Goal: Task Accomplishment & Management: Complete application form

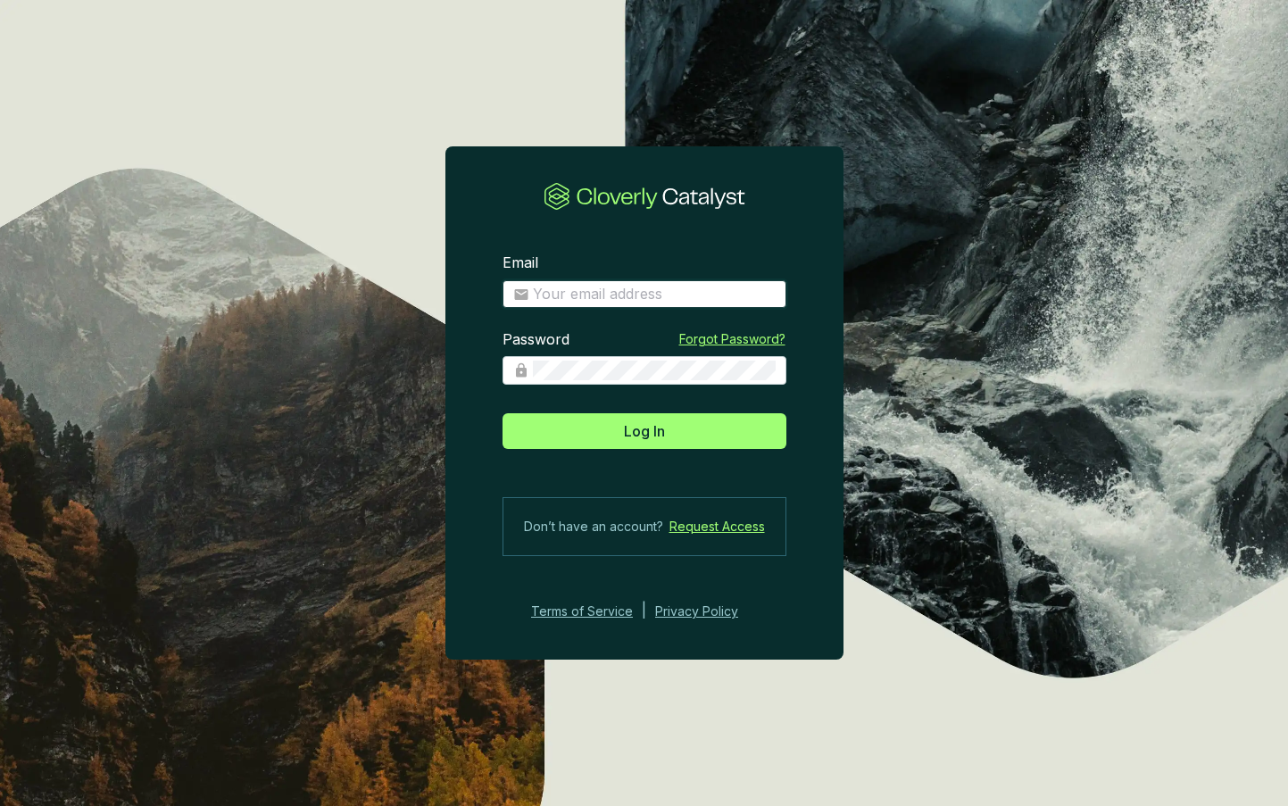
click at [641, 296] on input "Email" at bounding box center [654, 295] width 243 height 20
type input "[EMAIL_ADDRESS][DOMAIN_NAME]"
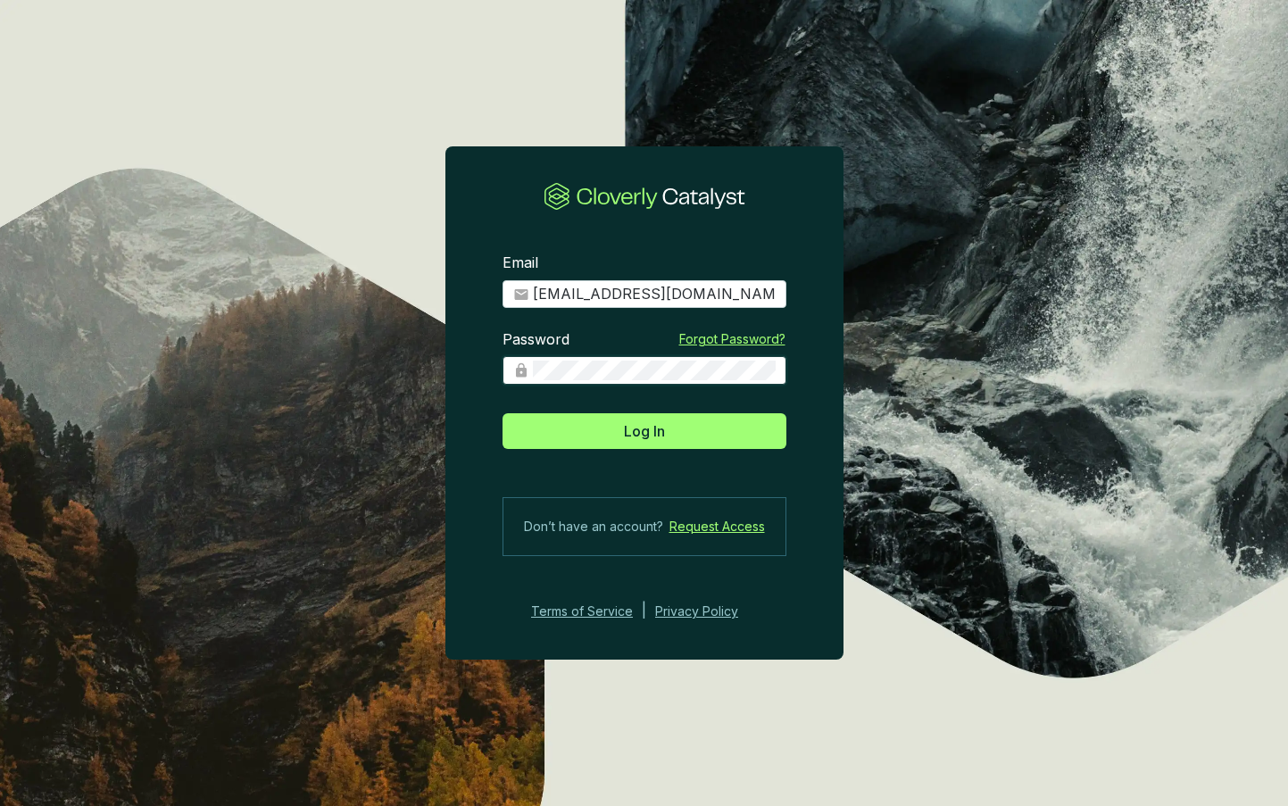
click at [502, 413] on button "Log In" at bounding box center [644, 431] width 284 height 36
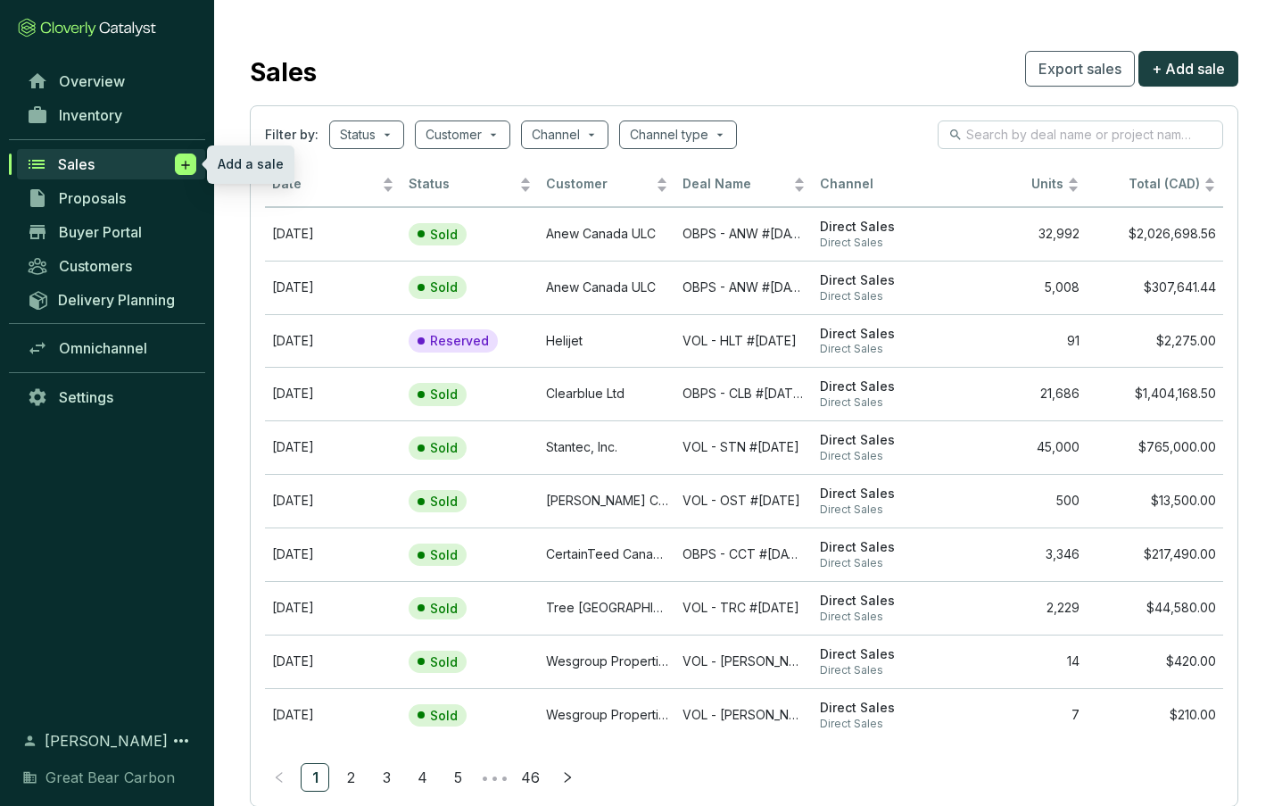
click at [180, 163] on icon at bounding box center [185, 165] width 14 height 18
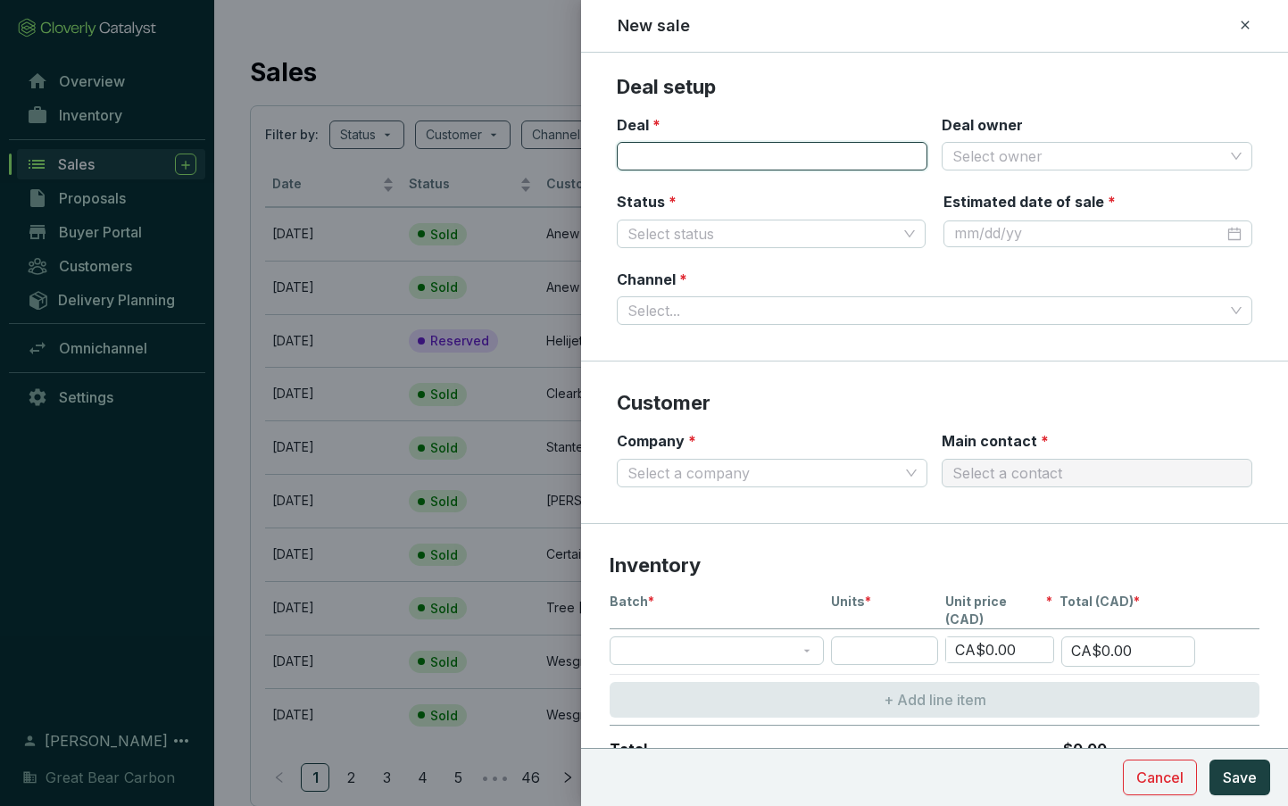
click at [749, 154] on input "Deal *" at bounding box center [772, 156] width 311 height 29
type input "OBPS - COP #2025-10-10"
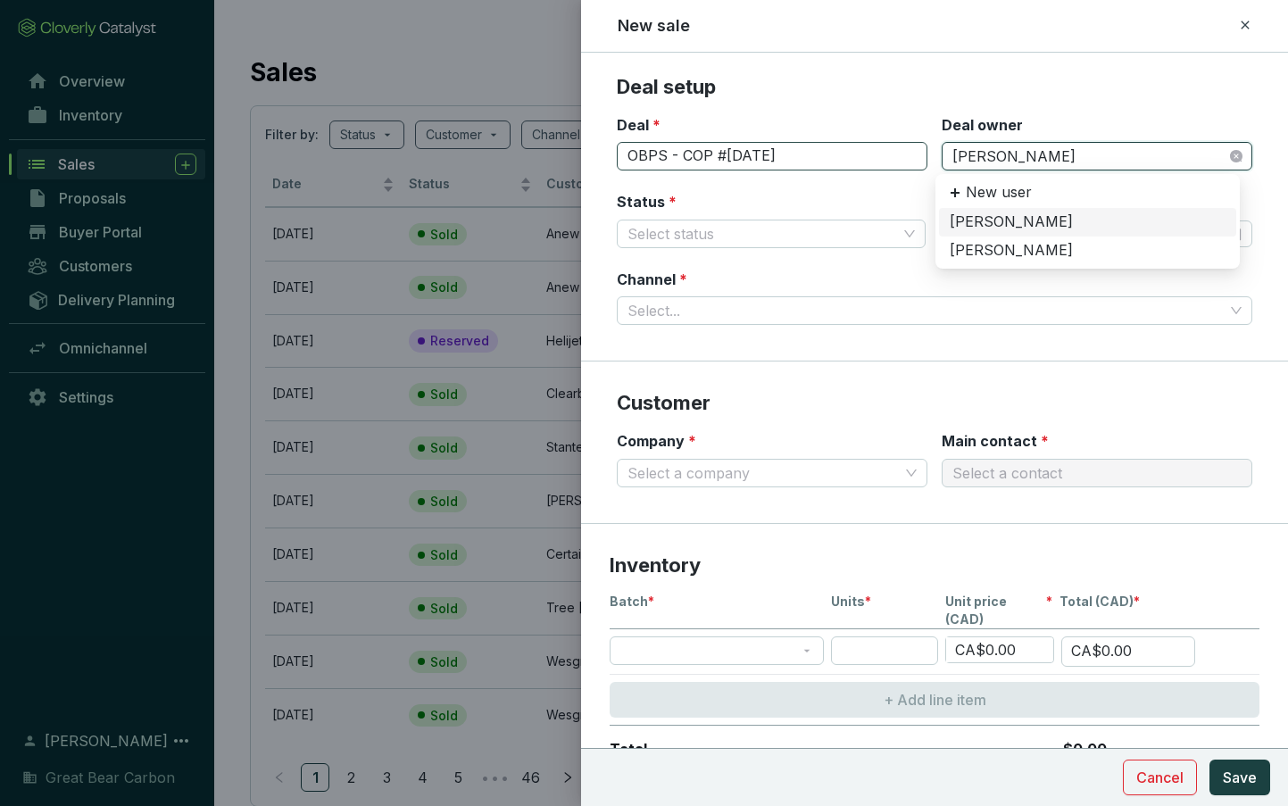
type input "dani"
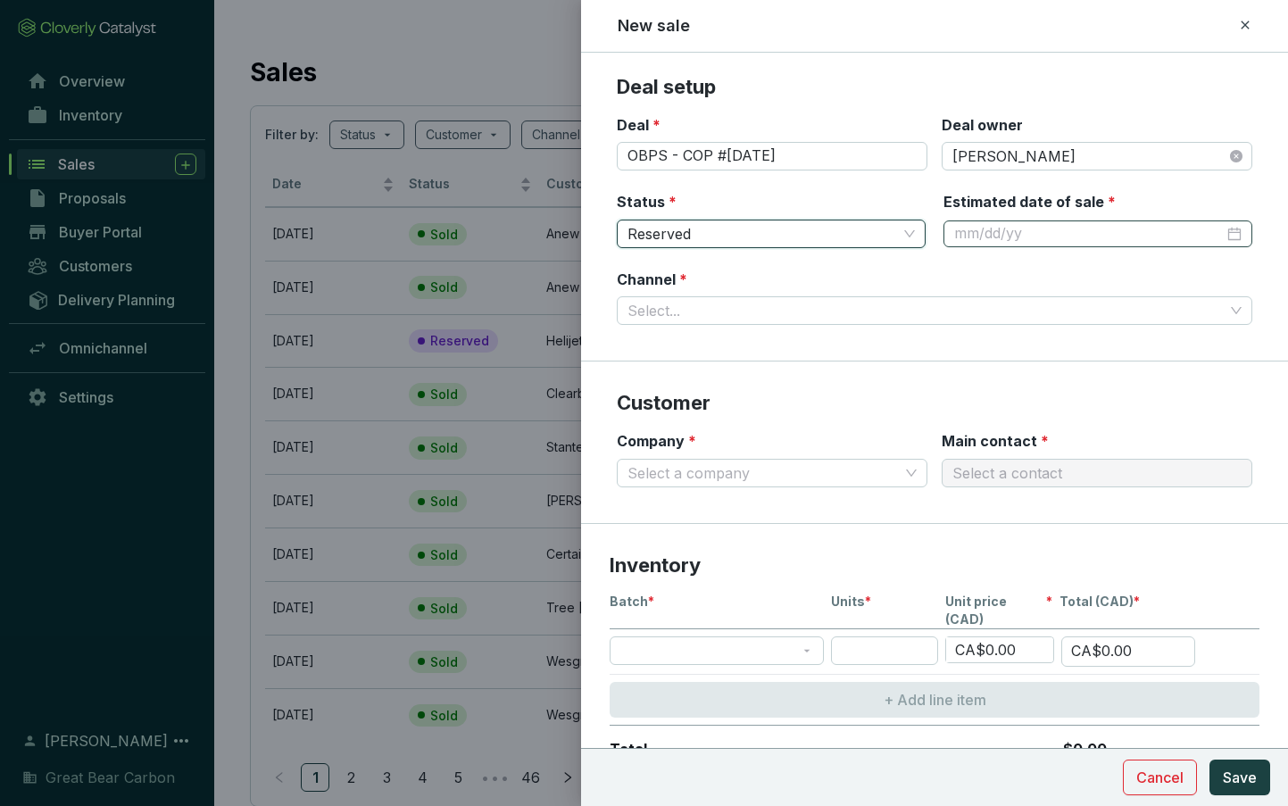
click at [1217, 230] on div at bounding box center [1097, 234] width 287 height 20
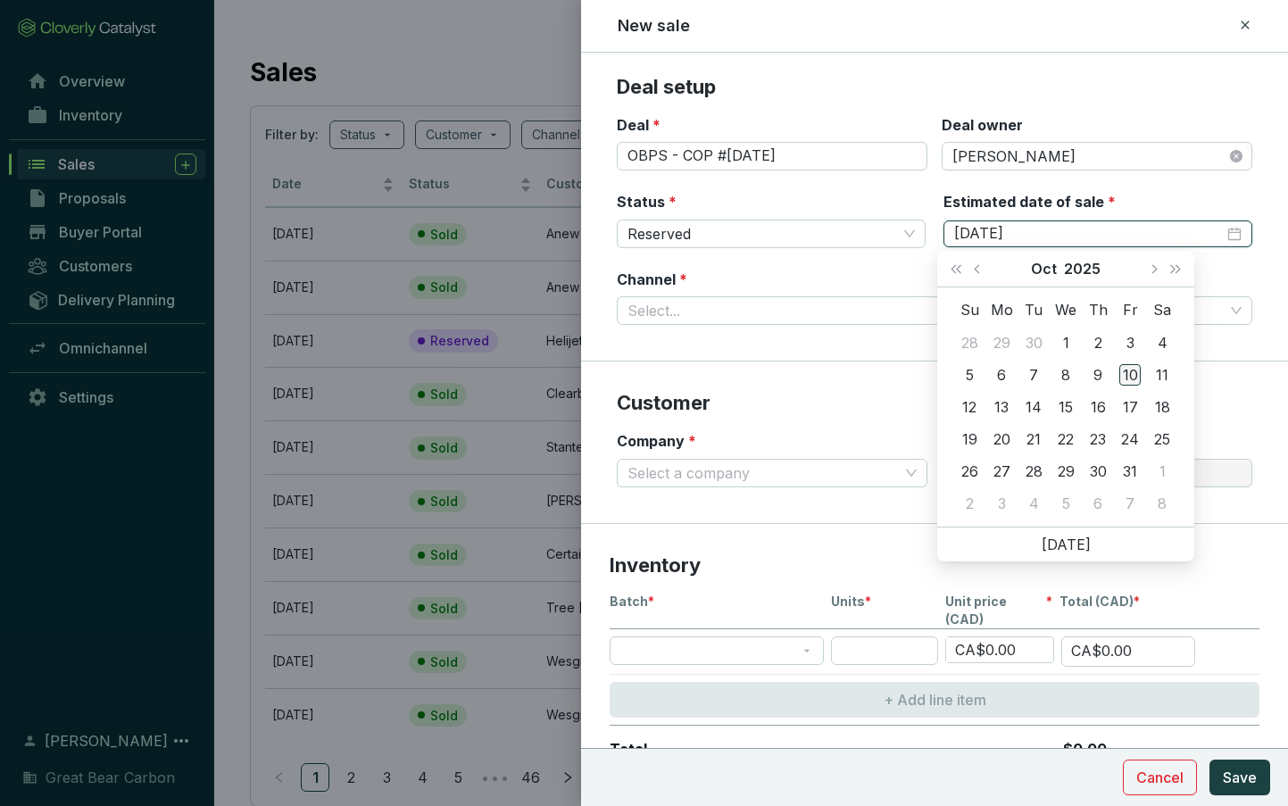
type input "10/10/2025"
click at [1127, 367] on div "10" at bounding box center [1129, 374] width 21 height 21
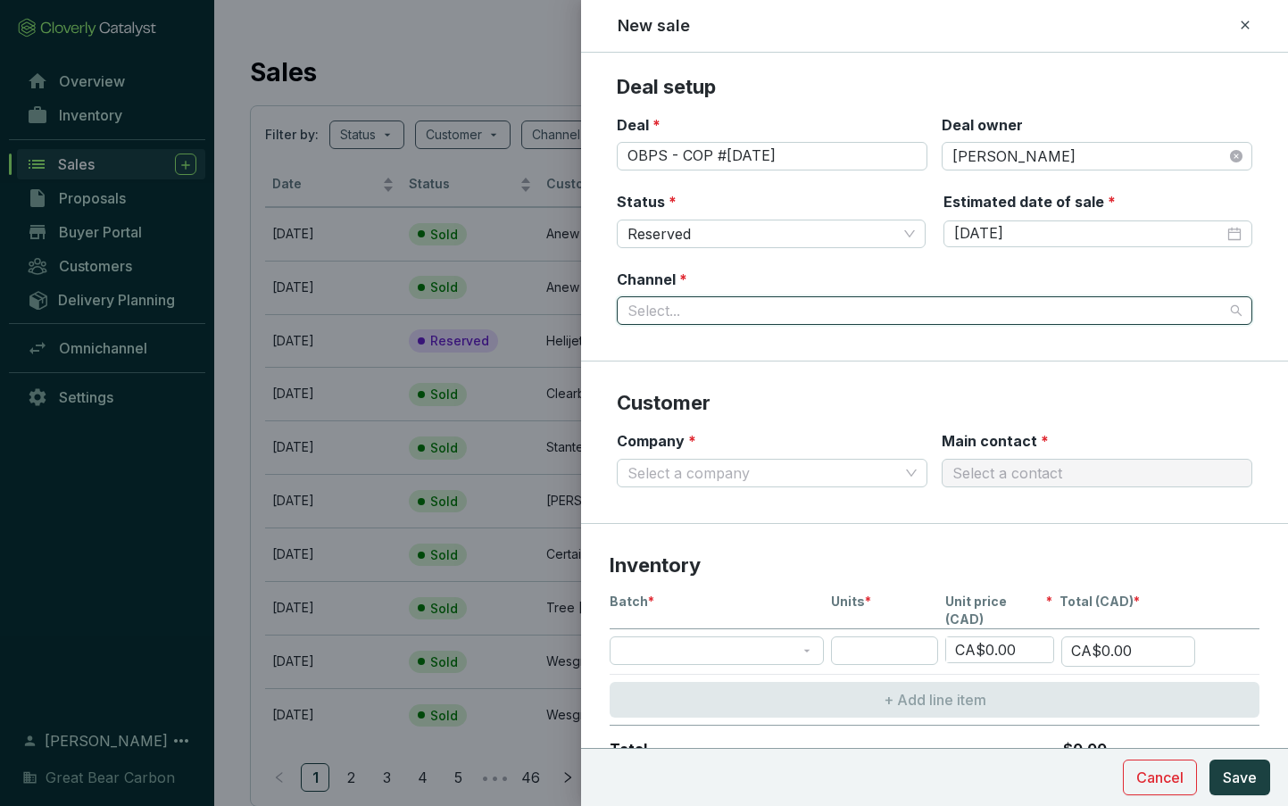
click at [891, 297] on input "Channel *" at bounding box center [925, 310] width 596 height 27
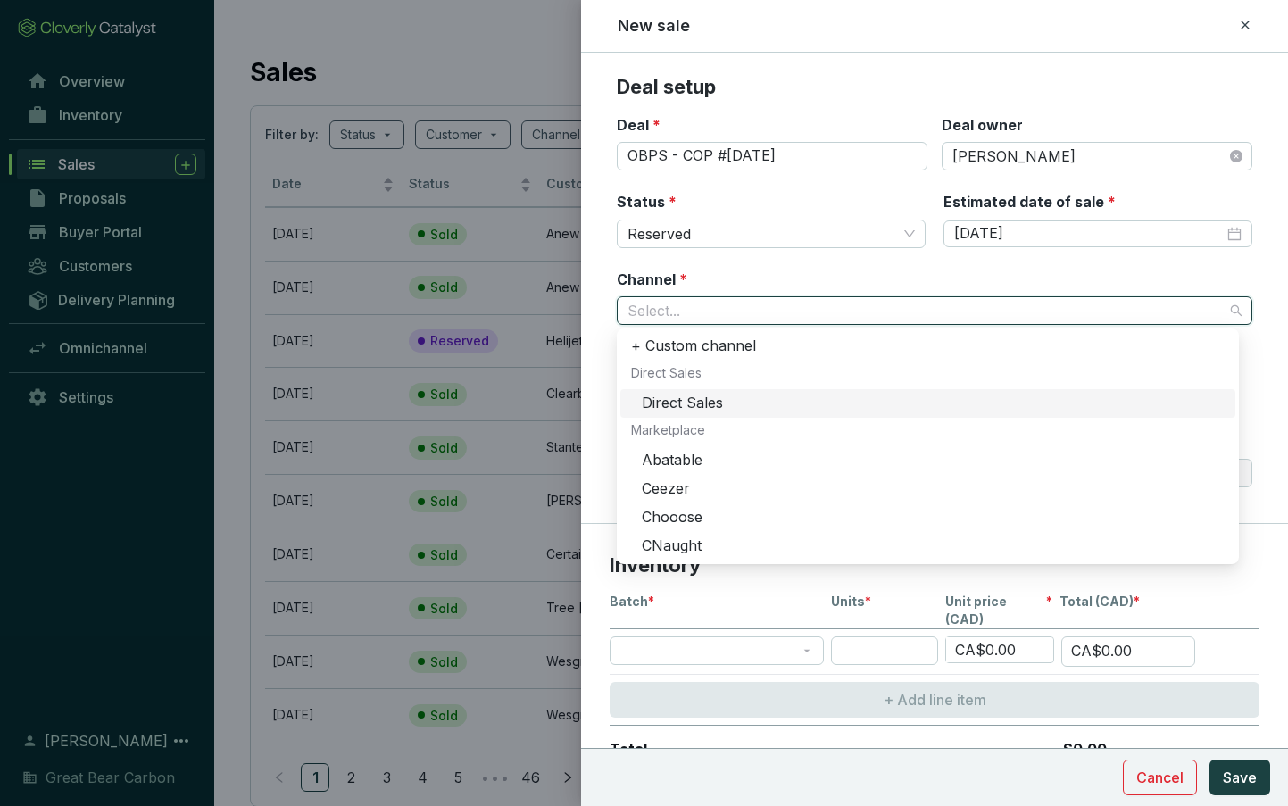
click at [756, 398] on div "Direct Sales" at bounding box center [933, 404] width 583 height 20
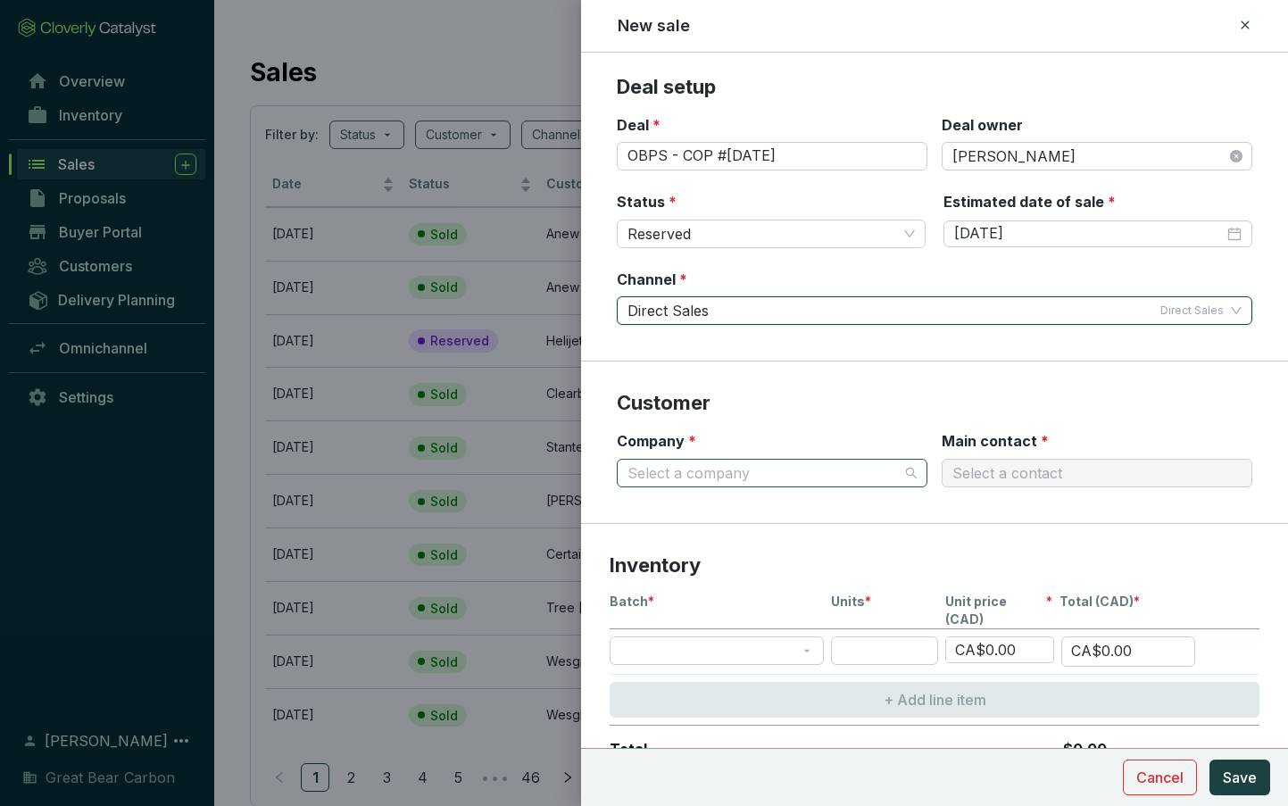
click at [687, 468] on input "Company *" at bounding box center [762, 473] width 271 height 27
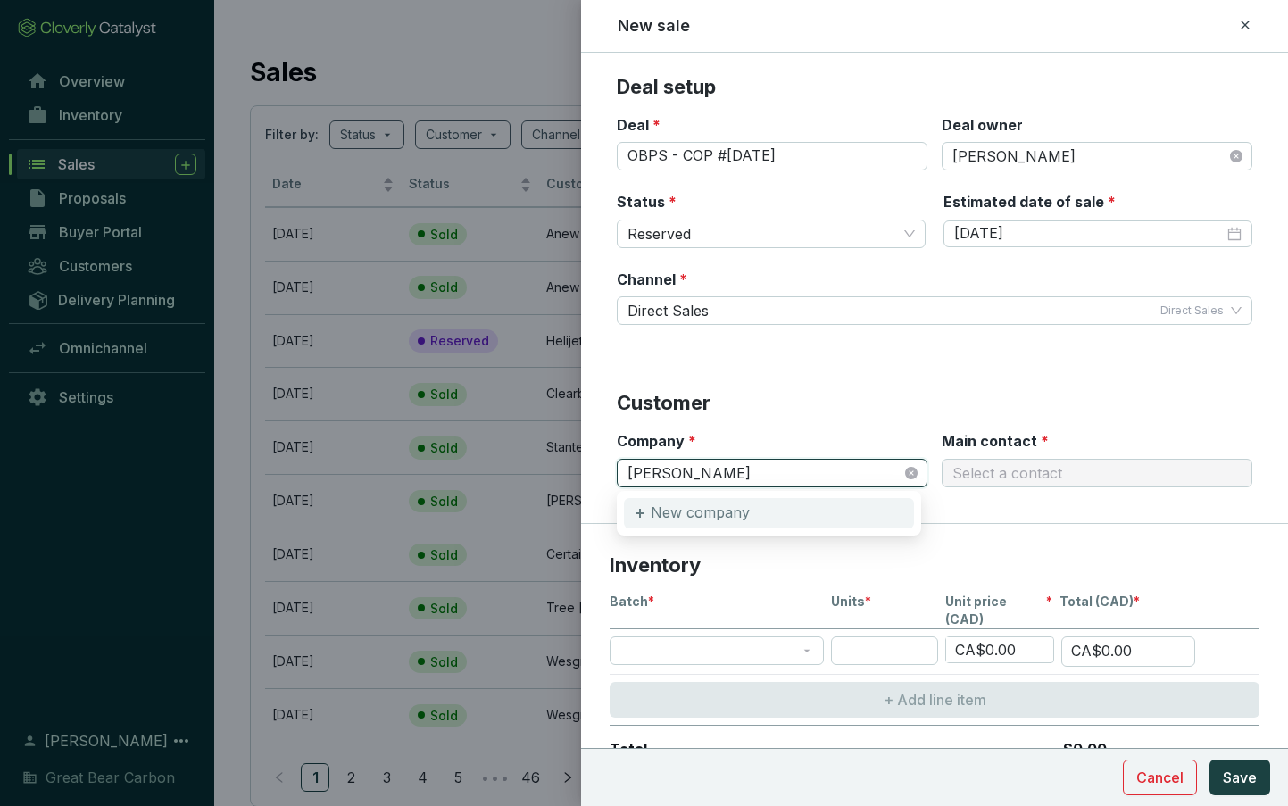
click at [693, 519] on p "New company" at bounding box center [700, 513] width 99 height 20
type input "stephen"
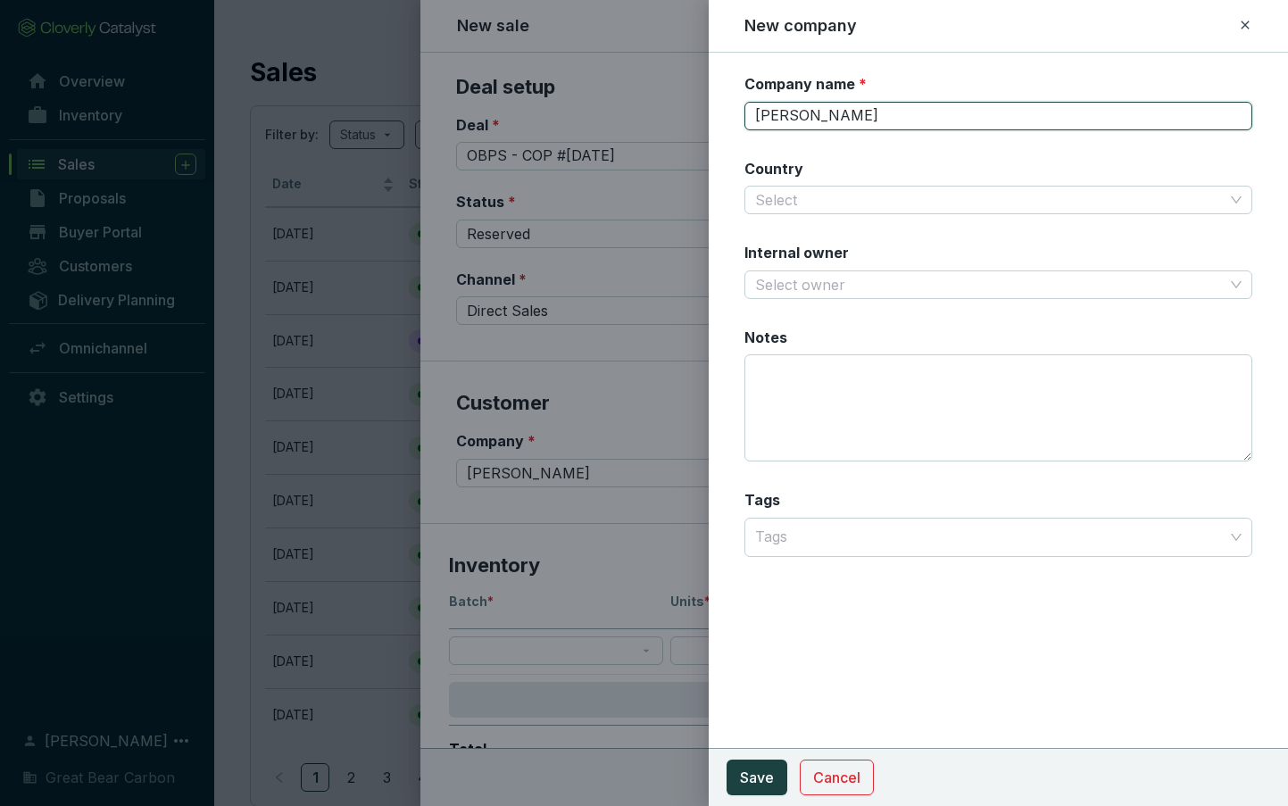
click at [782, 103] on input "stephen" at bounding box center [998, 116] width 508 height 29
type input "Stephen Avenue Marketing"
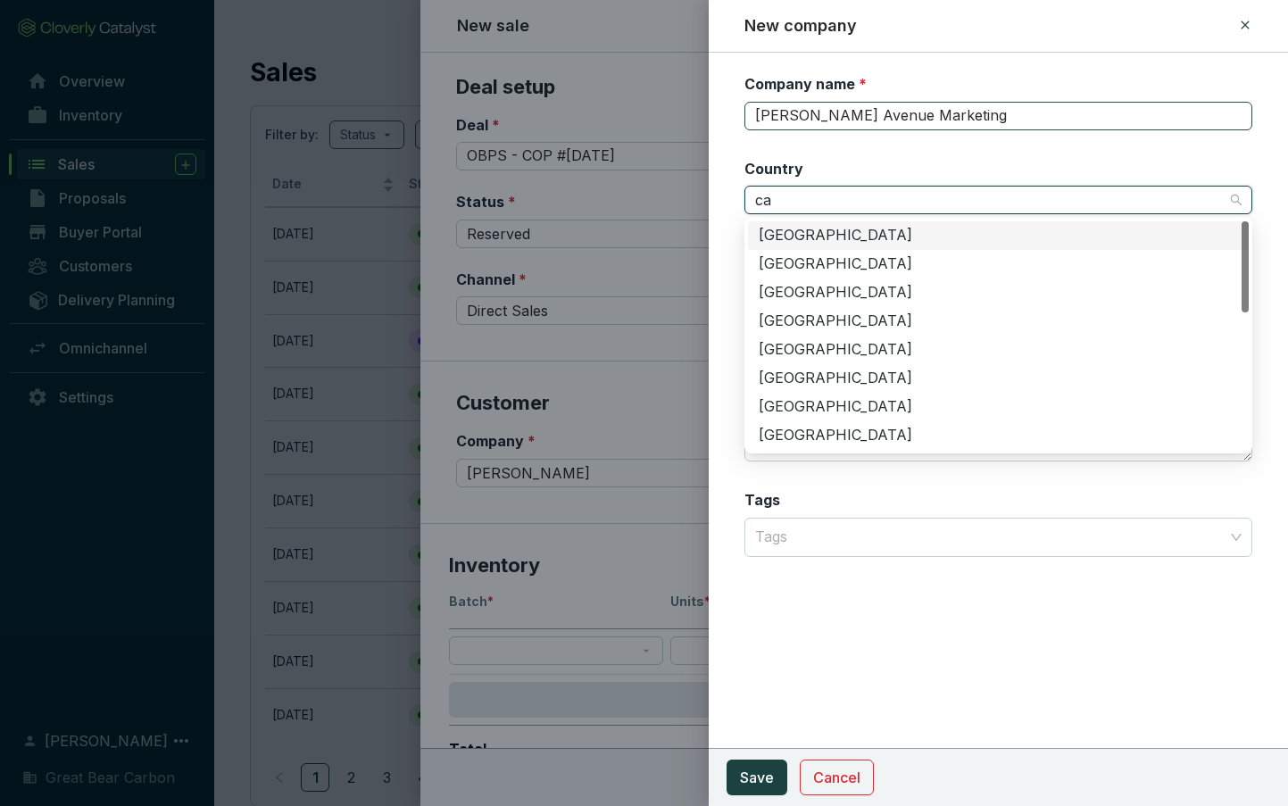
type input "c"
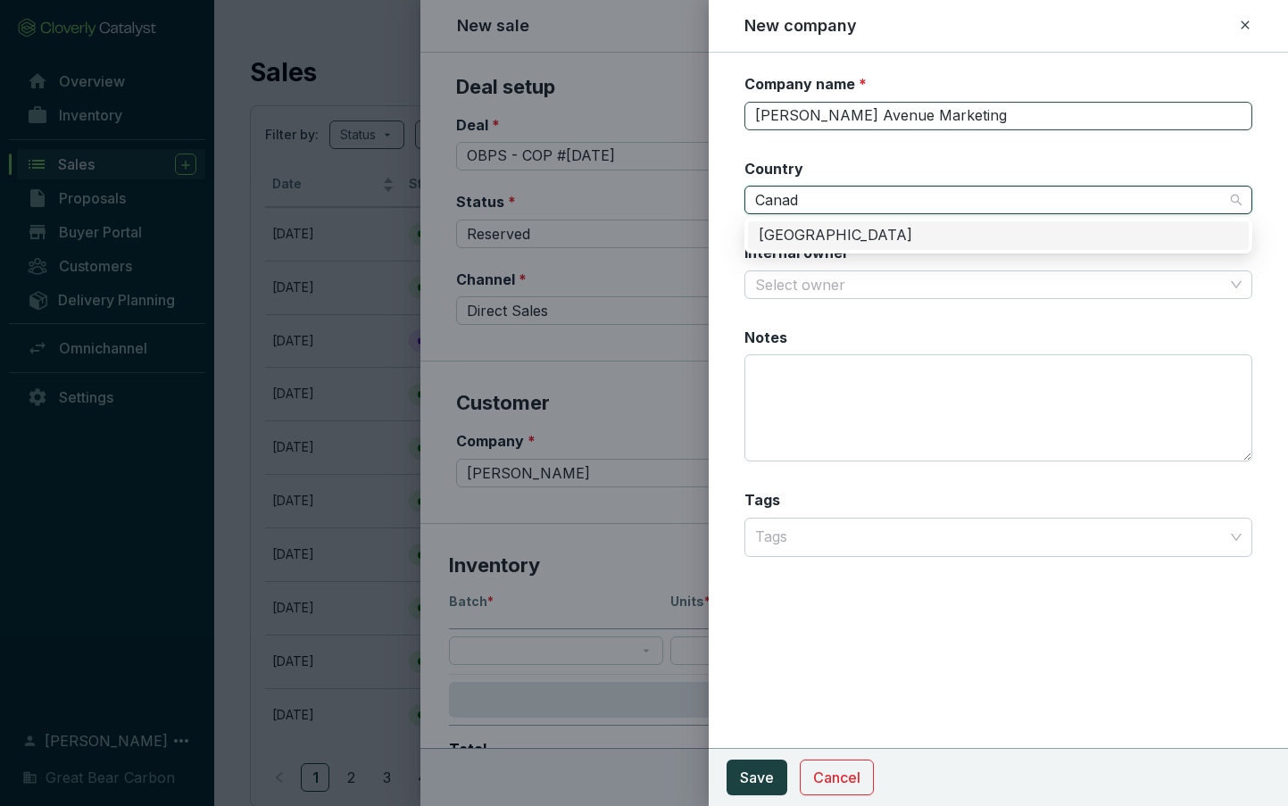
type input "Canada"
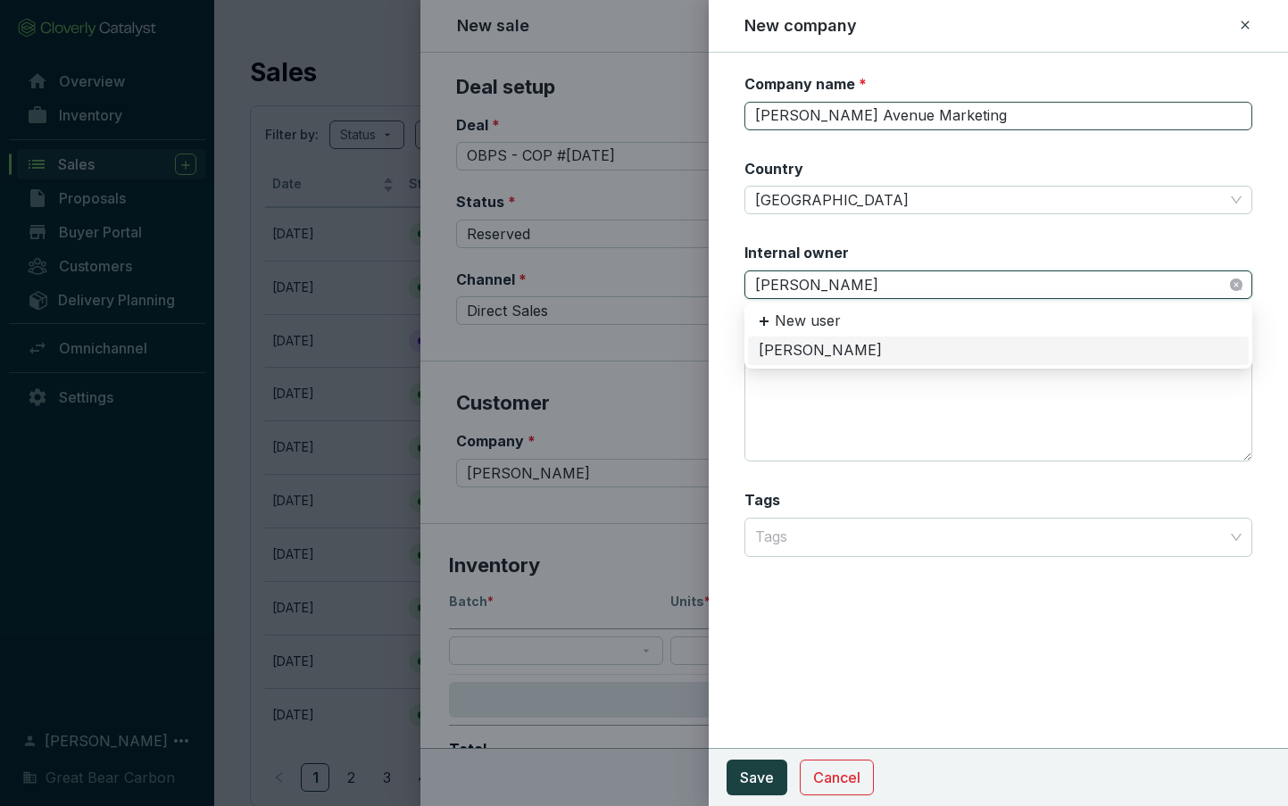
type input "Dani"
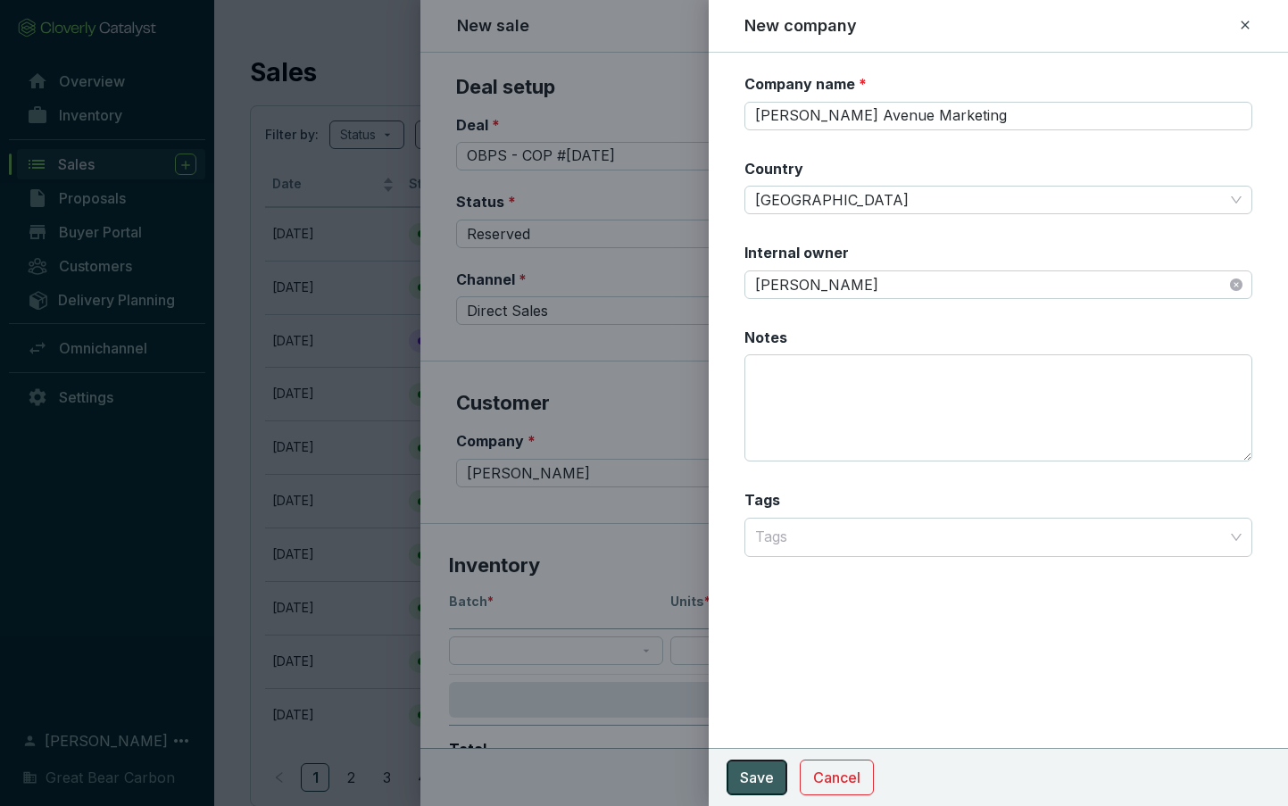
click at [767, 777] on span "Save" at bounding box center [757, 777] width 34 height 21
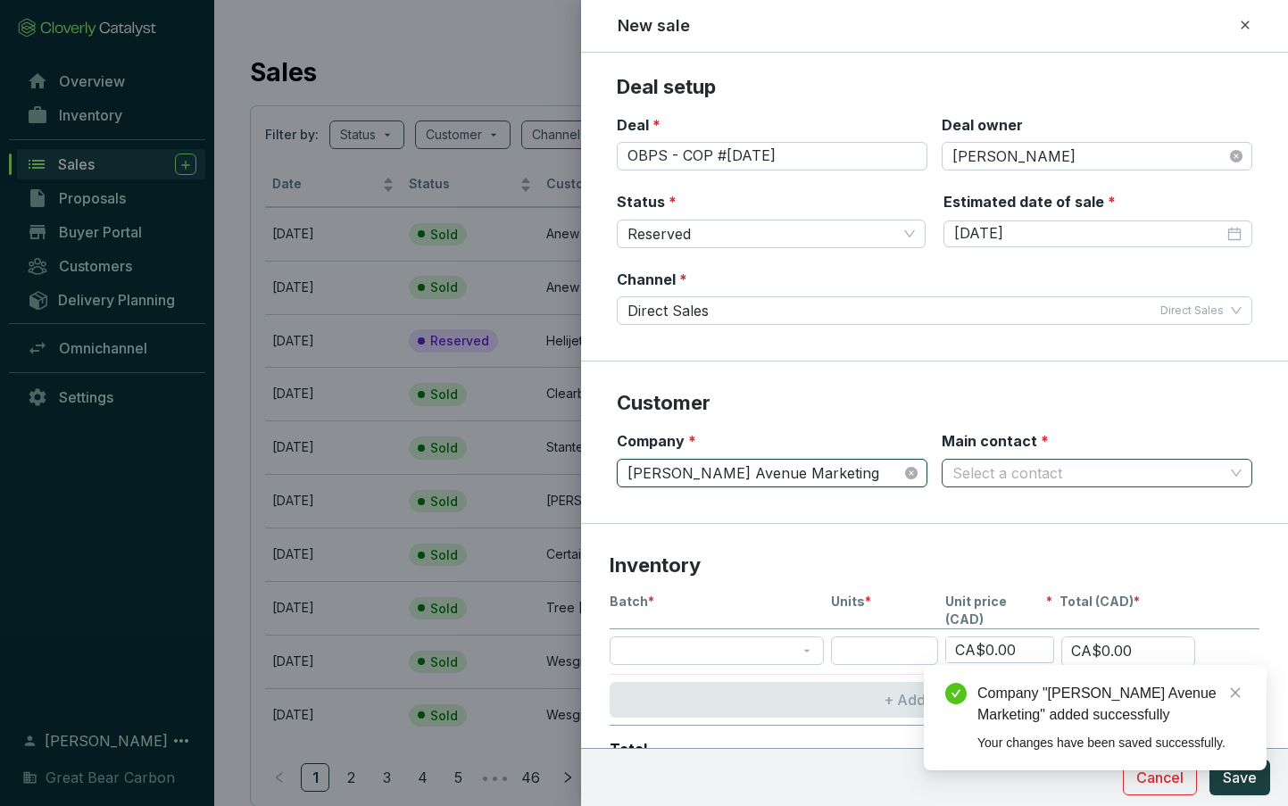
click at [975, 468] on input "Main contact *" at bounding box center [1087, 473] width 271 height 27
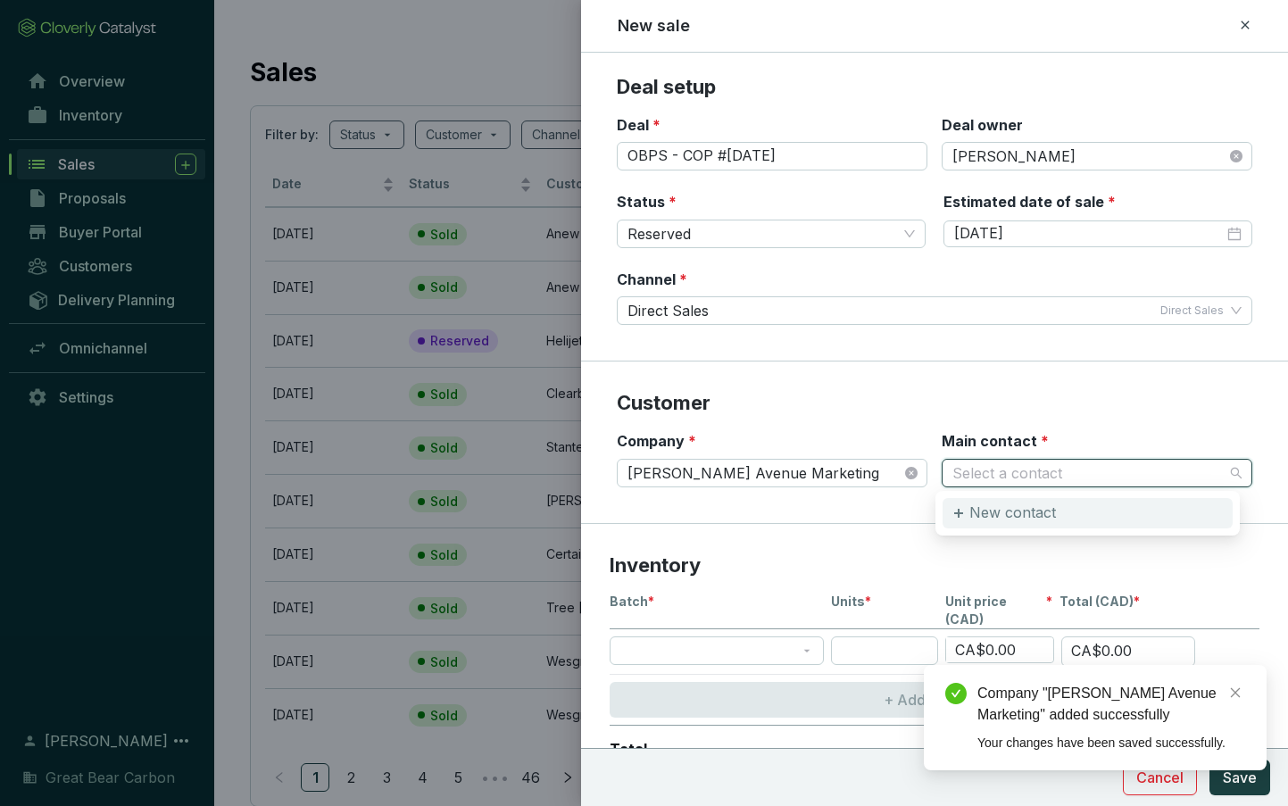
click at [988, 508] on p "New contact" at bounding box center [1012, 513] width 87 height 20
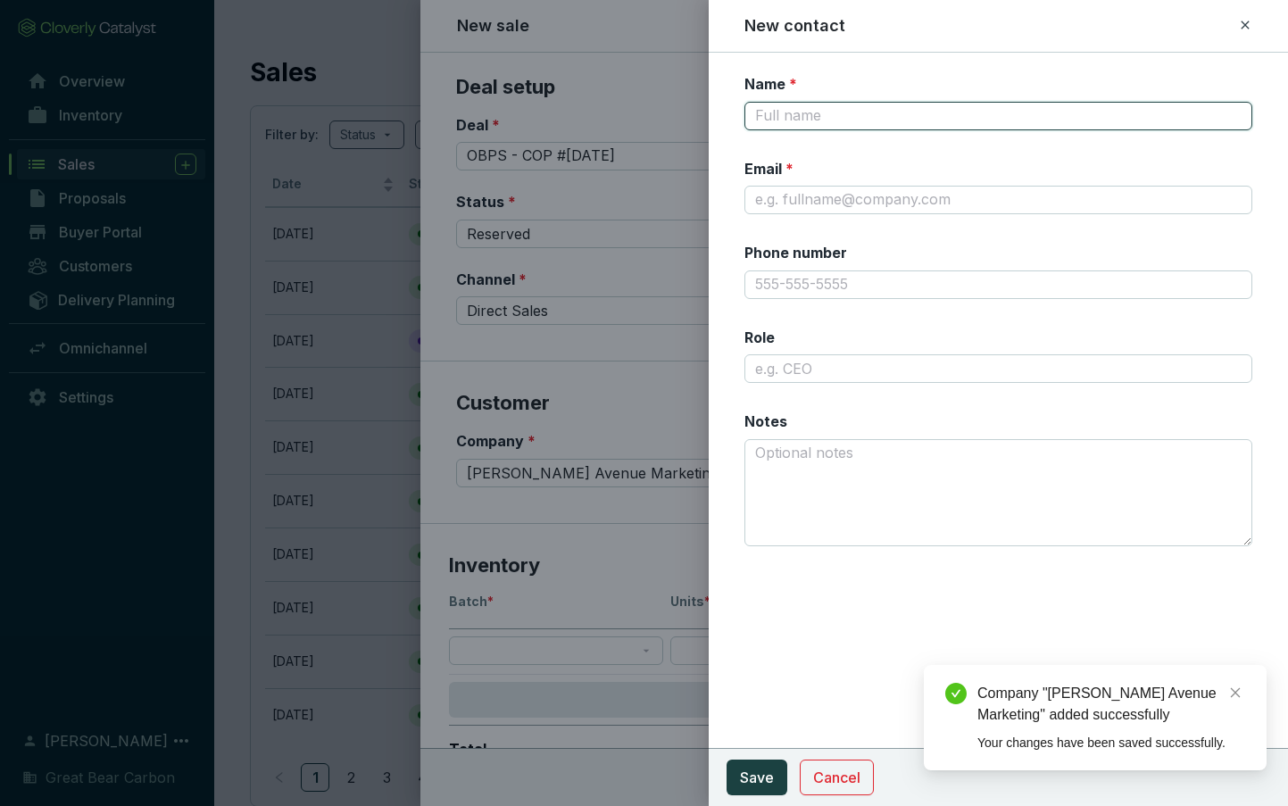
click at [893, 118] on input "Name *" at bounding box center [998, 116] width 508 height 29
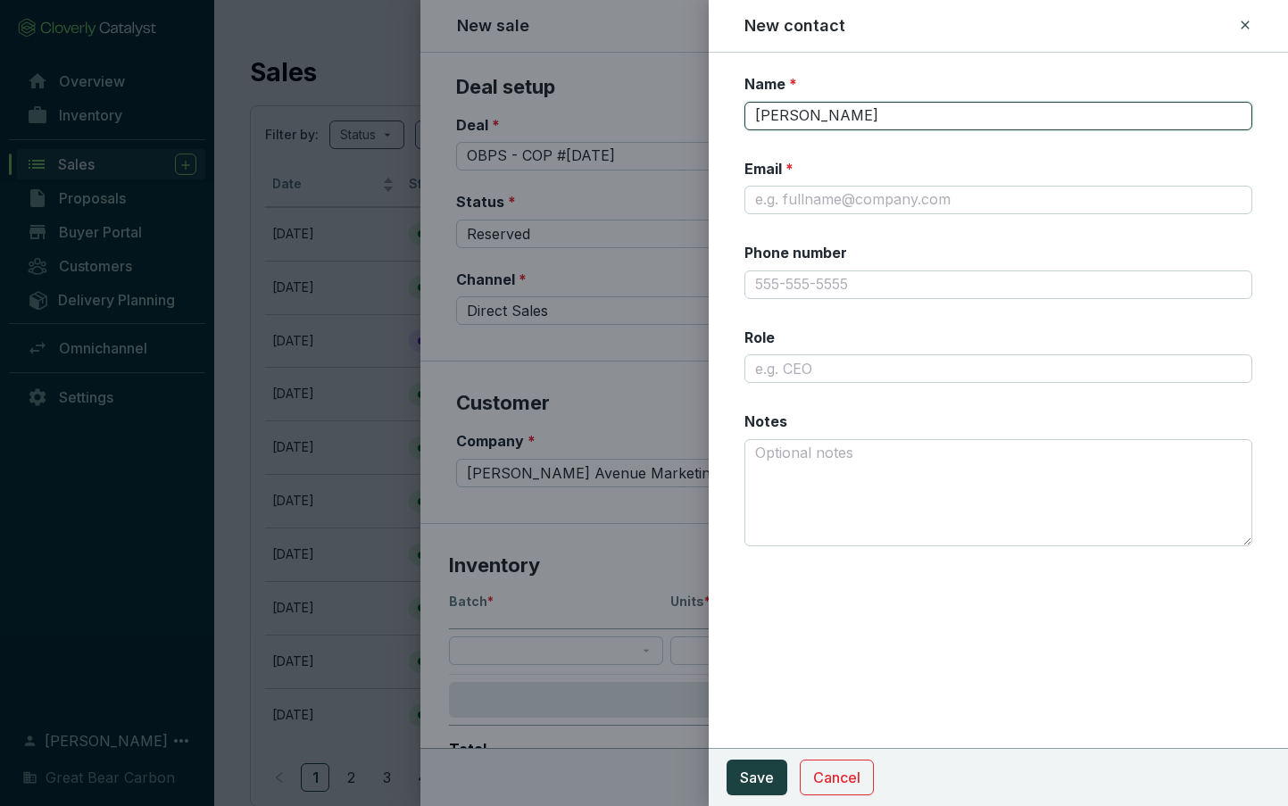
type input "Ana Avramovic"
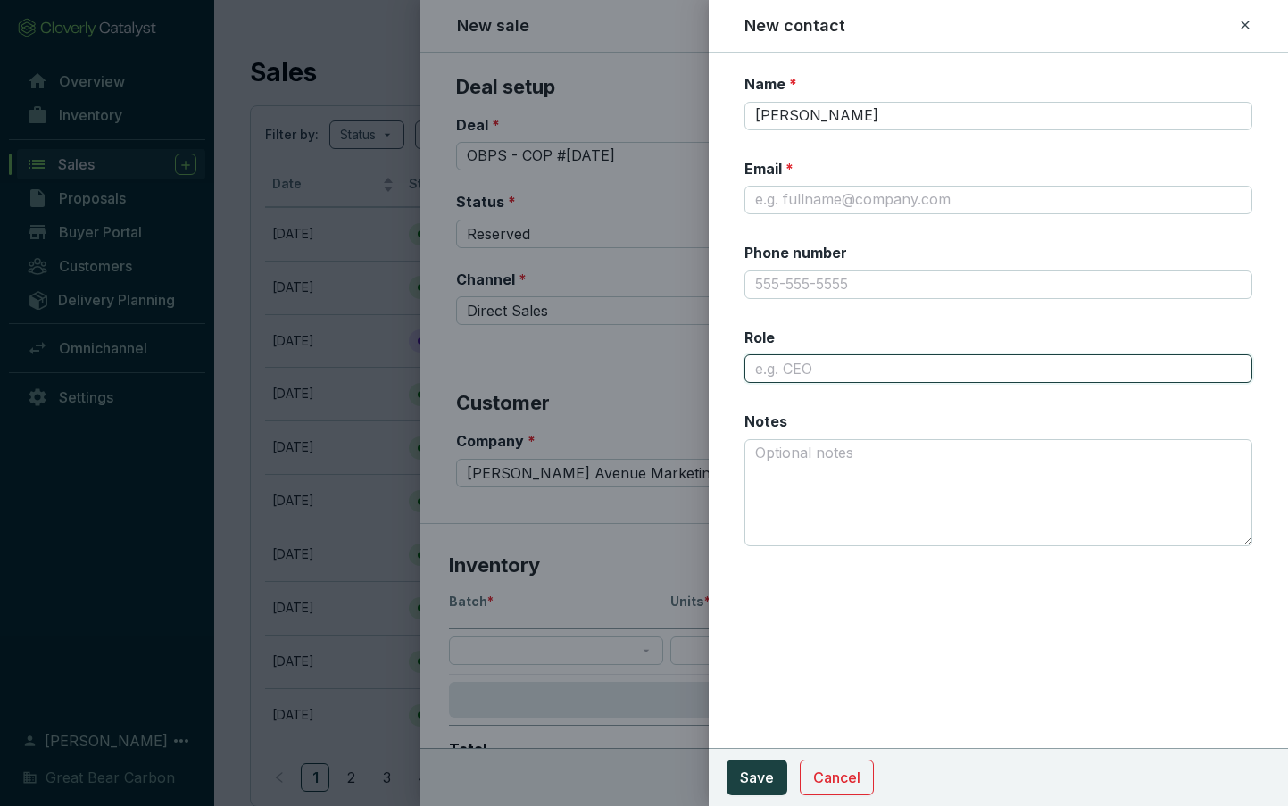
click at [833, 365] on input "Role" at bounding box center [998, 368] width 508 height 29
paste input "VP of Origination"
type input "VP of Origination"
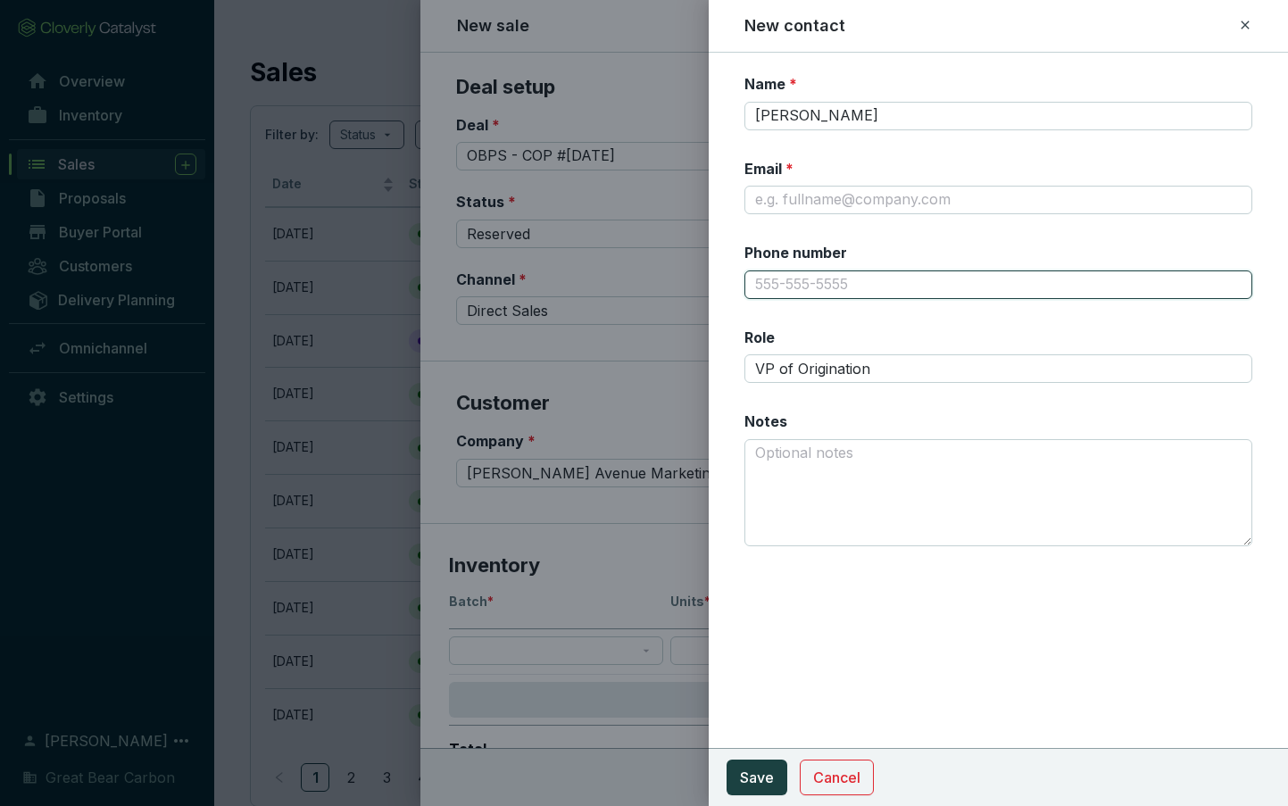
click at [775, 286] on input "Phone number" at bounding box center [998, 284] width 508 height 29
paste input "403-999-5757"
type input "403-999-5757"
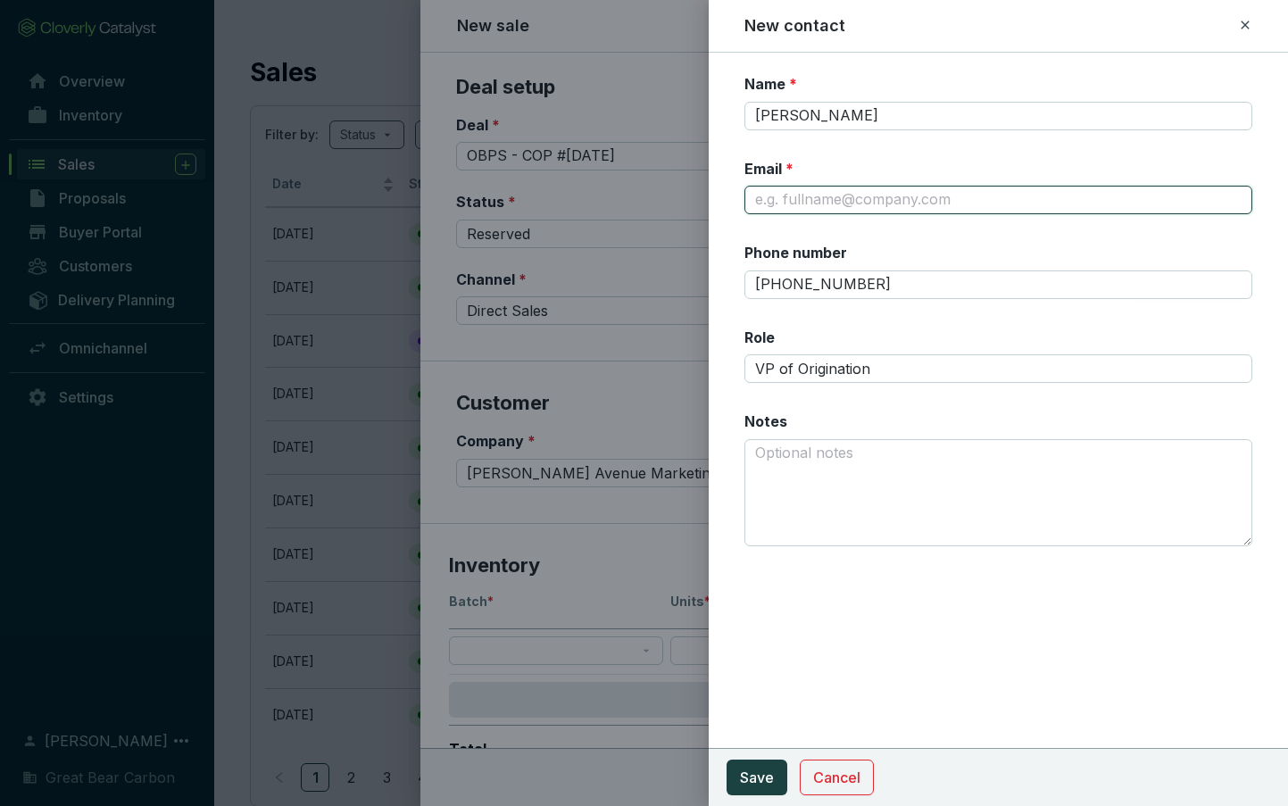
click at [770, 206] on input "Email *" at bounding box center [998, 200] width 508 height 29
paste input "ana@stephenavemarketing.com"
type input "ana@stephenavemarketing.com"
click at [800, 634] on div "Name * Ana Avramovic Email * ana@stephenavemarketing.com Phone number 403-999-5…" at bounding box center [998, 429] width 579 height 753
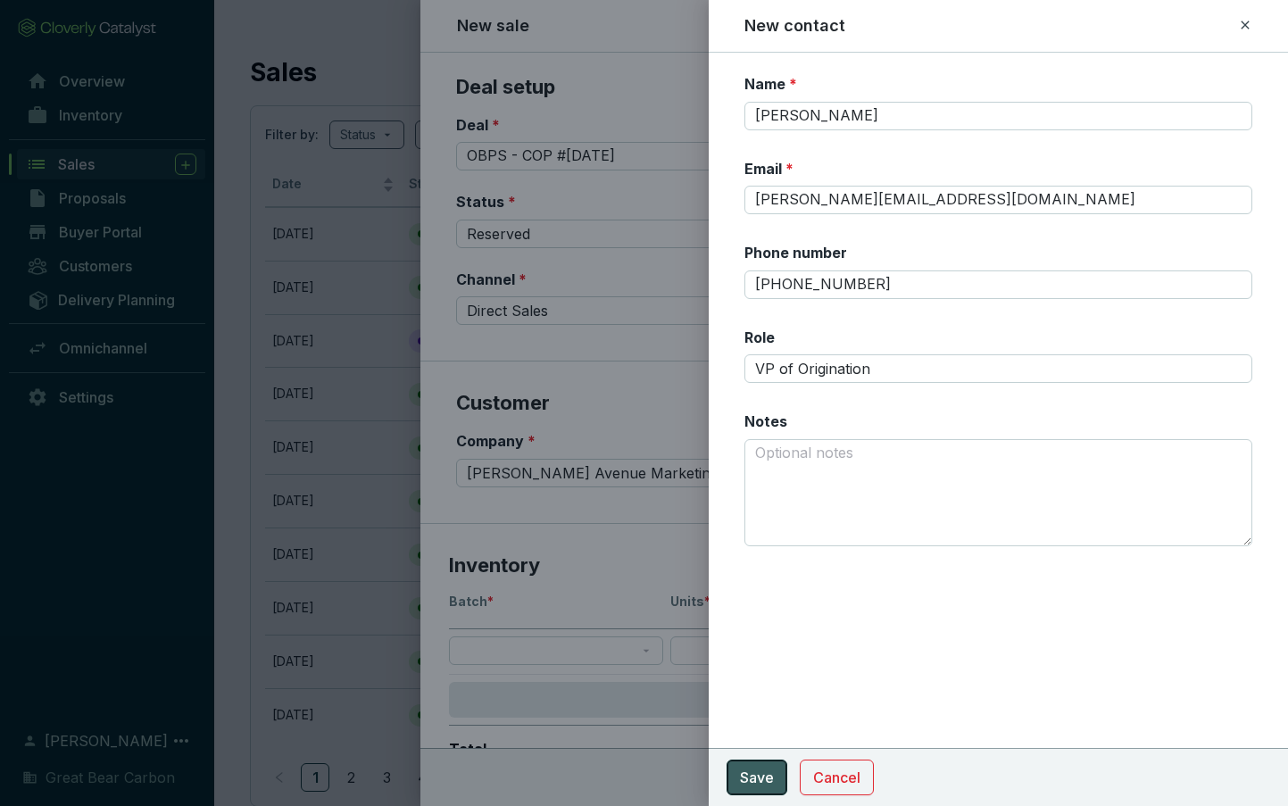
click at [751, 776] on span "Save" at bounding box center [757, 777] width 34 height 21
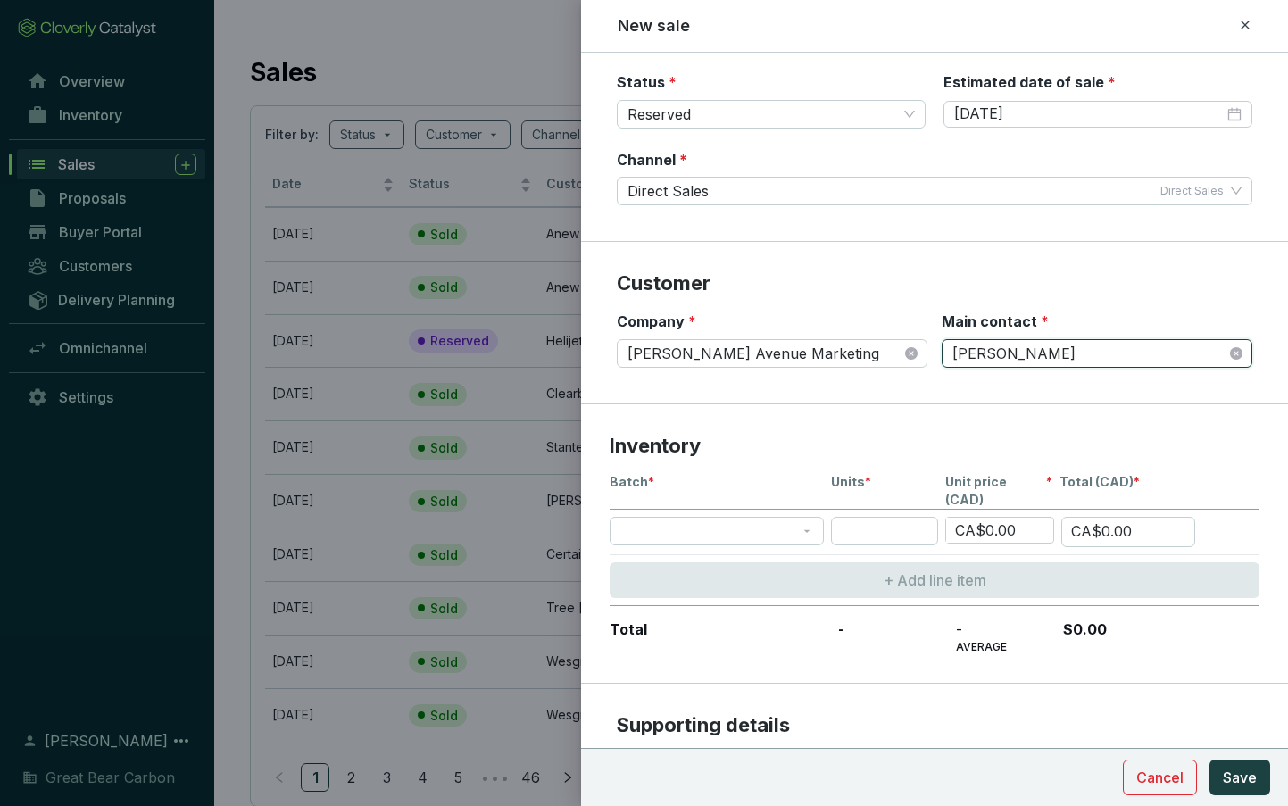
scroll to position [311, 0]
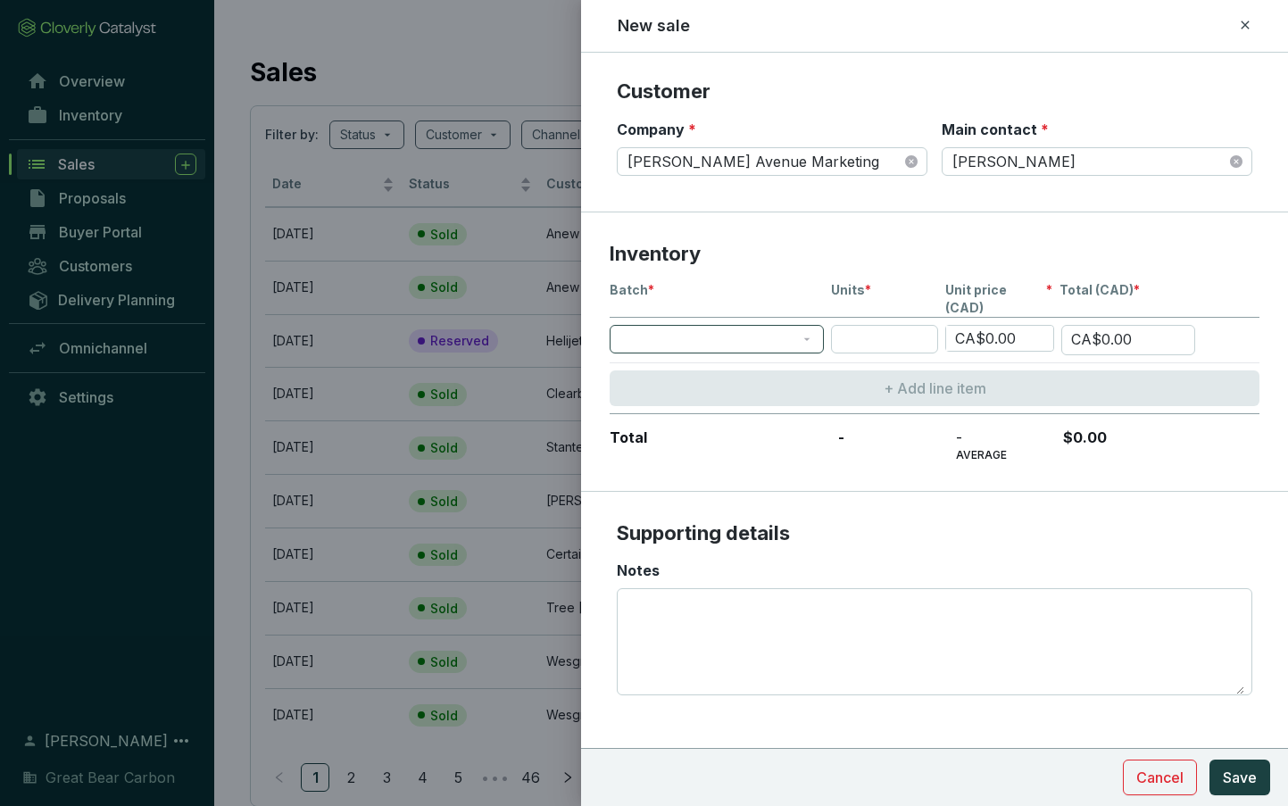
click at [674, 326] on span at bounding box center [716, 339] width 193 height 27
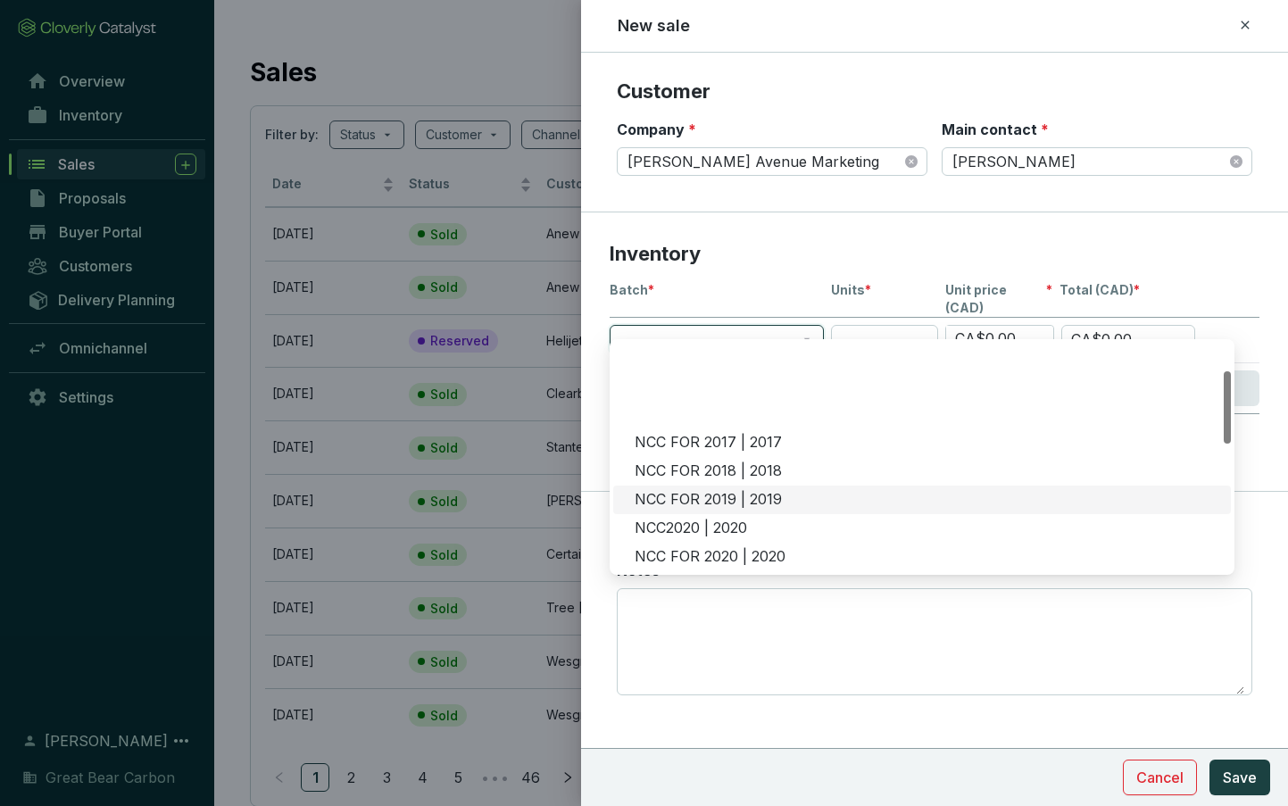
scroll to position [357, 0]
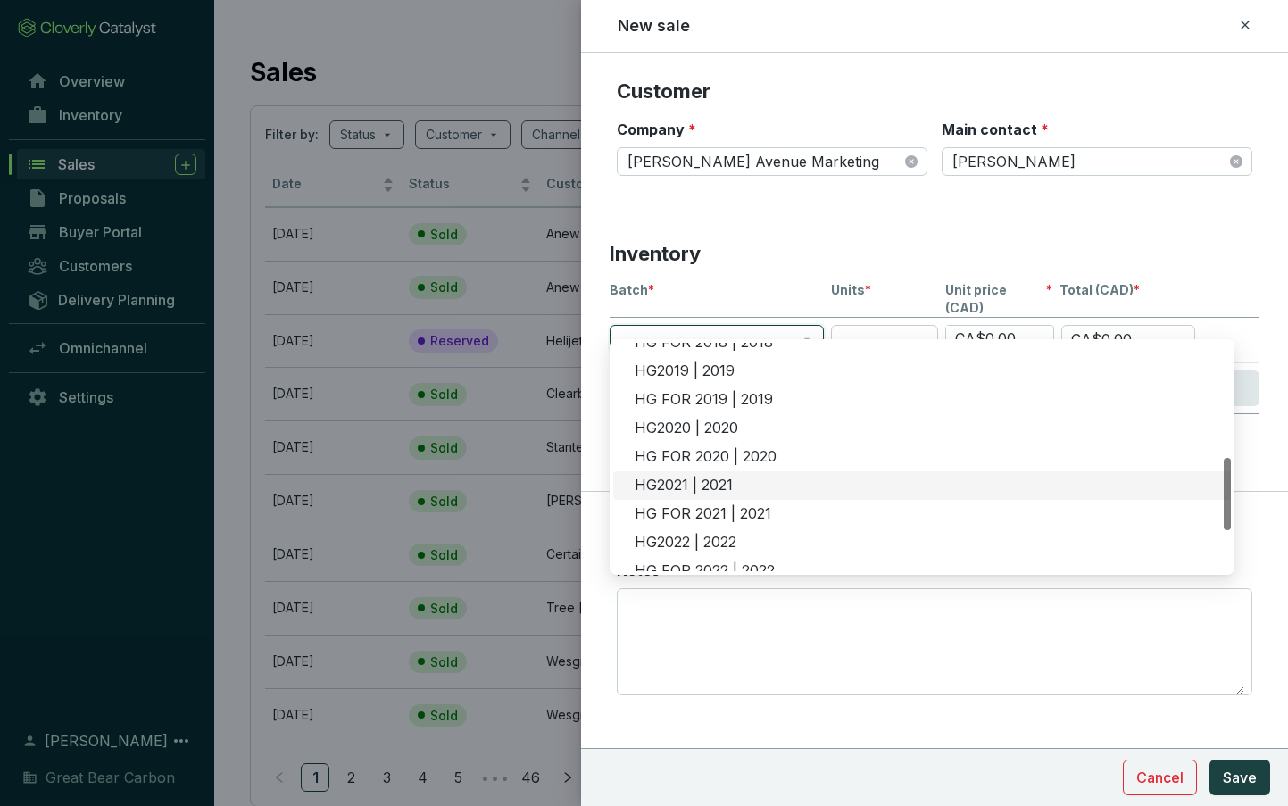
click at [730, 483] on div "HG2021 | 2021" at bounding box center [926, 486] width 585 height 20
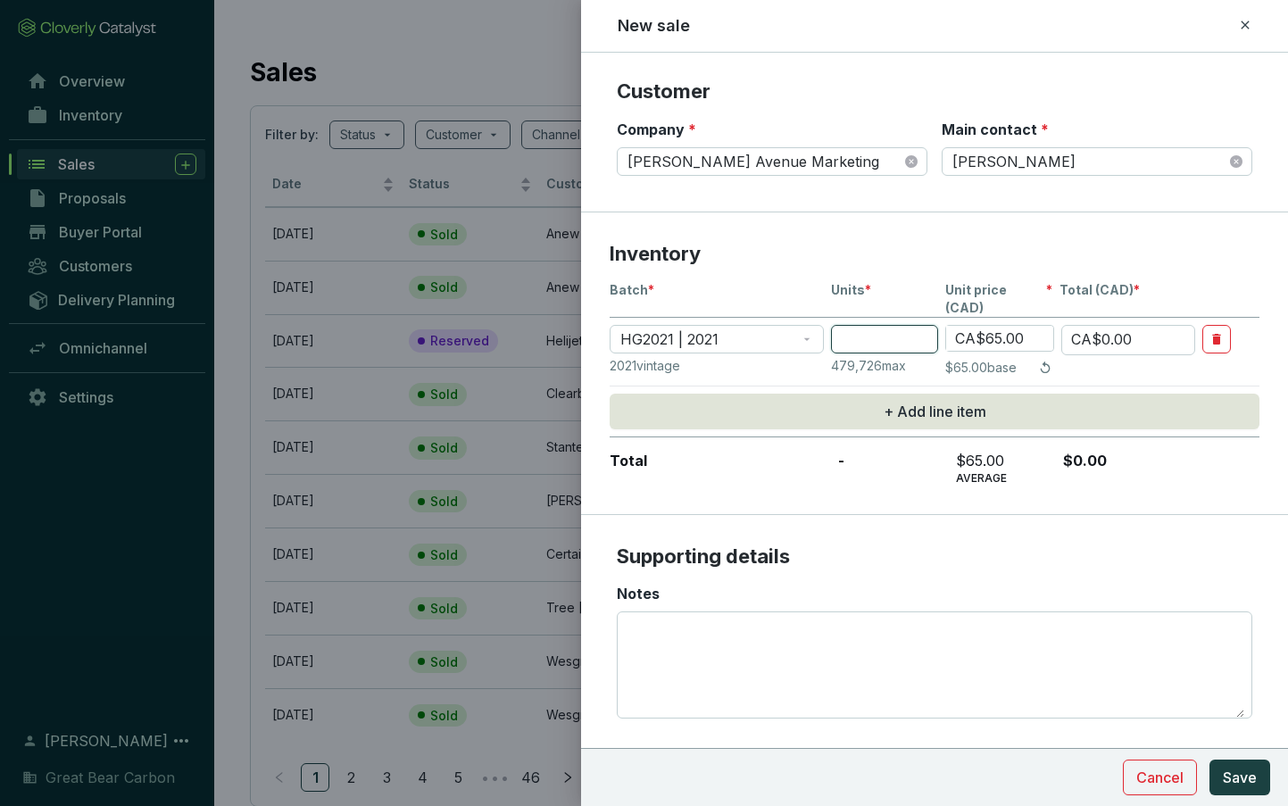
click at [863, 325] on input "number" at bounding box center [884, 339] width 107 height 29
type input "3"
type input "CA$195.00"
type input "36"
type input "CA$2,340.00"
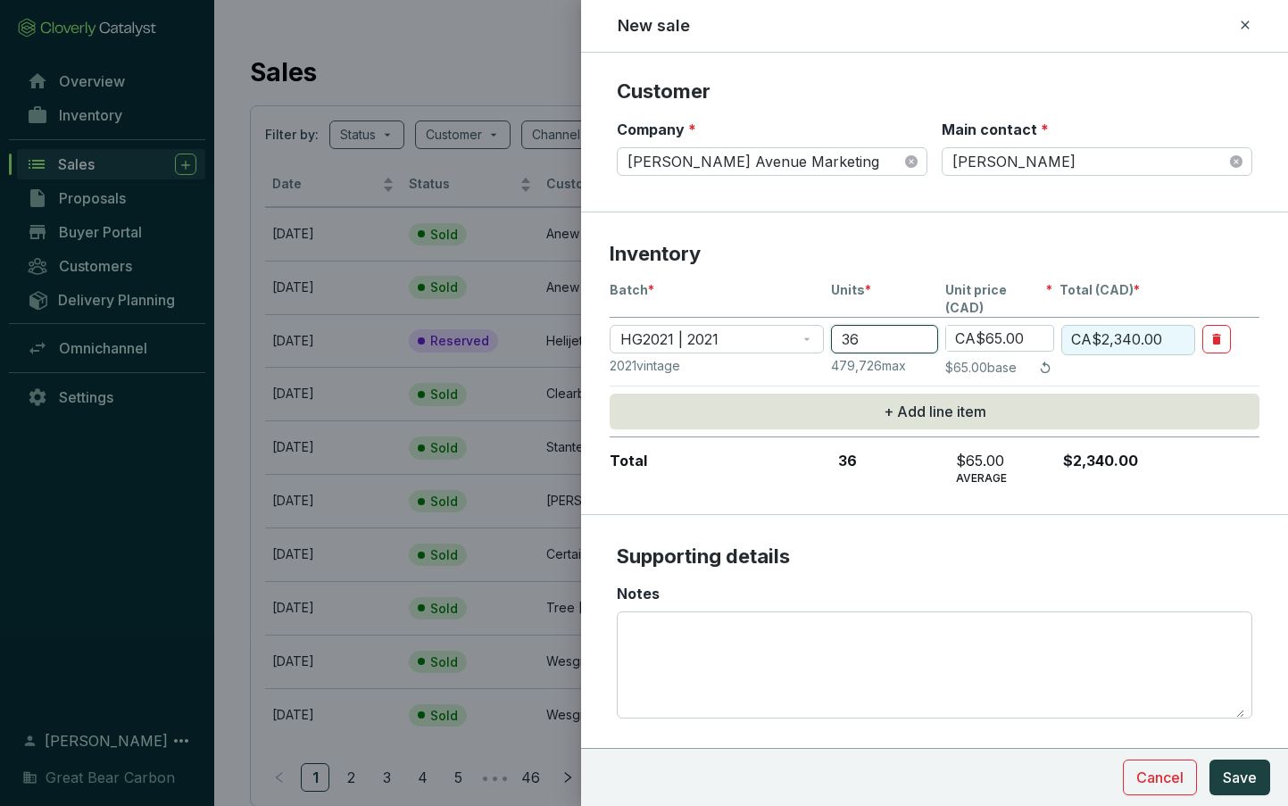
type input "363"
type input "CA$23,595.00"
type input "3635"
type input "CA$236,275.00"
type input "36351"
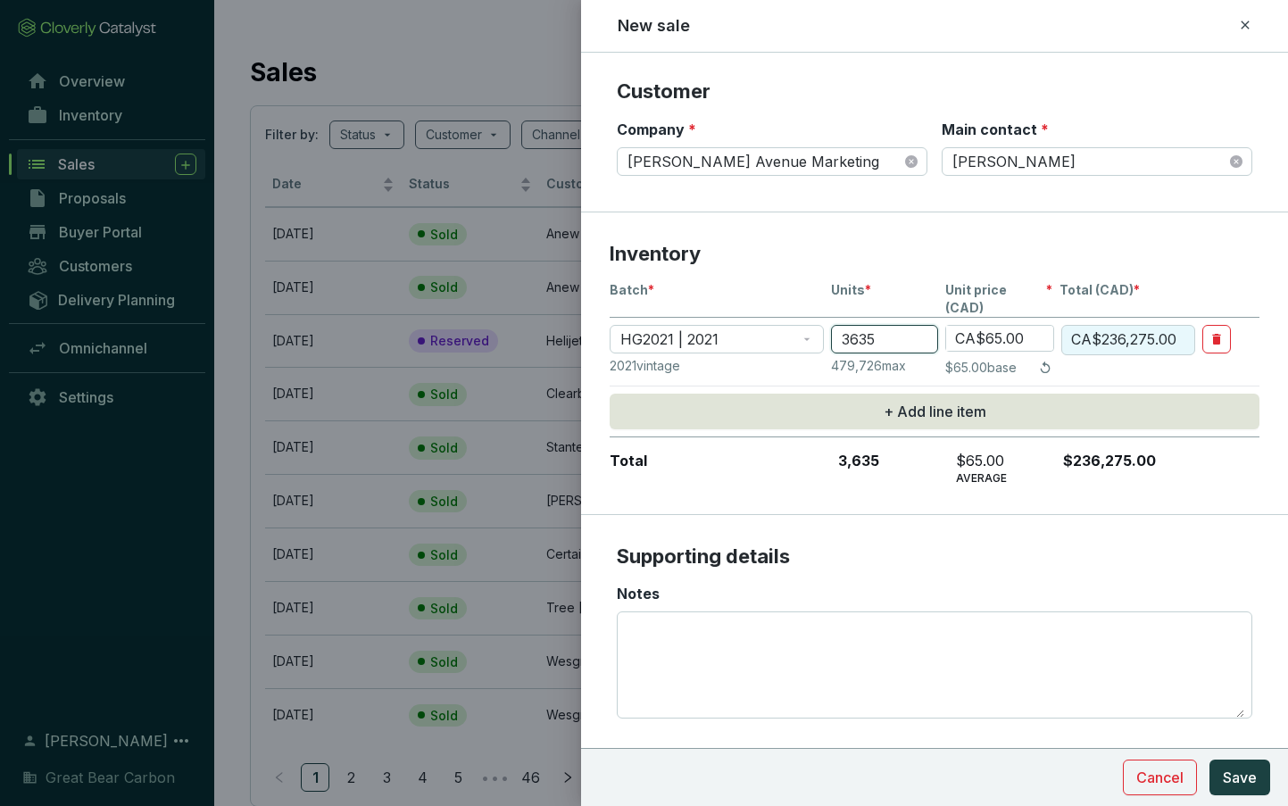
type input "CA$2,362,815.00"
type input "36351"
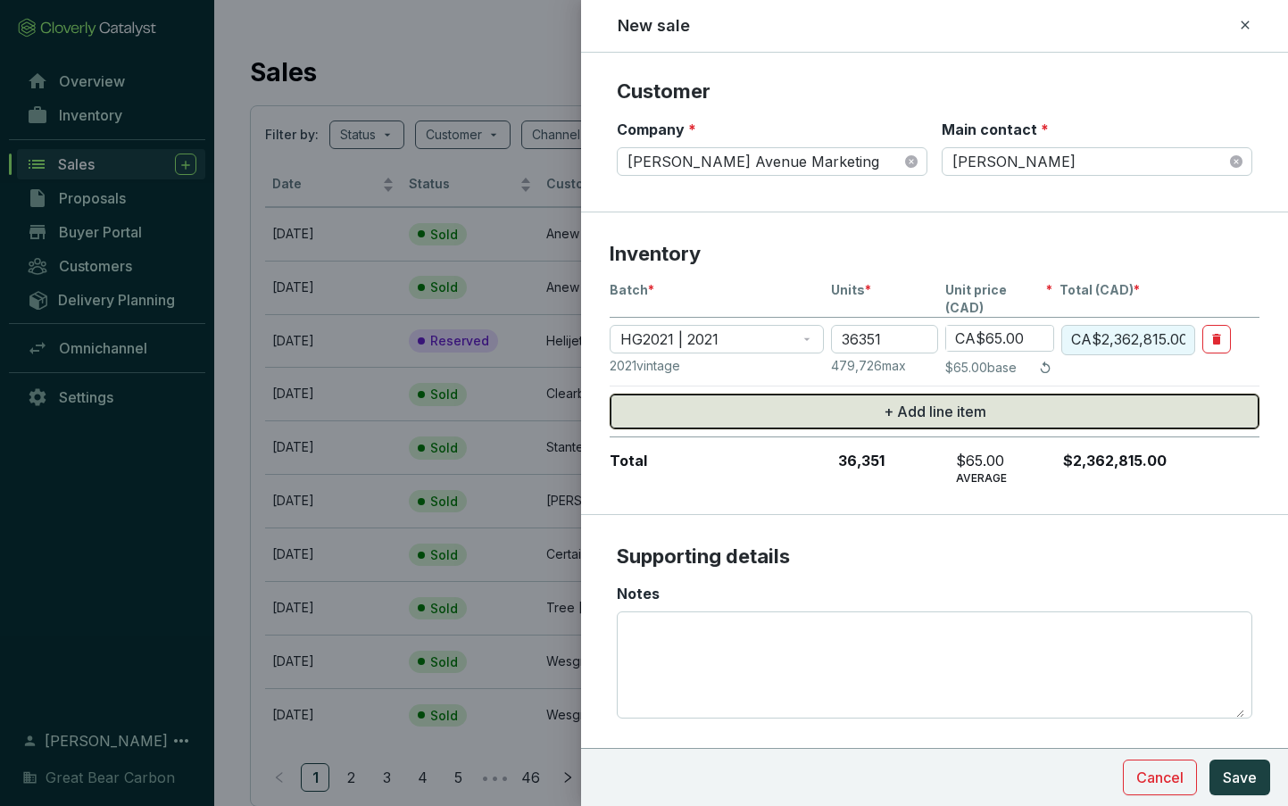
click at [966, 401] on span "+ Add line item" at bounding box center [934, 411] width 103 height 21
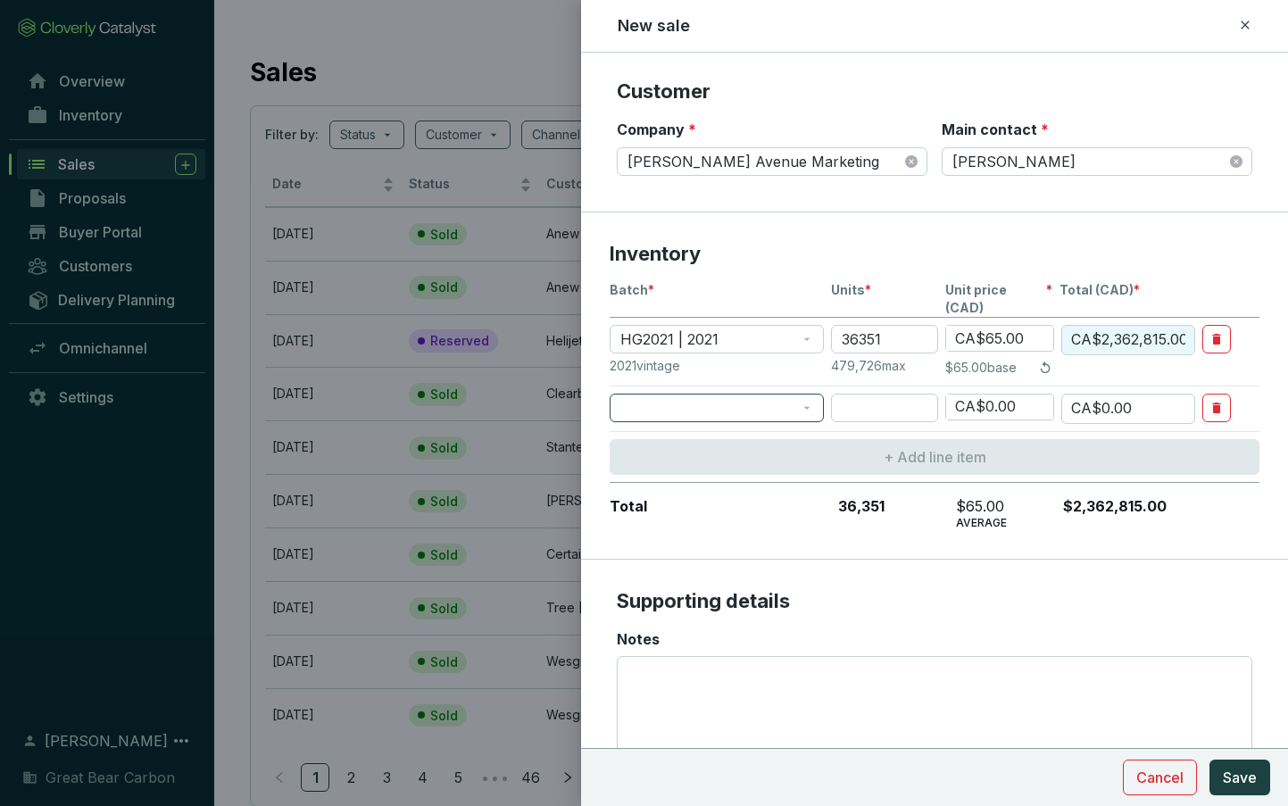
click at [741, 394] on span at bounding box center [716, 407] width 193 height 27
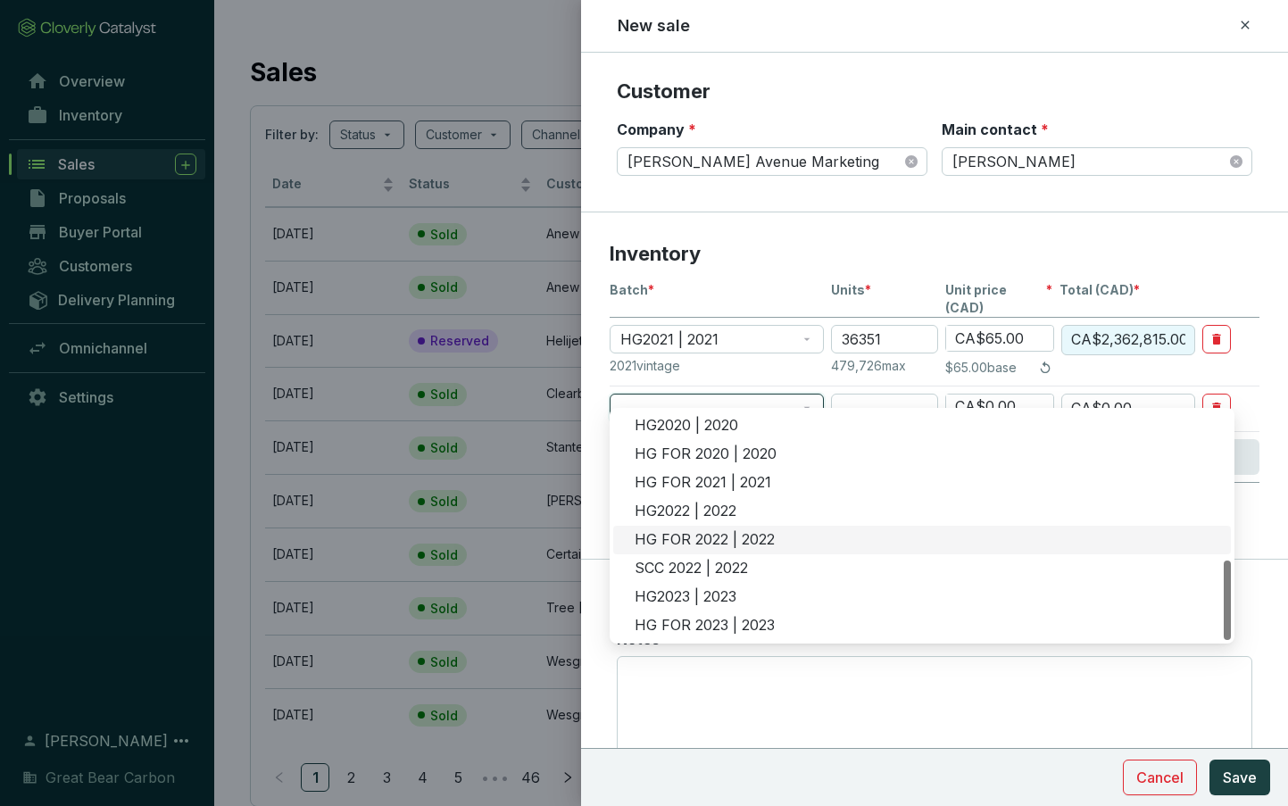
scroll to position [339, 0]
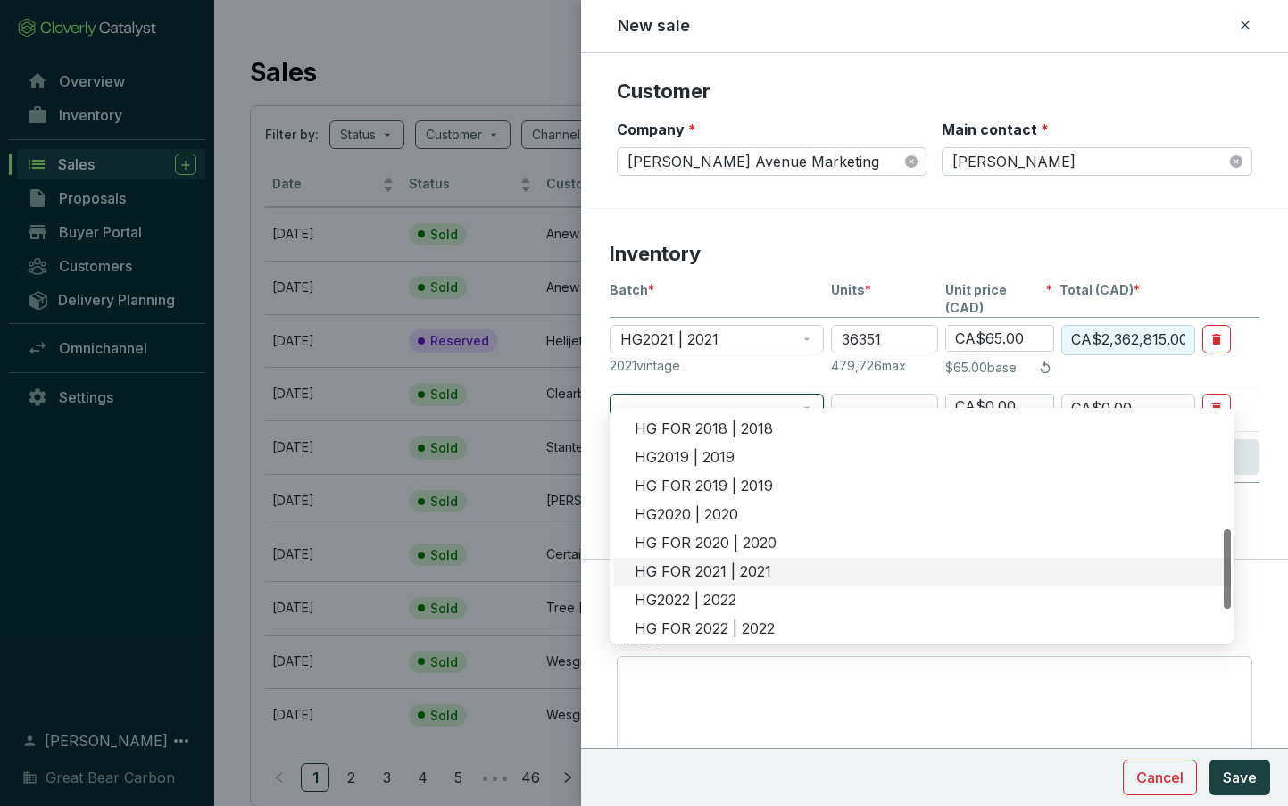
click at [702, 576] on div "HG FOR 2021 | 2021" at bounding box center [926, 572] width 585 height 20
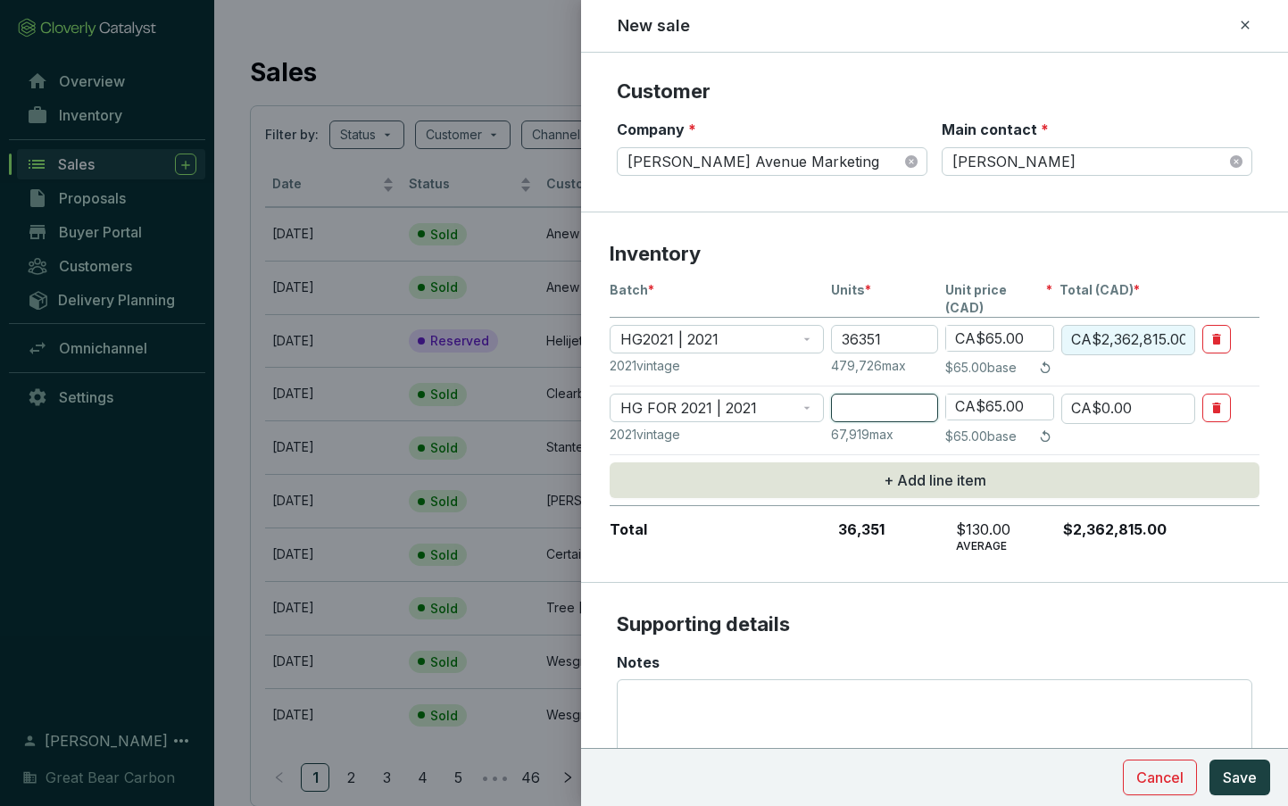
click at [854, 395] on input "number" at bounding box center [884, 408] width 107 height 29
type input "4"
type input "CA$260.00"
type input "40"
type input "CA$2,600.00"
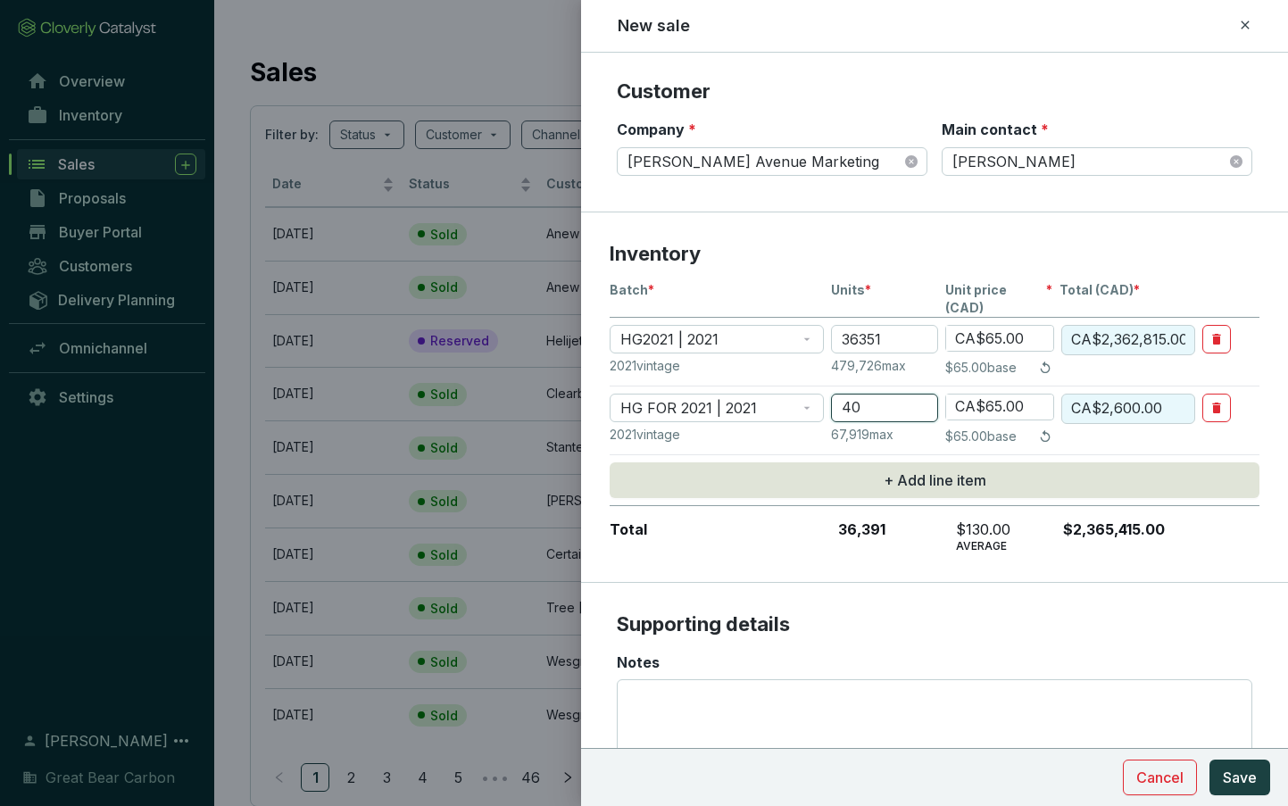
type input "403"
type input "CA$26,195.00"
type input "4039"
type input "CA$262,535.00"
type input "4039"
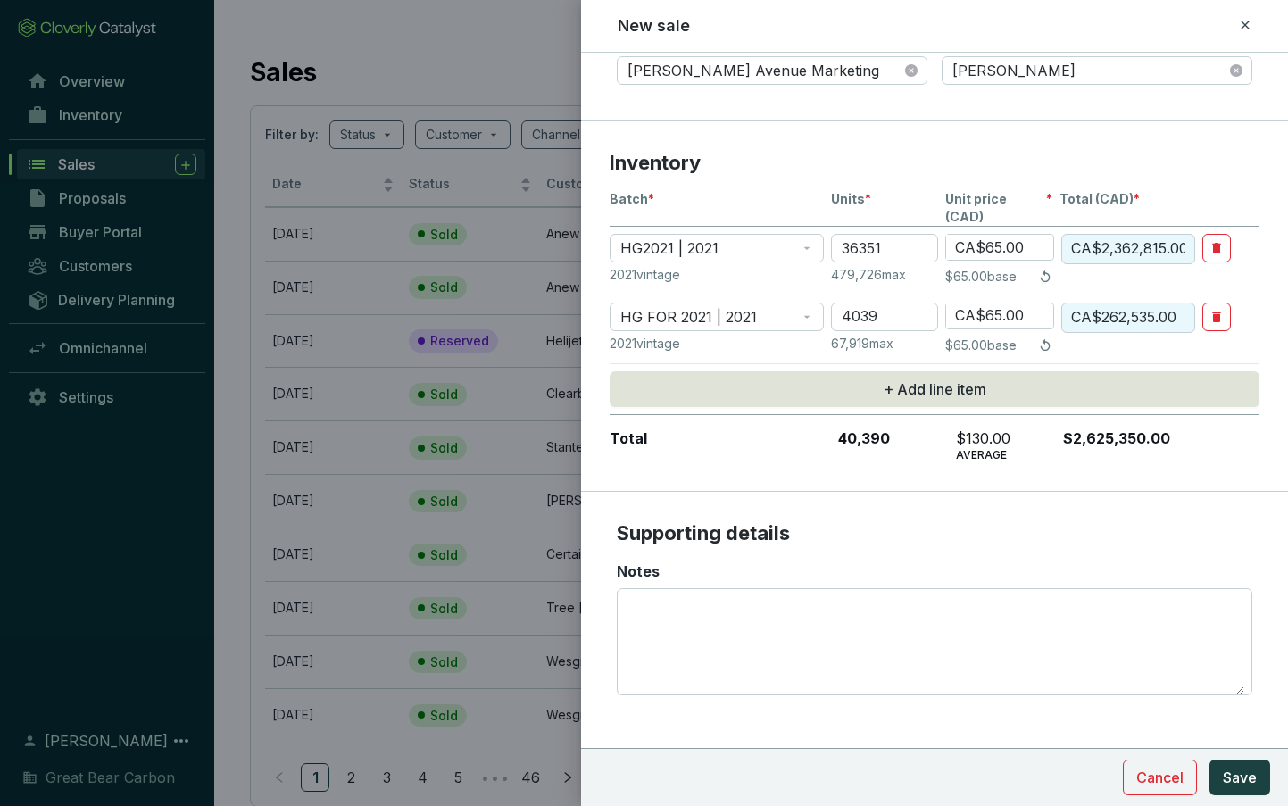
scroll to position [403, 0]
click at [737, 642] on textarea "Notes" at bounding box center [934, 640] width 619 height 105
paste textarea "ana@stephenavemarketing.com"
click at [791, 622] on textarea "Purchase for:" at bounding box center [934, 640] width 619 height 105
paste textarea "ConocoPhillips Canada Resources Corp."
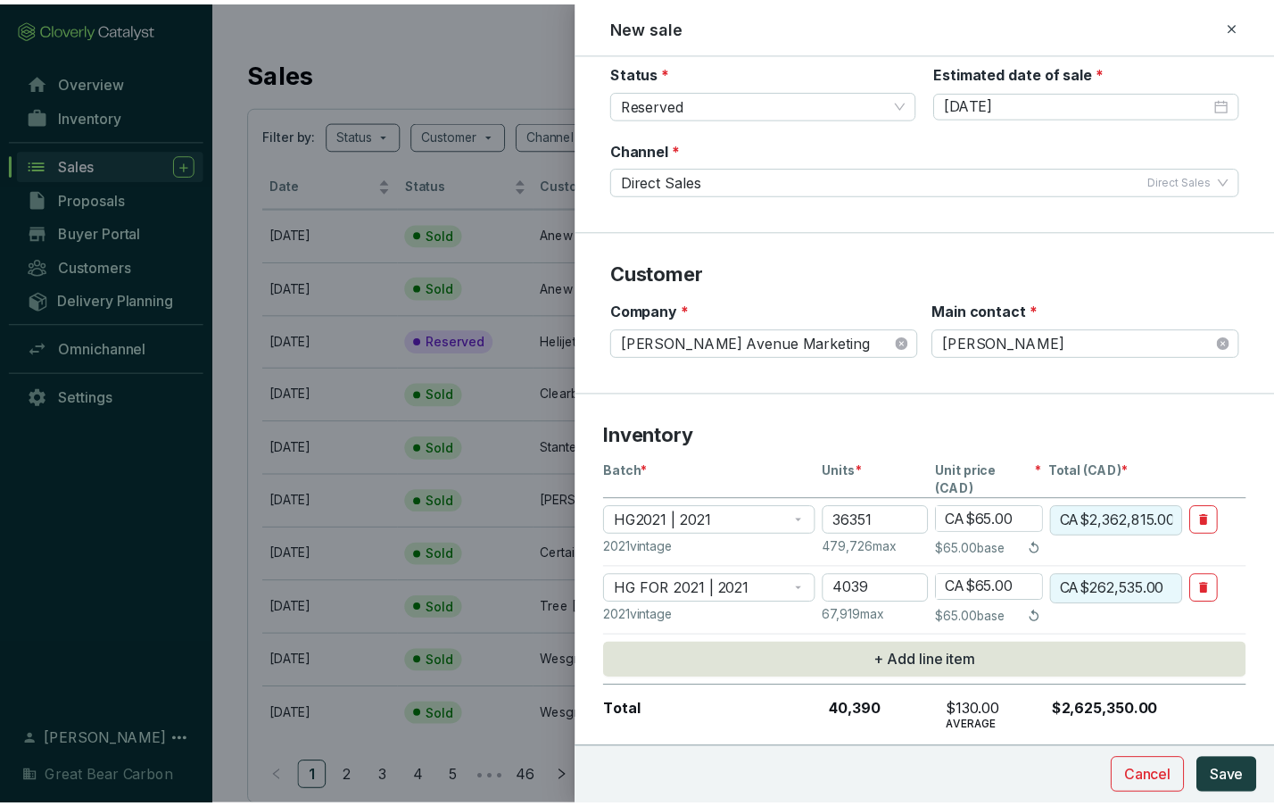
scroll to position [268, 0]
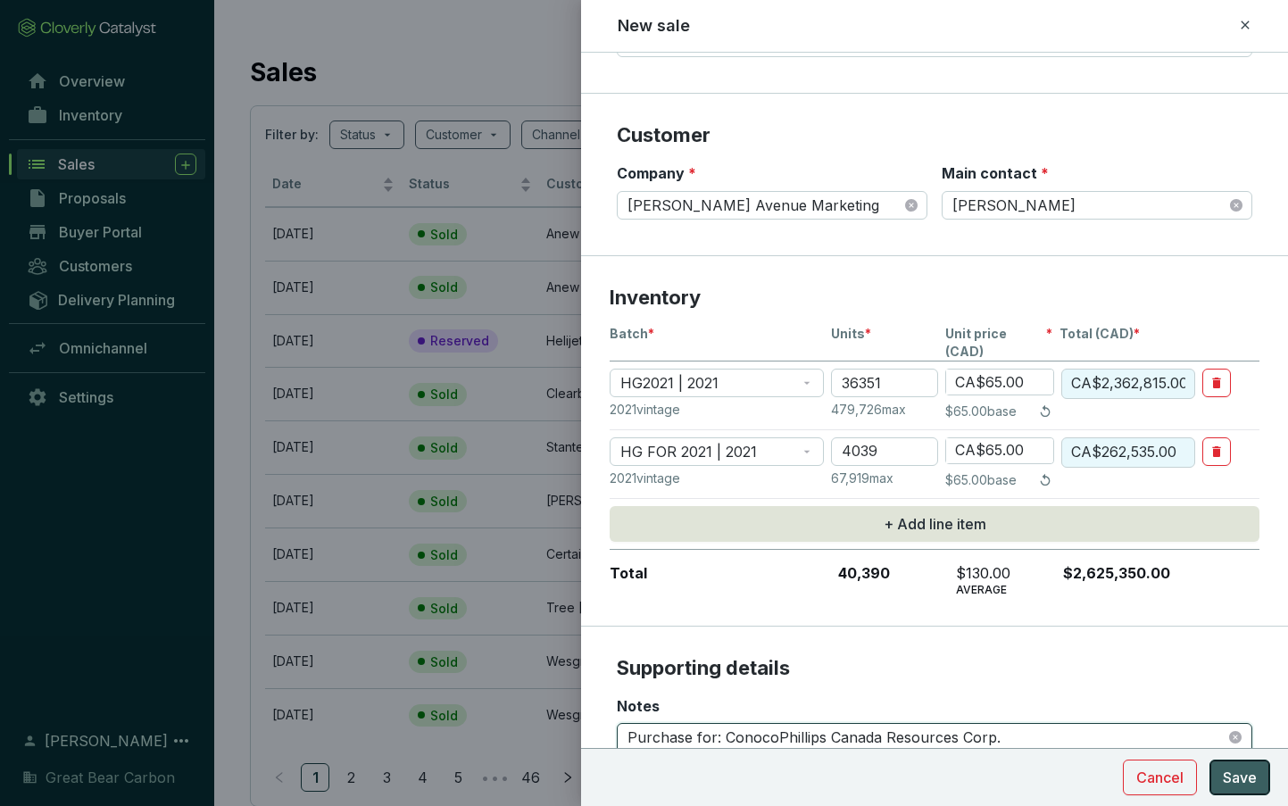
type textarea "Purchase for: ConocoPhillips Canada Resources Corp."
click at [1253, 770] on span "Save" at bounding box center [1240, 777] width 34 height 21
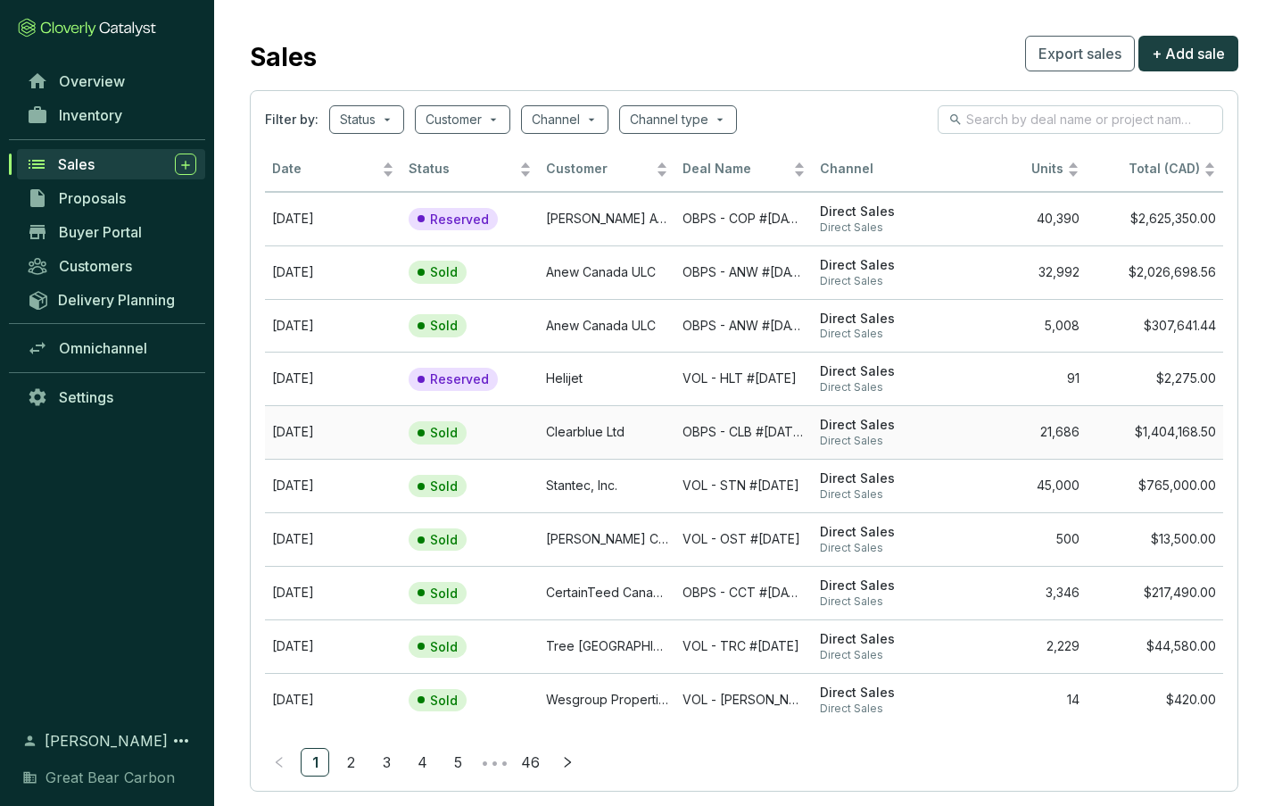
scroll to position [0, 0]
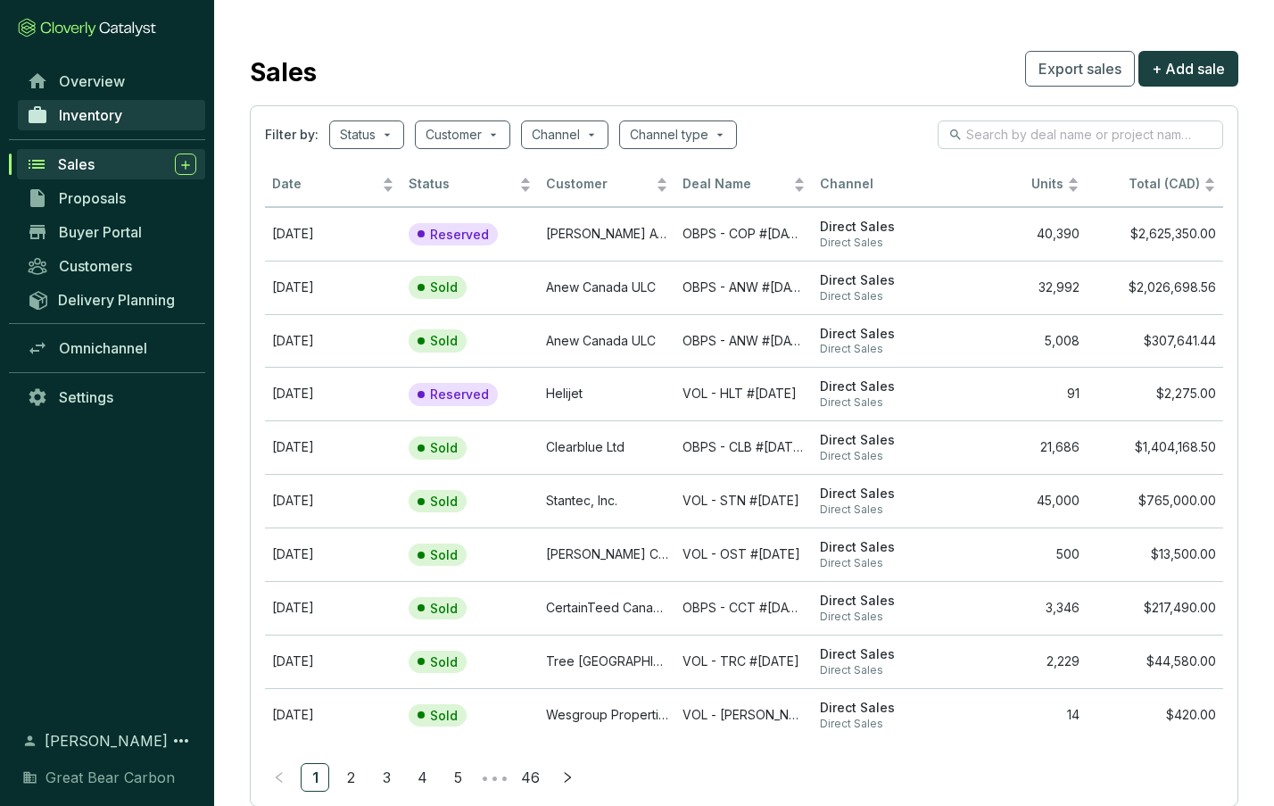
click at [60, 112] on span "Inventory" at bounding box center [90, 115] width 63 height 18
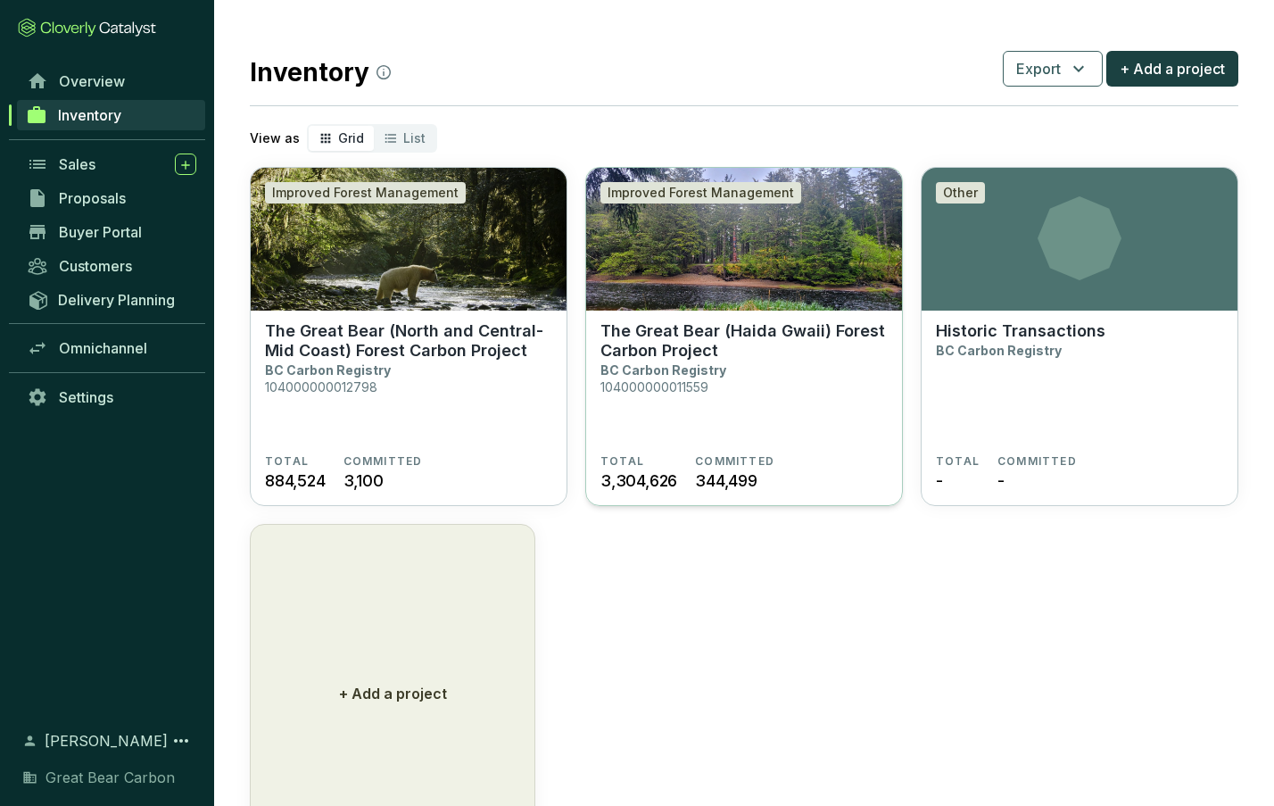
click at [691, 342] on p "The Great Bear (Haida Gwaii) Forest Carbon Project" at bounding box center [744, 340] width 287 height 39
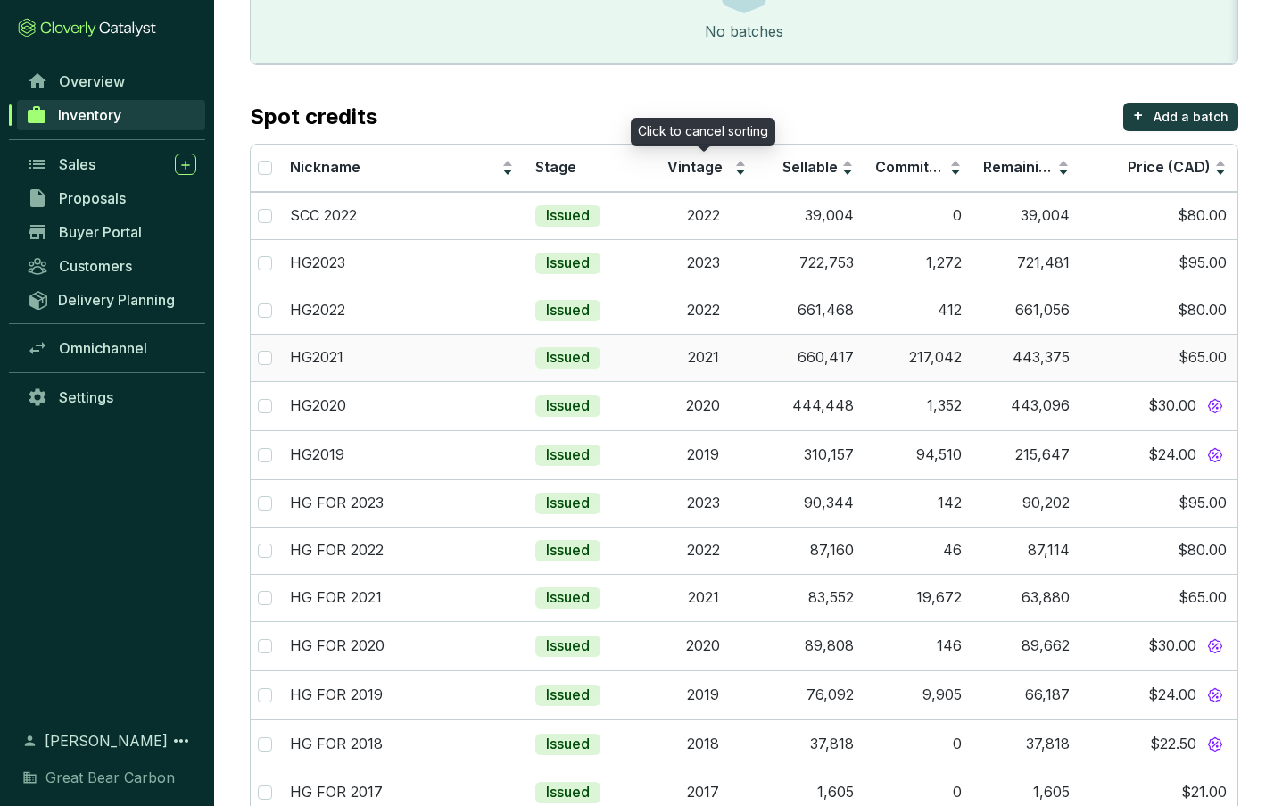
scroll to position [380, 0]
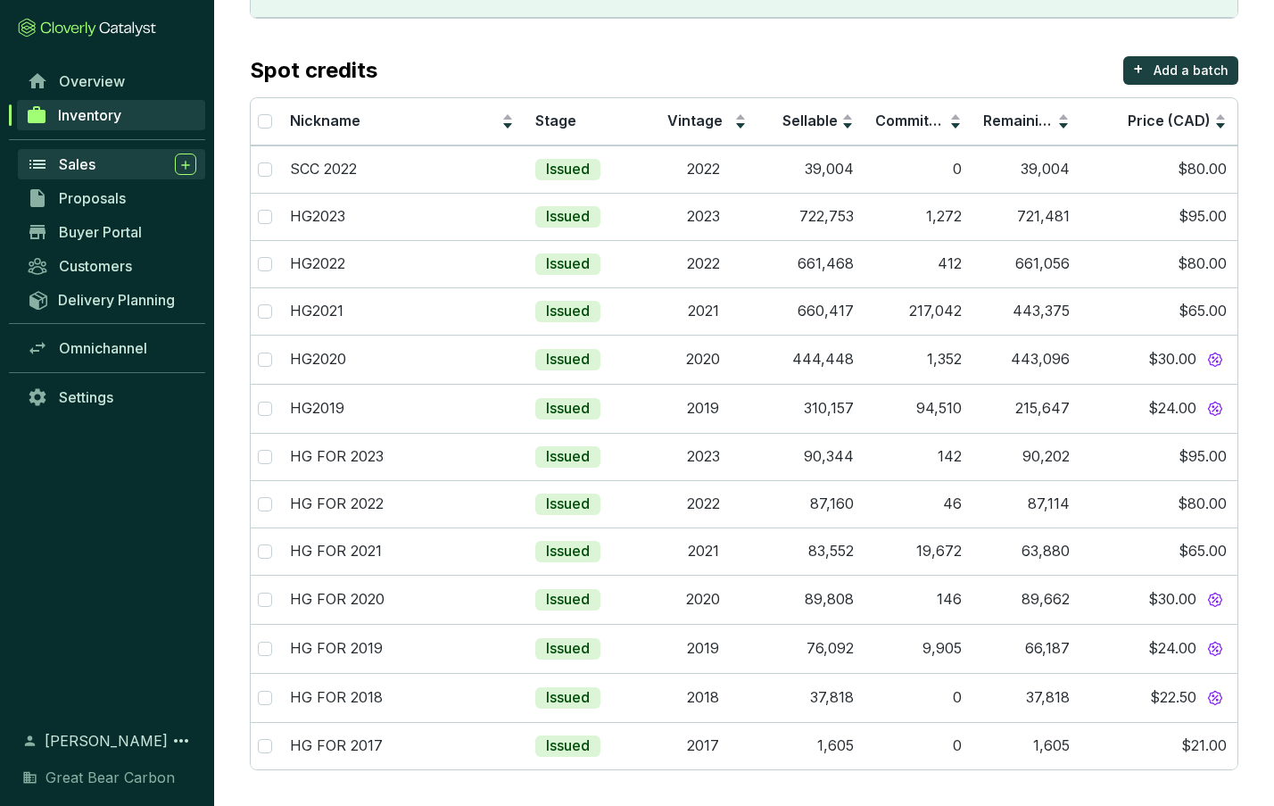
click at [111, 176] on link "Sales" at bounding box center [111, 164] width 187 height 30
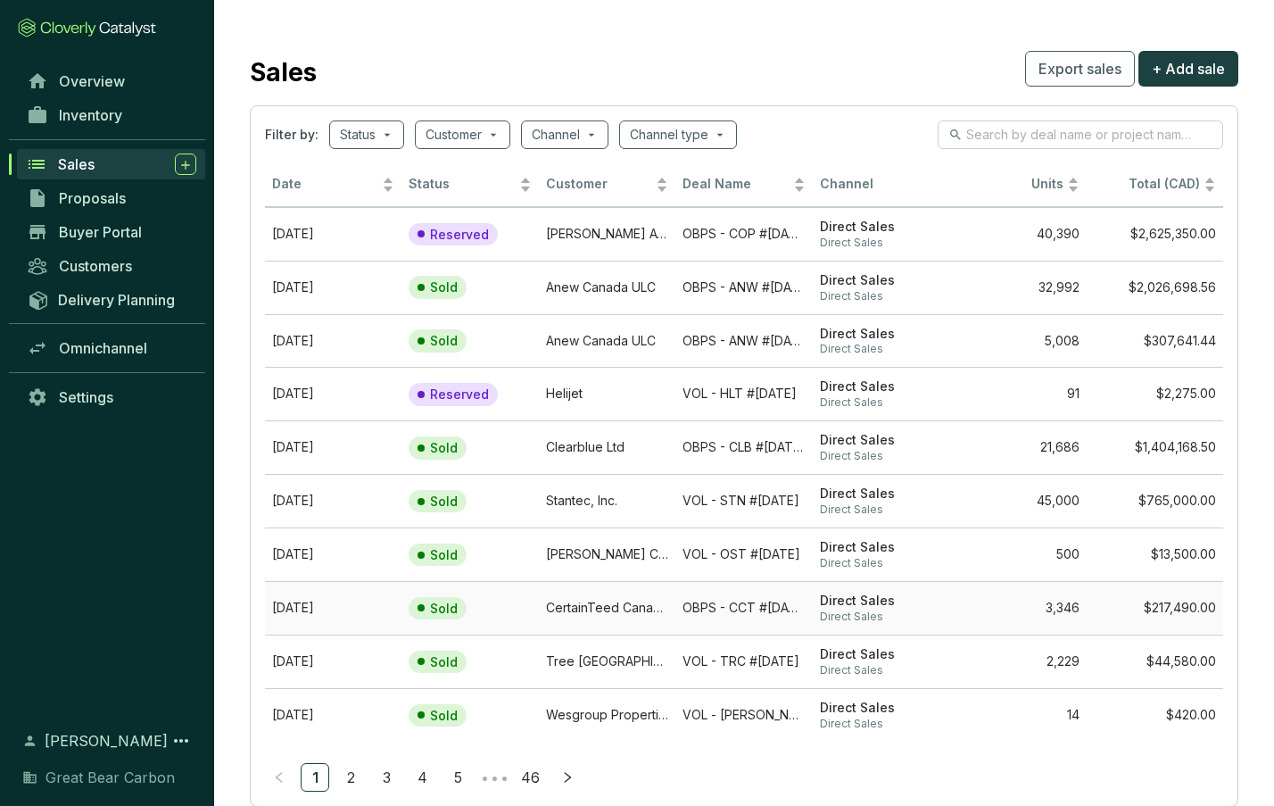
click at [606, 606] on td "CertainTeed Canada, Inc" at bounding box center [607, 608] width 137 height 54
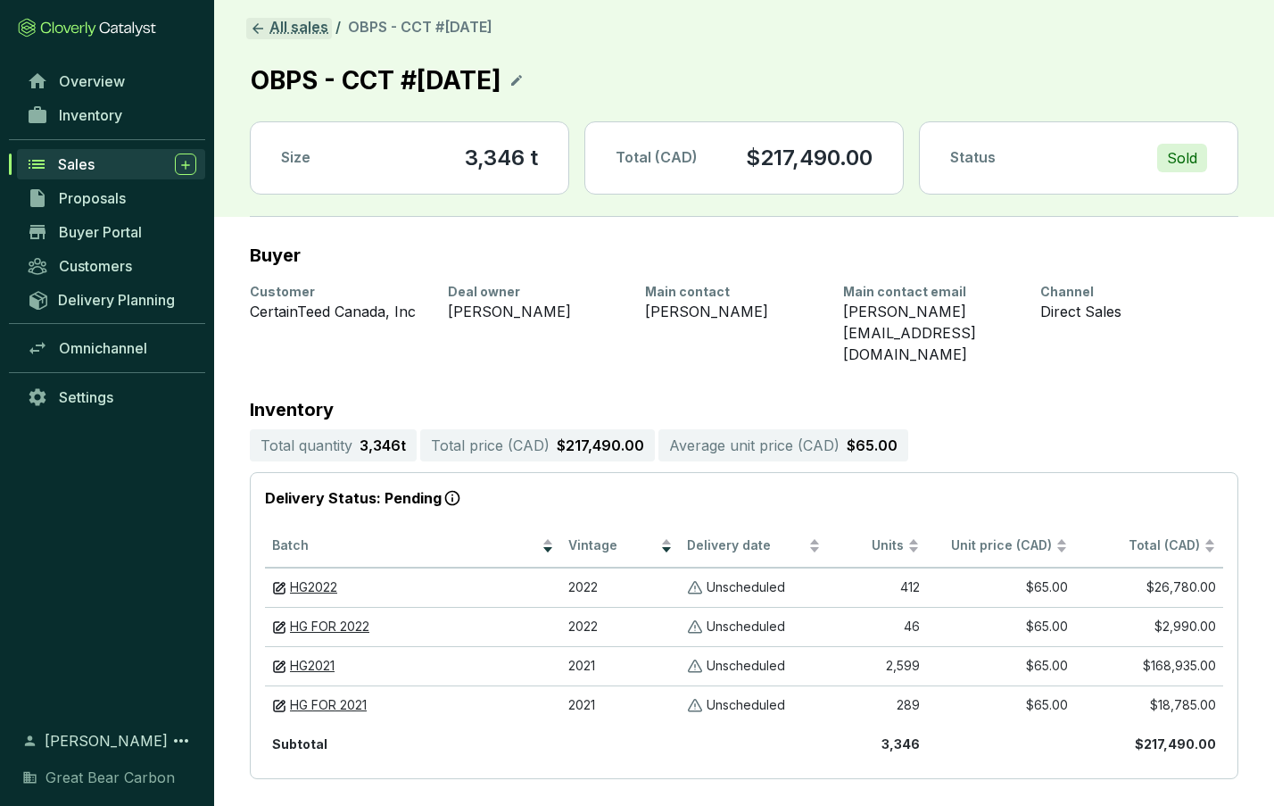
click at [295, 30] on link "All sales" at bounding box center [289, 28] width 86 height 21
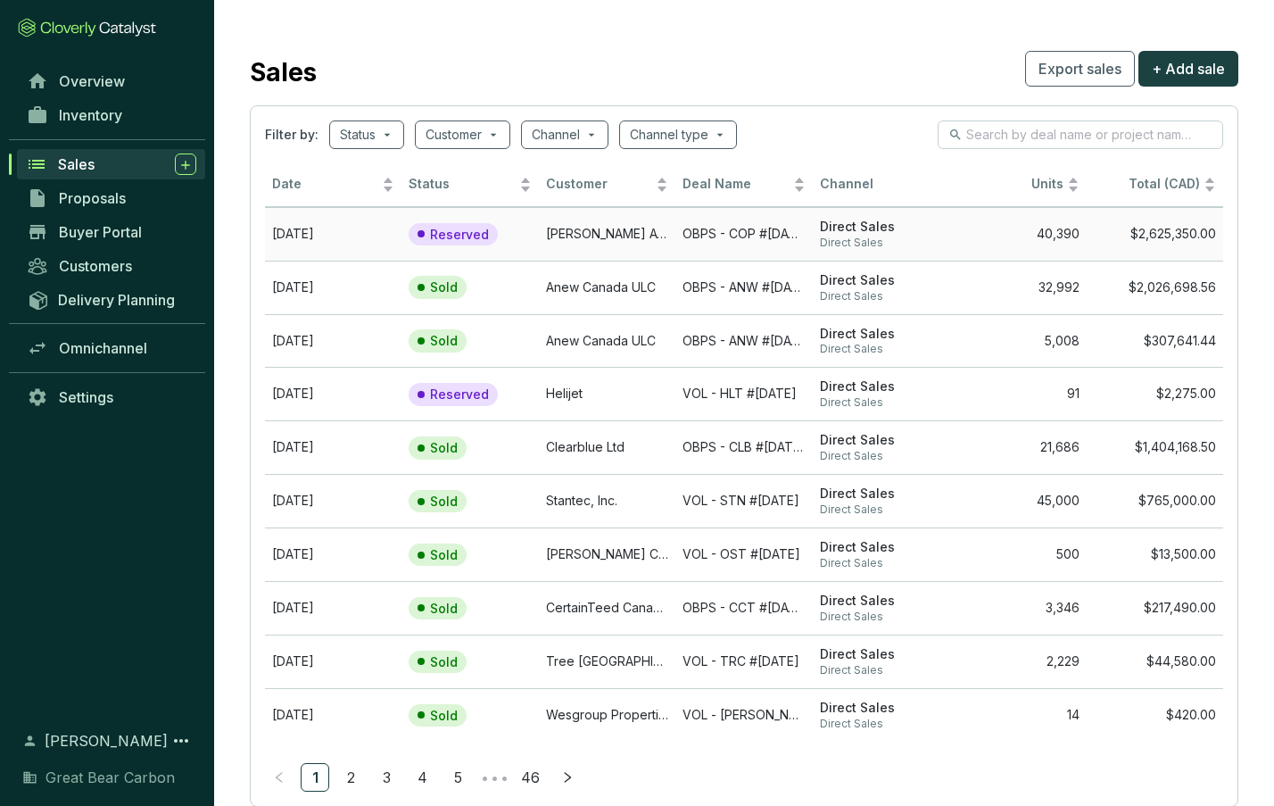
click at [574, 237] on td "[PERSON_NAME] Avenue Marketing" at bounding box center [607, 234] width 137 height 54
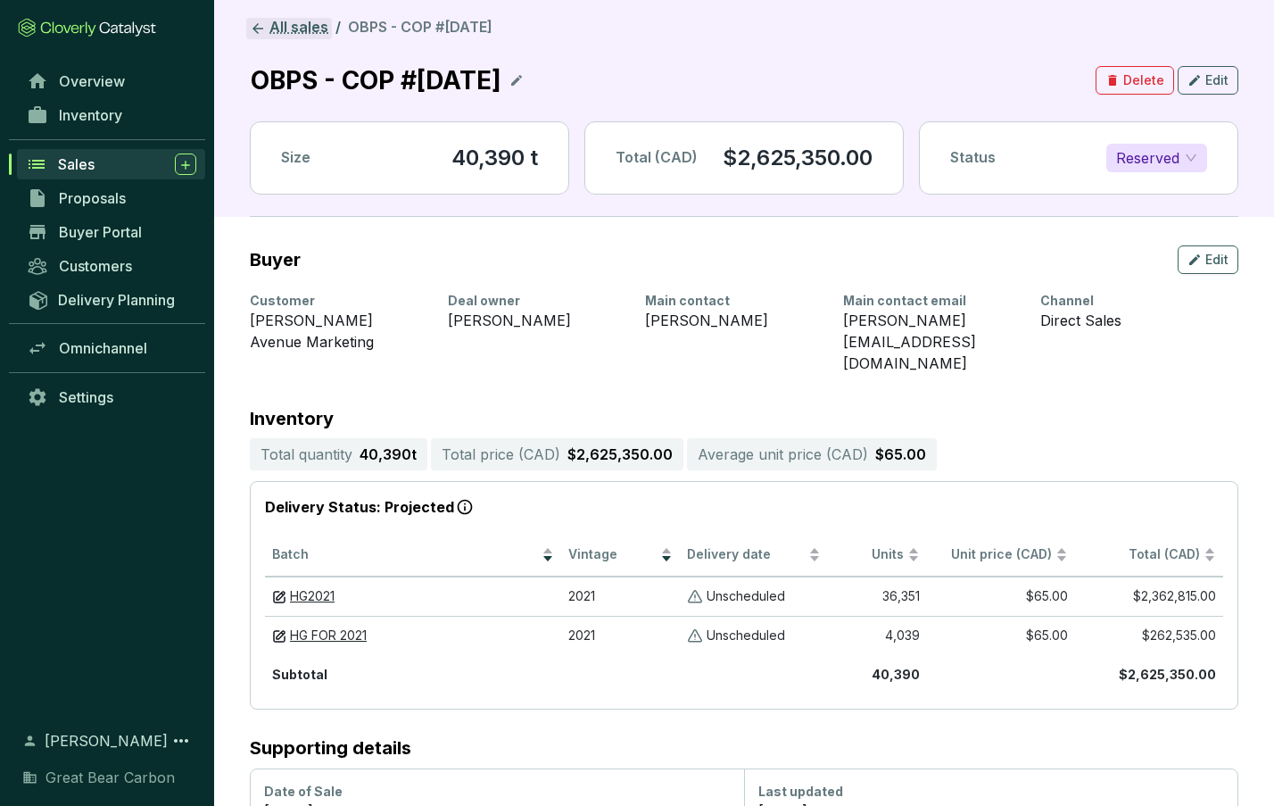
click at [287, 27] on link "All sales" at bounding box center [289, 28] width 86 height 21
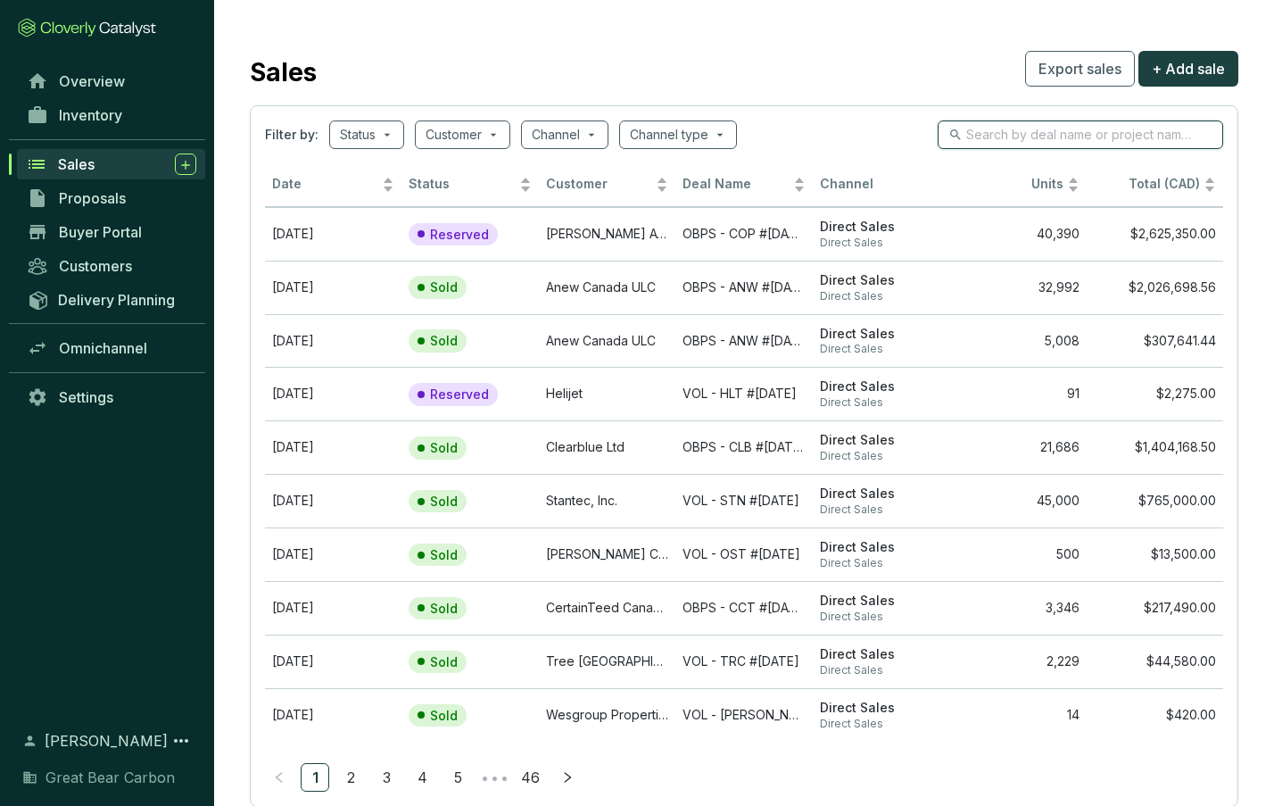
click at [1014, 139] on input "search" at bounding box center [1081, 135] width 230 height 20
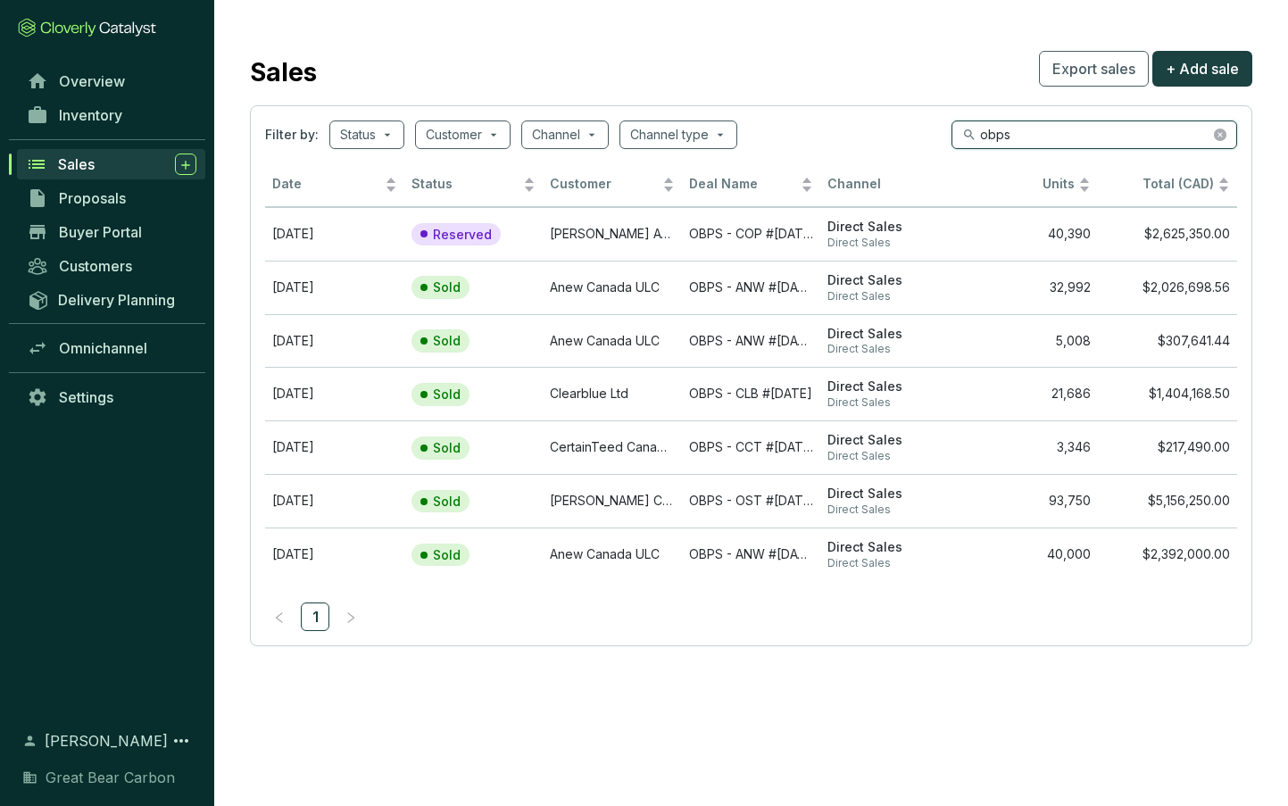
type input "obps"
click at [563, 235] on td "Stephen Avenue Marketing" at bounding box center [612, 234] width 139 height 54
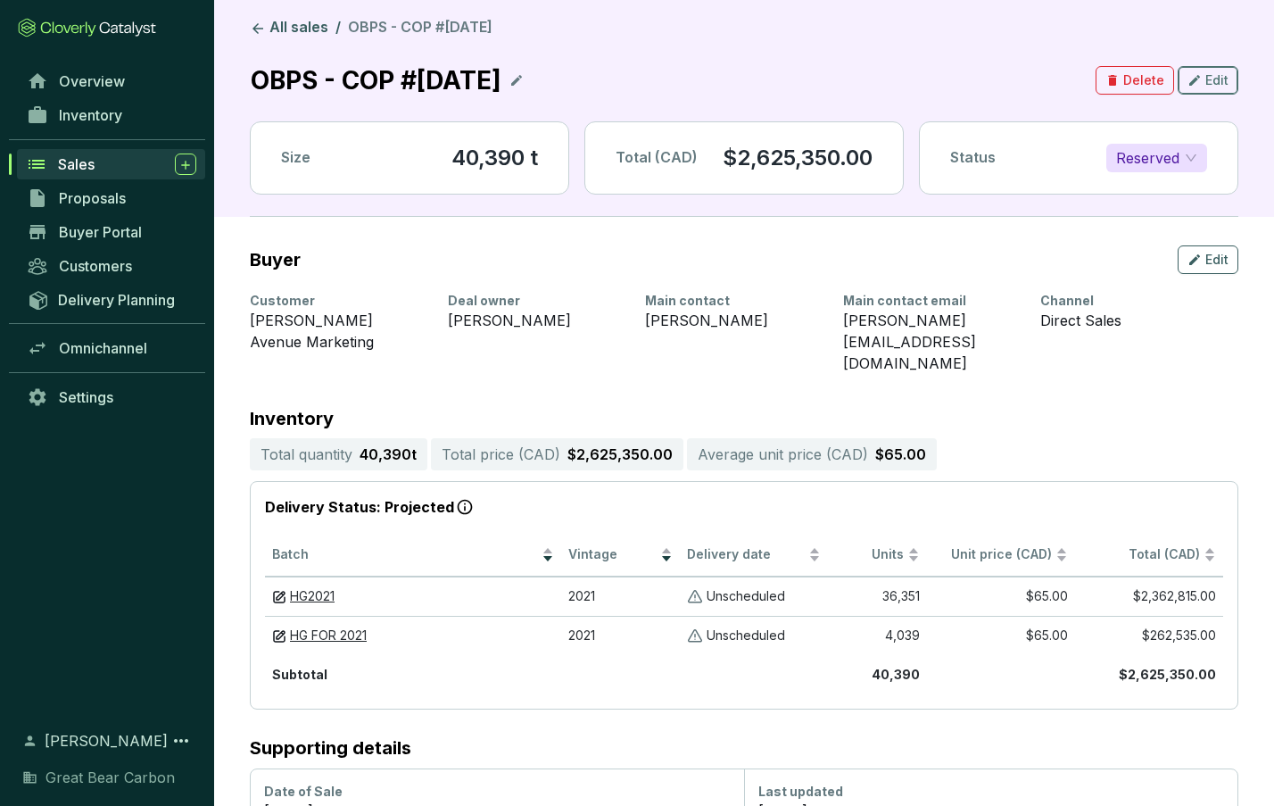
click at [1212, 77] on span "Edit" at bounding box center [1217, 80] width 23 height 18
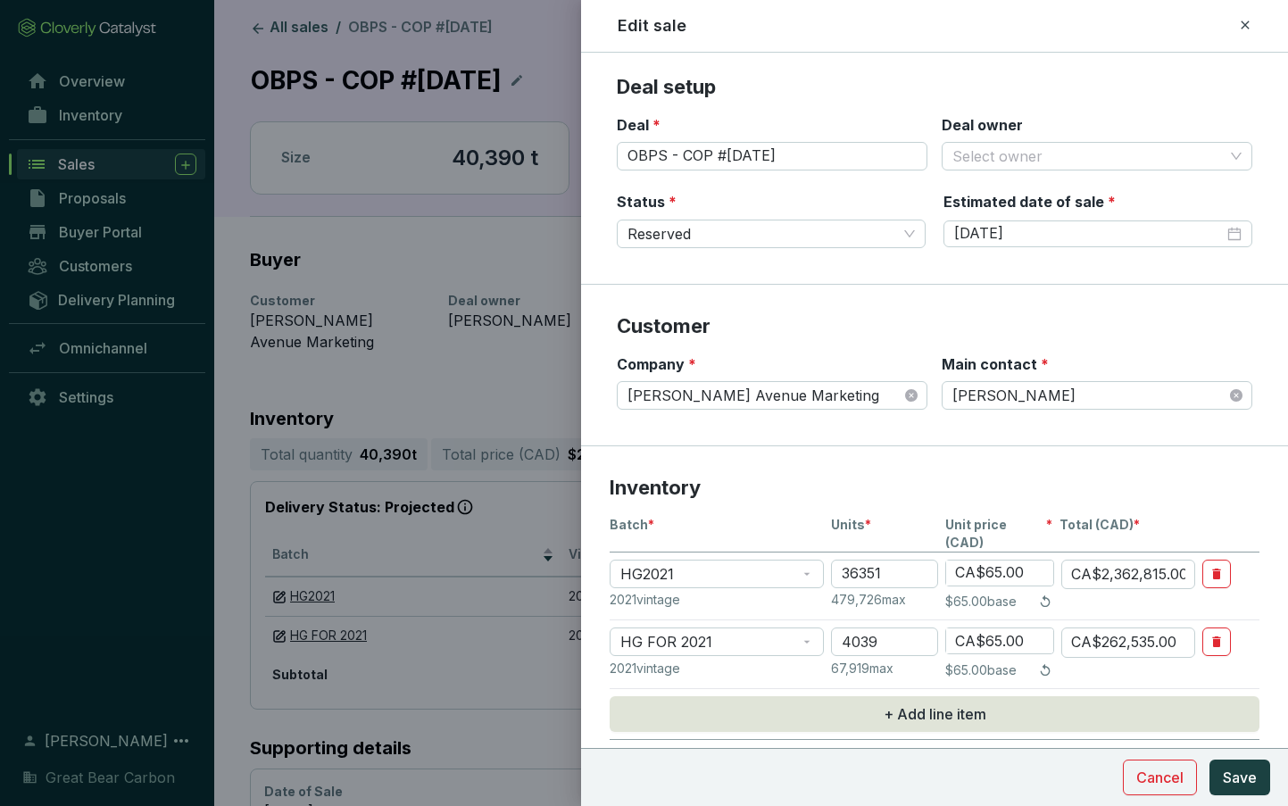
scroll to position [178, 0]
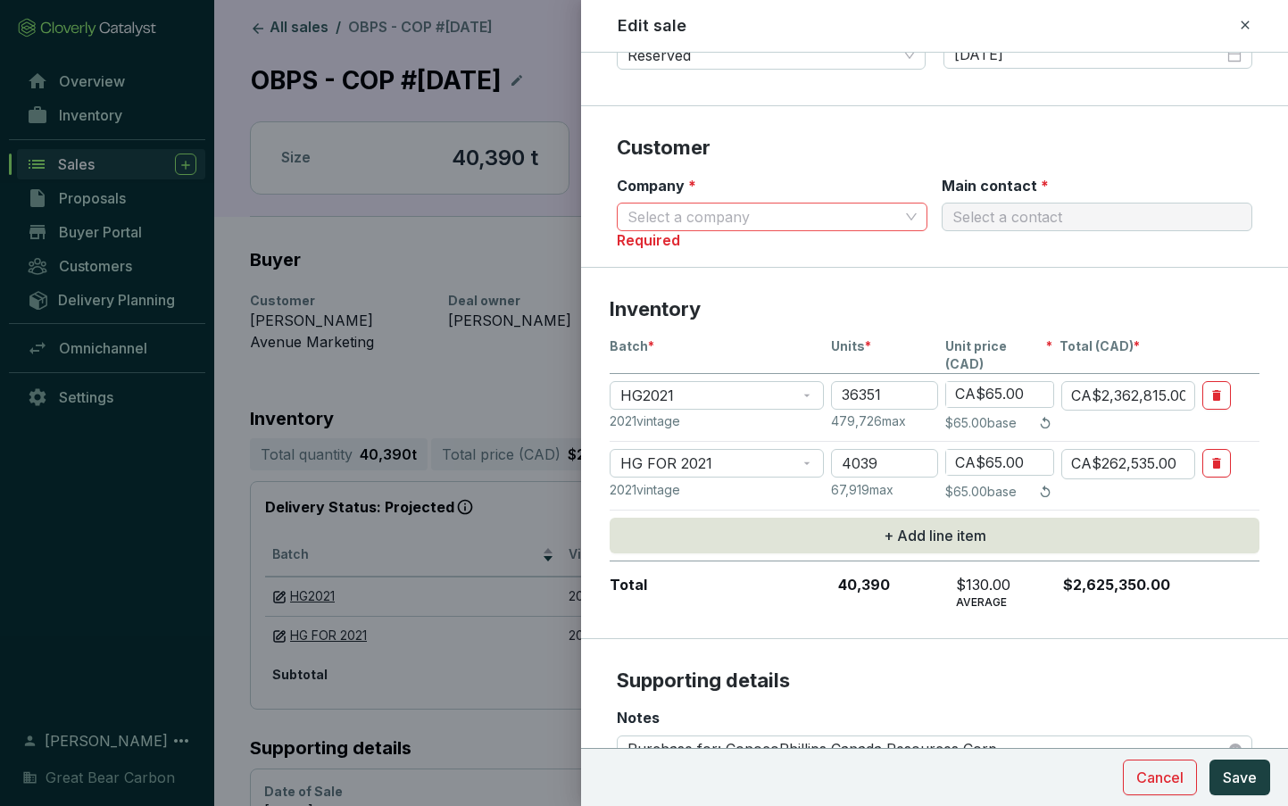
click at [774, 219] on input "Company *" at bounding box center [762, 216] width 271 height 27
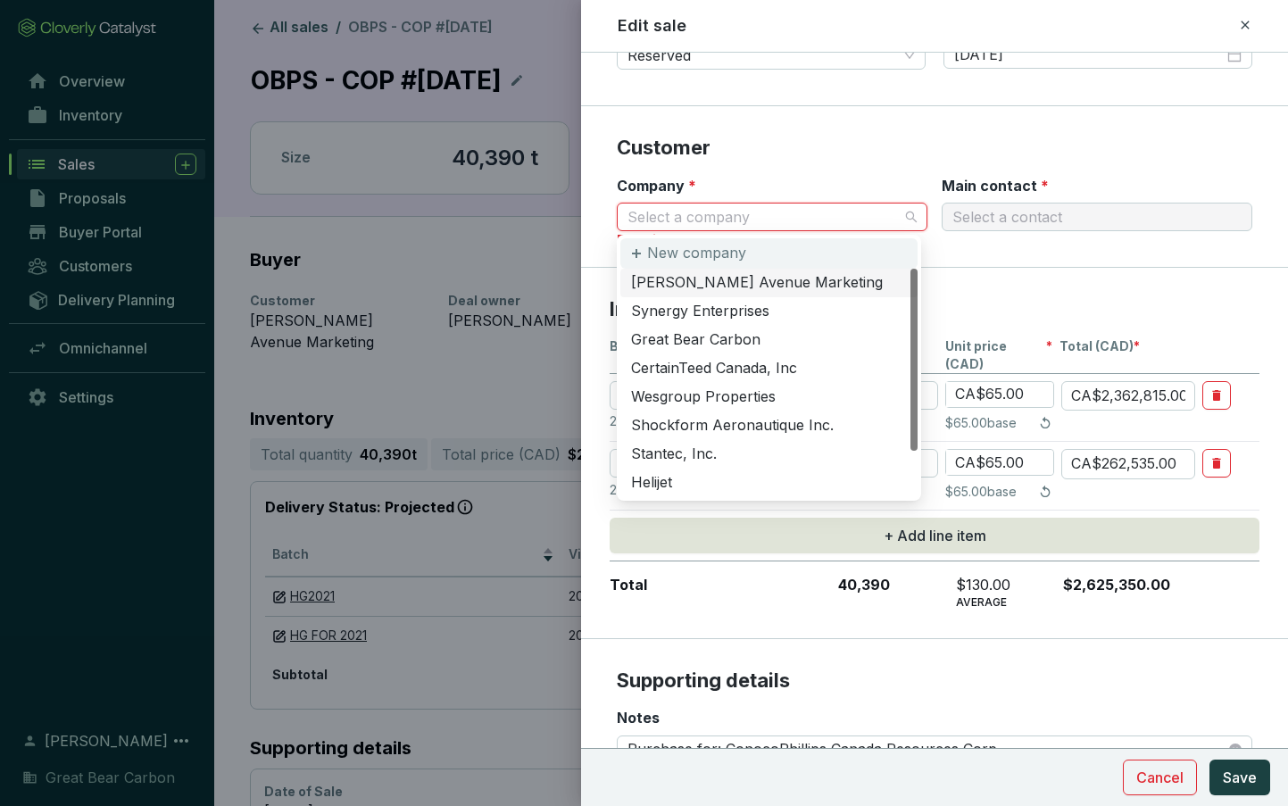
click at [730, 258] on p "New company" at bounding box center [696, 254] width 99 height 20
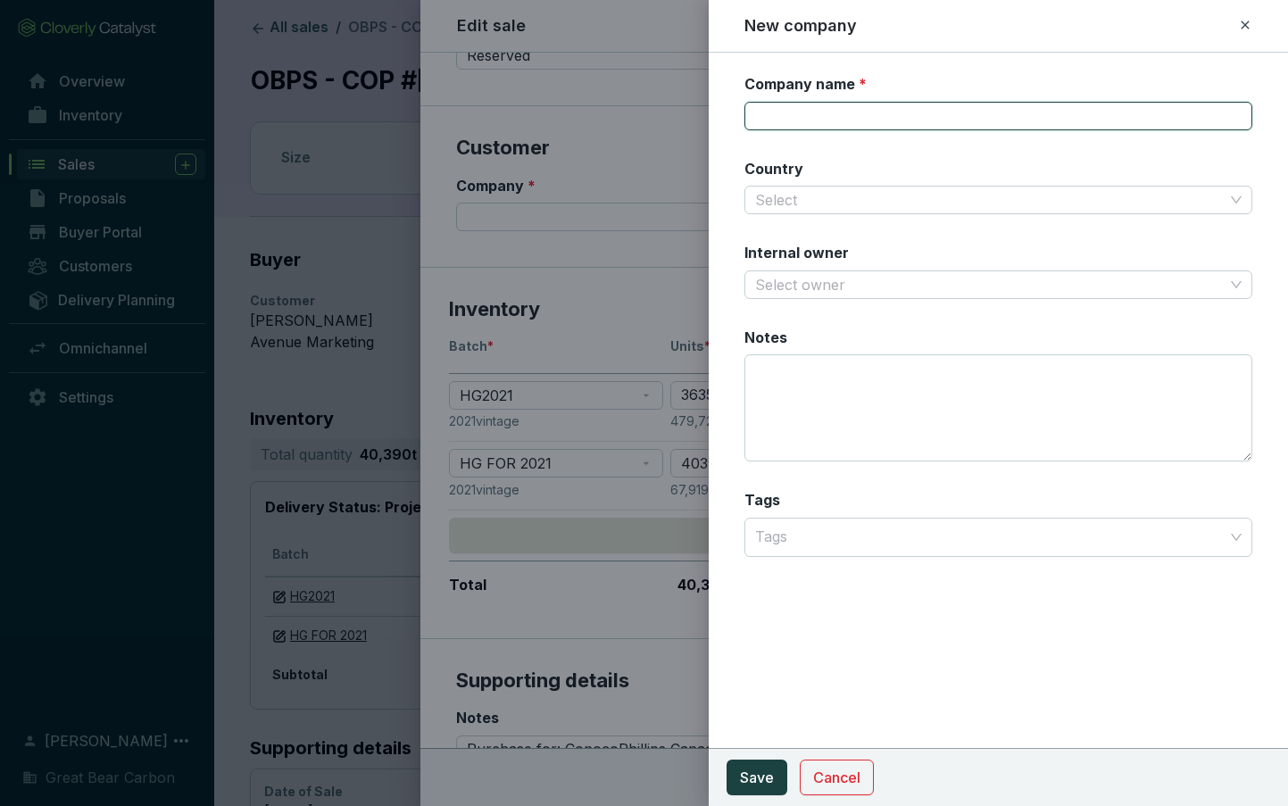
click at [835, 129] on input "Company name *" at bounding box center [998, 116] width 508 height 29
paste input "ConocoPhillips Canada Resources Corp."
type input "ConocoPhillips Canada Resources Corp."
click at [818, 201] on input "Country" at bounding box center [989, 199] width 468 height 27
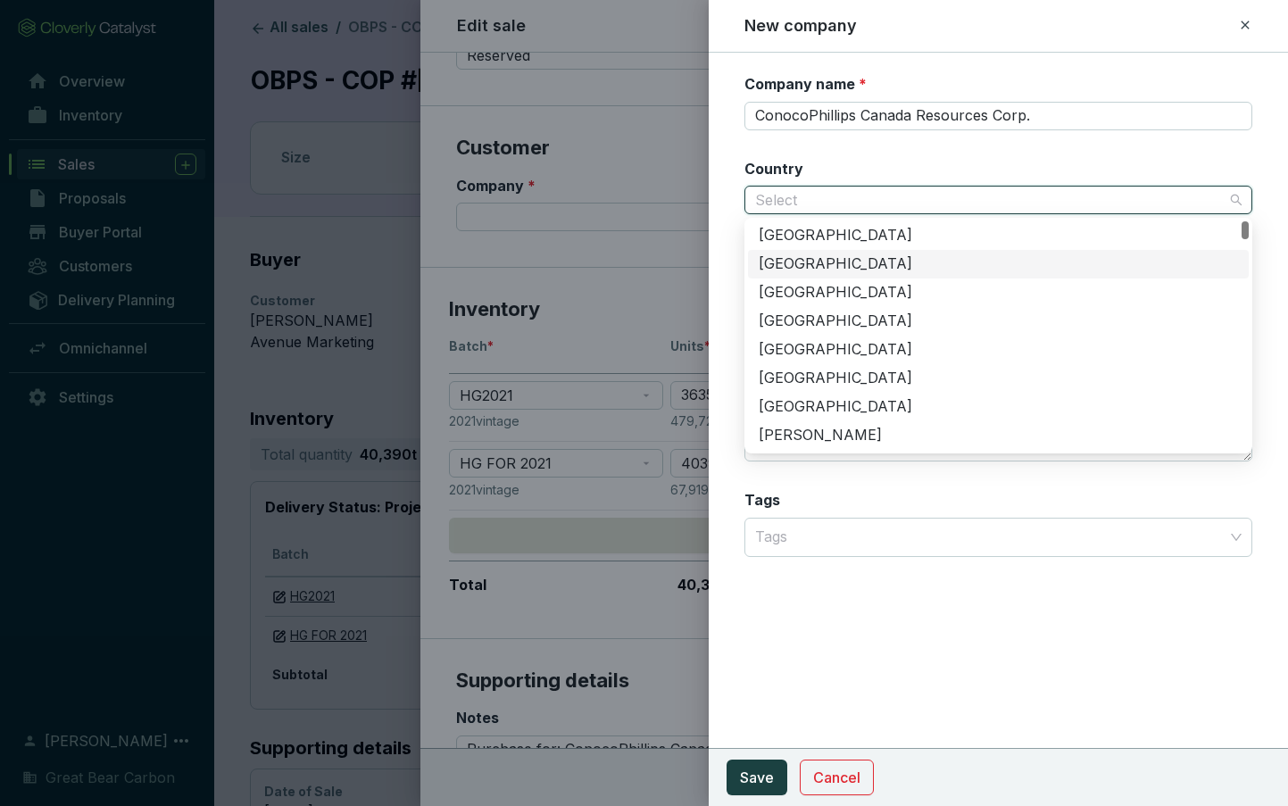
click at [791, 261] on div "Canada" at bounding box center [997, 264] width 479 height 20
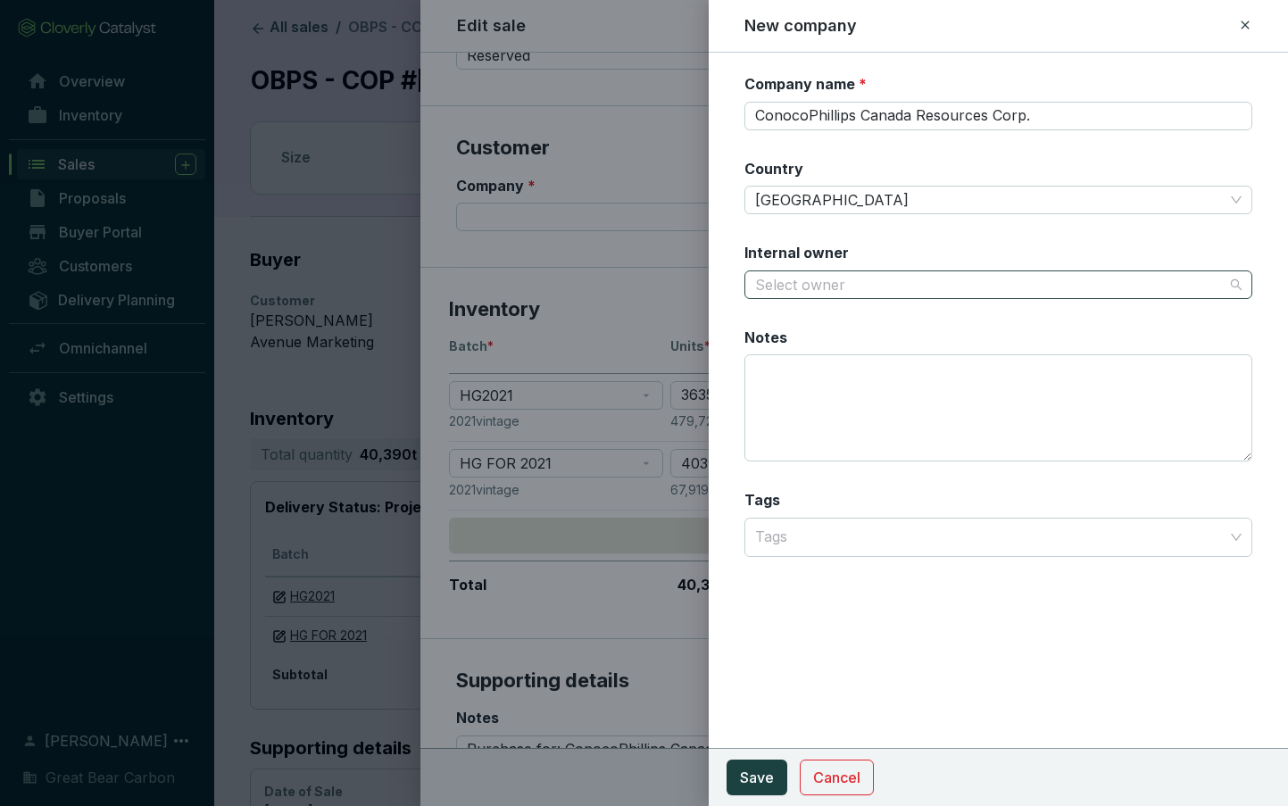
click at [775, 289] on input "Internal owner" at bounding box center [989, 284] width 468 height 27
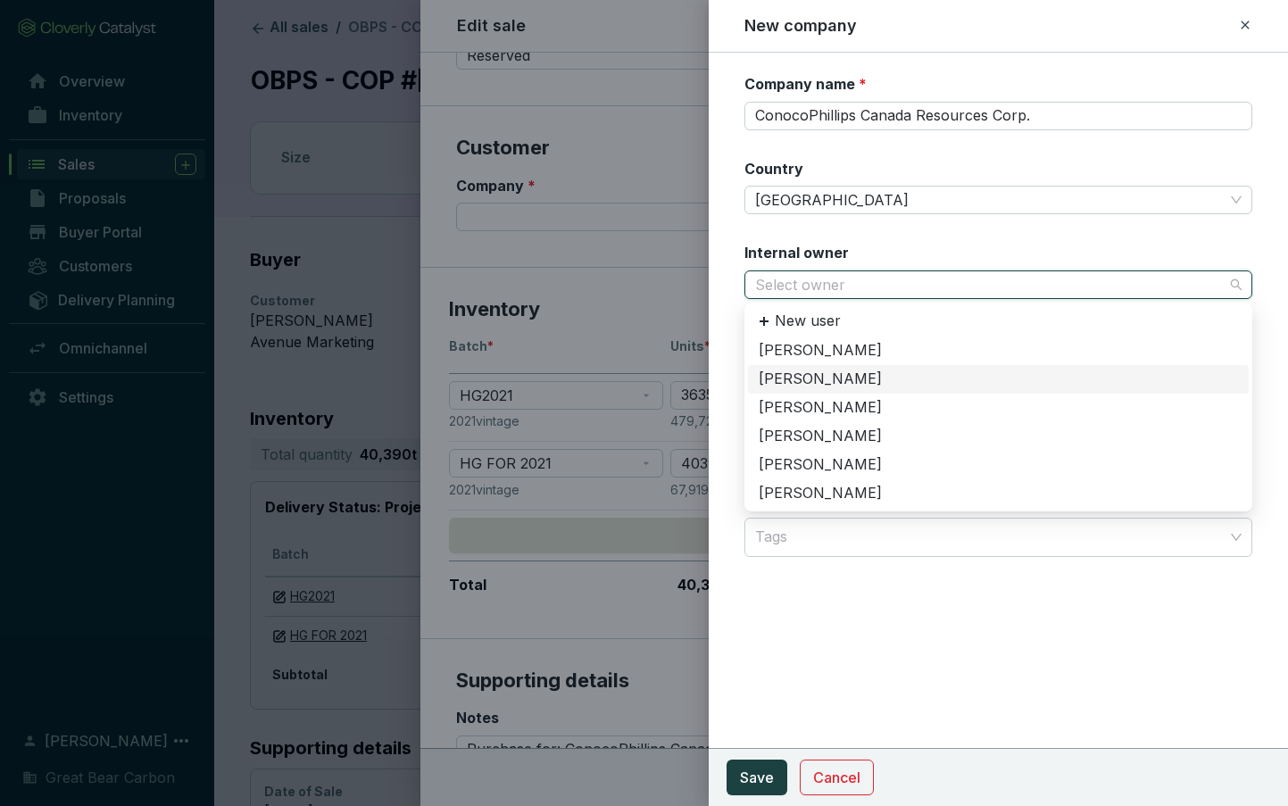
click at [813, 372] on div "[PERSON_NAME]" at bounding box center [997, 379] width 479 height 20
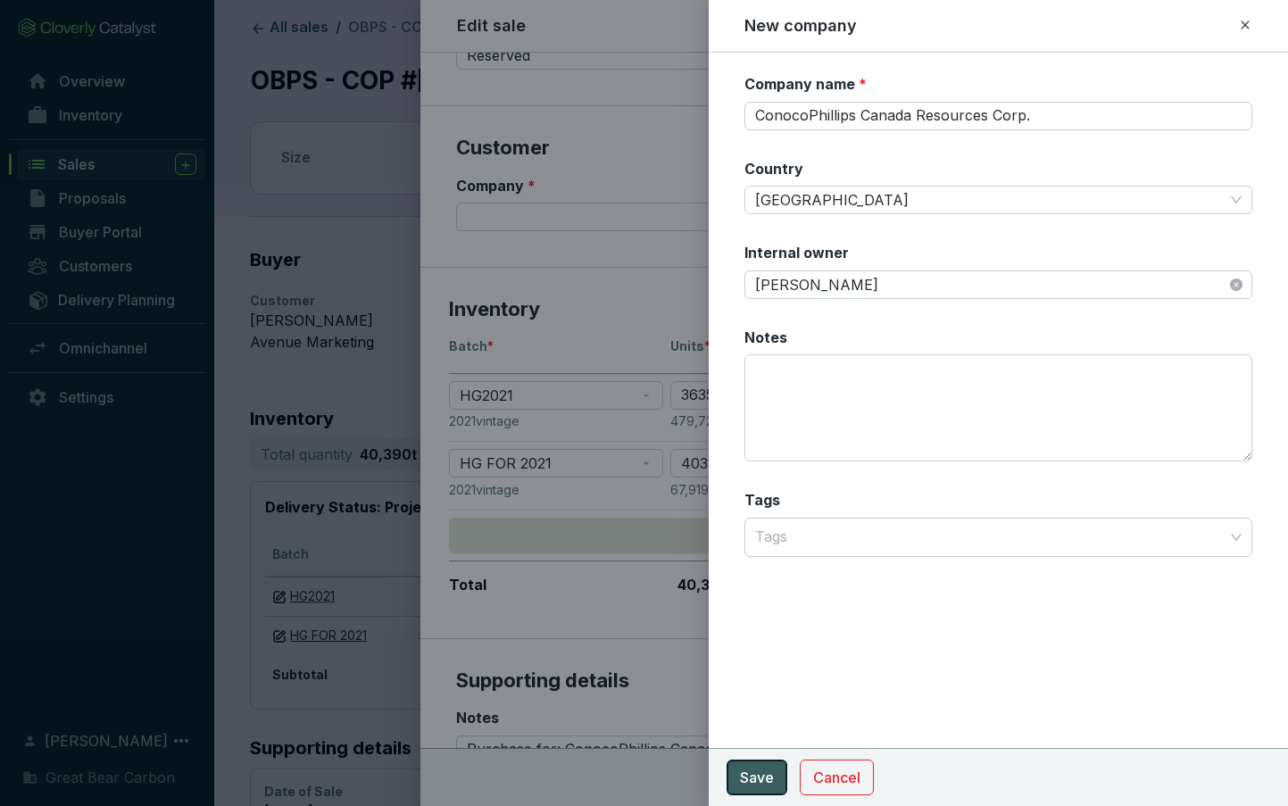
click at [753, 791] on button "Save" at bounding box center [756, 777] width 61 height 36
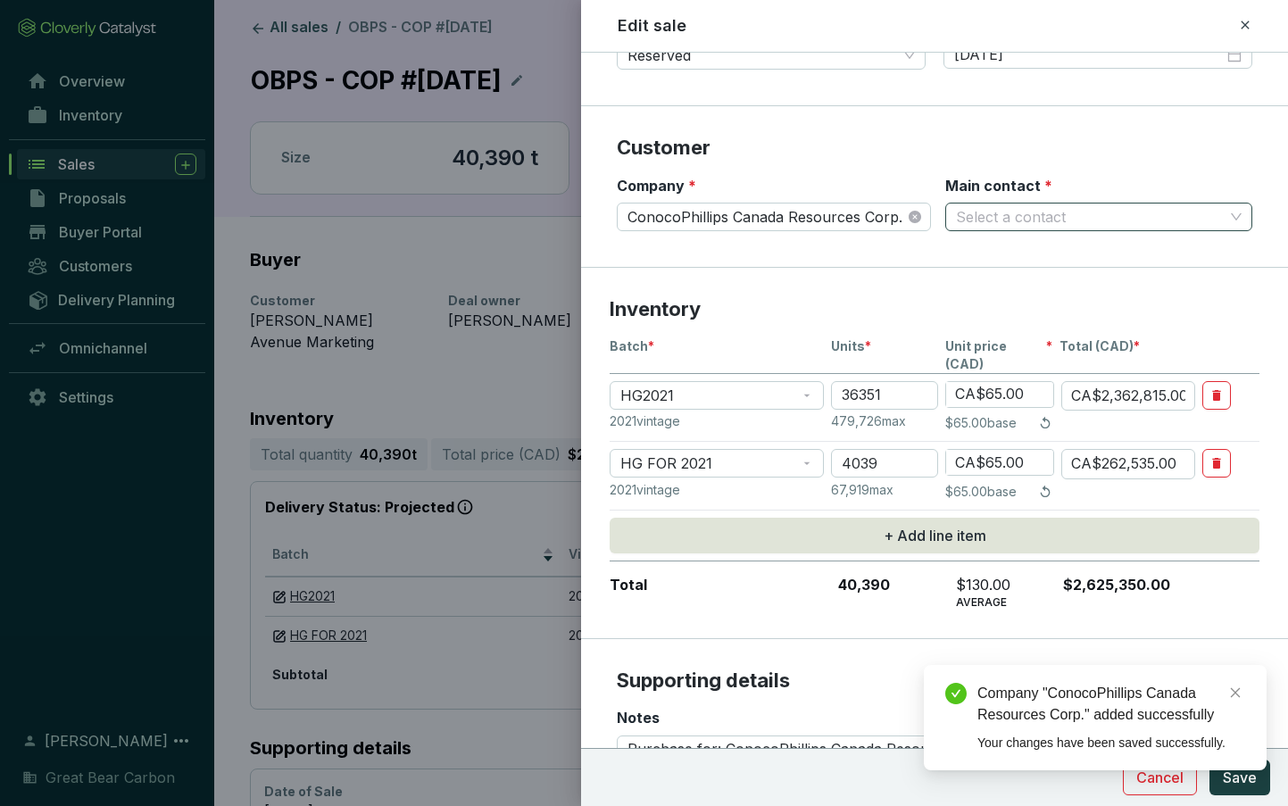
click at [986, 217] on input "Main contact *" at bounding box center [1090, 216] width 268 height 27
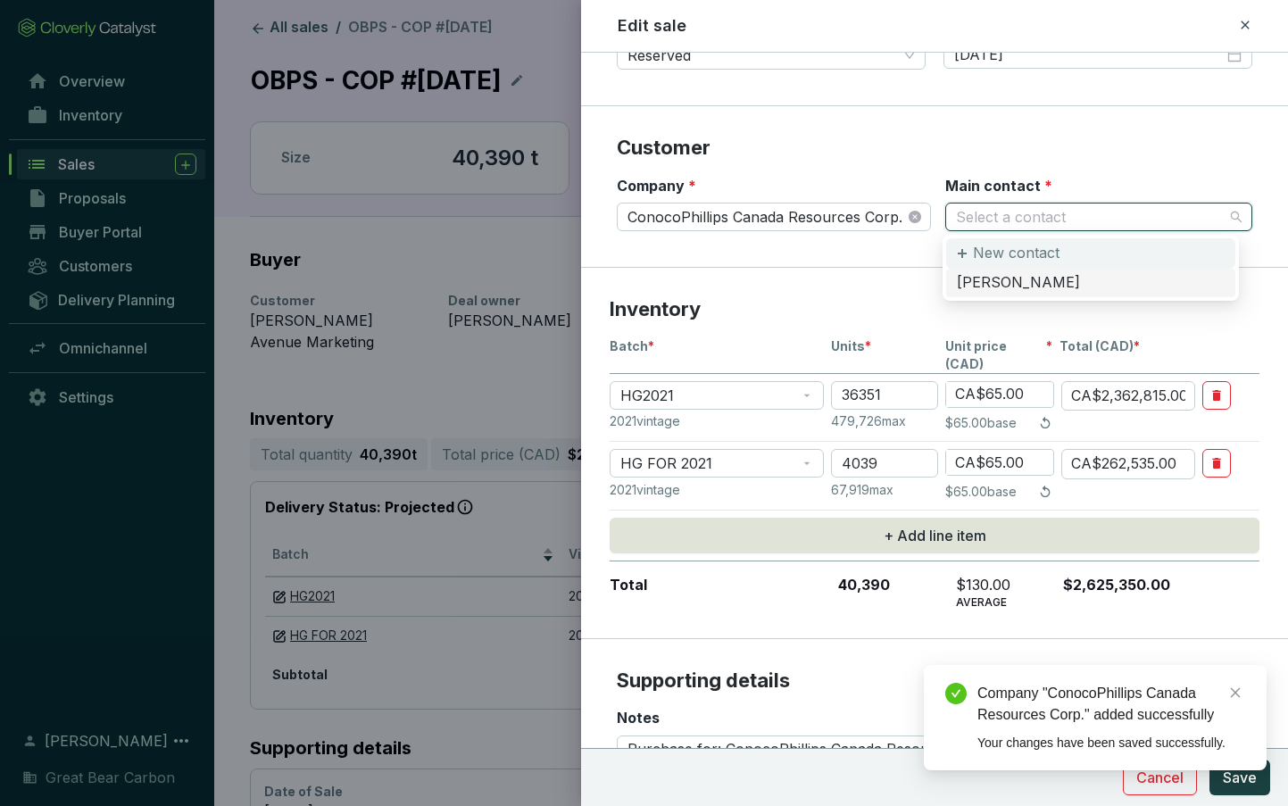
click at [990, 257] on p "New contact" at bounding box center [1016, 254] width 87 height 20
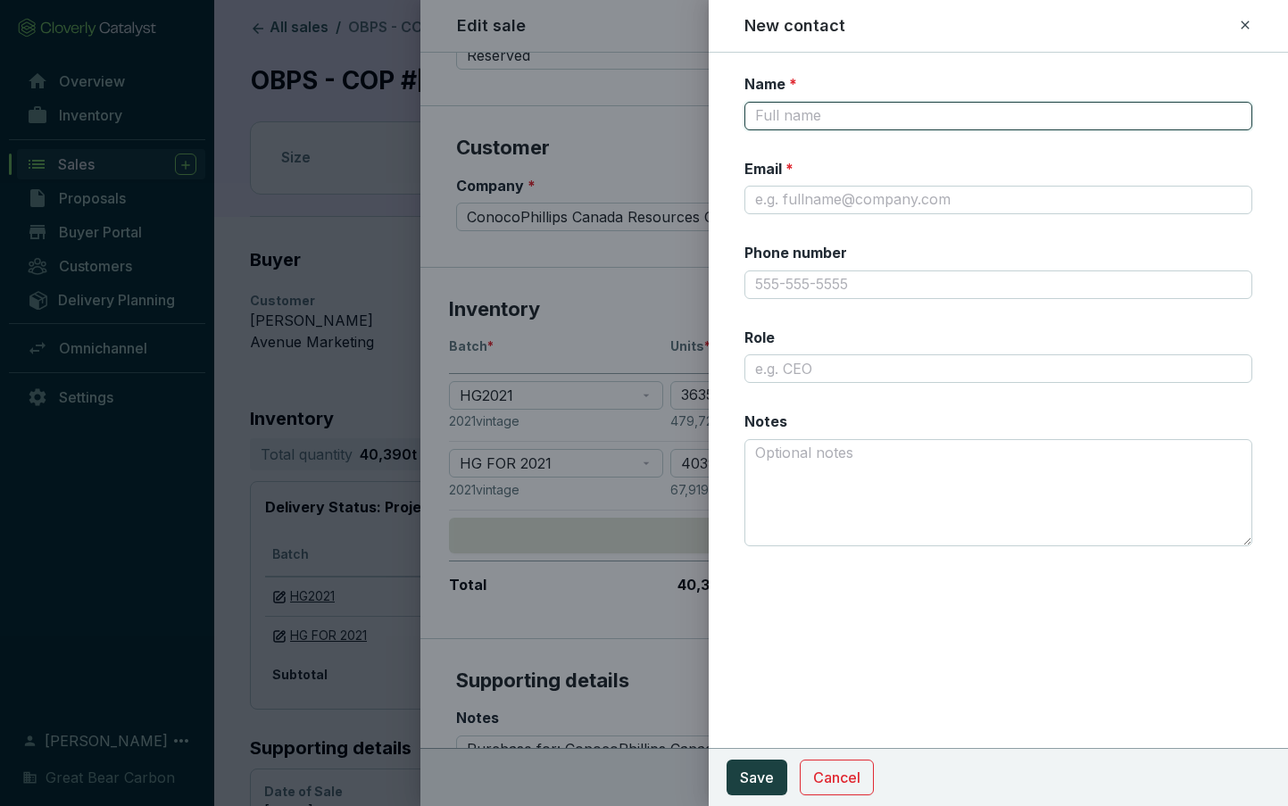
click at [833, 109] on input "Name *" at bounding box center [998, 116] width 508 height 29
type input "Fred Walter"
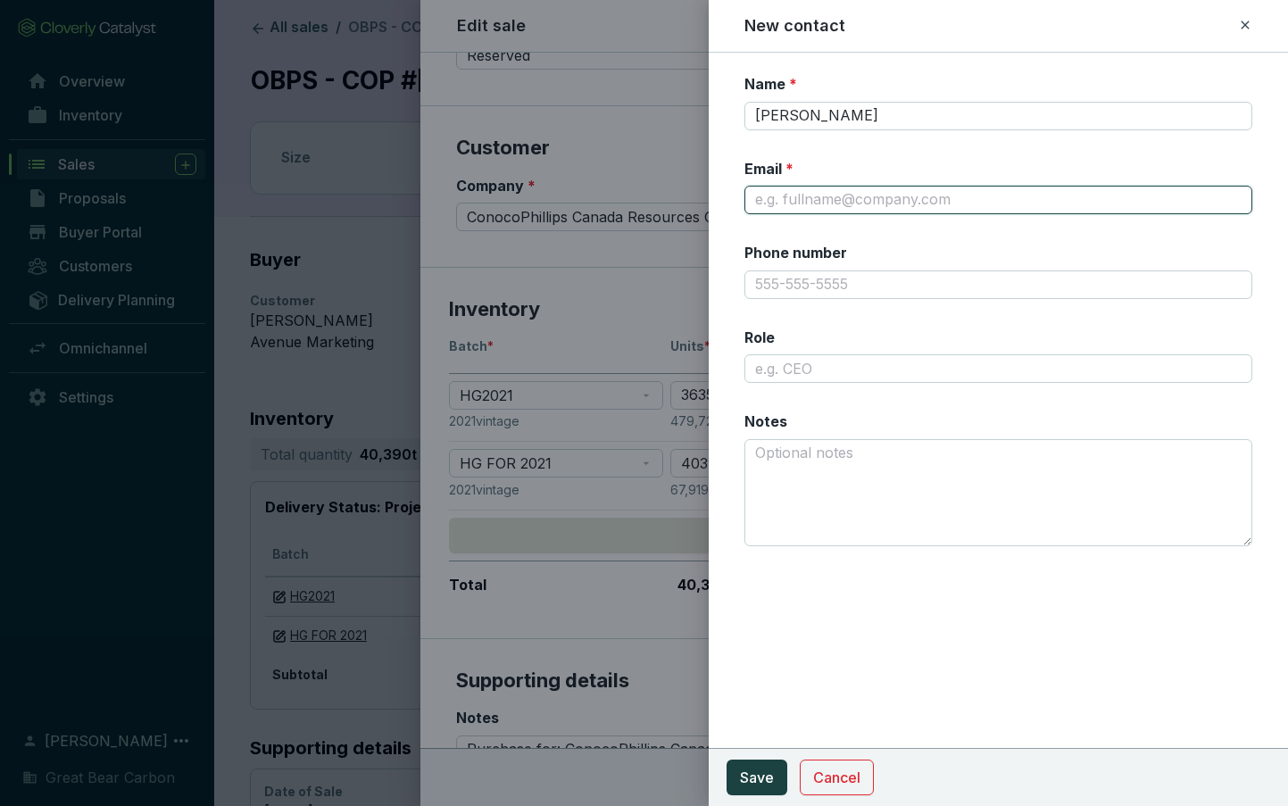
click at [774, 201] on input "Email *" at bounding box center [998, 200] width 508 height 29
paste input "fred.walter@conocophillips.com"
type input "fred.walter@conocophillips.com"
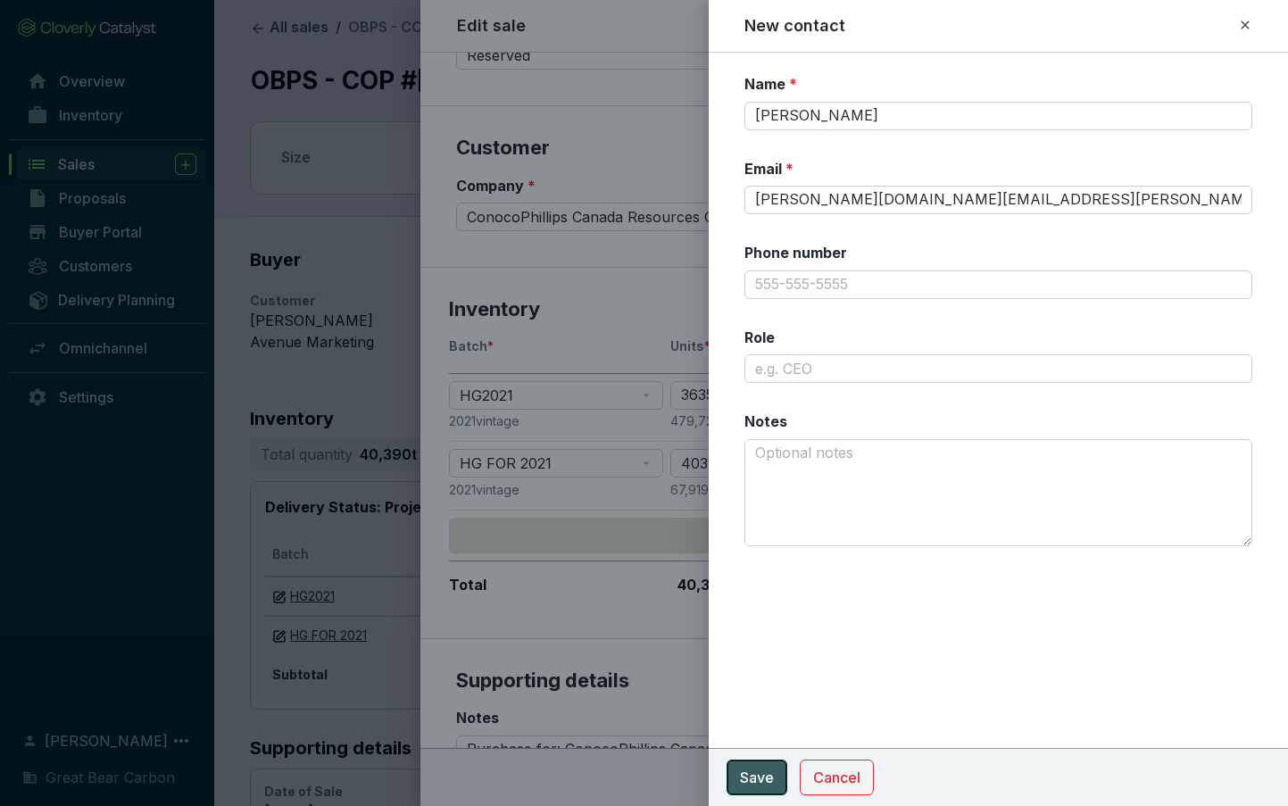
click at [746, 774] on span "Save" at bounding box center [757, 777] width 34 height 21
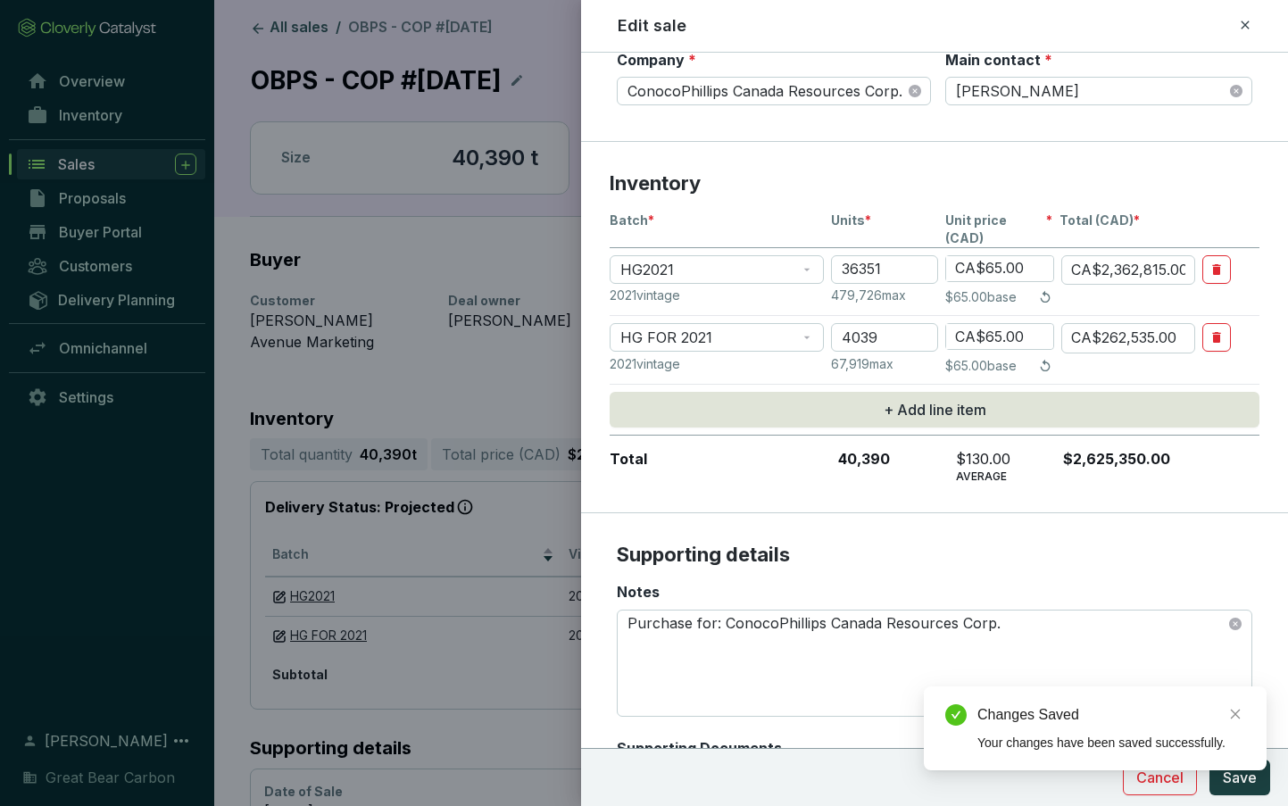
scroll to position [472, 0]
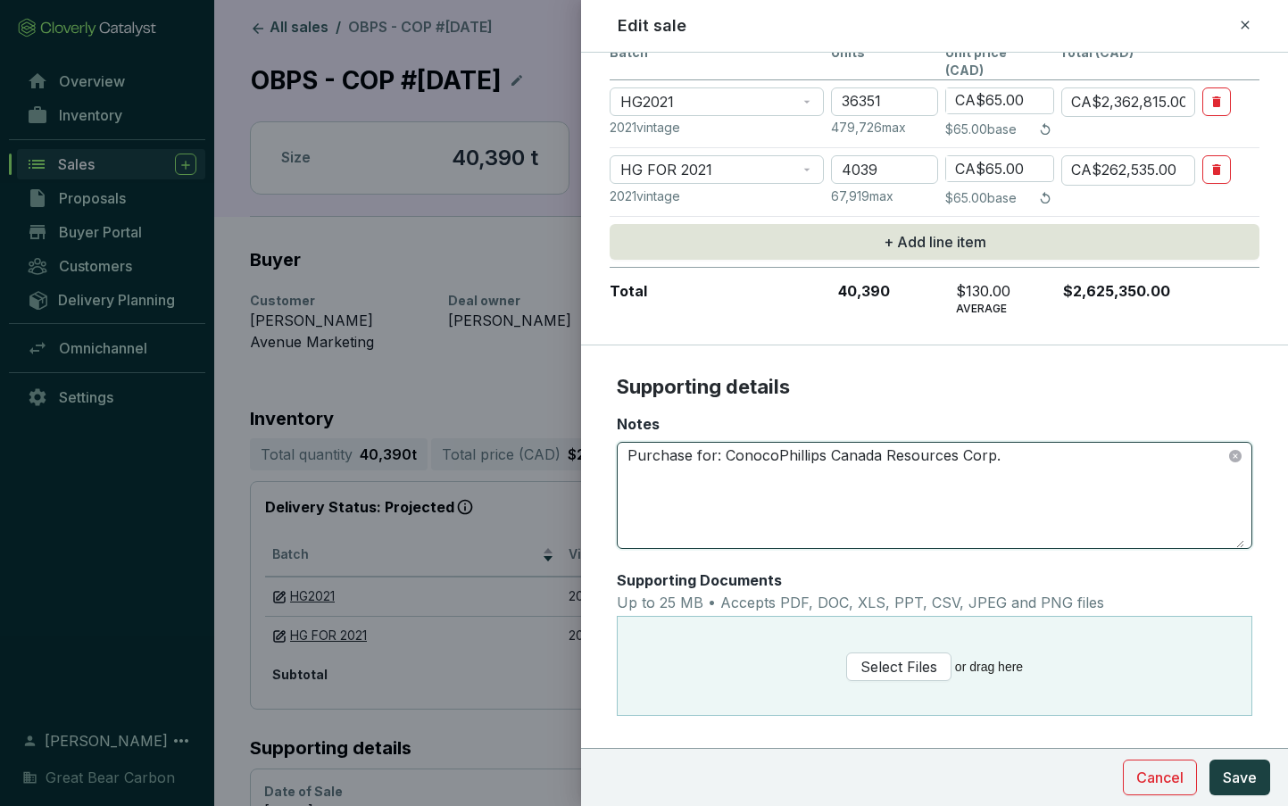
drag, startPoint x: 1050, startPoint y: 450, endPoint x: 356, endPoint y: 457, distance: 694.3
click at [356, 457] on div "Edit sale Deal setup Deal * OBPS - COP #2025-10-10 Deal owner Select owner Stat…" at bounding box center [644, 403] width 1288 height 806
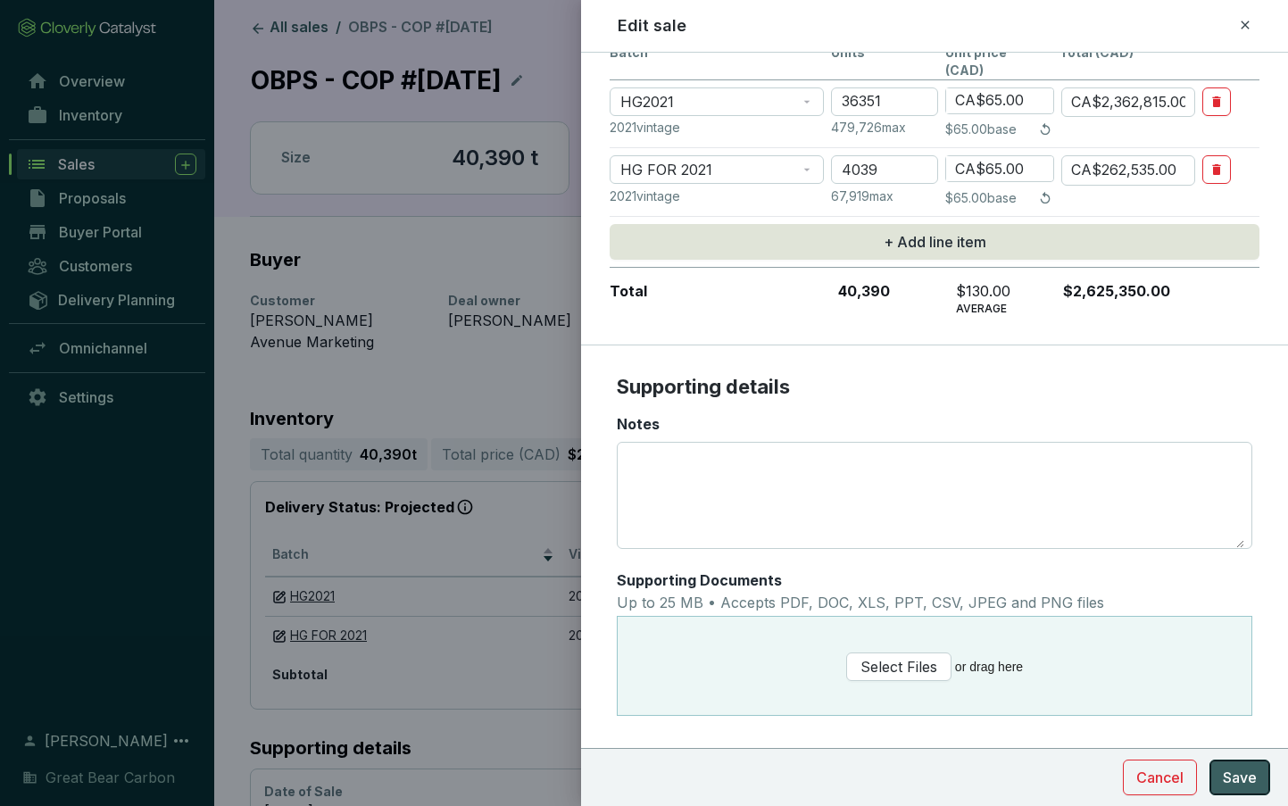
click at [1256, 787] on span "Save" at bounding box center [1240, 777] width 34 height 21
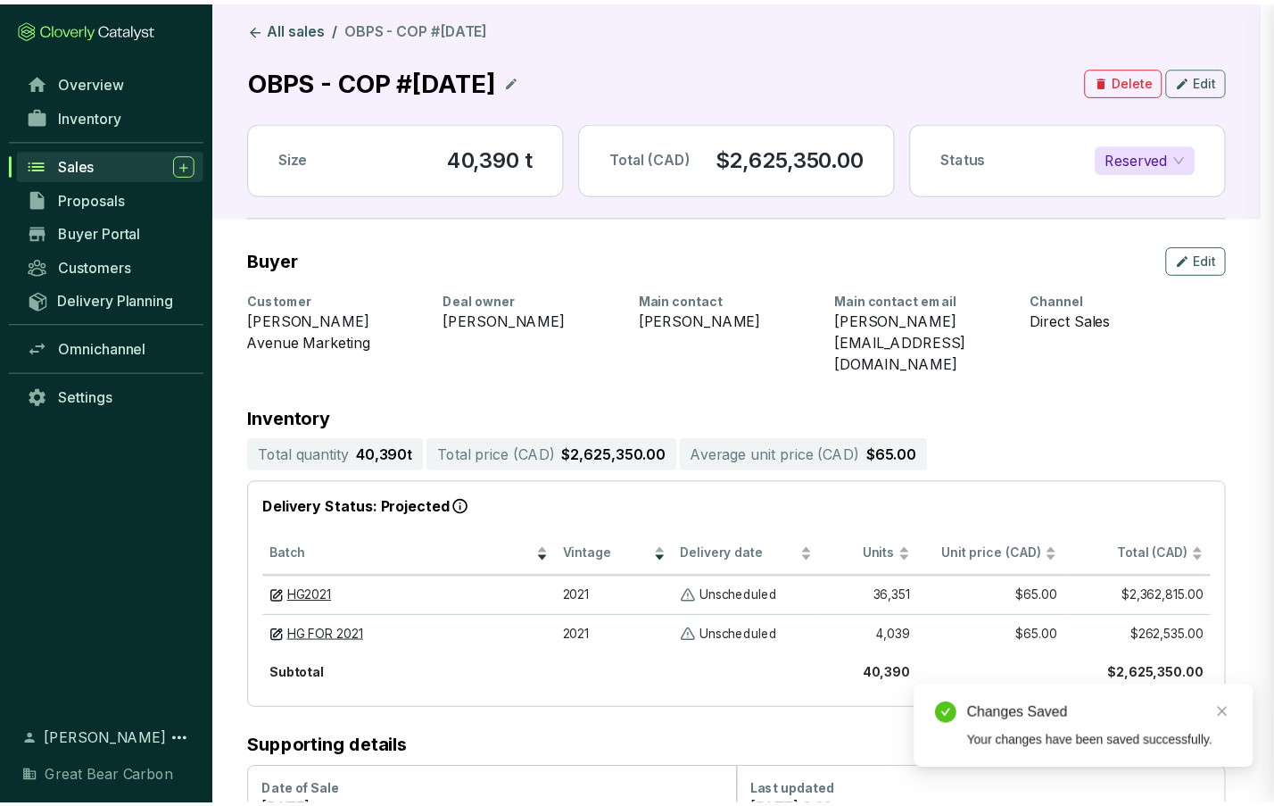
scroll to position [0, 0]
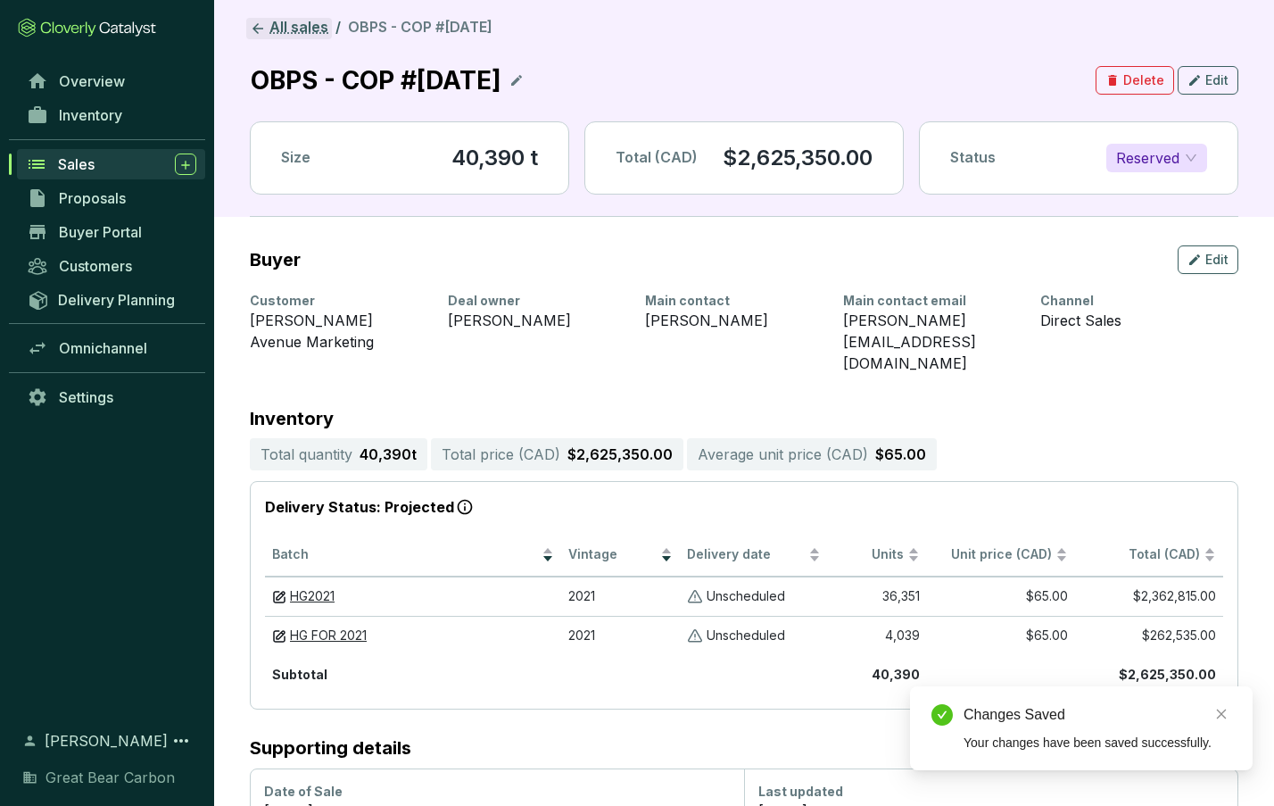
click at [282, 26] on link "All sales" at bounding box center [289, 28] width 86 height 21
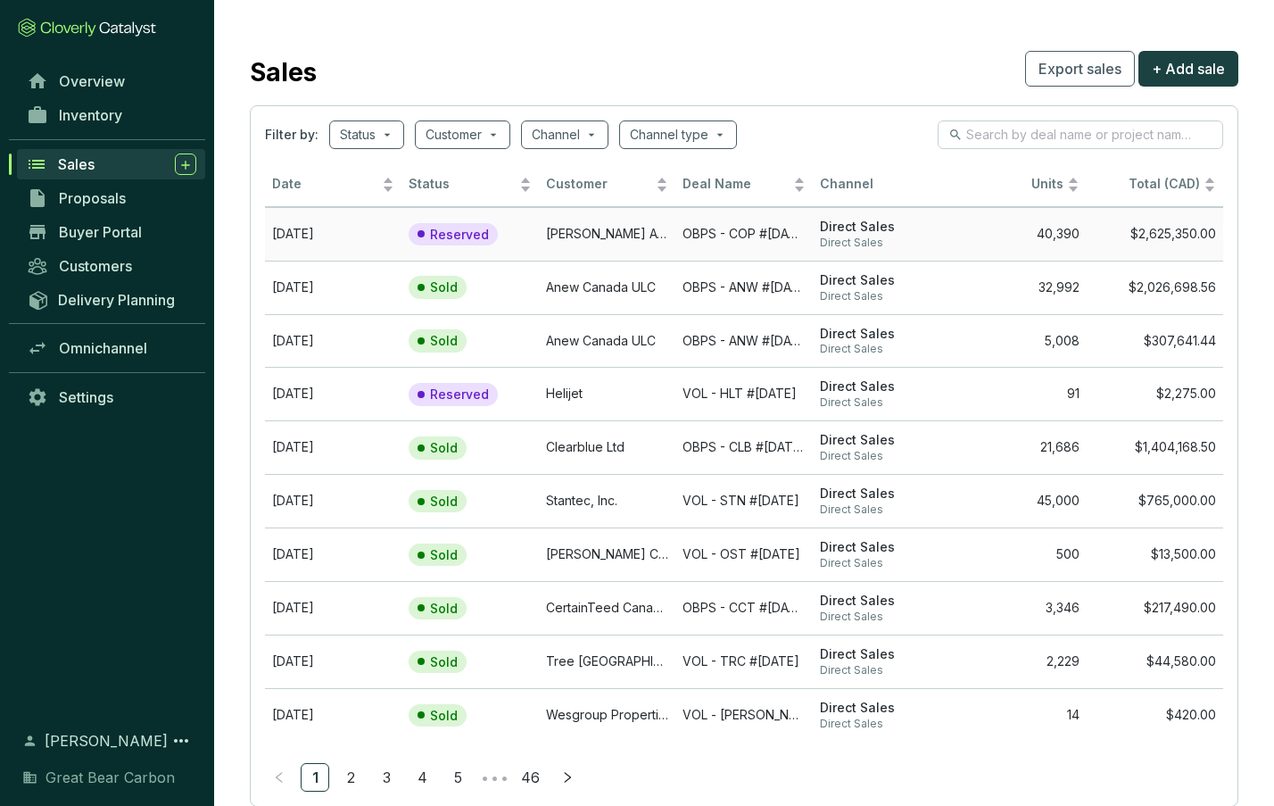
click at [722, 224] on td "OBPS - COP #[DATE]" at bounding box center [743, 234] width 137 height 54
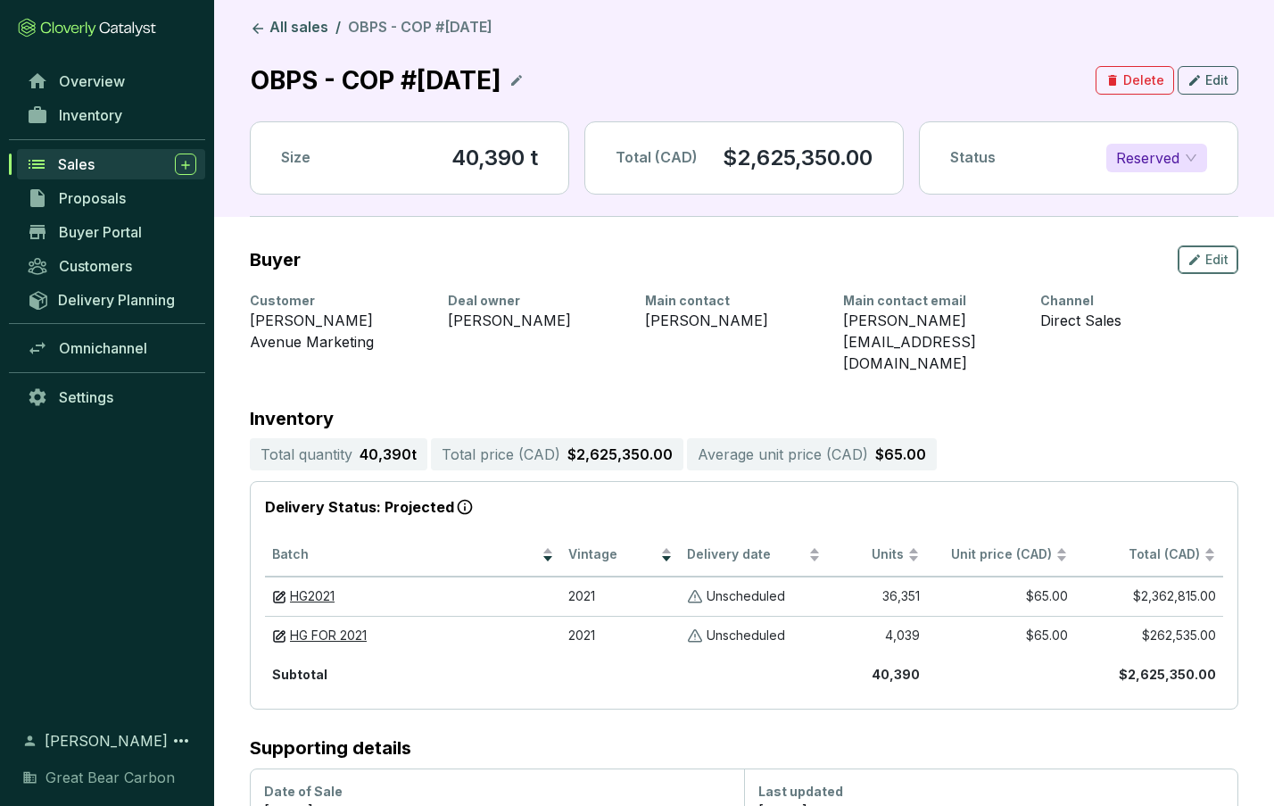
click at [1194, 261] on icon "button" at bounding box center [1194, 259] width 11 height 11
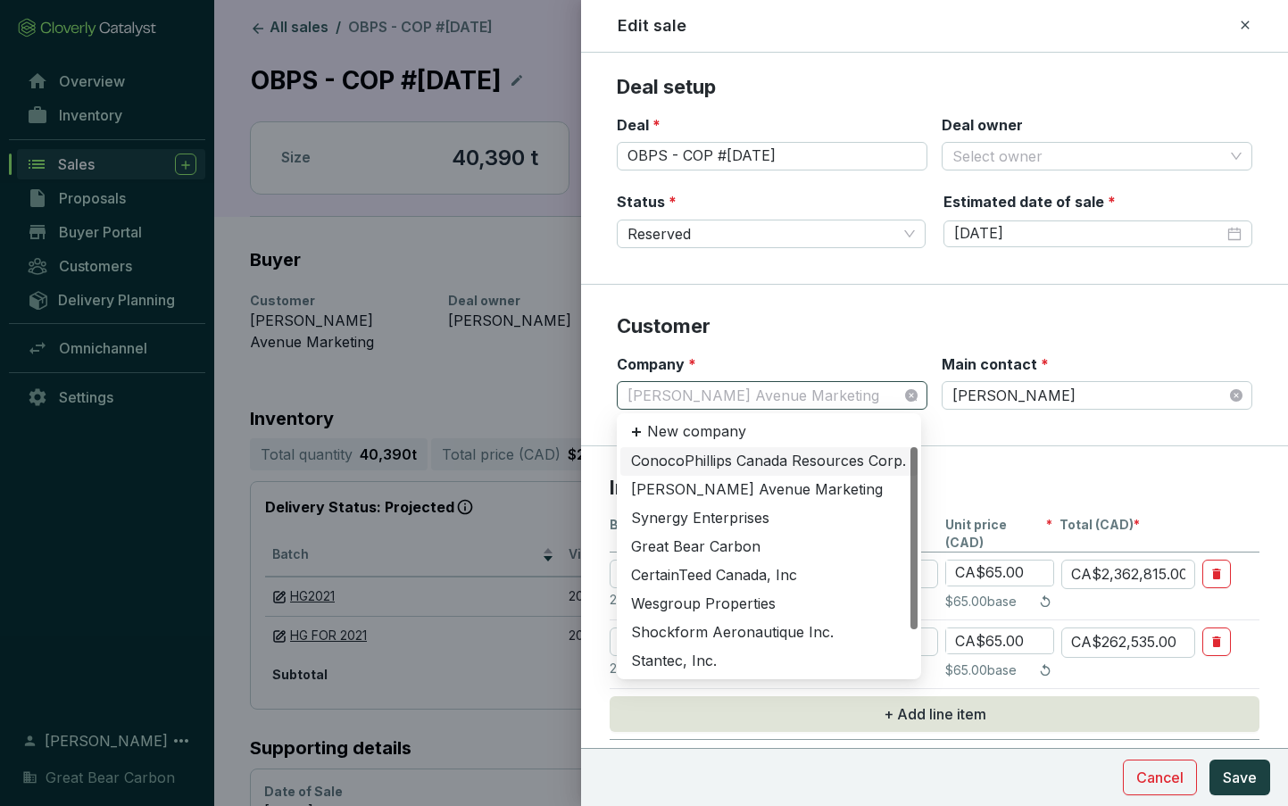
click at [800, 396] on span "[PERSON_NAME] Avenue Marketing" at bounding box center [771, 395] width 289 height 27
click at [772, 464] on div "ConocoPhillips Canada Resources Corp." at bounding box center [769, 462] width 276 height 20
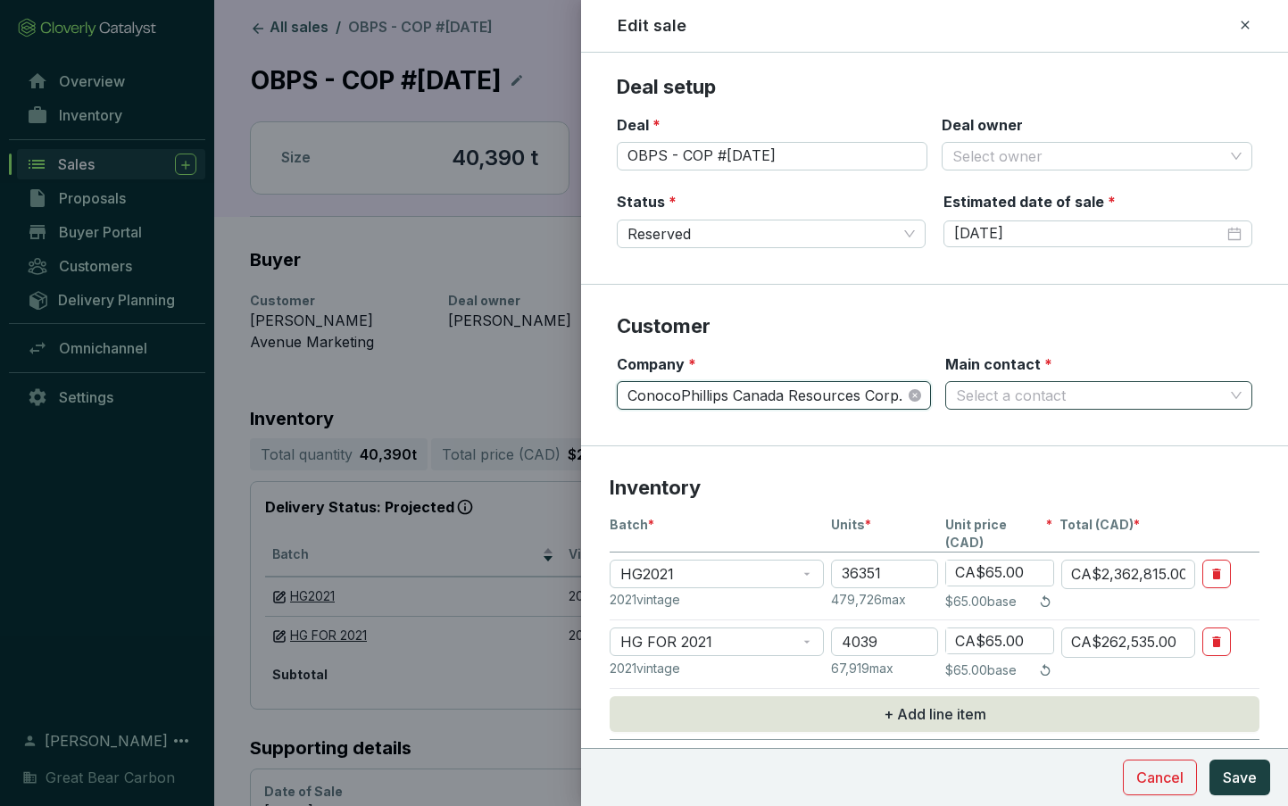
click at [1024, 394] on input "Main contact *" at bounding box center [1090, 395] width 268 height 27
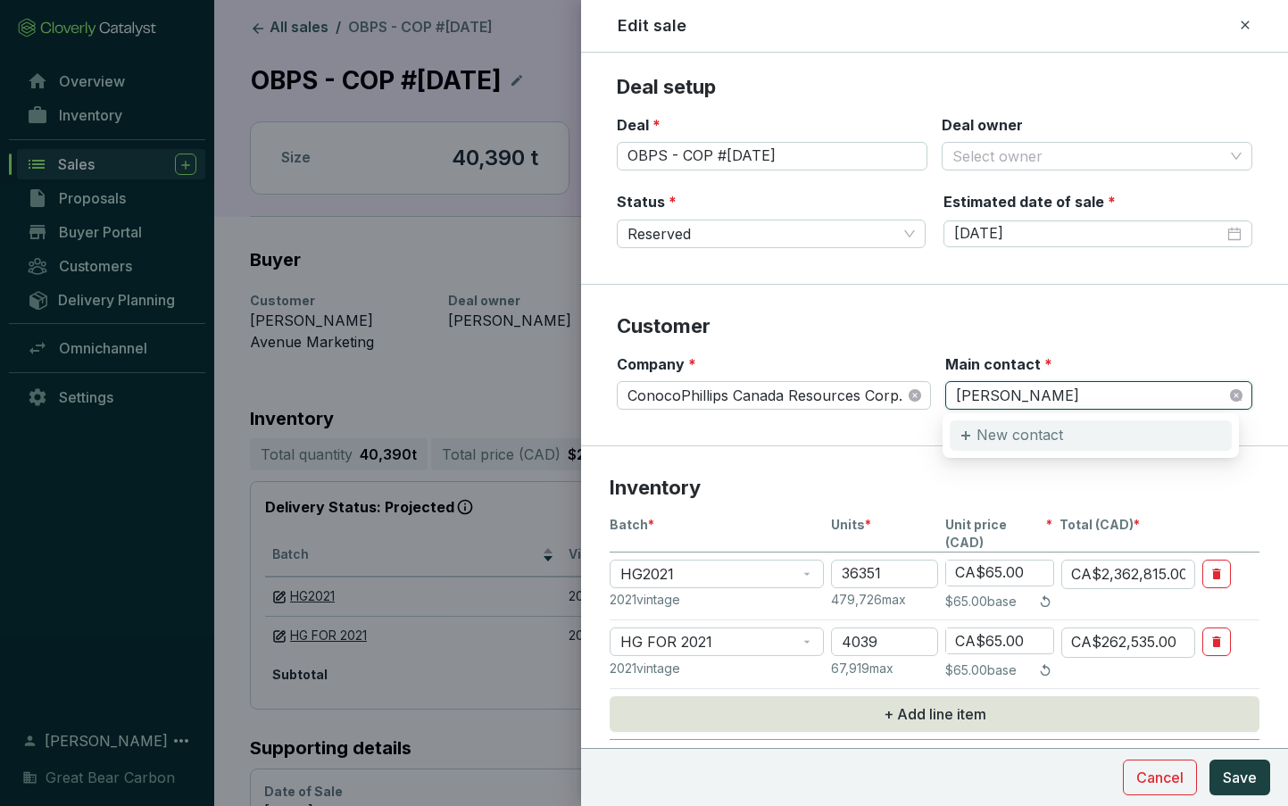
click at [1006, 441] on p "New contact" at bounding box center [1019, 436] width 87 height 20
type input "fred"
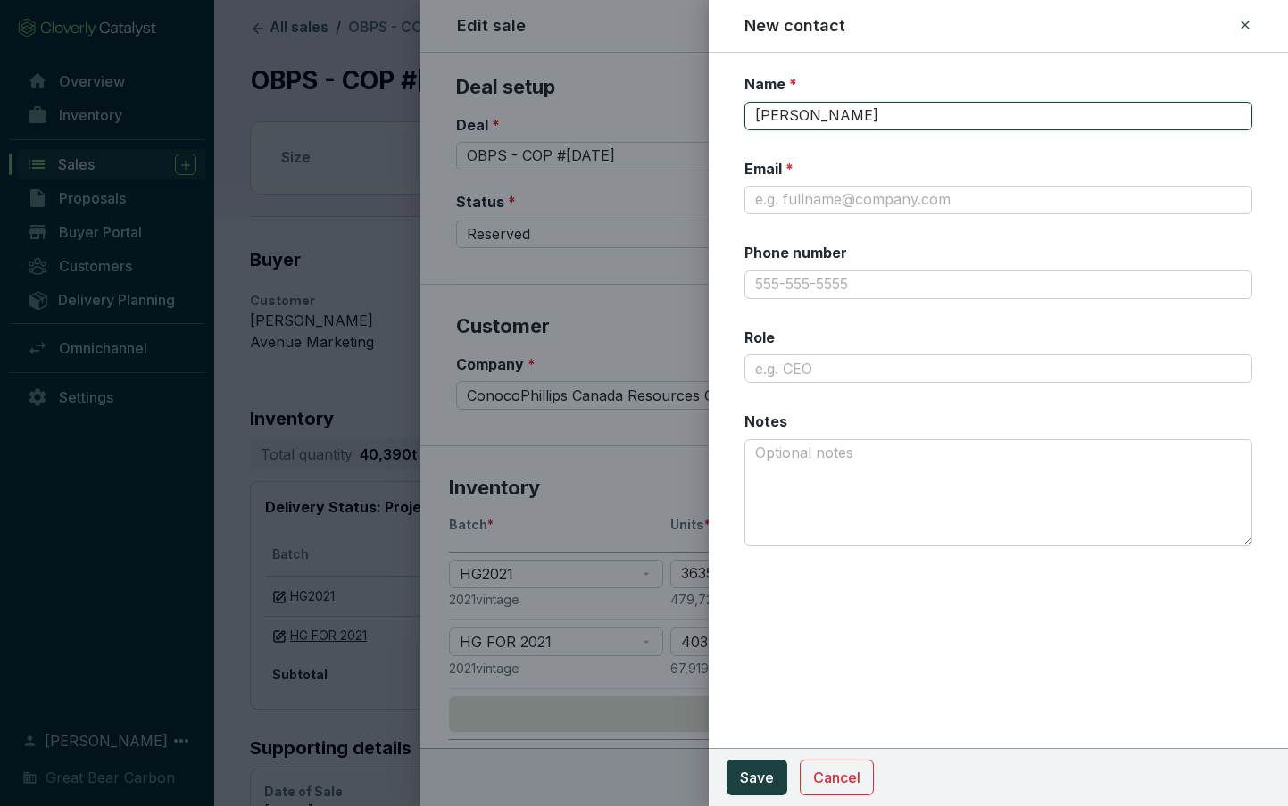
click at [865, 128] on input "fred" at bounding box center [998, 116] width 508 height 29
type input "Fred Walter"
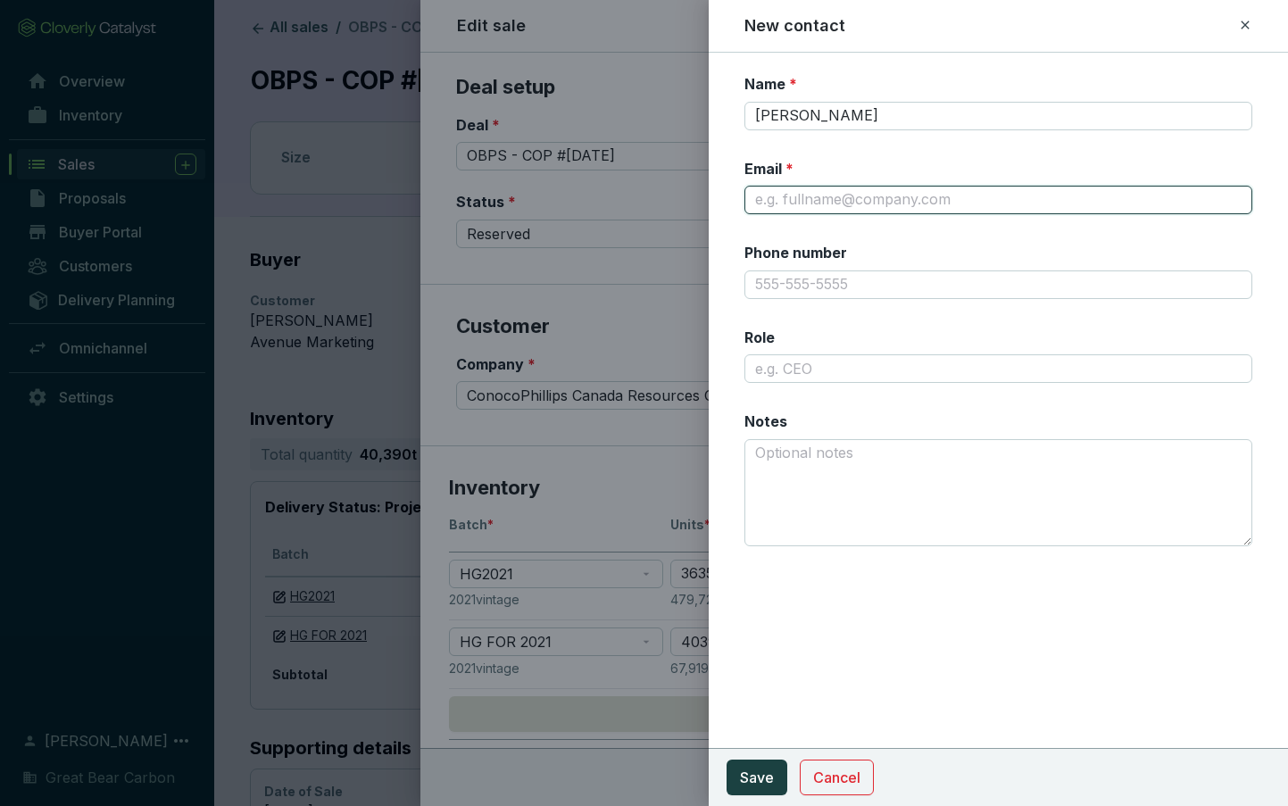
click at [843, 206] on input "Email *" at bounding box center [998, 200] width 508 height 29
paste input "fred.walter@conocophillips.com"
type input "fred.walter@conocophillips.com"
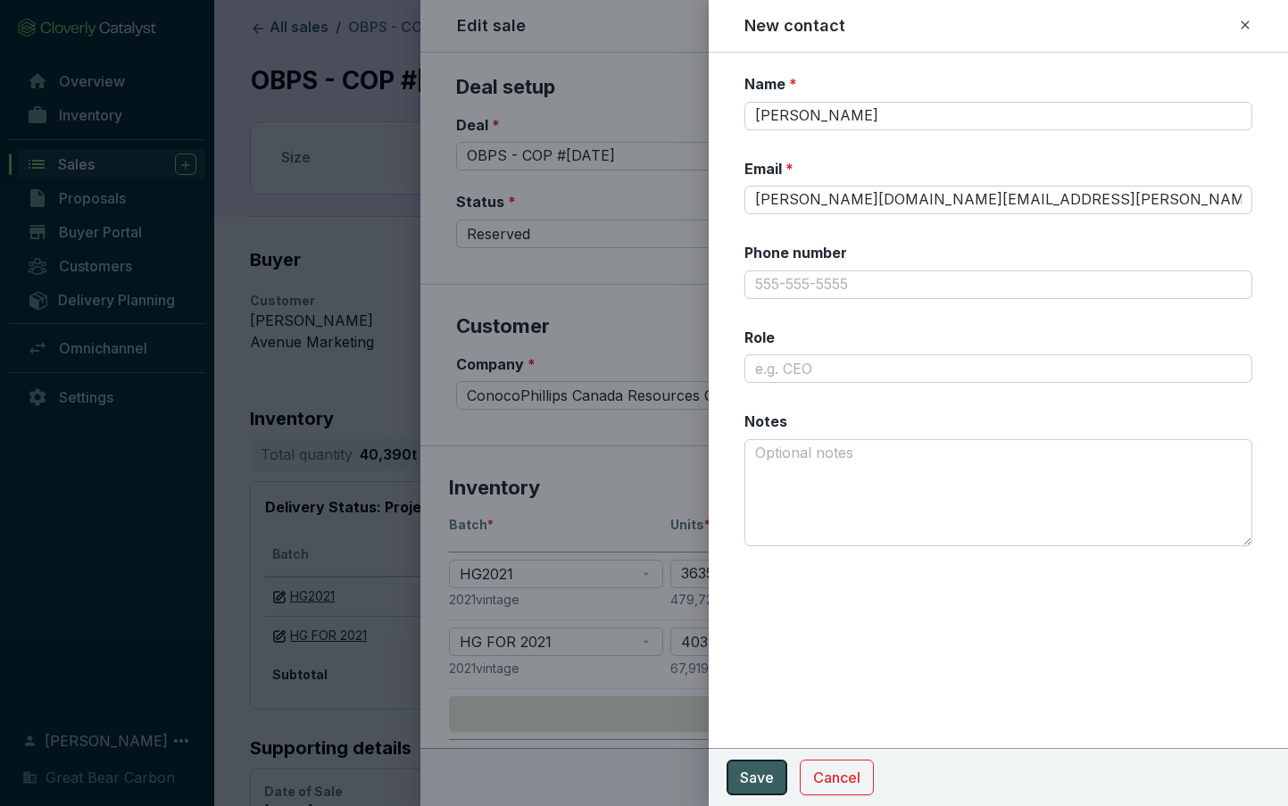
click at [757, 789] on button "Save" at bounding box center [756, 777] width 61 height 36
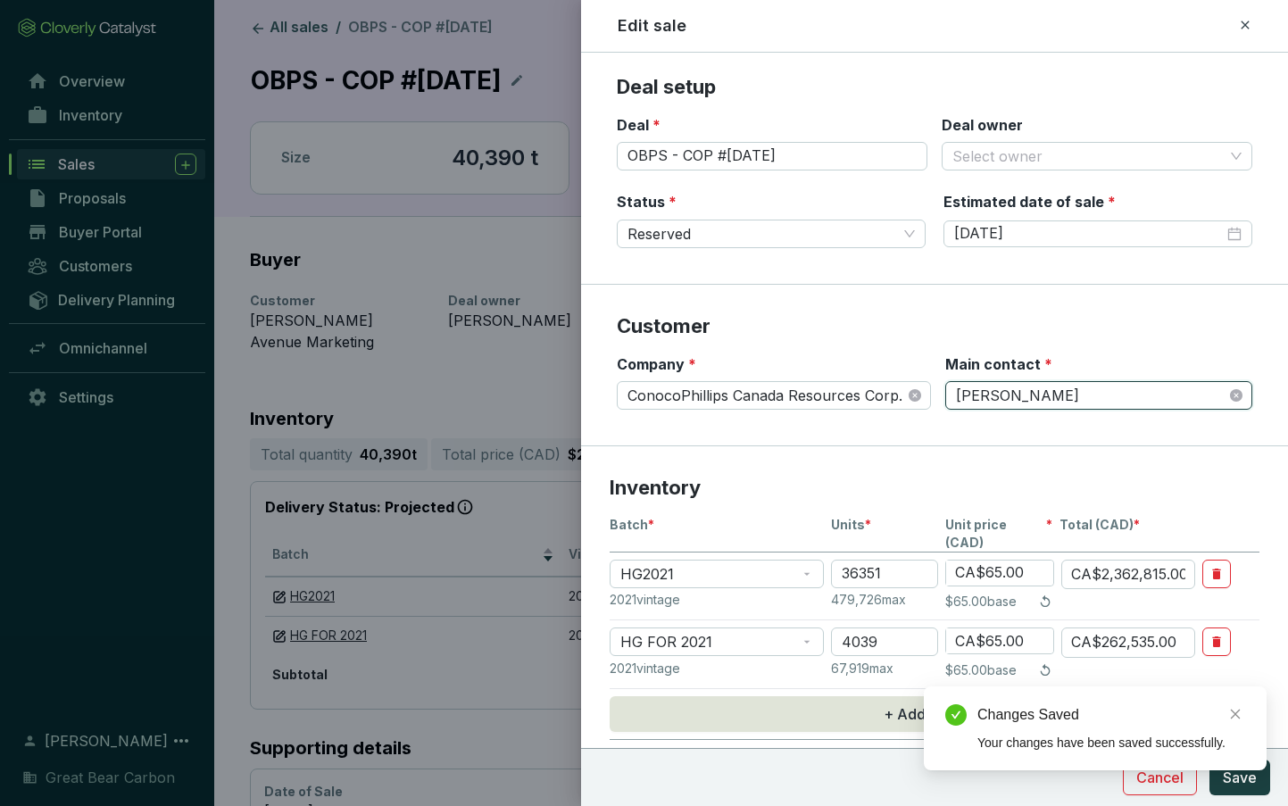
click at [1230, 770] on div "Changes Saved Your changes have been saved successfully." at bounding box center [1095, 728] width 343 height 84
click at [1231, 713] on icon "close" at bounding box center [1235, 714] width 12 height 12
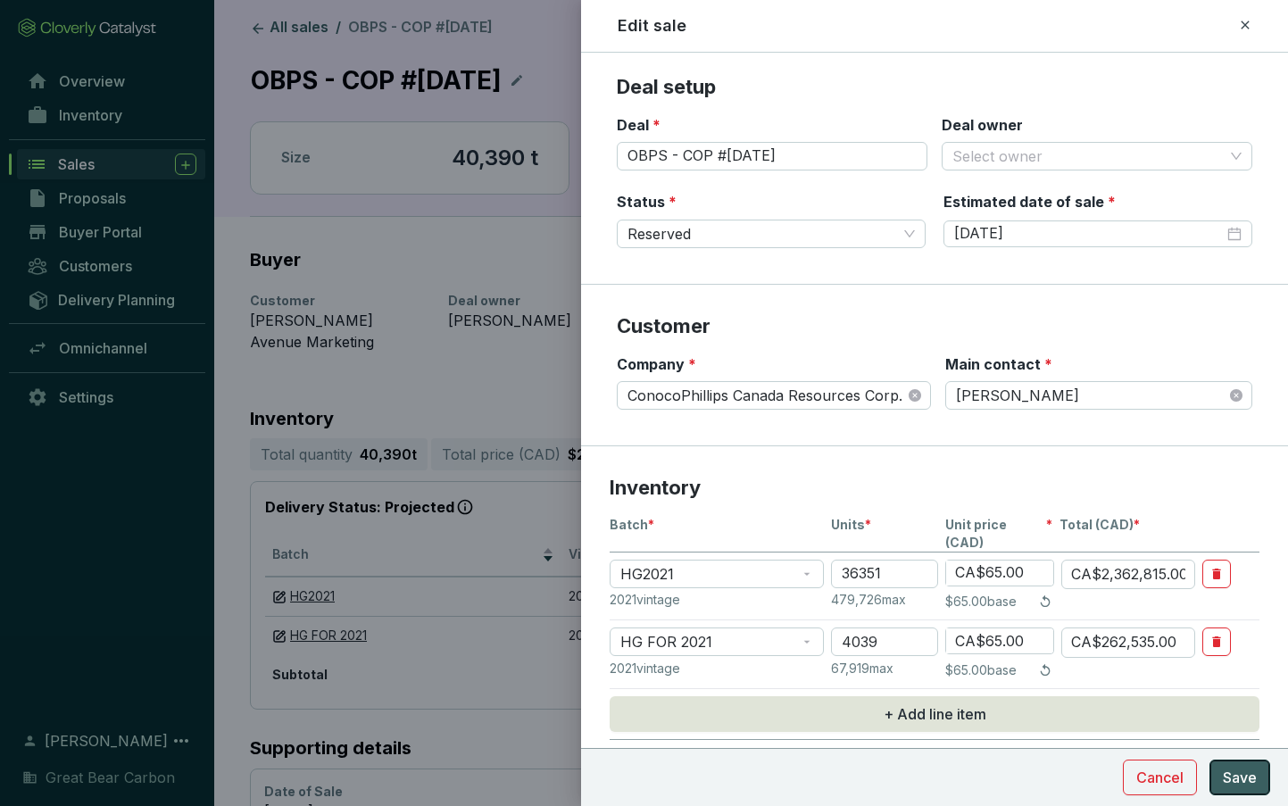
click at [1238, 769] on span "Save" at bounding box center [1240, 777] width 34 height 21
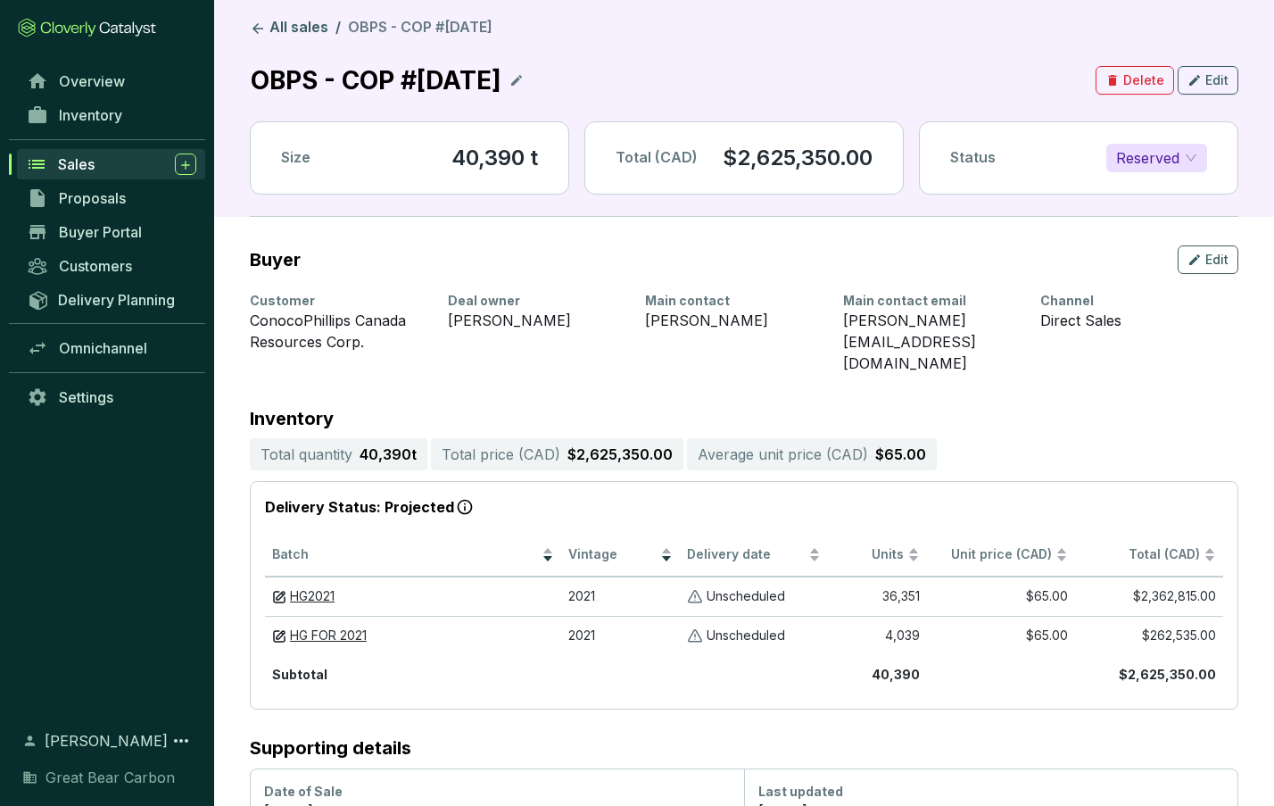
click at [297, 40] on section "All sales / OBPS - COP #2025-10-10 OBPS - COP #2025-10-10 Delete Edit Size 40,3…" at bounding box center [744, 117] width 989 height 199
click at [307, 22] on link "All sales" at bounding box center [289, 28] width 86 height 21
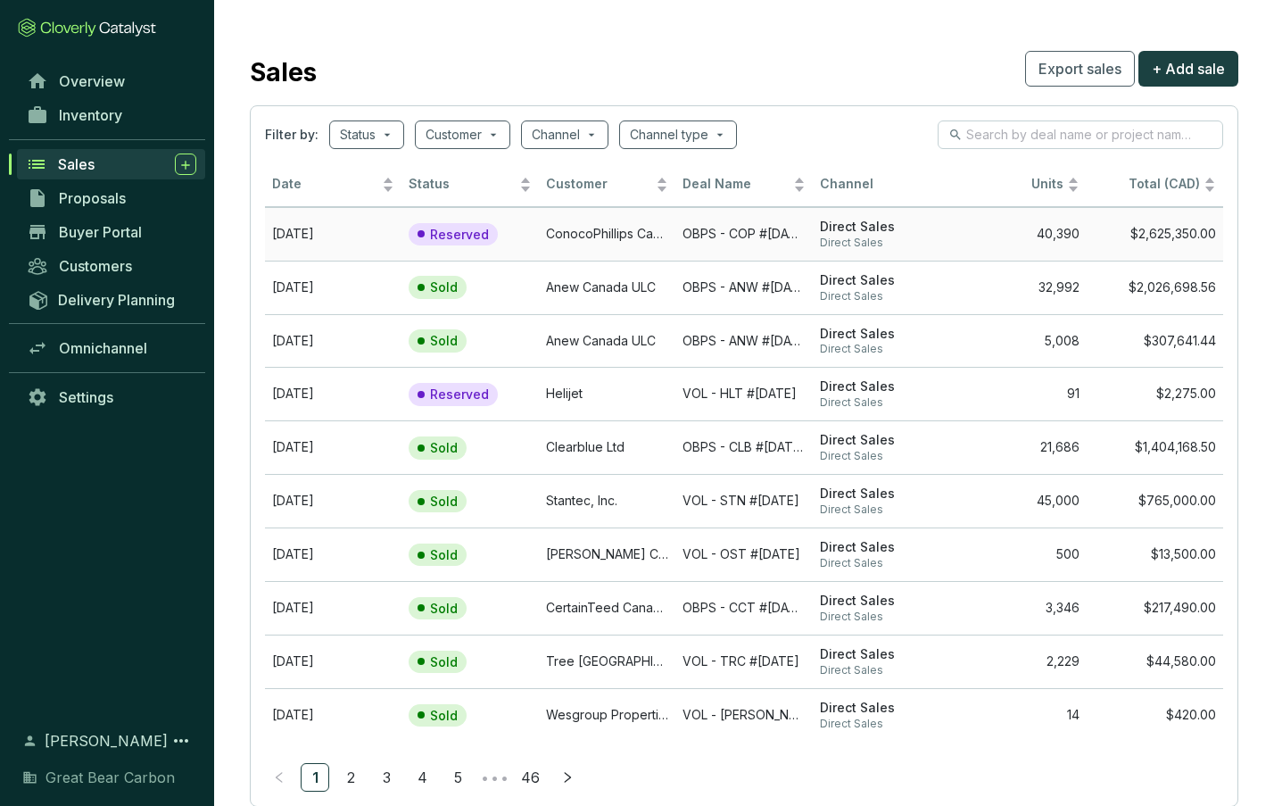
click at [604, 224] on td "ConocoPhillips Canada Resources Corp." at bounding box center [607, 234] width 137 height 54
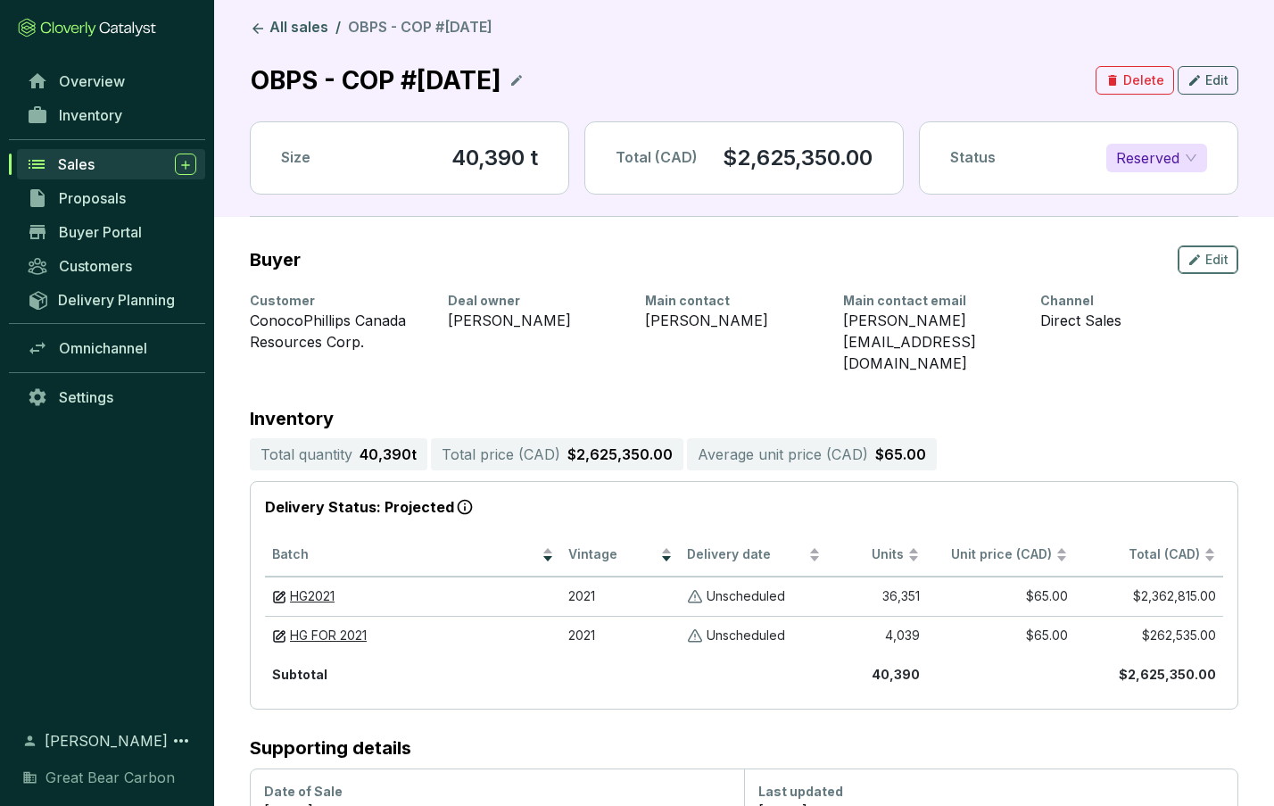
click at [1217, 256] on span "Edit" at bounding box center [1217, 260] width 23 height 18
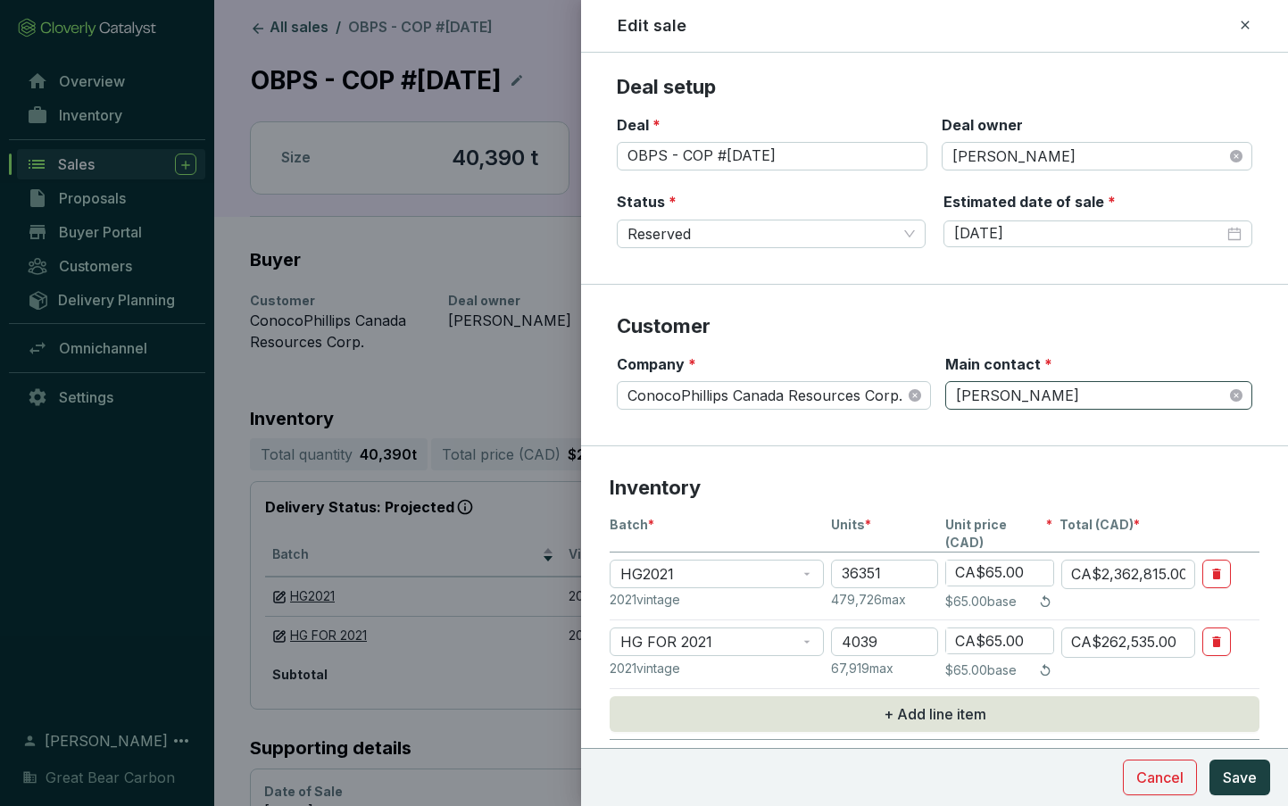
click at [1027, 396] on span "Ana Avramovic" at bounding box center [1099, 395] width 286 height 27
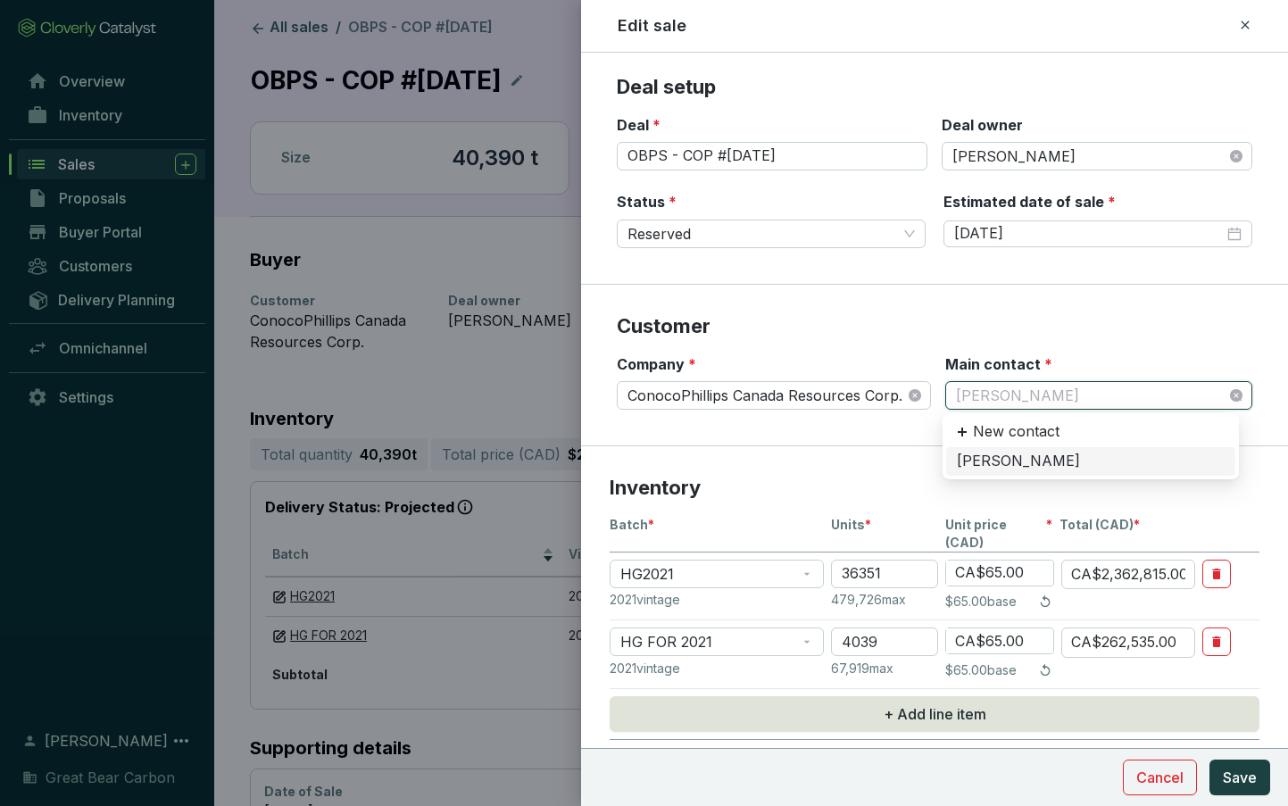
click at [1006, 460] on div "Fred Walter" at bounding box center [1091, 462] width 268 height 20
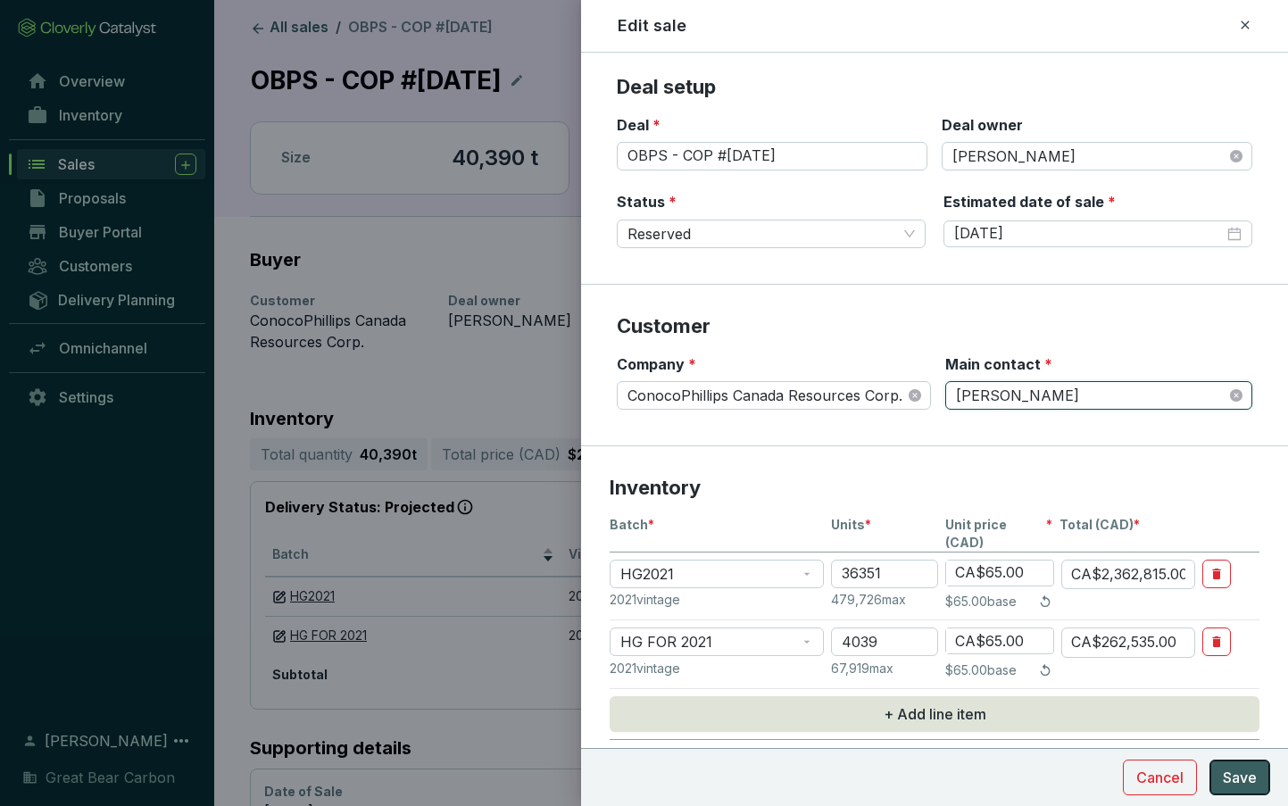
click at [1252, 768] on span "Save" at bounding box center [1240, 777] width 34 height 21
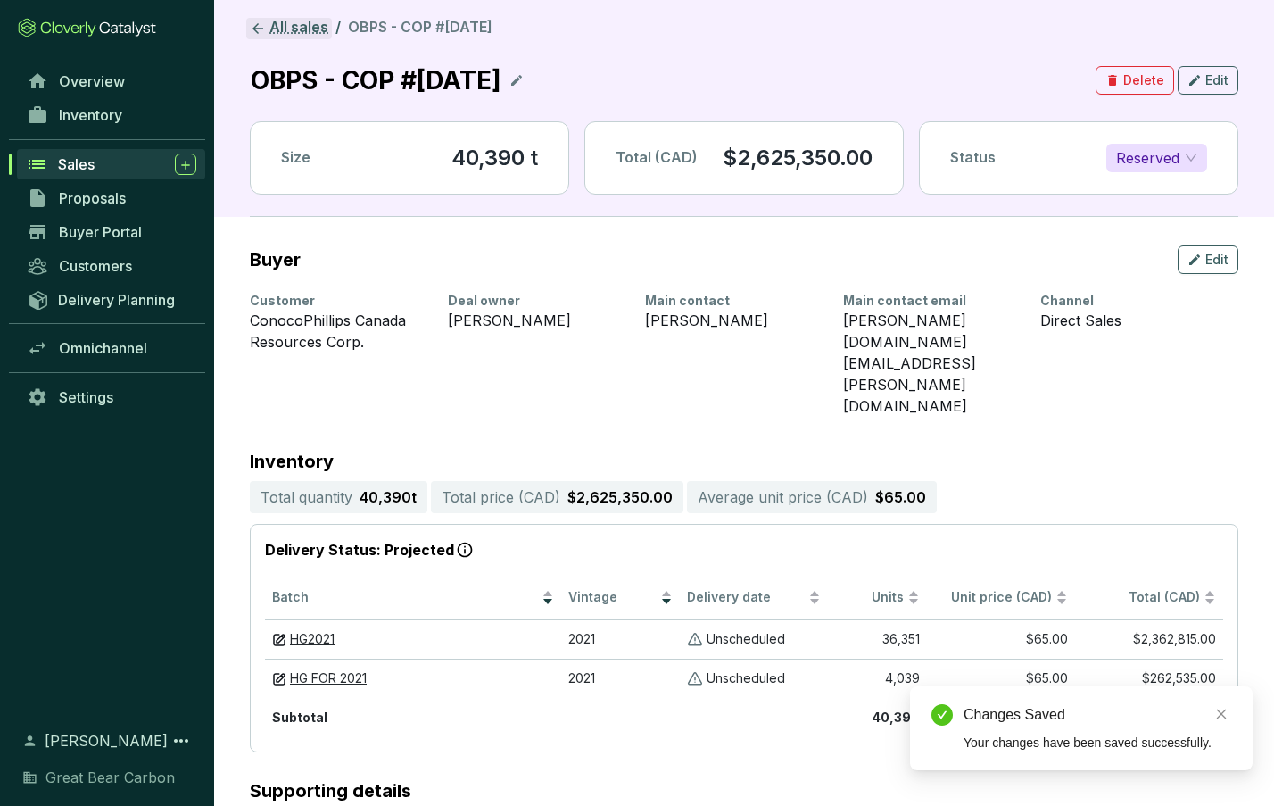
click at [296, 29] on link "All sales" at bounding box center [289, 28] width 86 height 21
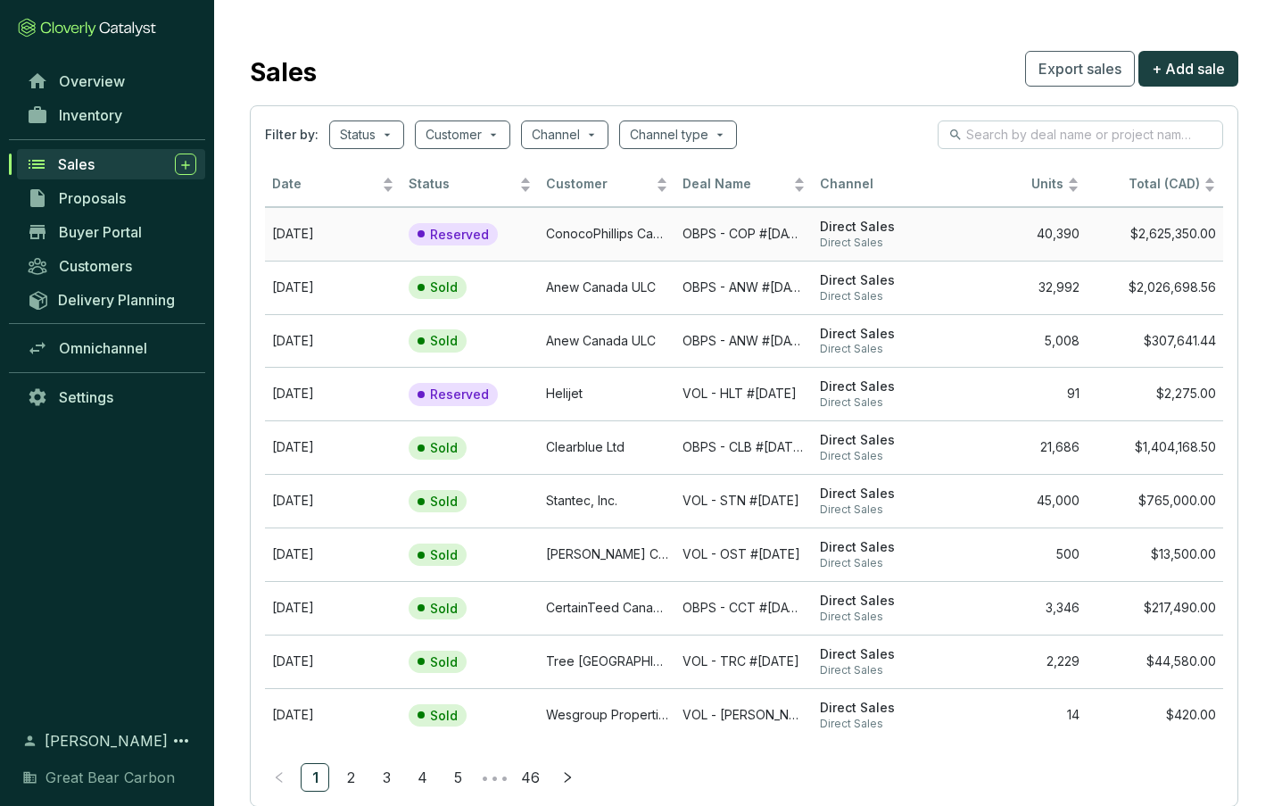
click at [555, 222] on td "ConocoPhillips Canada Resources Corp." at bounding box center [607, 234] width 137 height 54
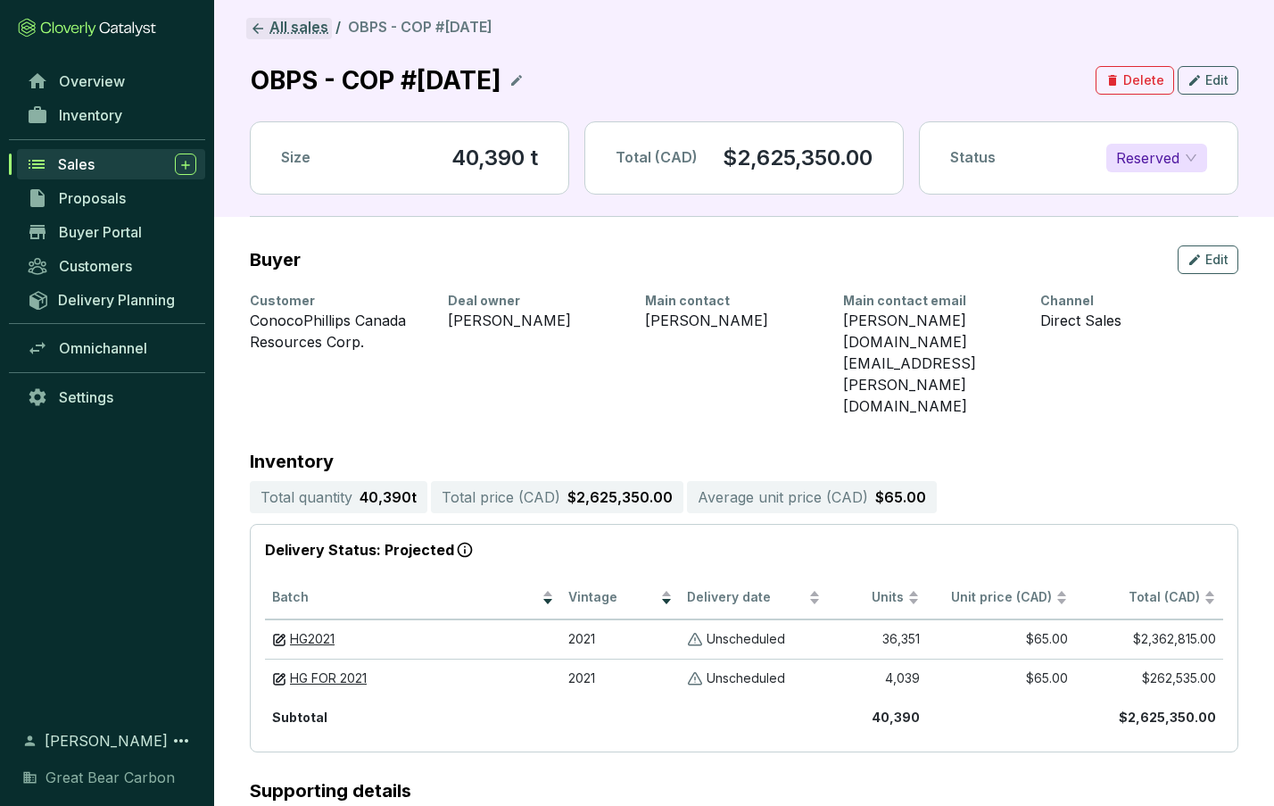
click at [296, 18] on link "All sales" at bounding box center [289, 28] width 86 height 21
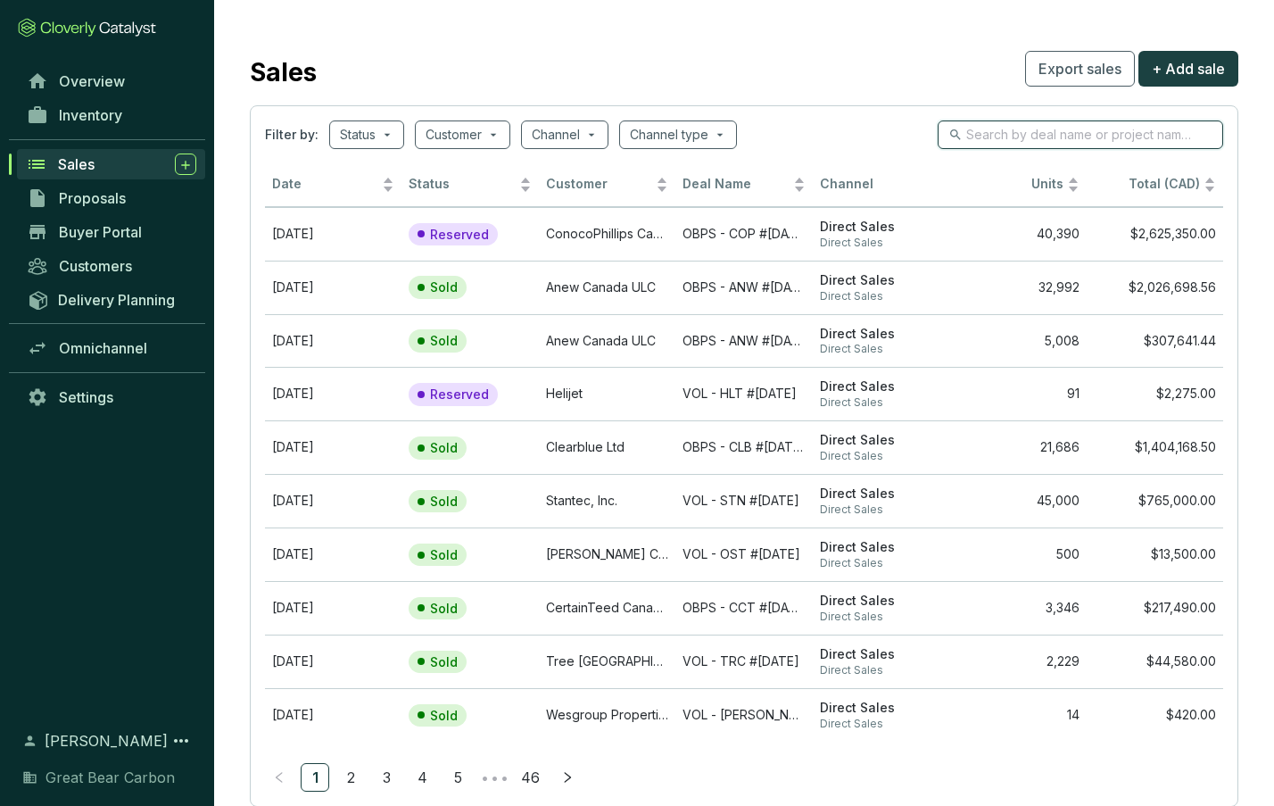
click at [990, 143] on input "search" at bounding box center [1081, 135] width 230 height 20
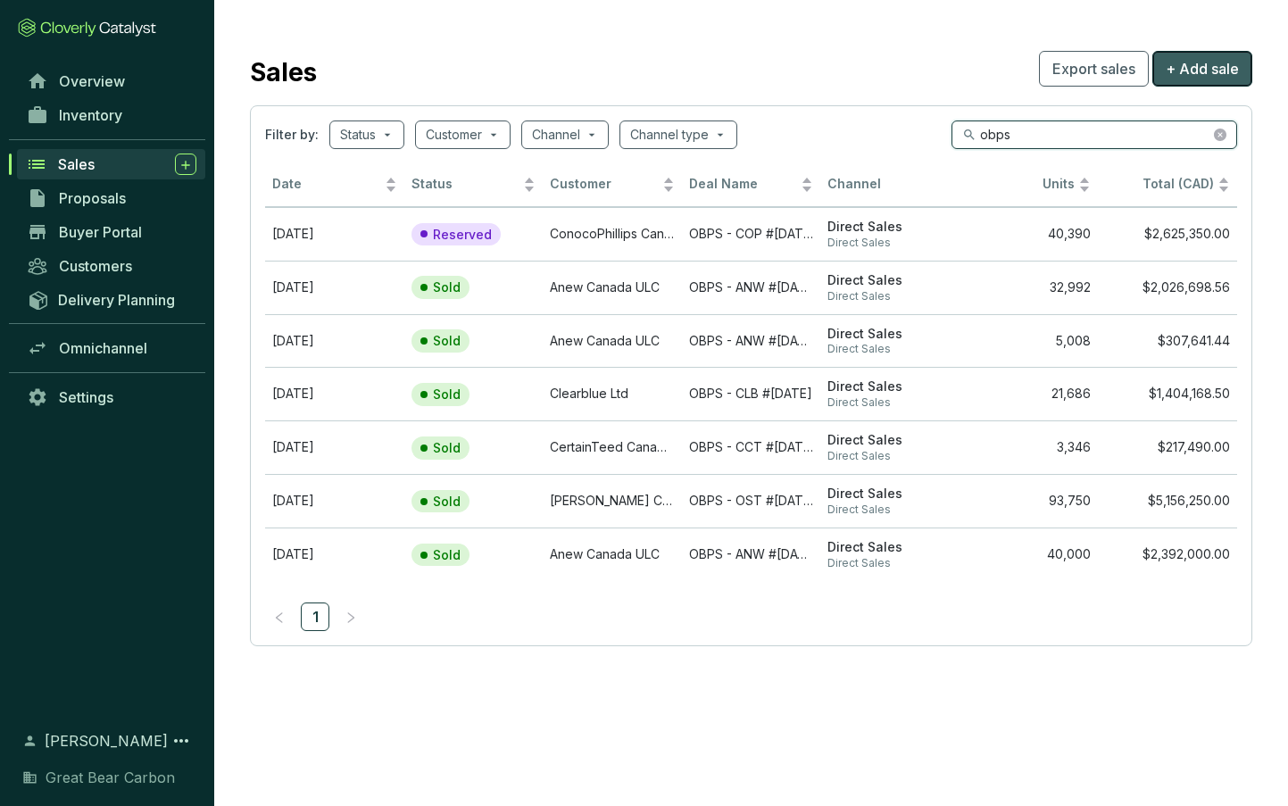
type input "obps"
click at [1208, 52] on button "+ Add sale" at bounding box center [1202, 69] width 100 height 36
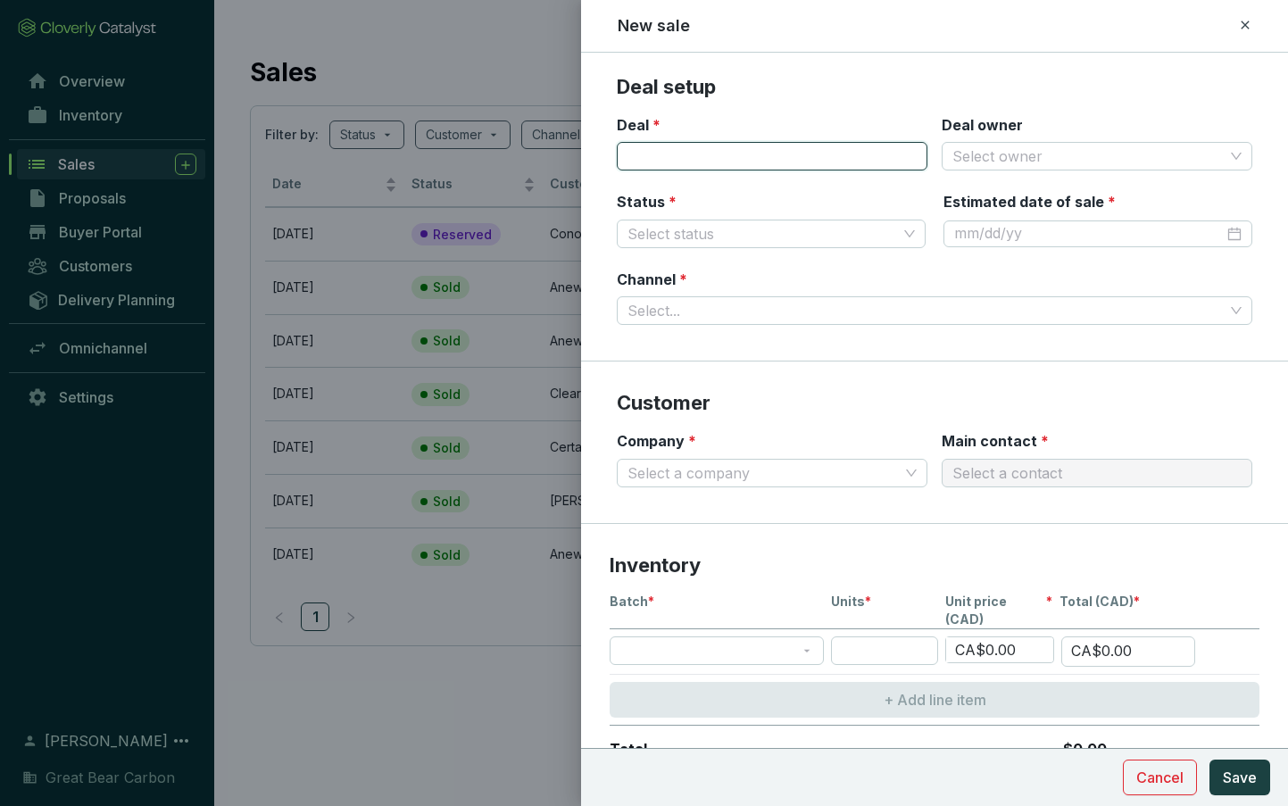
click at [780, 154] on input "Deal *" at bounding box center [772, 156] width 311 height 29
type input "OBPS"
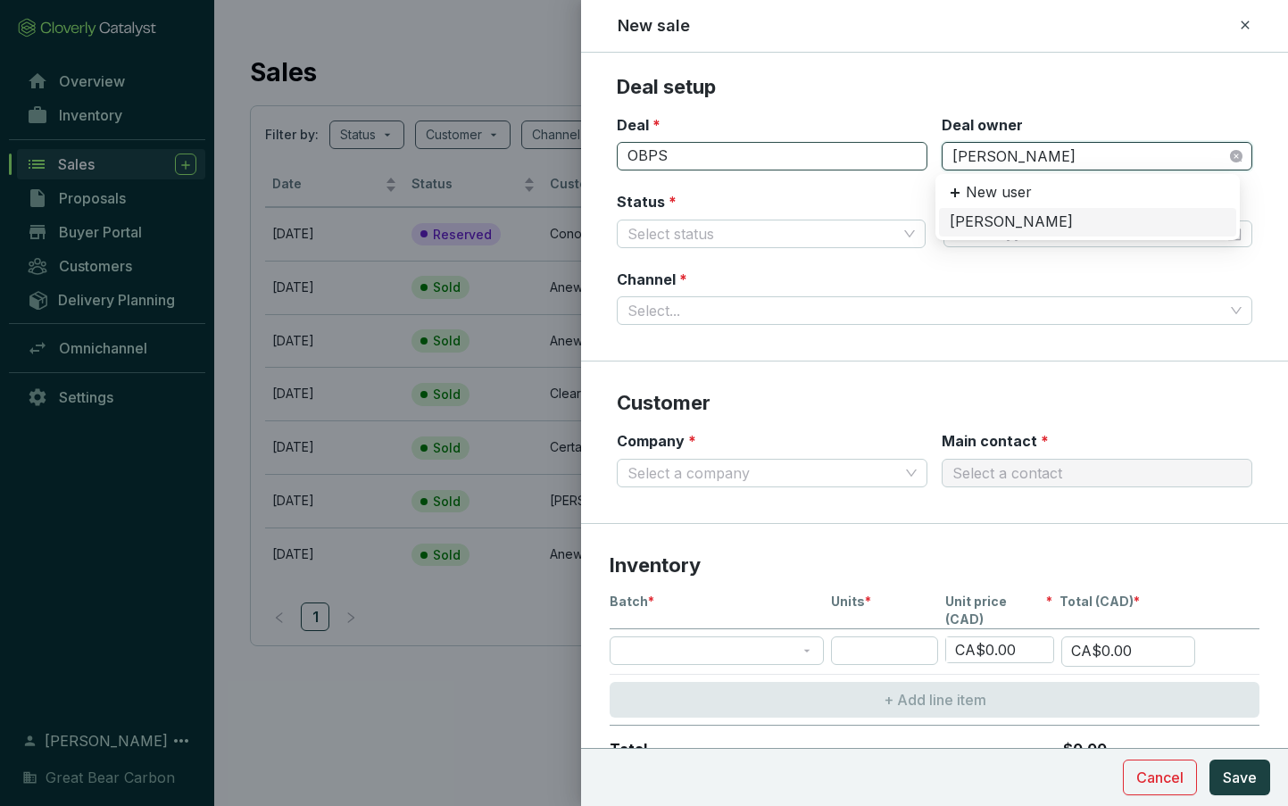
type input "dani"
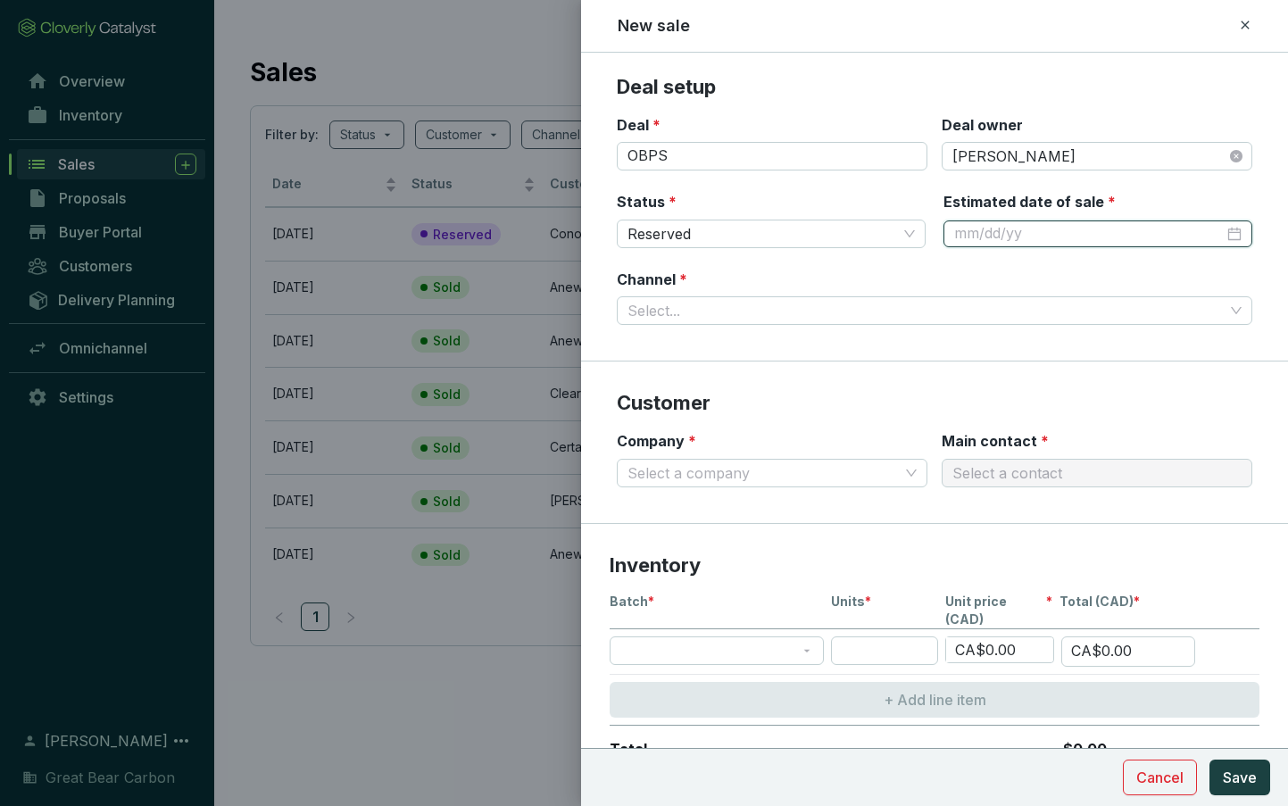
click at [1228, 234] on div at bounding box center [1097, 233] width 309 height 27
click at [765, 308] on input "Channel *" at bounding box center [925, 310] width 596 height 27
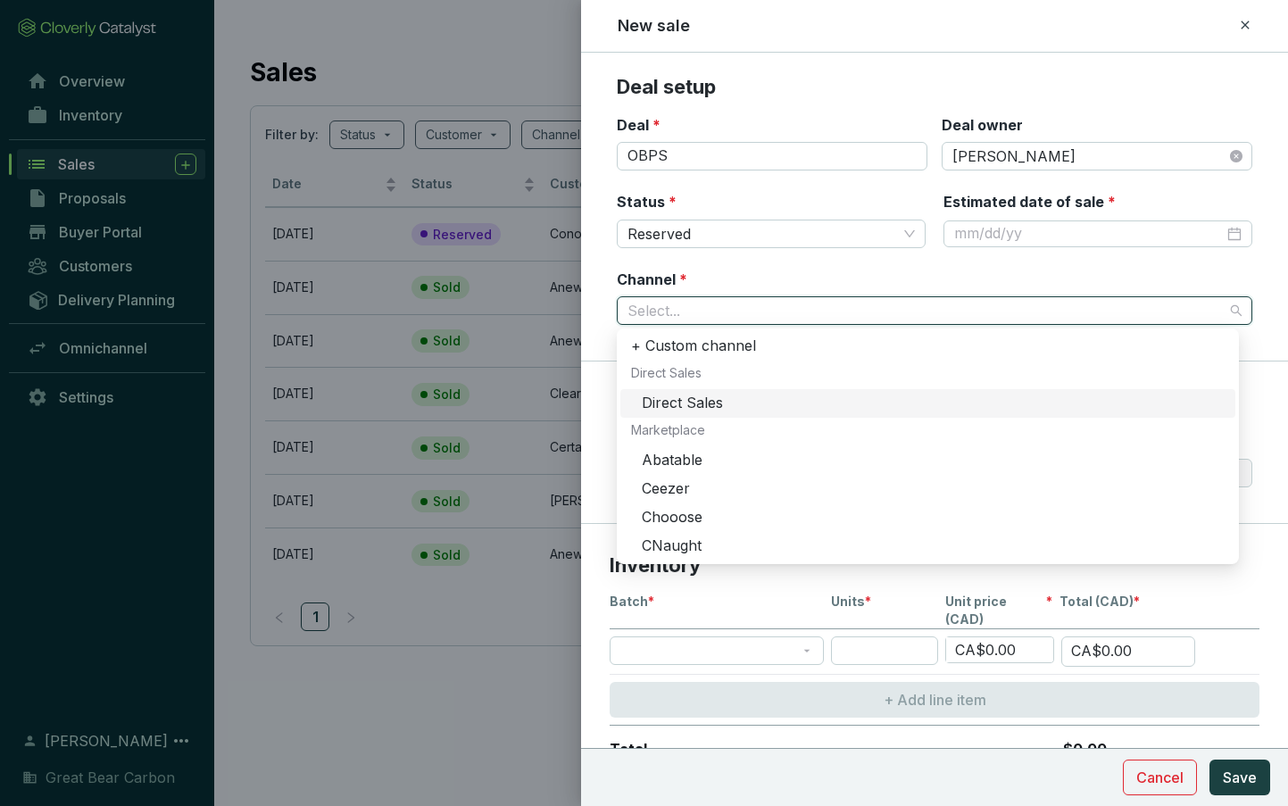
click at [707, 408] on div "Direct Sales" at bounding box center [933, 404] width 583 height 20
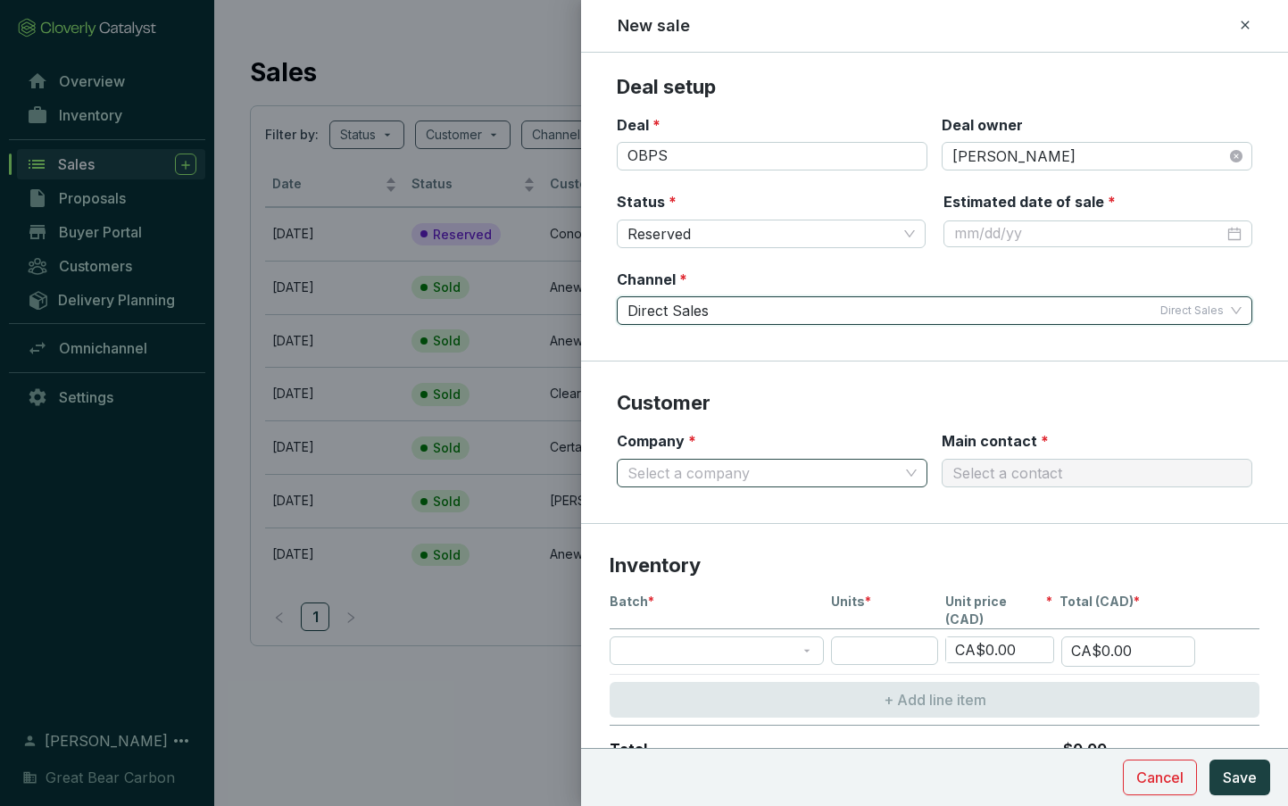
click at [682, 477] on input "Company *" at bounding box center [762, 473] width 271 height 27
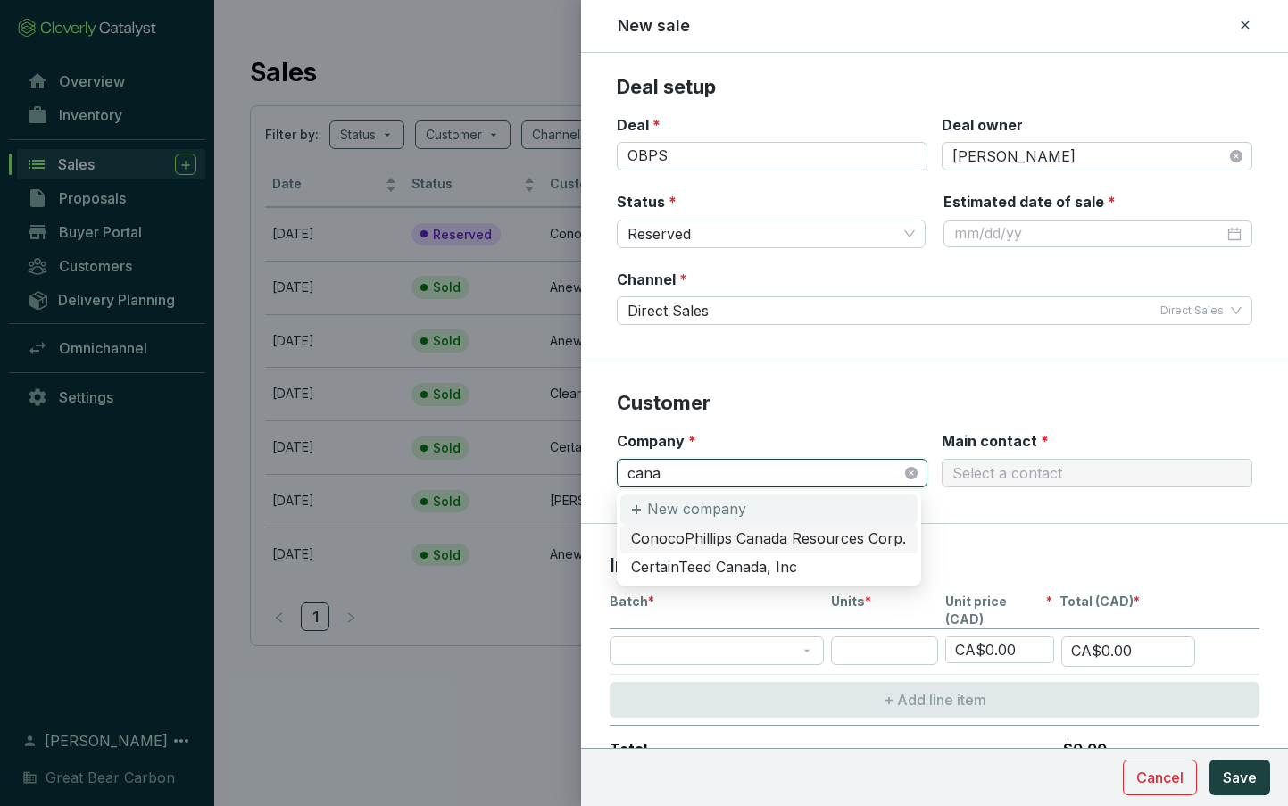
type input "cana"
click at [677, 513] on p "New company" at bounding box center [696, 510] width 99 height 20
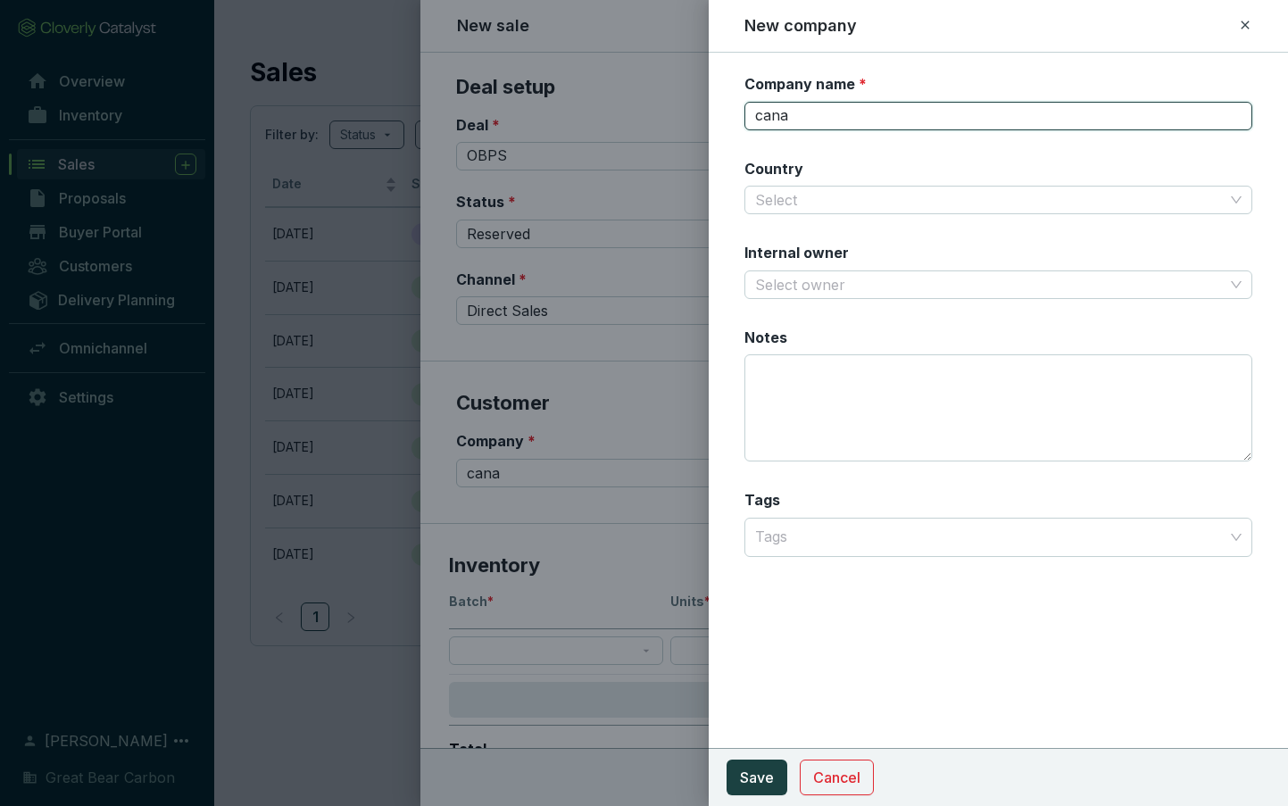
click at [877, 125] on input "cana" at bounding box center [998, 116] width 508 height 29
type input "c"
type input "Canadian Natural Resources Limited"
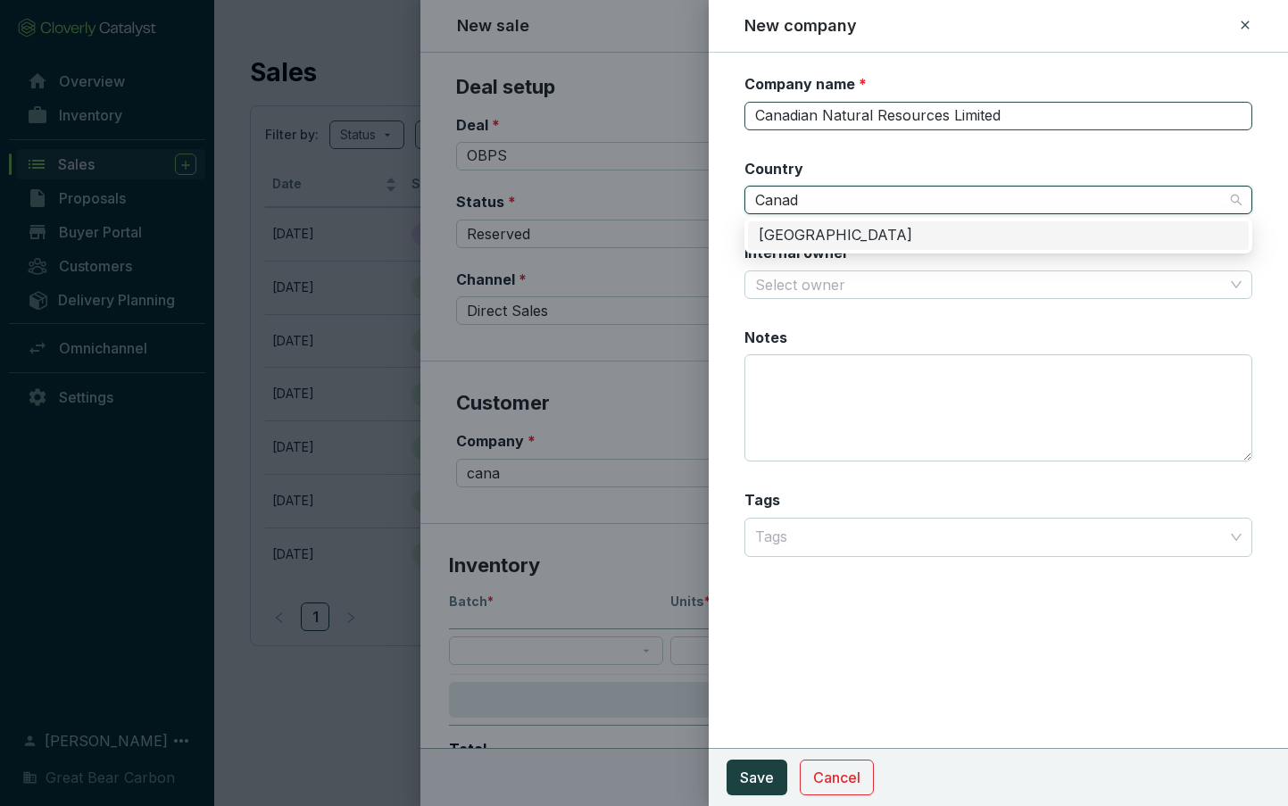
type input "Canada"
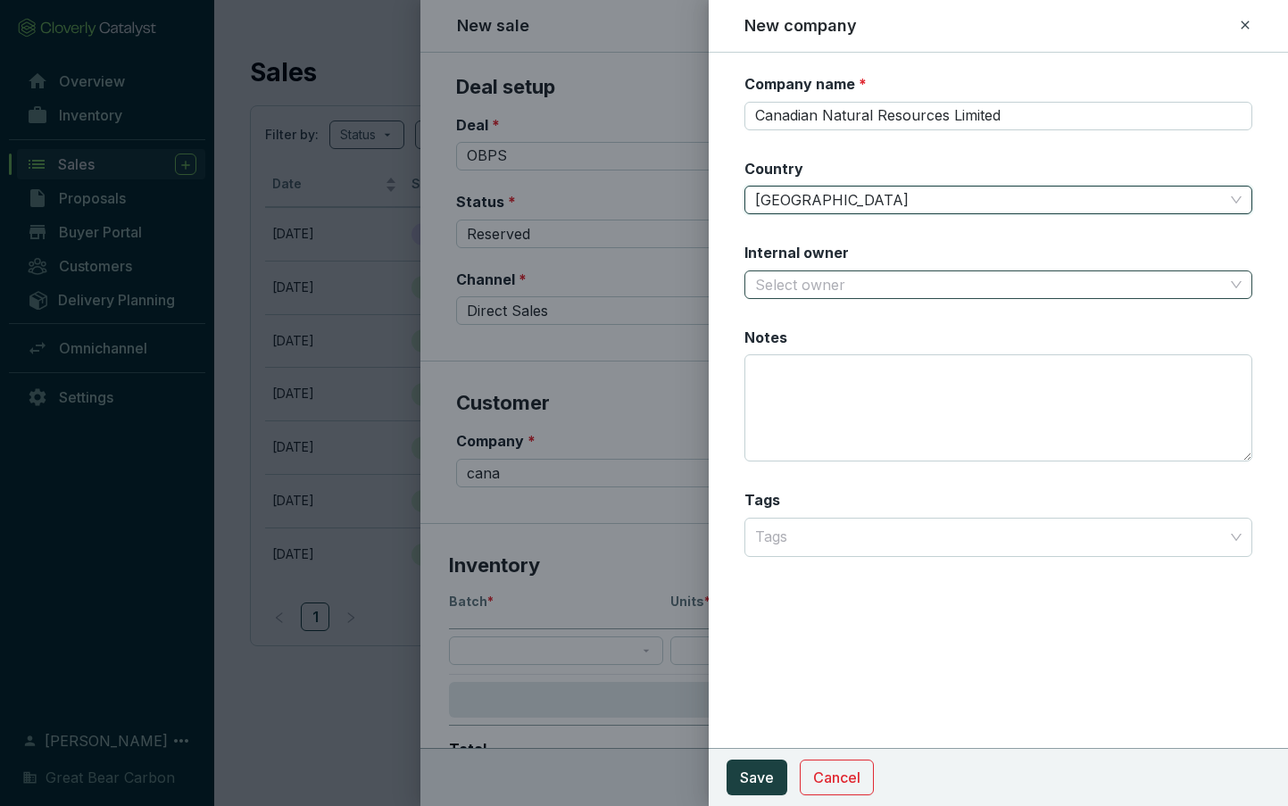
click at [804, 294] on input "Internal owner" at bounding box center [989, 284] width 468 height 27
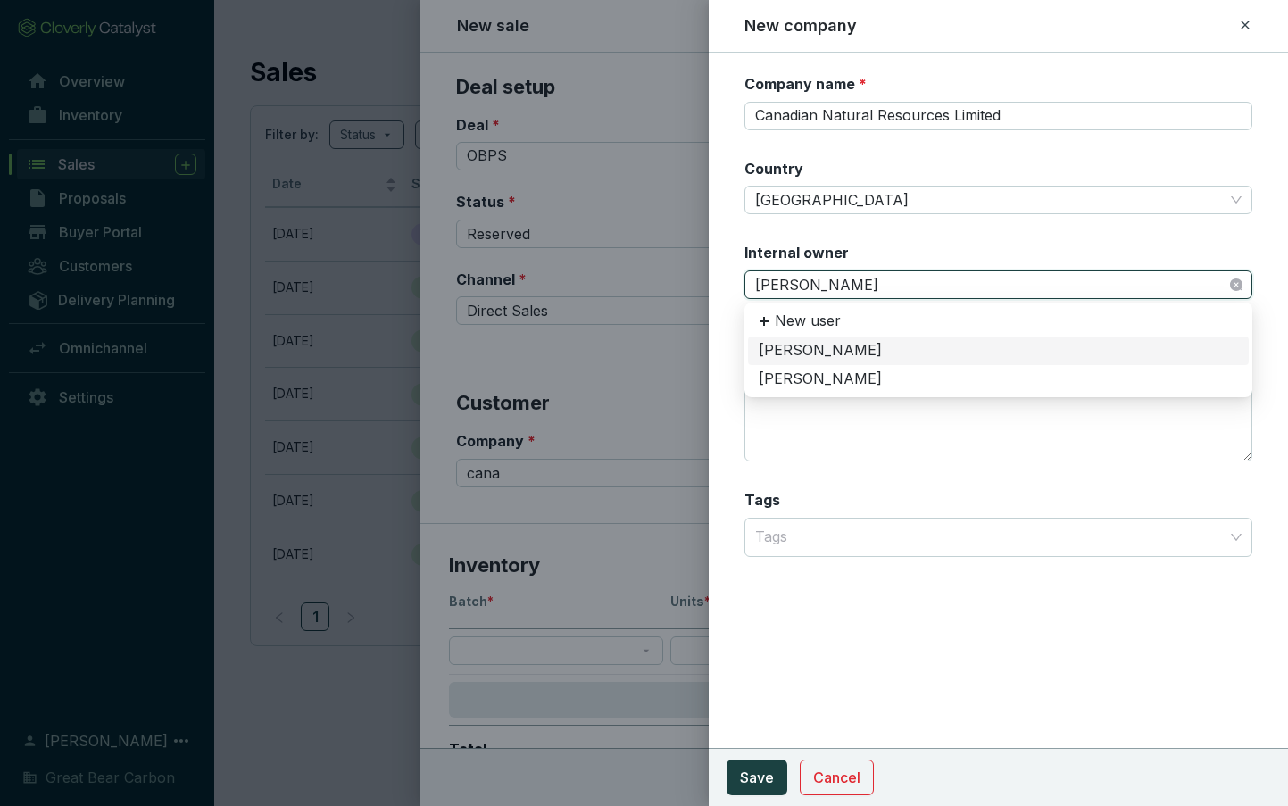
type input "dani"
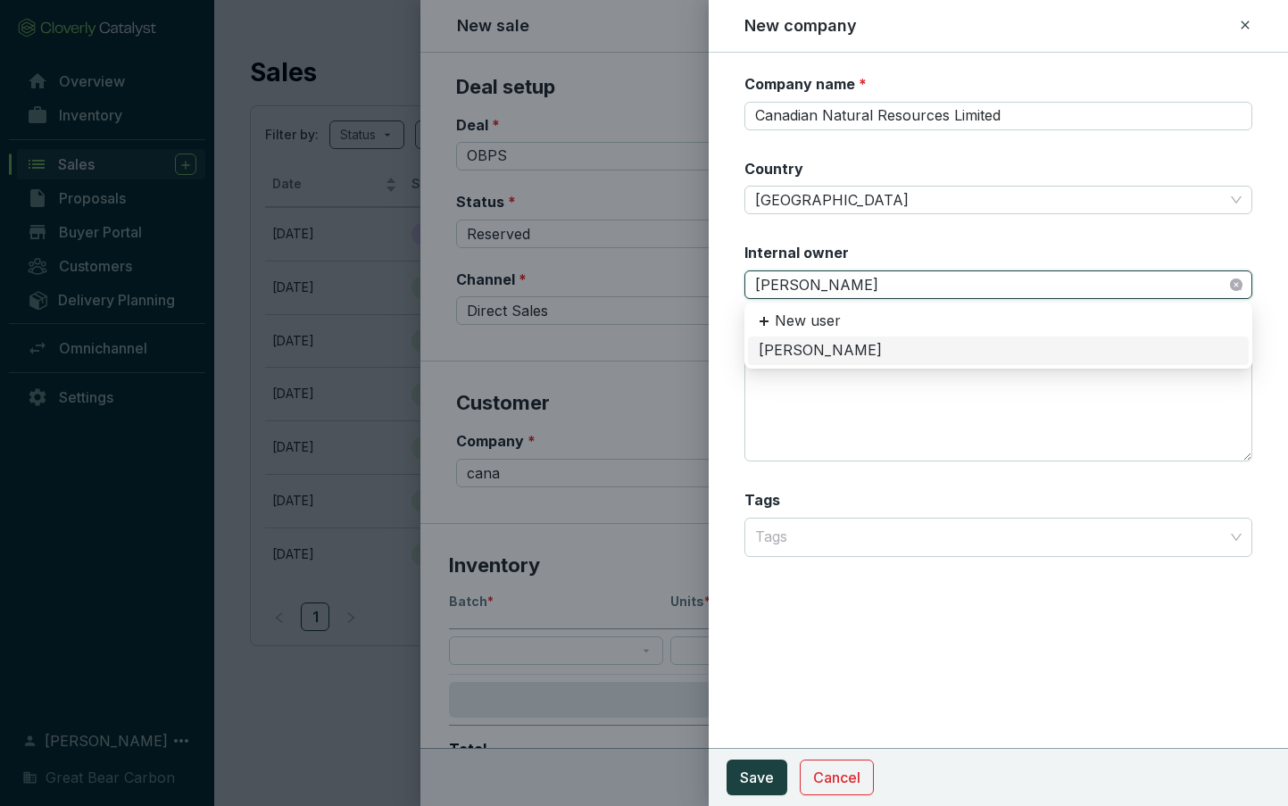
click at [817, 355] on div "[PERSON_NAME]" at bounding box center [997, 351] width 479 height 20
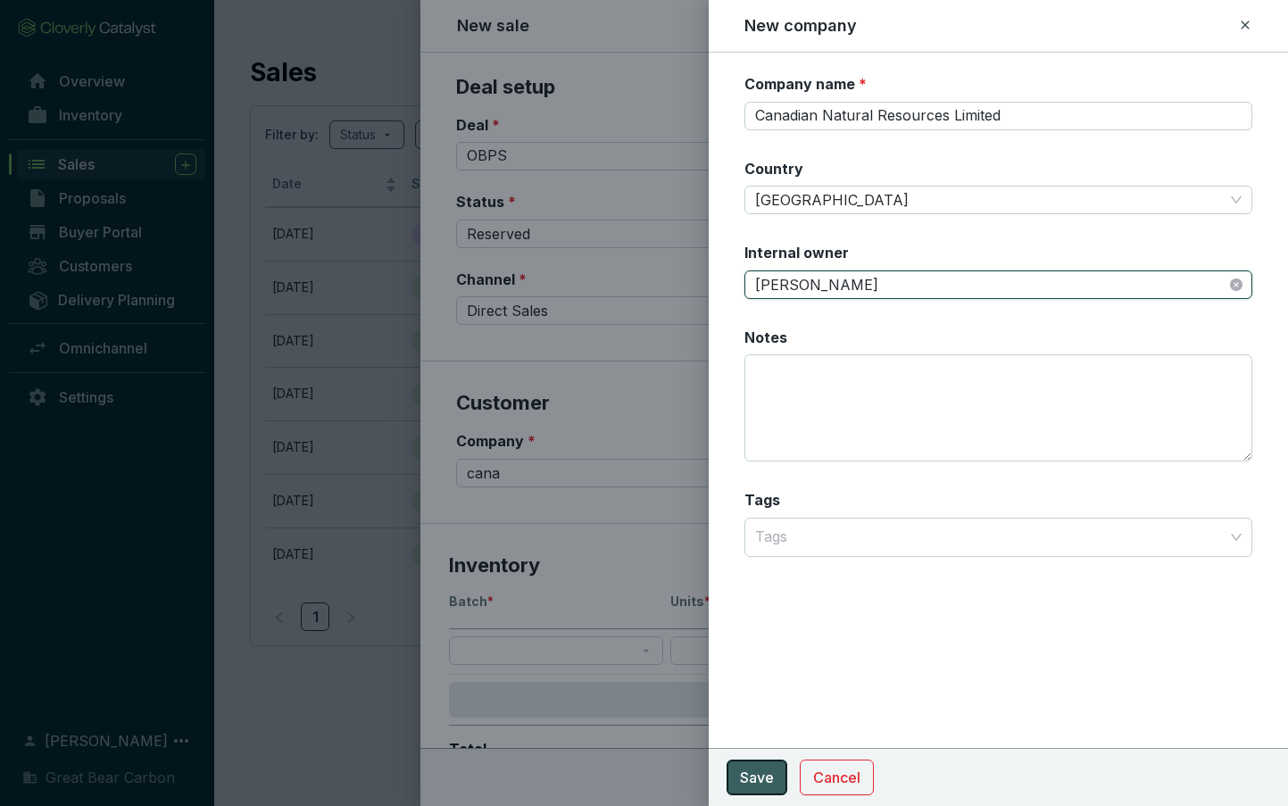
click at [755, 772] on span "Save" at bounding box center [757, 777] width 34 height 21
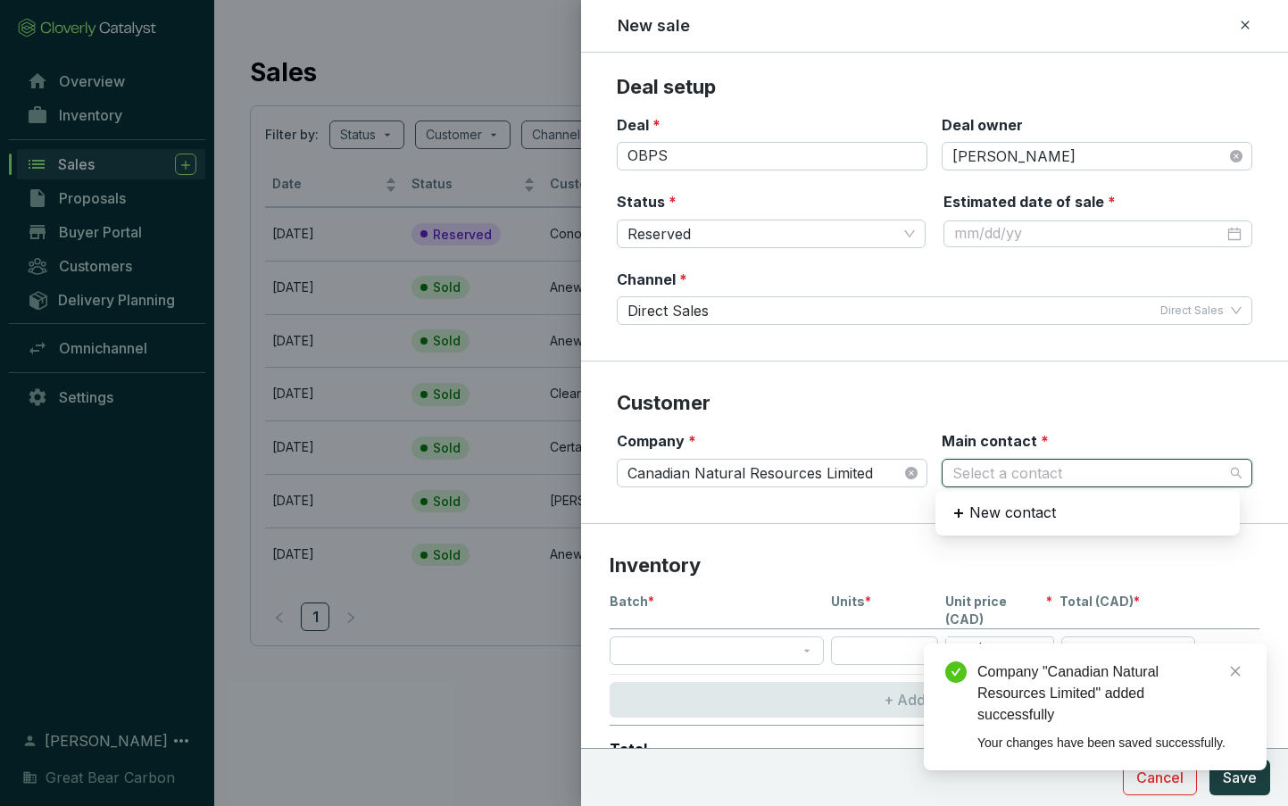
click at [995, 460] on input "Main contact *" at bounding box center [1087, 473] width 271 height 27
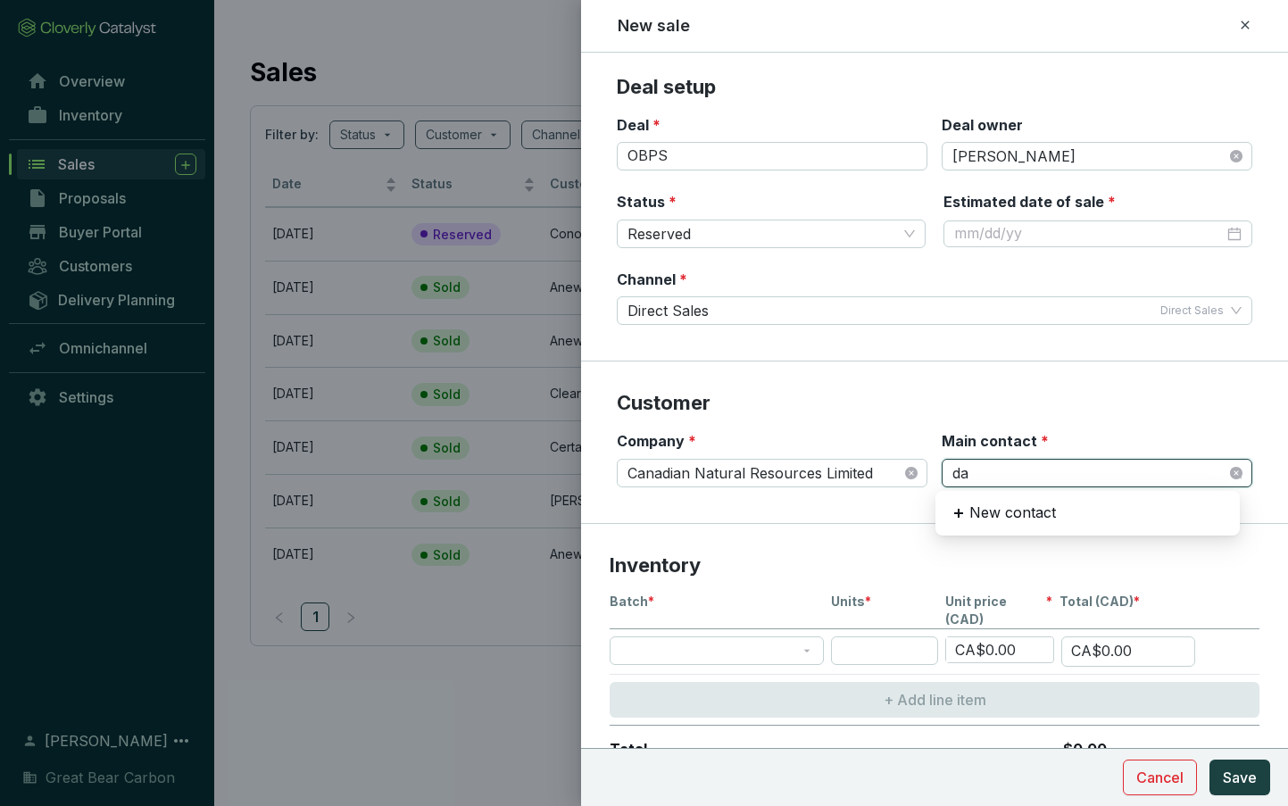
type input "d"
click at [989, 511] on p "New contact" at bounding box center [1012, 513] width 87 height 20
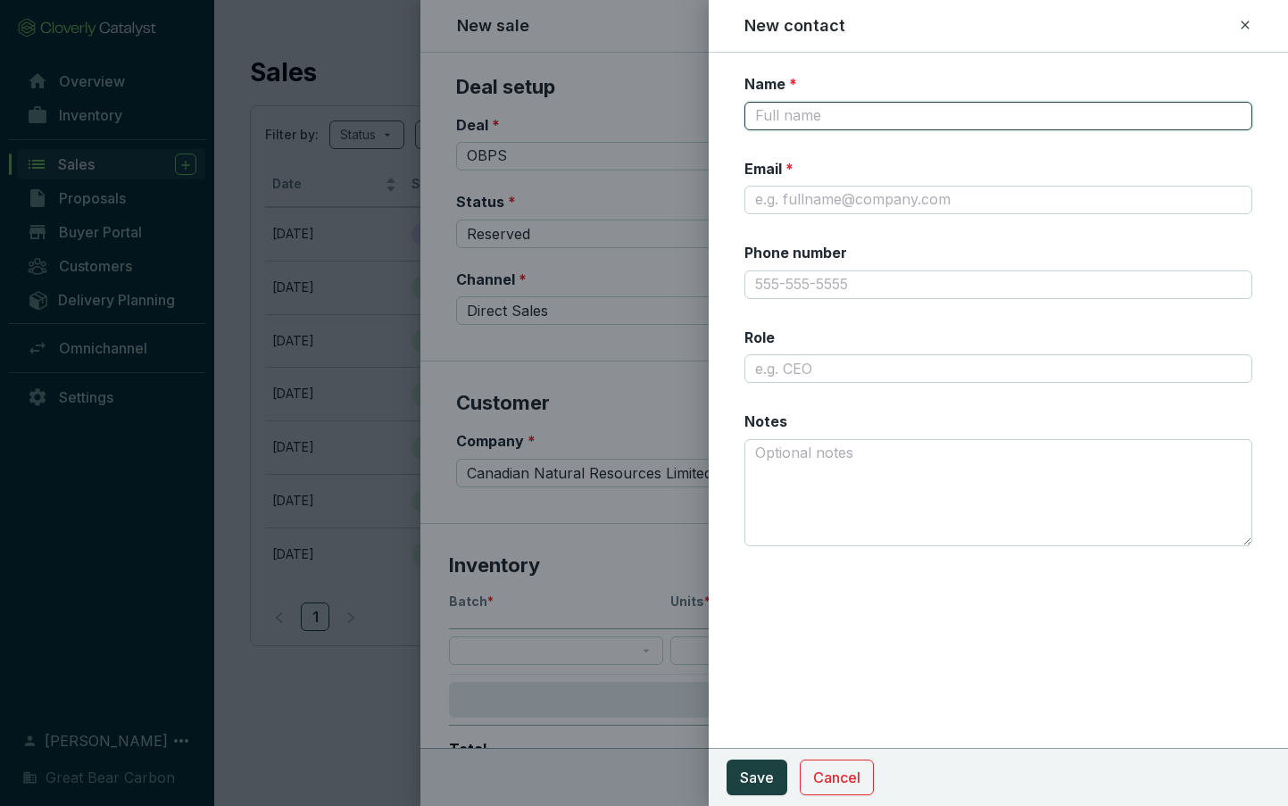
click at [826, 104] on input "Name *" at bounding box center [998, 116] width 508 height 29
type input "Wade Strand"
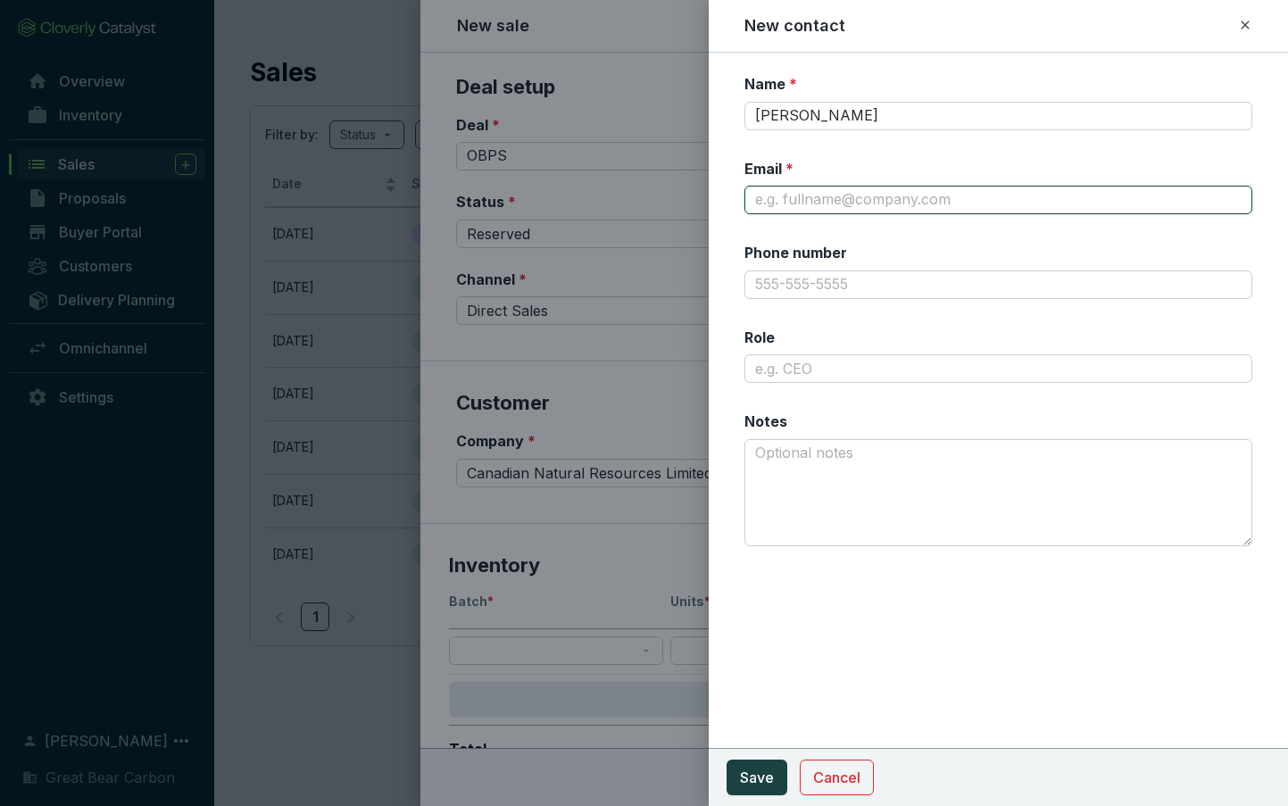
click at [844, 196] on input "Email *" at bounding box center [998, 200] width 508 height 29
paste input "Wade.Strand@cnrl.com"
type input "Wade.Strand@cnrl.com"
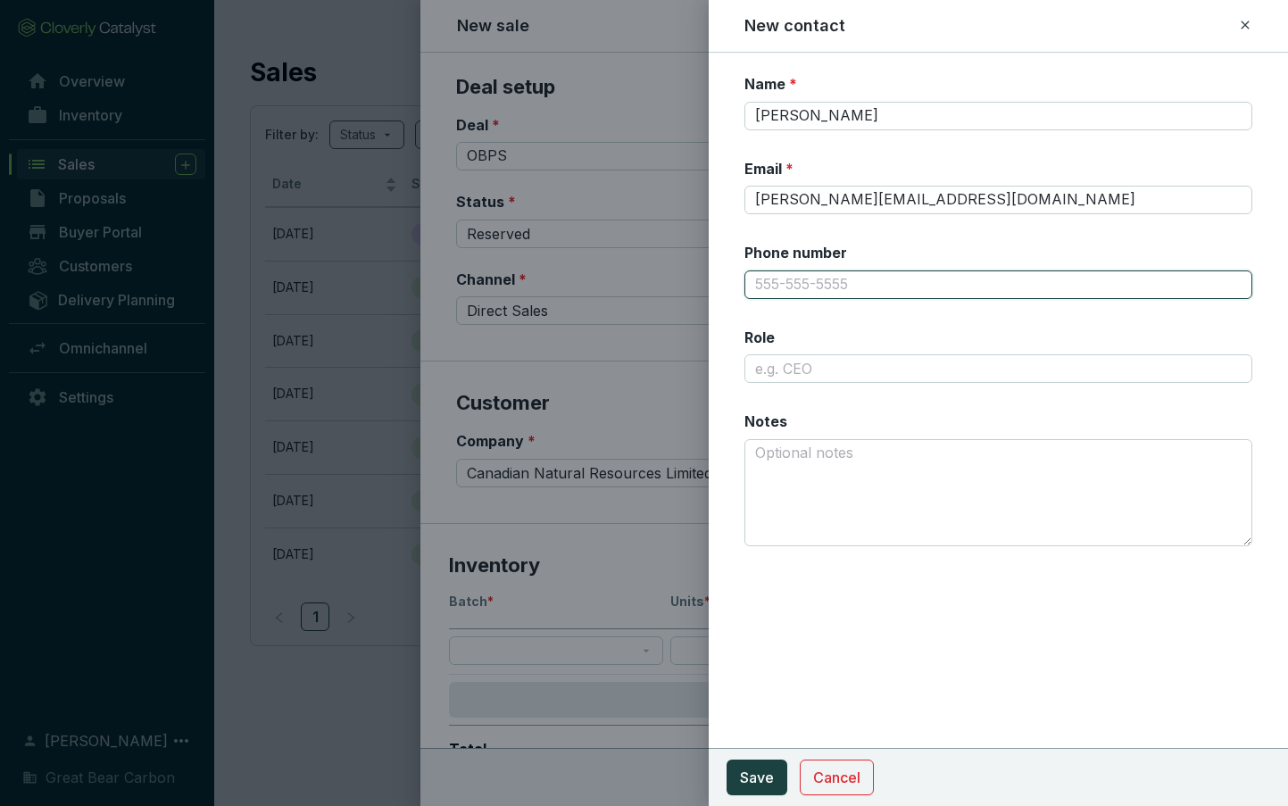
click at [847, 278] on input "Phone number" at bounding box center [998, 284] width 508 height 29
click at [811, 278] on input "Phone number" at bounding box center [998, 284] width 508 height 29
paste input "403-863-6792"
type input "403-863-6792"
click at [734, 767] on button "Save" at bounding box center [756, 777] width 61 height 36
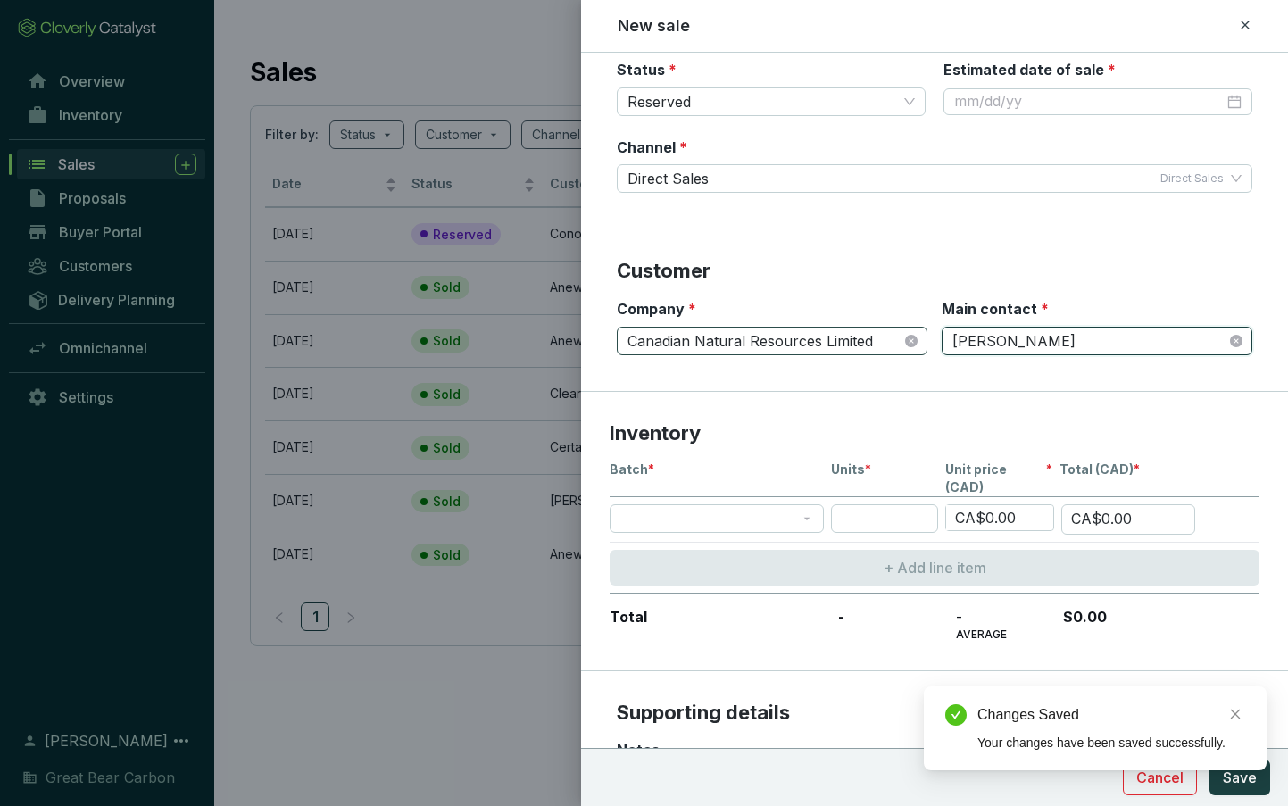
scroll to position [311, 0]
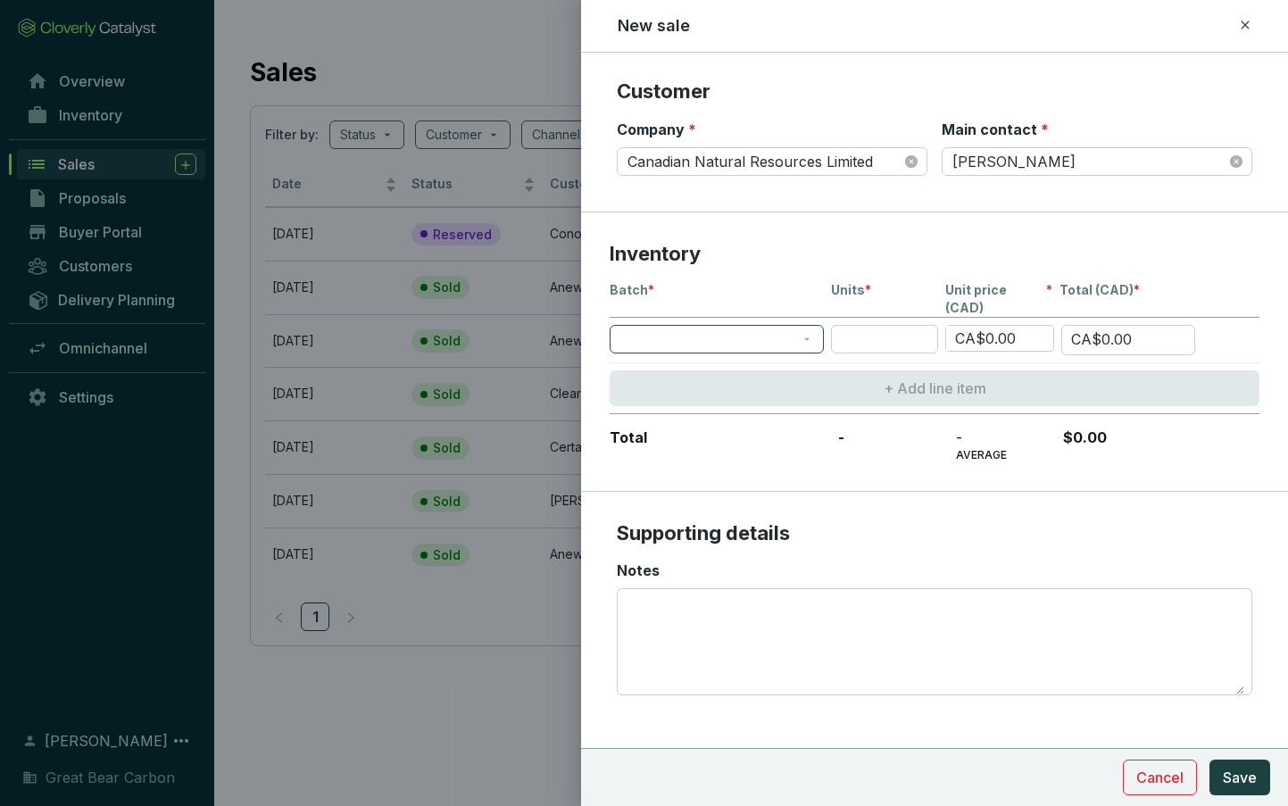
click at [723, 326] on span at bounding box center [716, 339] width 193 height 27
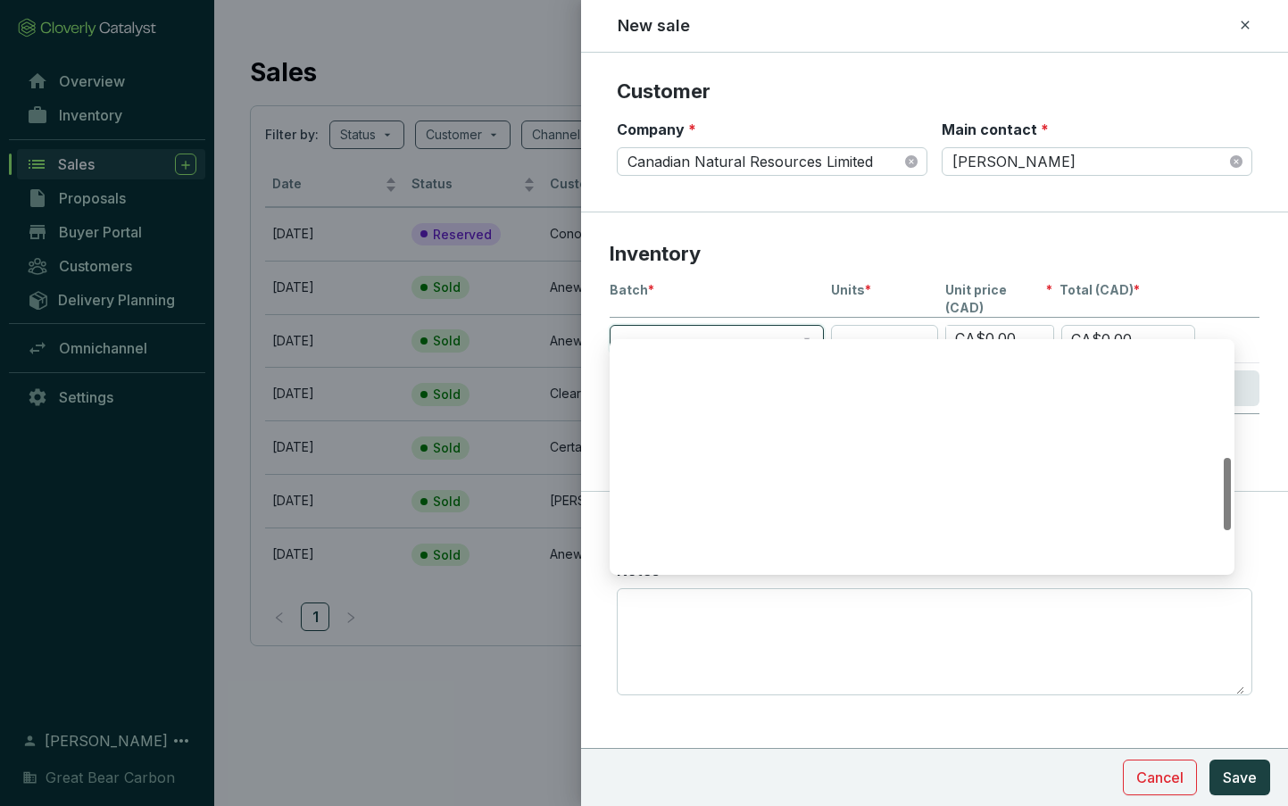
scroll to position [357, 0]
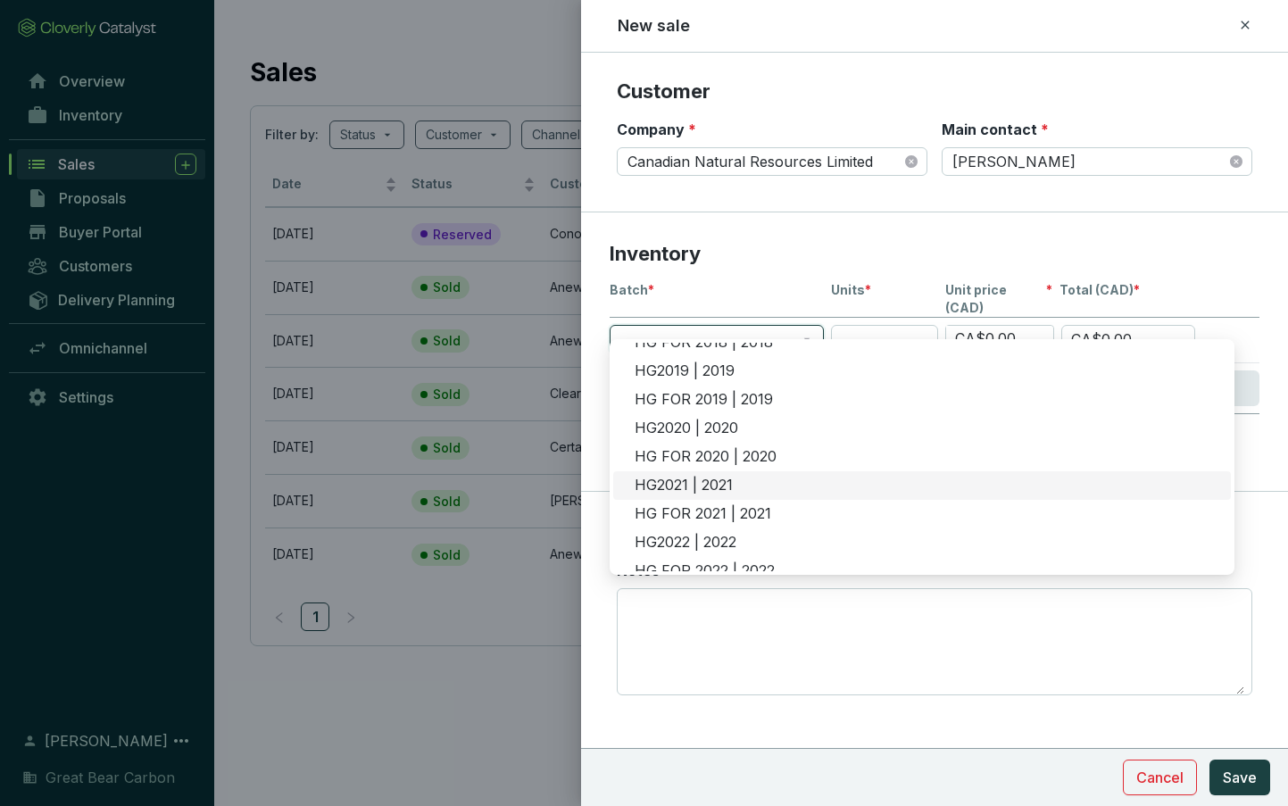
click at [670, 474] on div "HG2021 | 2021" at bounding box center [921, 485] width 617 height 29
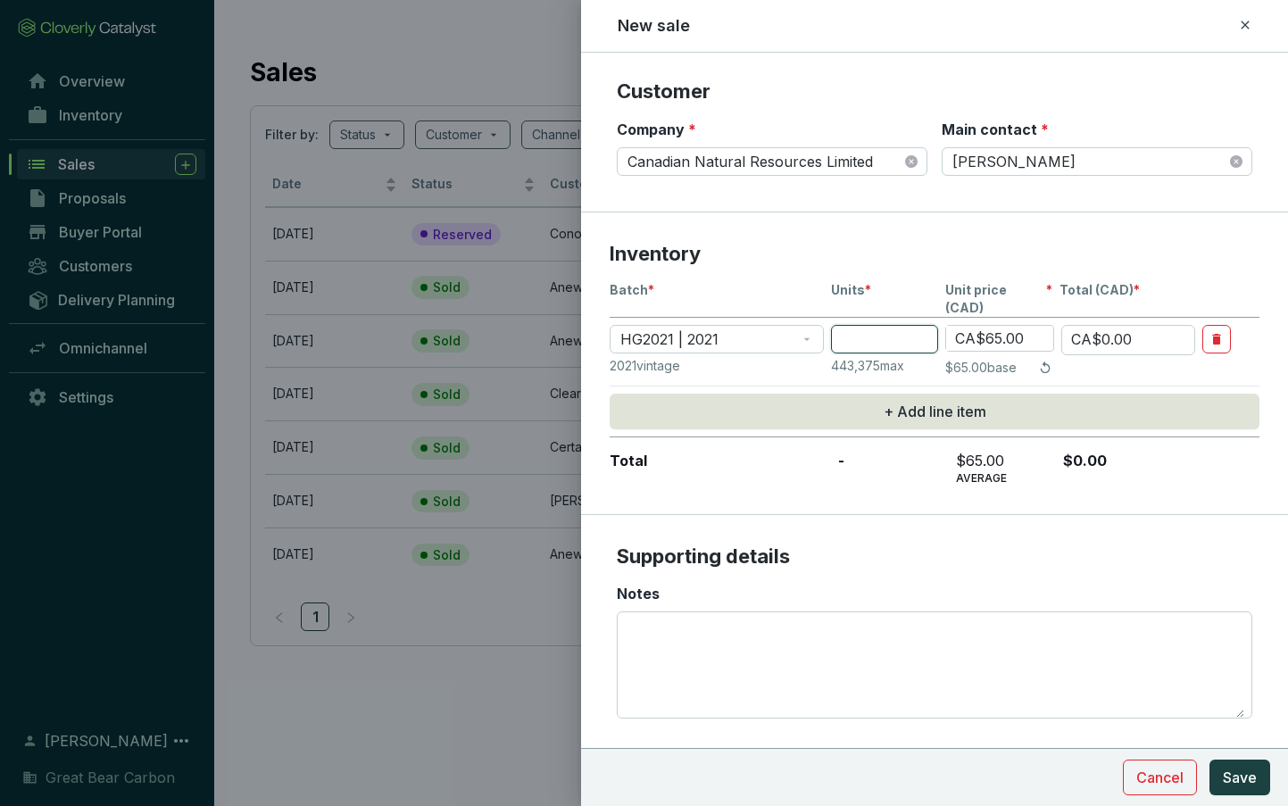
click at [860, 331] on input "number" at bounding box center [884, 339] width 107 height 29
type input "1"
type input "CA$65.00"
type input "18"
type input "CA$1,170.00"
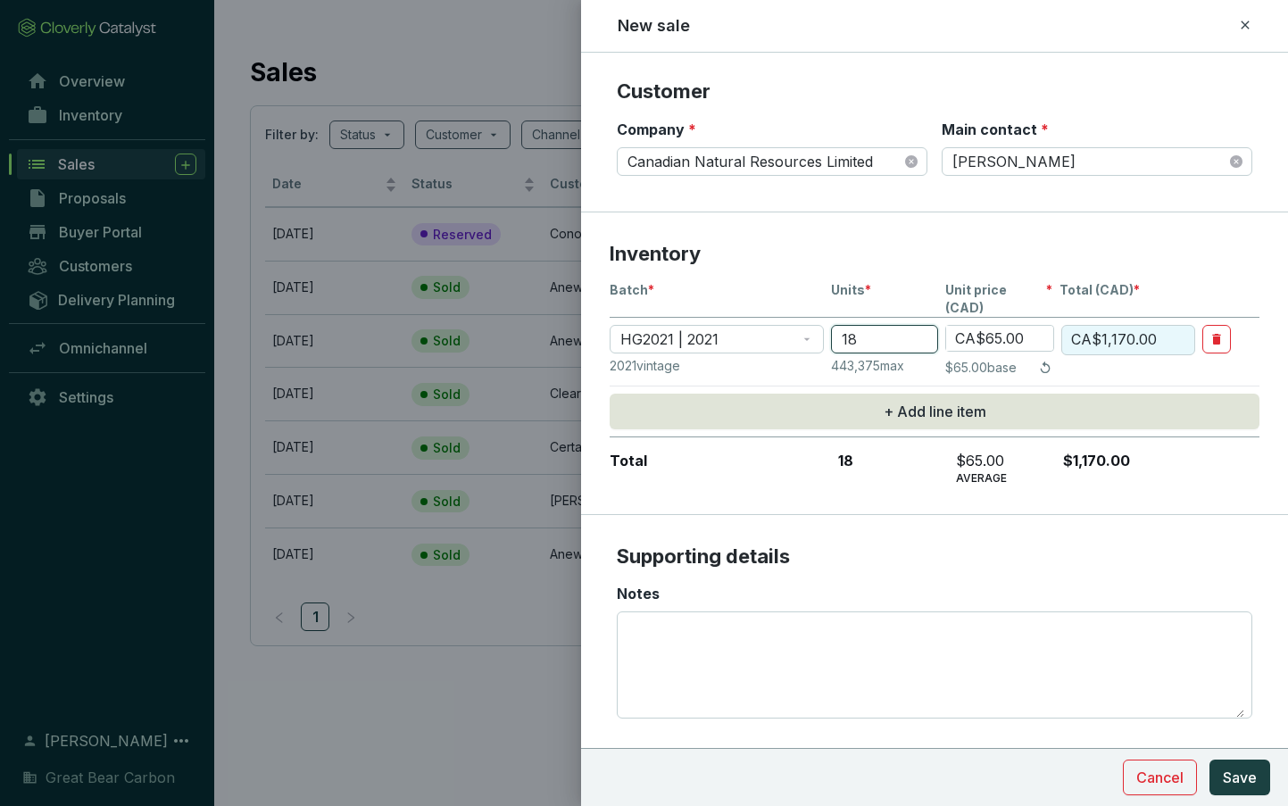
type input "189"
type input "CA$12,285.00"
type input "1890"
type input "CA$122,850.00"
type input "18903"
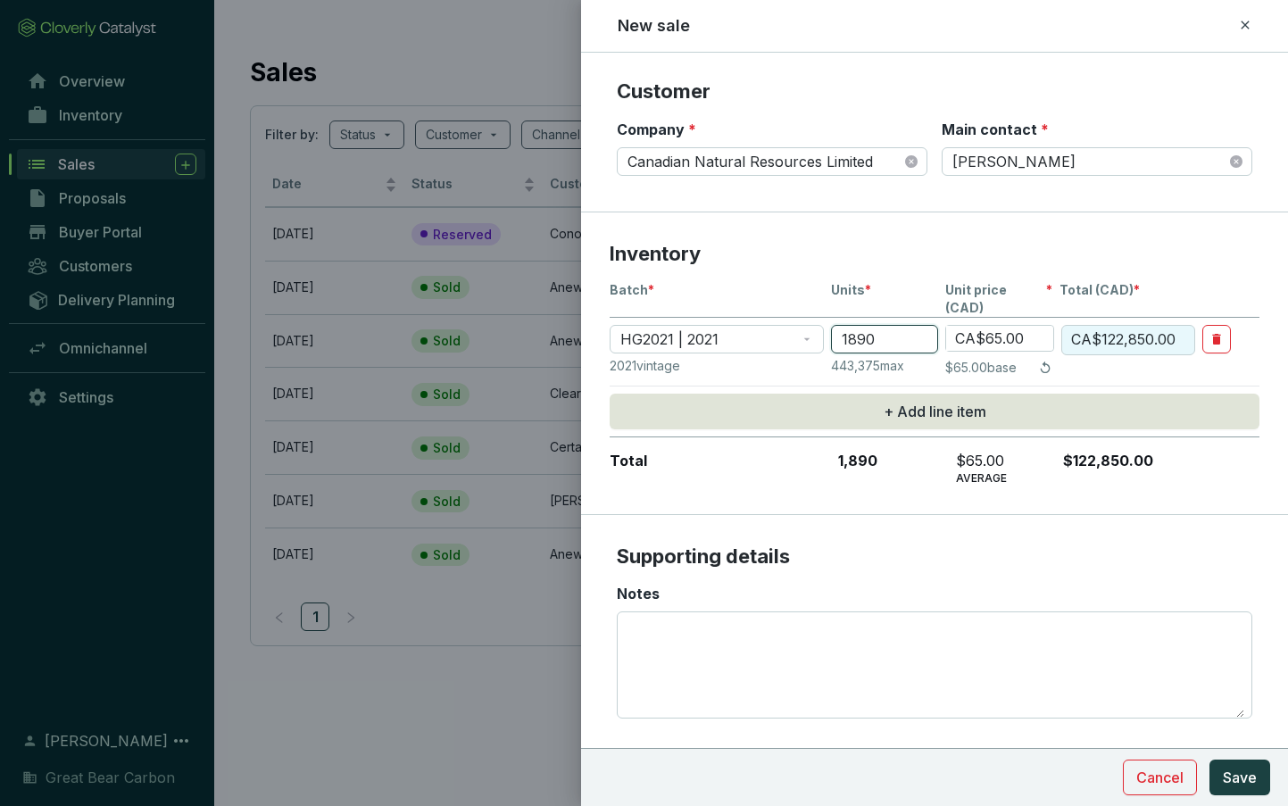
type input "CA$1,228,695.00"
type input "1890"
type input "CA$122,850.00"
type input "18904"
type input "CA$1,228,760.00"
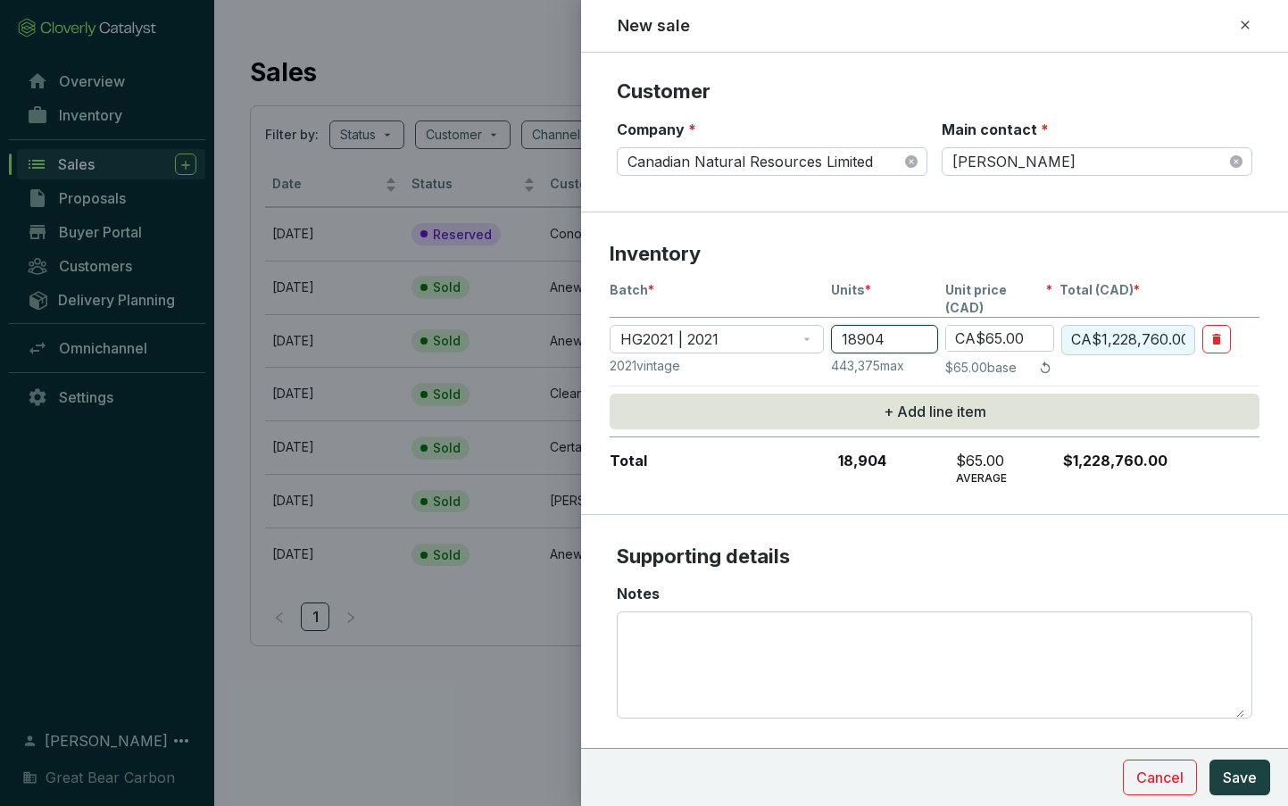
type input "18904"
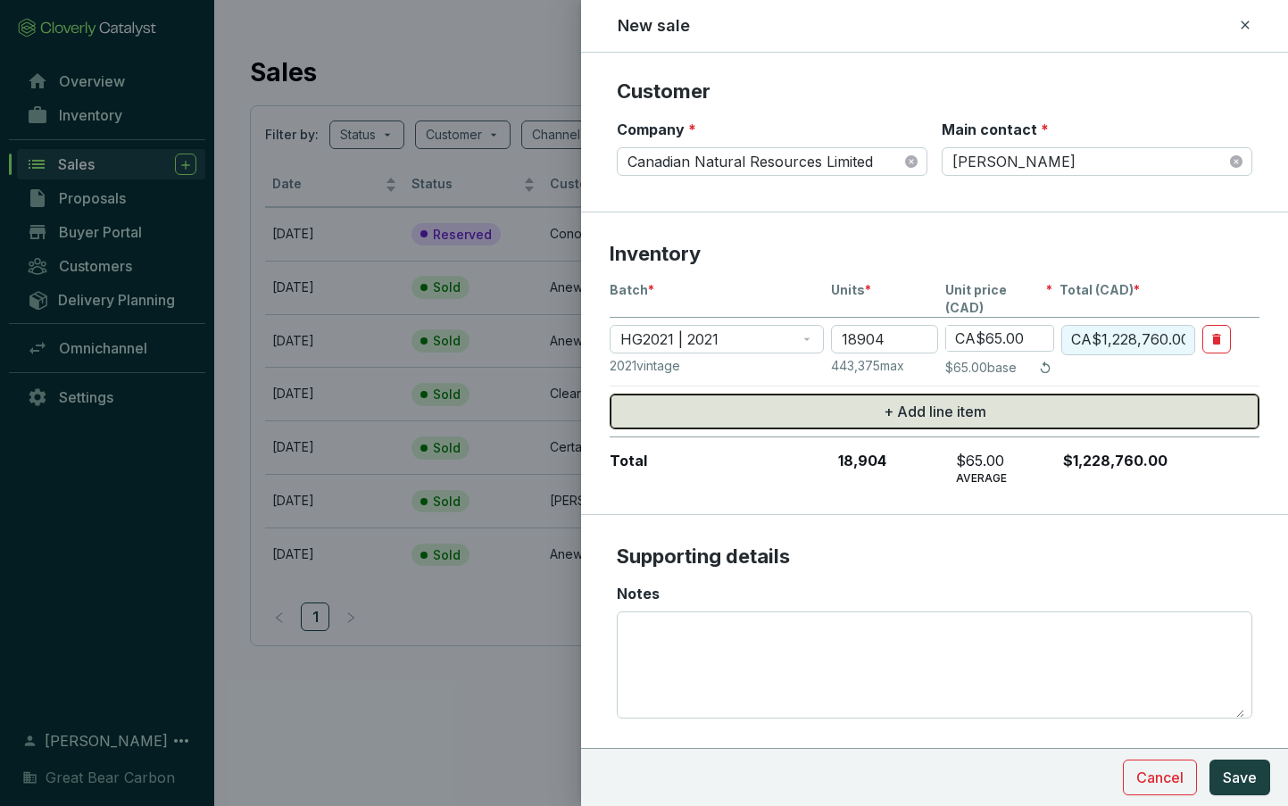
click at [844, 397] on button "+ Add line item" at bounding box center [934, 412] width 650 height 36
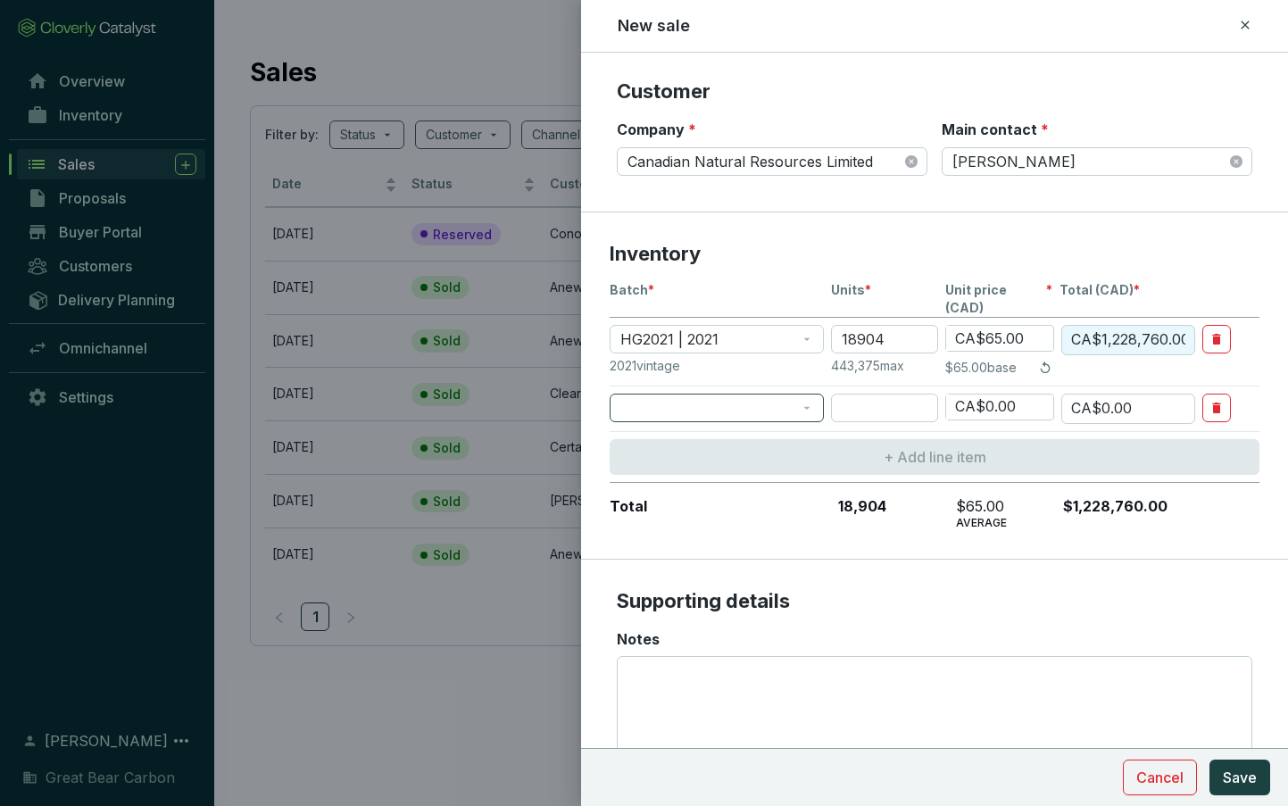
click at [756, 394] on span at bounding box center [716, 407] width 193 height 27
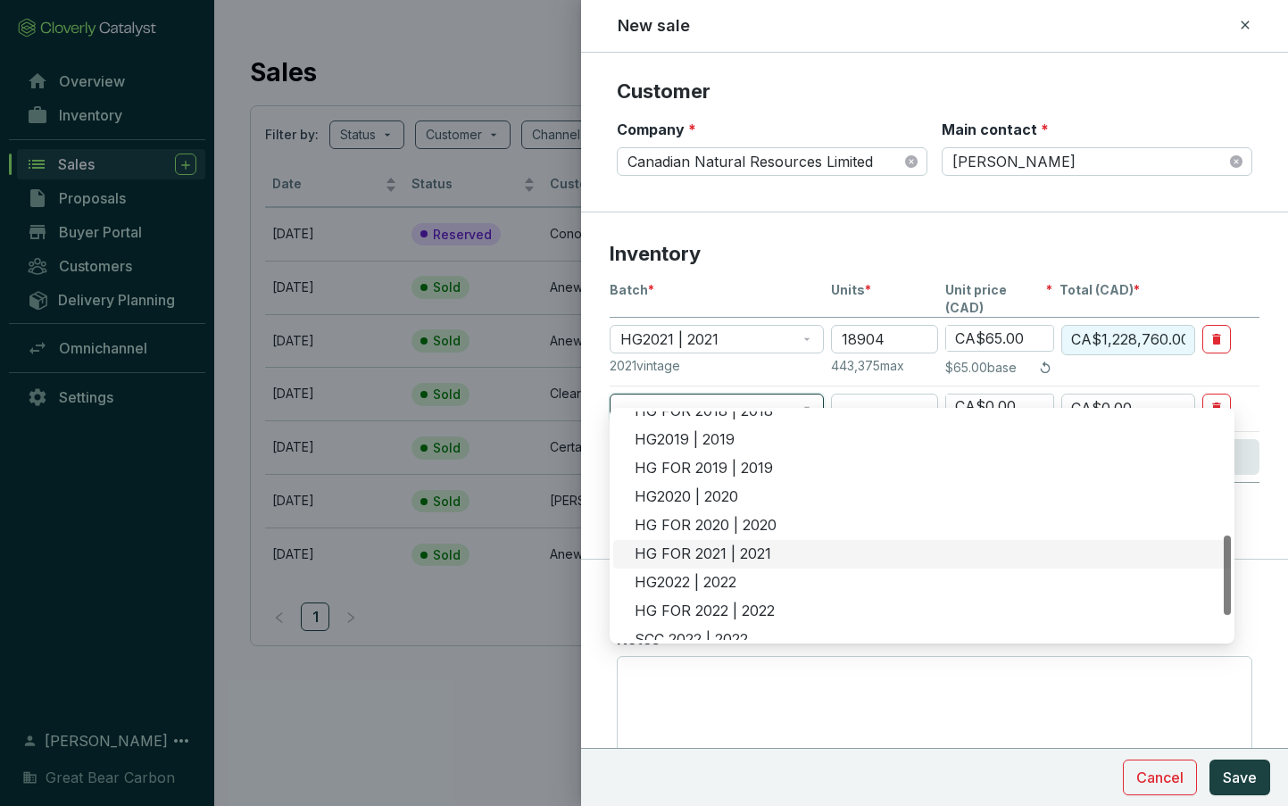
click at [730, 551] on div "HG FOR 2021 | 2021" at bounding box center [926, 554] width 585 height 20
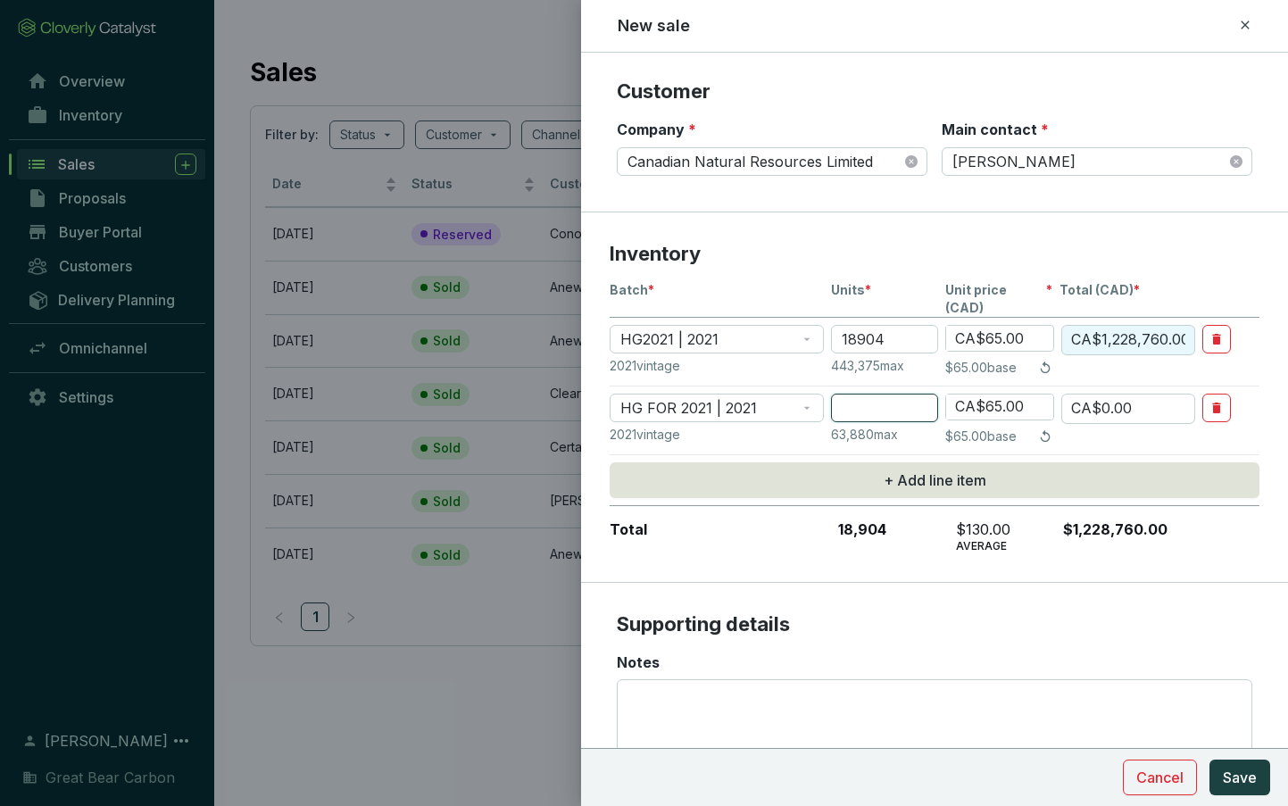
click at [873, 394] on input "number" at bounding box center [884, 408] width 107 height 29
type input "2"
type input "CA$130.00"
type input "21"
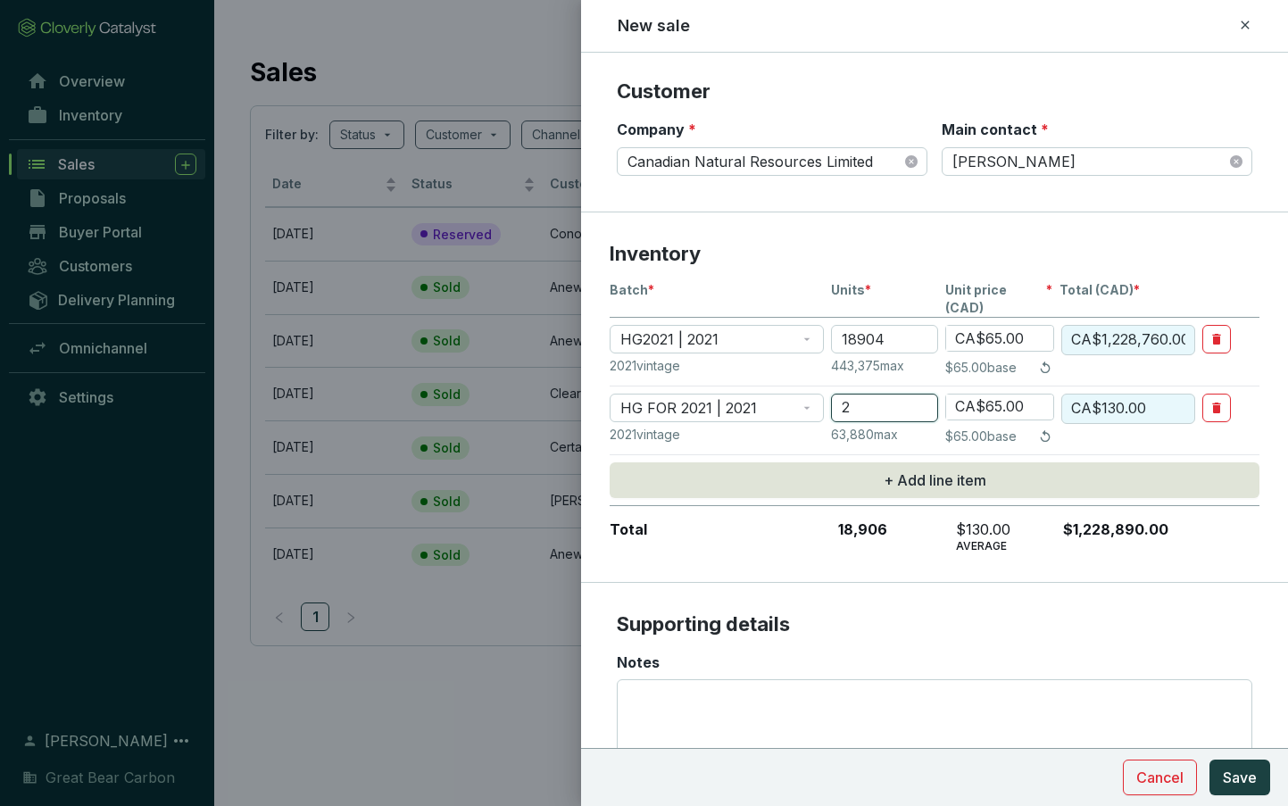
type input "CA$1,365.00"
type input "210"
type input "CA$13,650.00"
type input "2100"
type input "CA$136,500.00"
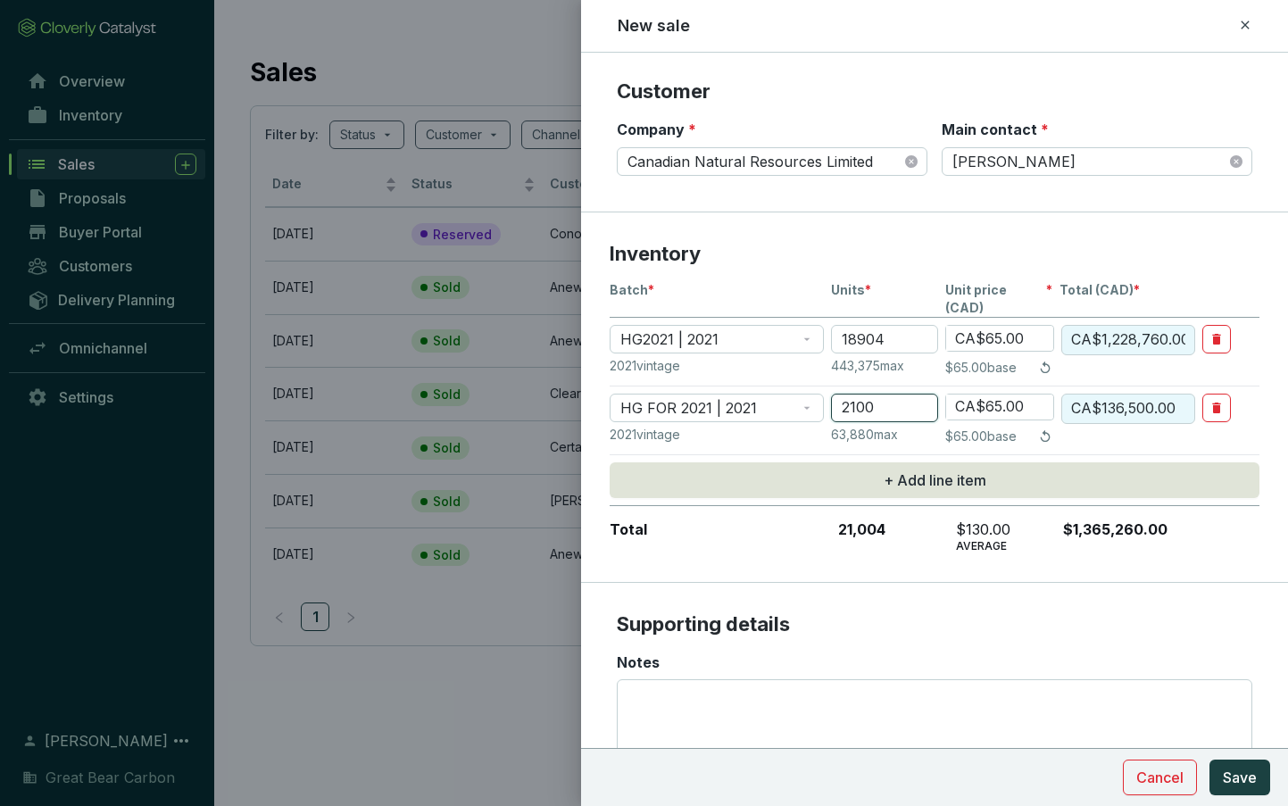
type input "2100"
click at [992, 326] on input "CA$65.00" at bounding box center [999, 338] width 107 height 25
type input "CA$6.00"
type input "CA$113,424.00"
type input "CA$64.00"
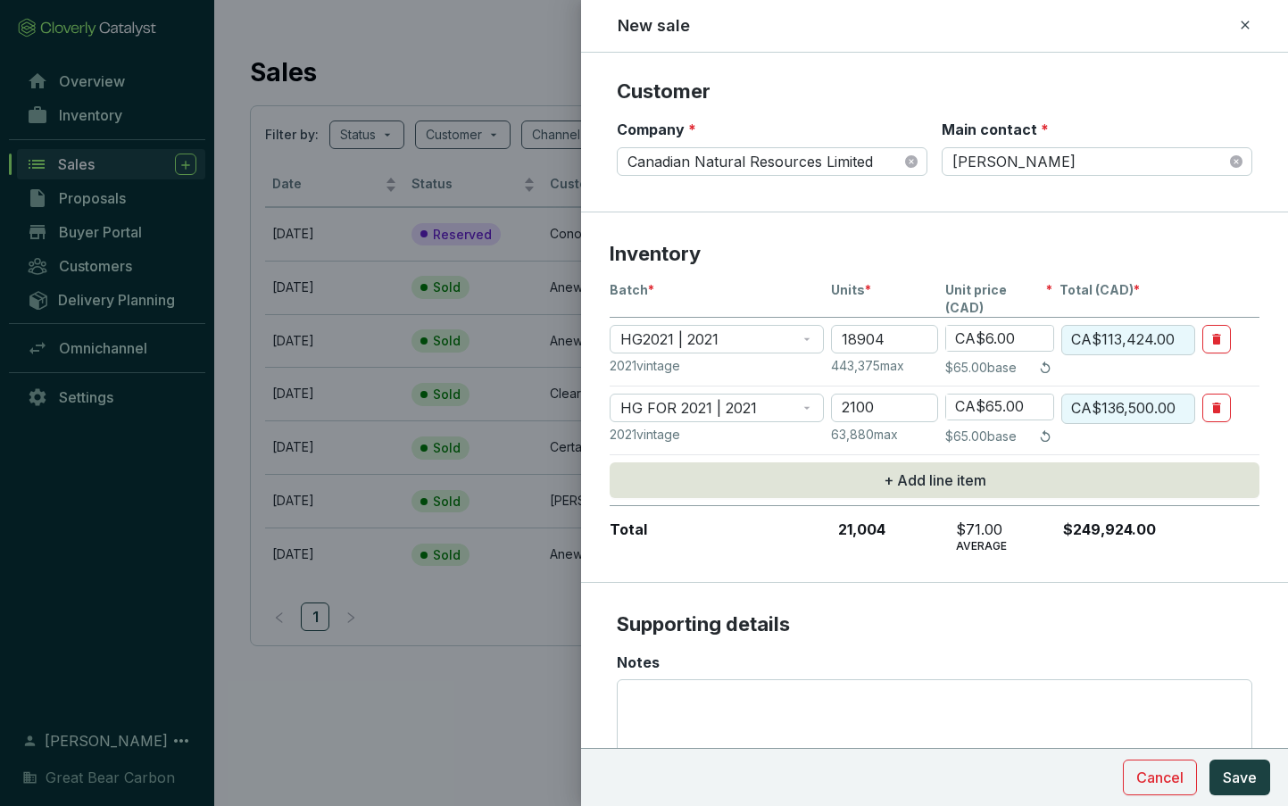
type input "CA$1,209,856.00"
type input "CA$64.00"
click at [994, 394] on input "CA$65.00" at bounding box center [999, 406] width 107 height 25
type input "CA$6.00"
type input "CA$12,600.00"
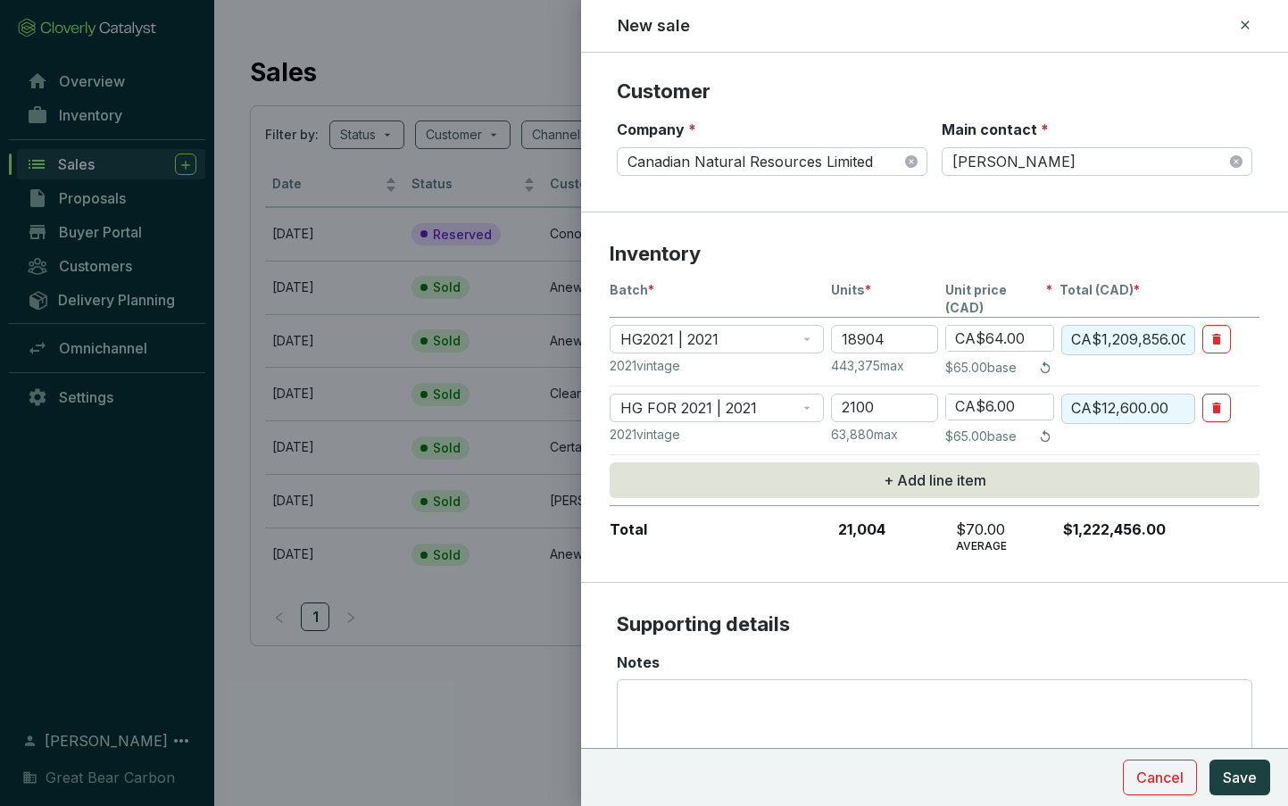
type input "CA$64.00"
type input "CA$134,400.00"
type input "CA$64.00"
click at [884, 681] on textarea "Notes" at bounding box center [934, 732] width 619 height 105
click at [887, 652] on div "Notes" at bounding box center [934, 662] width 635 height 20
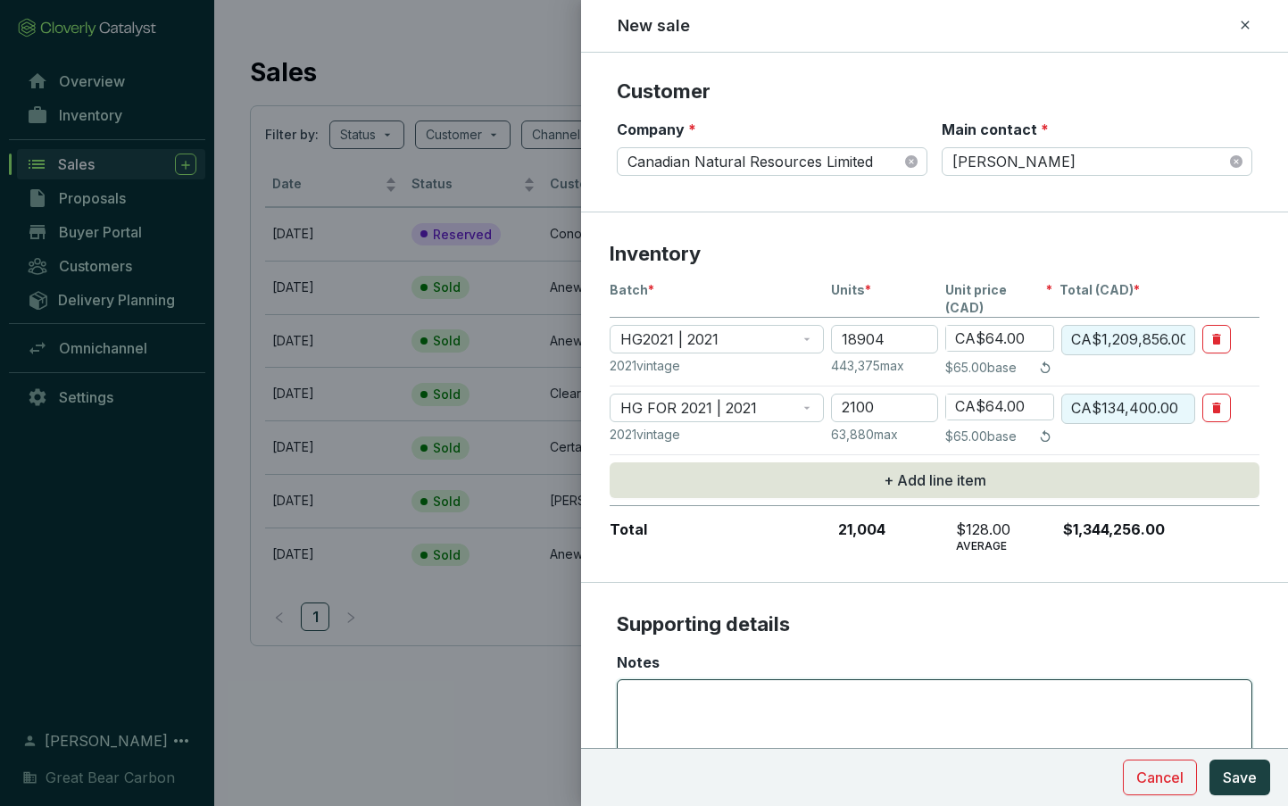
click at [887, 680] on textarea "Notes" at bounding box center [934, 732] width 619 height 105
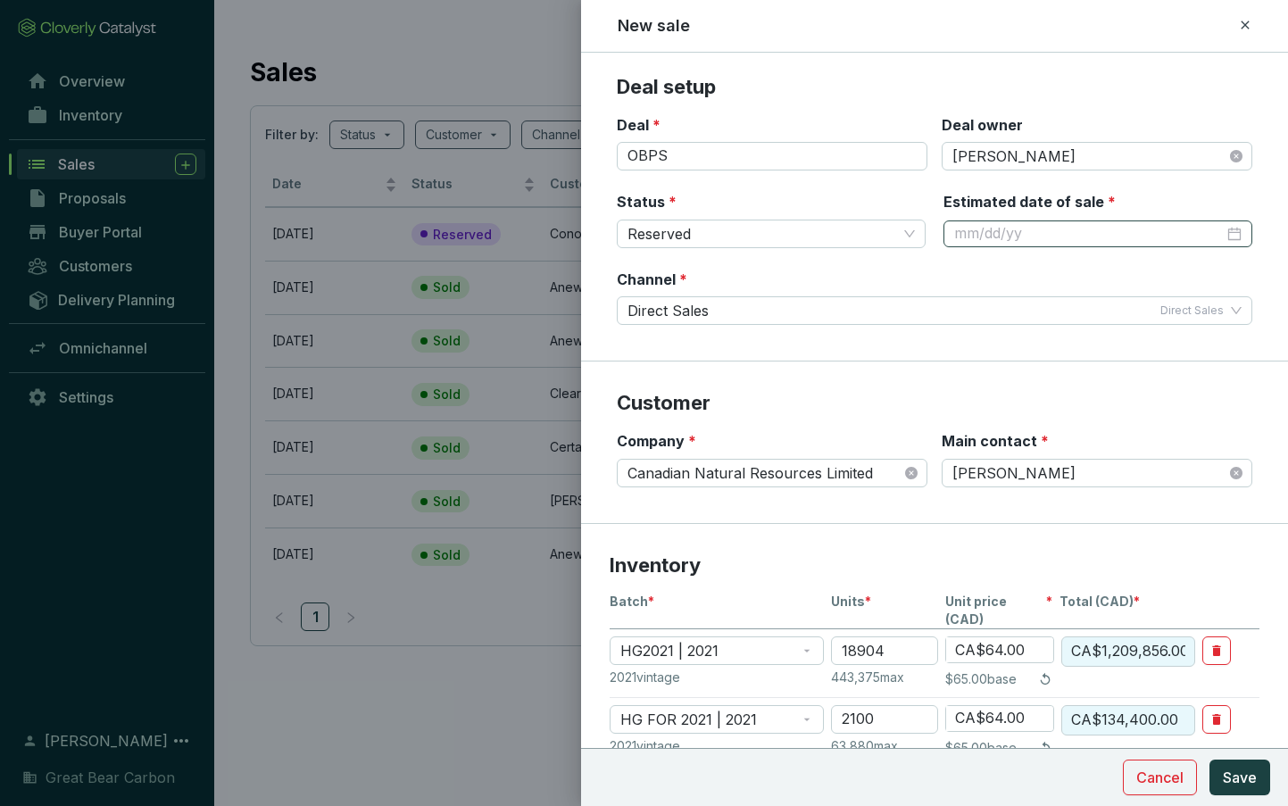
click at [1223, 235] on div at bounding box center [1097, 234] width 287 height 20
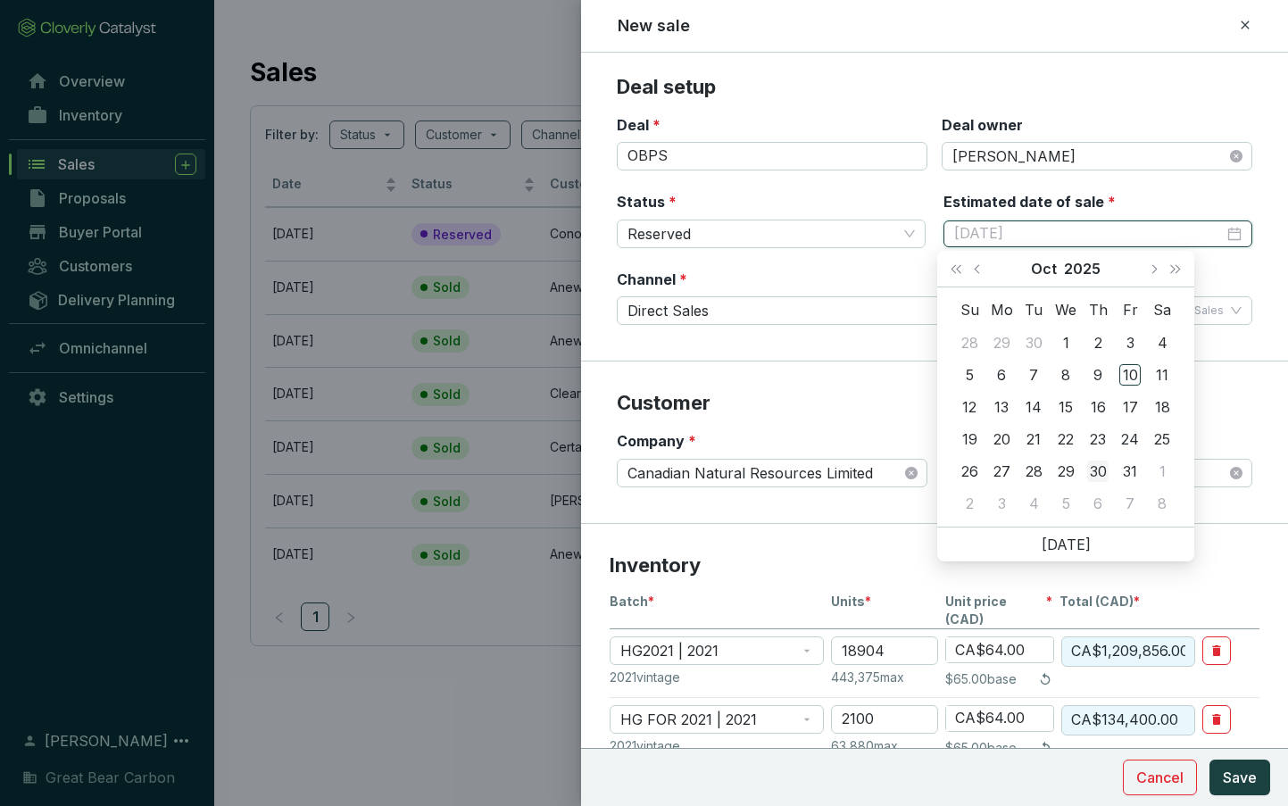
type input "10/30/2025"
click at [1095, 470] on div "30" at bounding box center [1097, 470] width 21 height 21
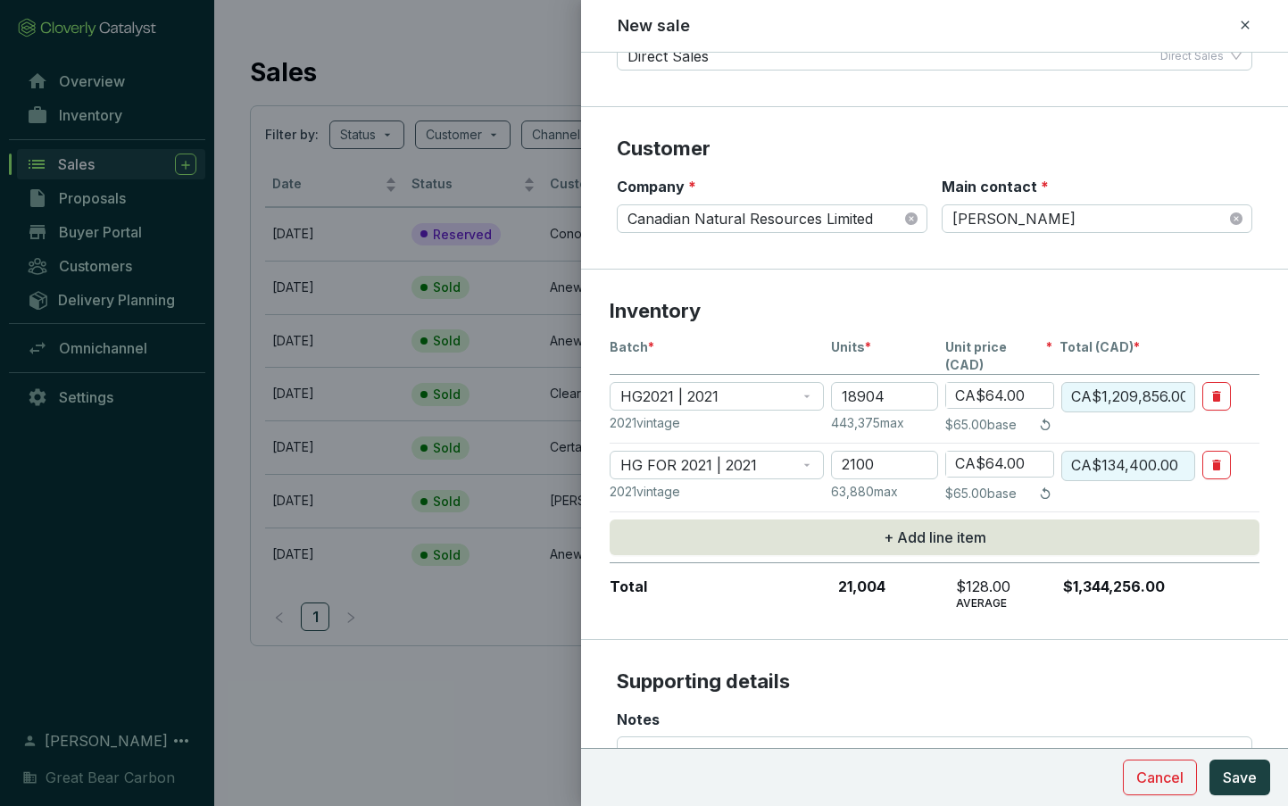
scroll to position [403, 0]
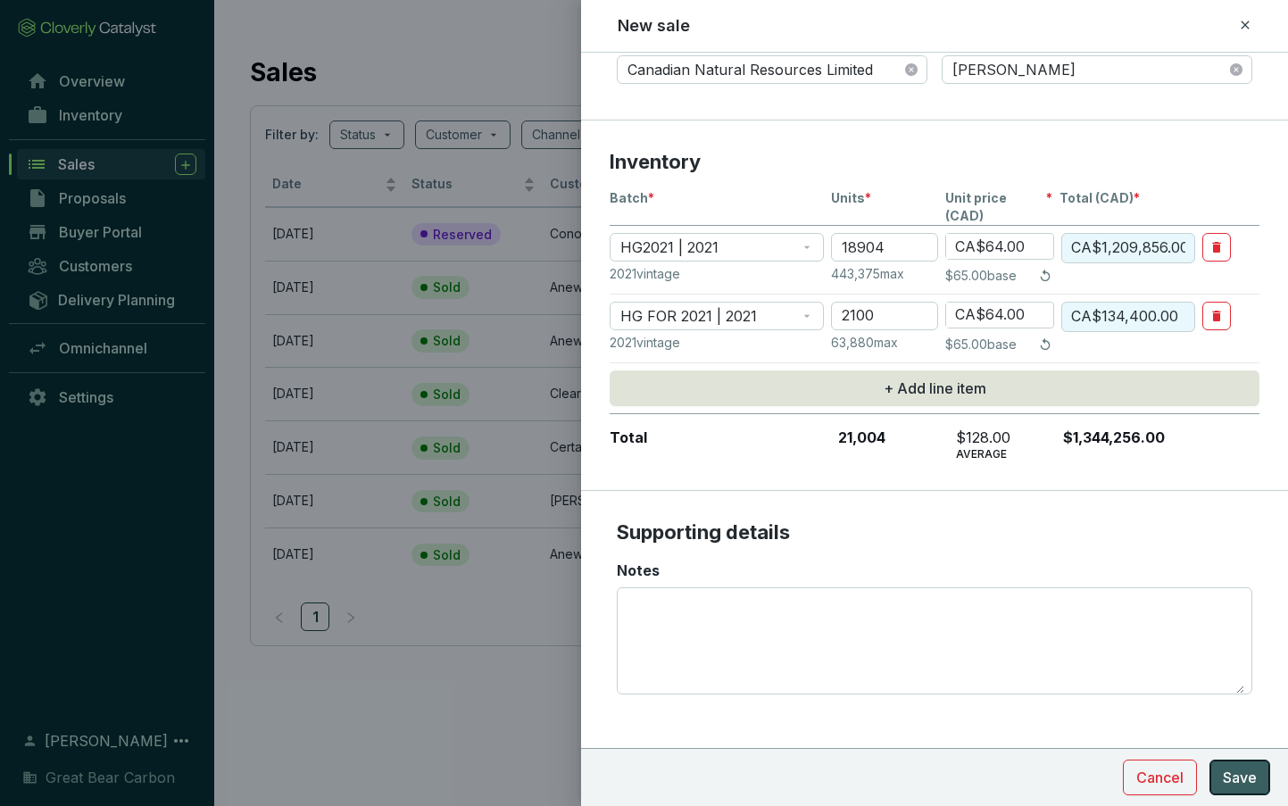
click at [1245, 780] on span "Save" at bounding box center [1240, 777] width 34 height 21
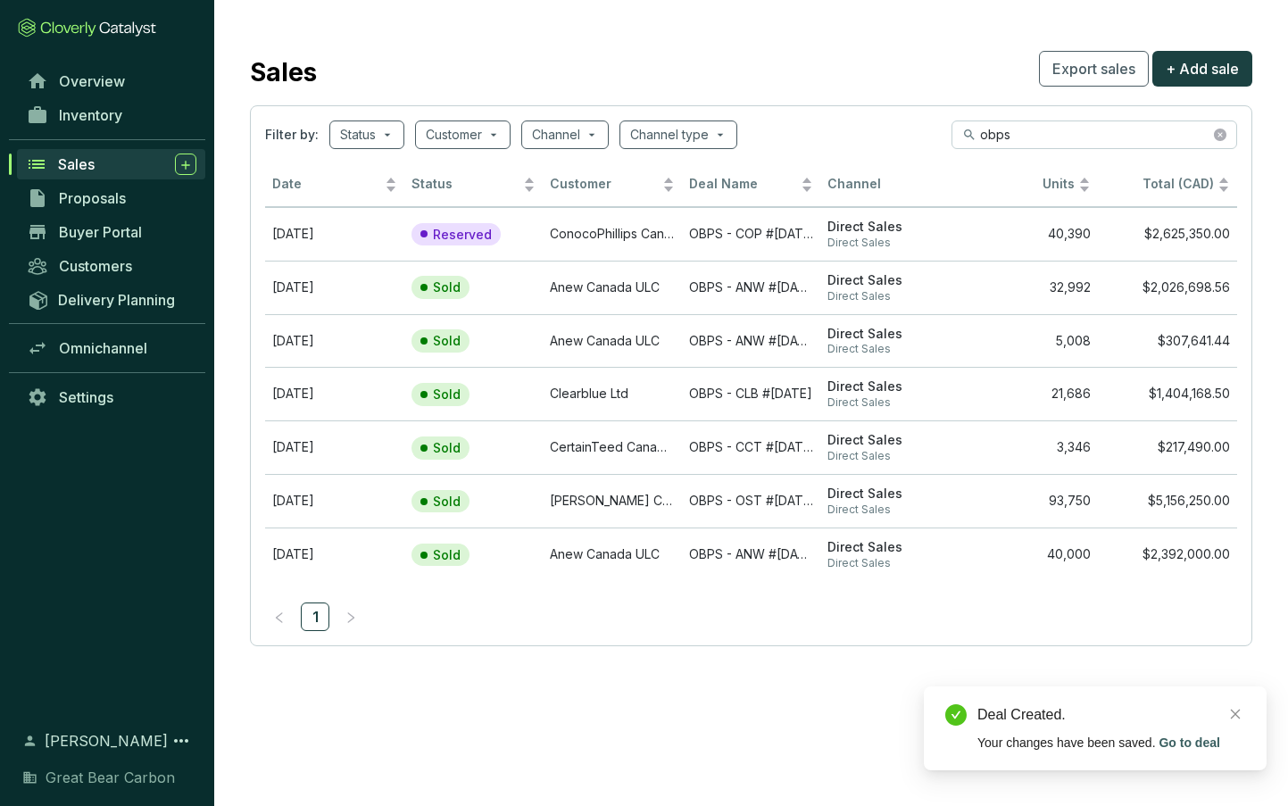
click at [134, 162] on div "Sales" at bounding box center [127, 163] width 138 height 21
click at [1220, 134] on icon "close-circle" at bounding box center [1220, 134] width 12 height 12
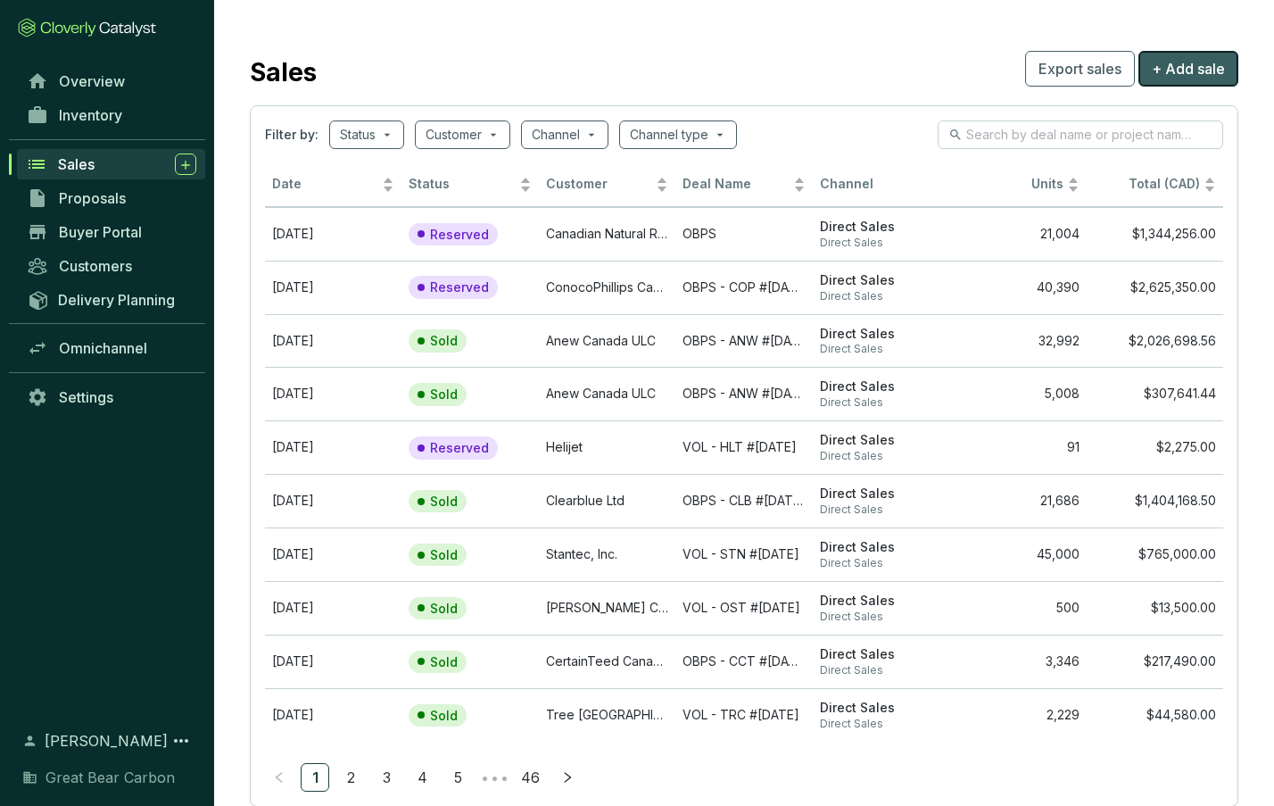
click at [1182, 74] on span "+ Add sale" at bounding box center [1188, 68] width 73 height 21
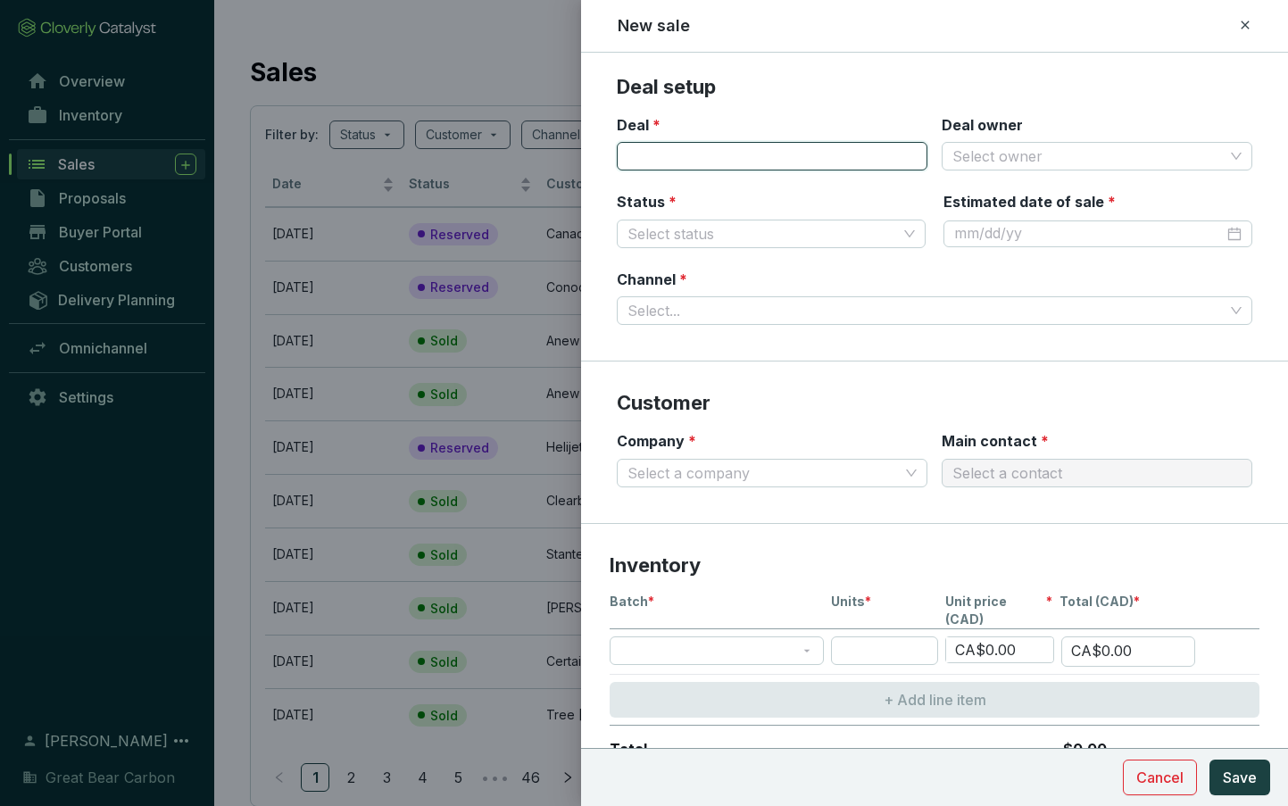
click at [685, 152] on input "Deal *" at bounding box center [772, 156] width 311 height 29
type input "OBPS"
click at [999, 163] on input "Deal owner" at bounding box center [1087, 156] width 271 height 27
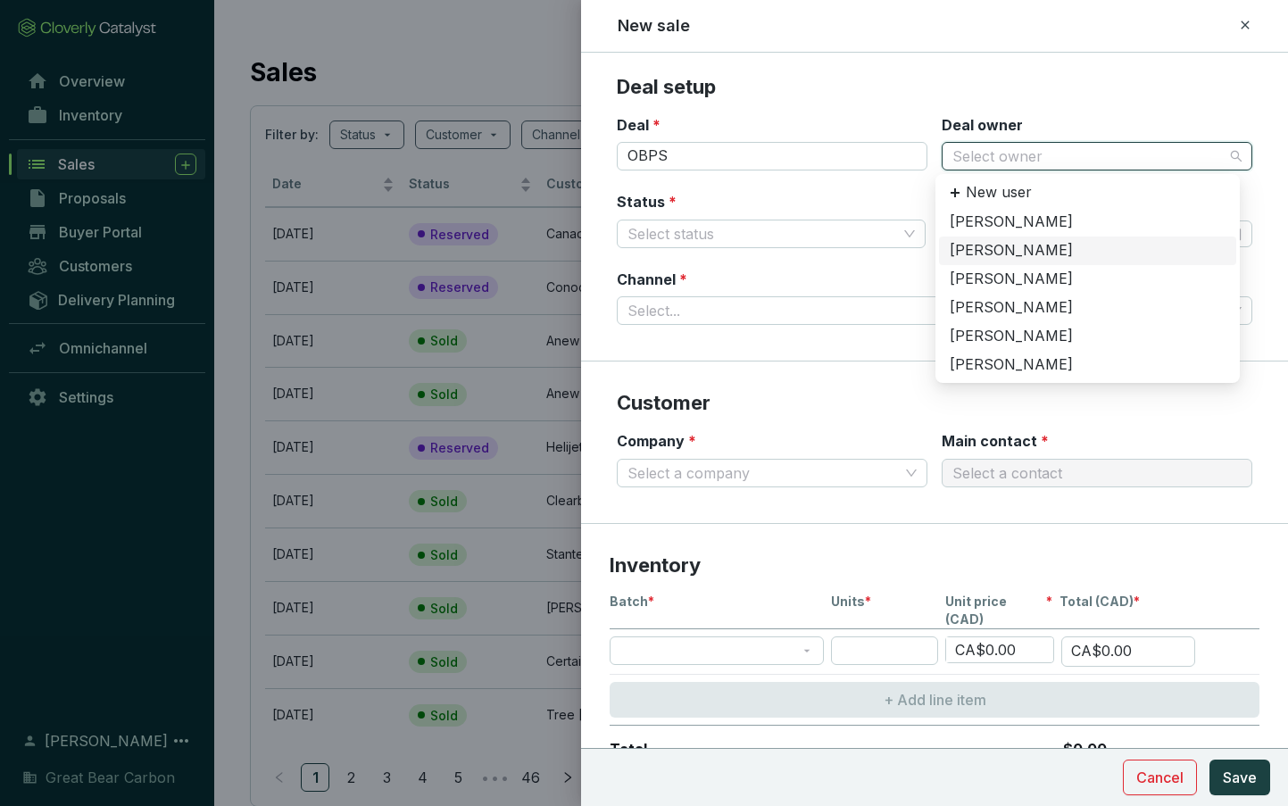
click at [999, 249] on div "[PERSON_NAME]" at bounding box center [1087, 251] width 276 height 20
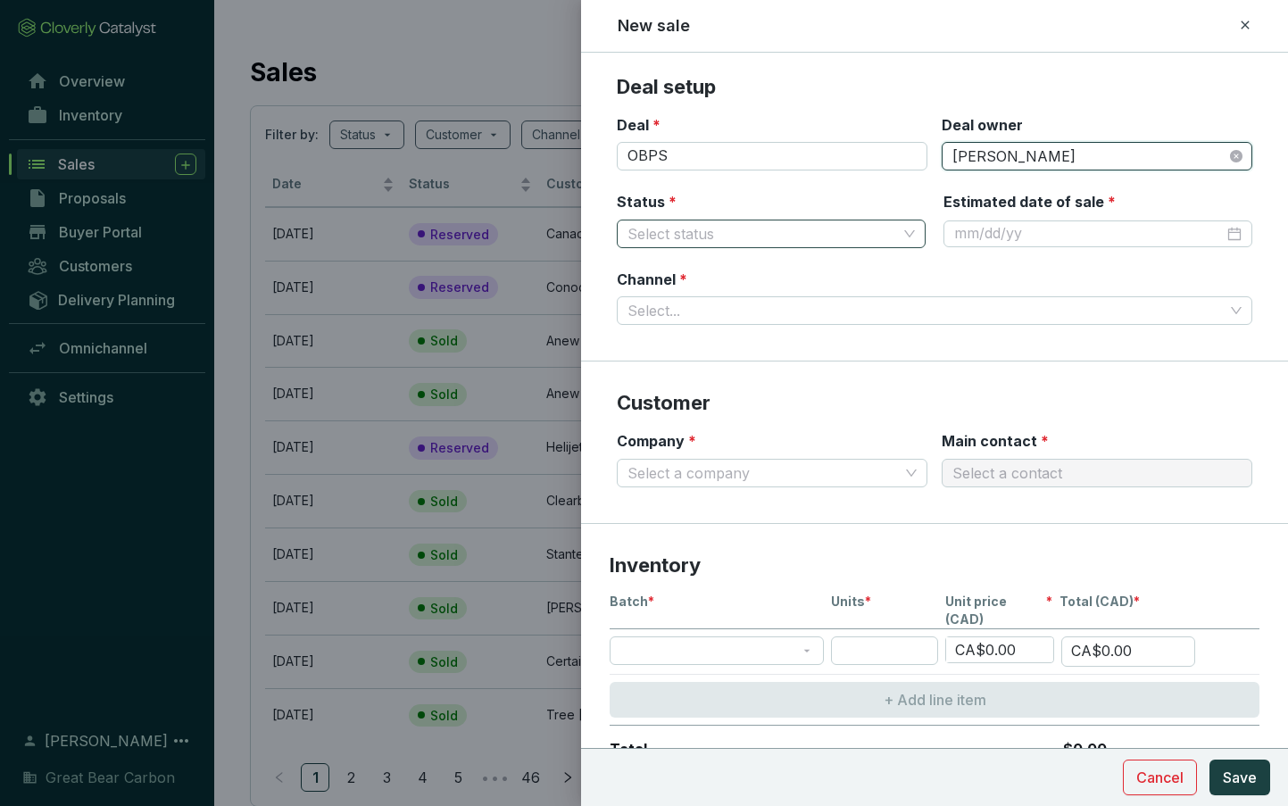
click at [798, 231] on input "Status *" at bounding box center [761, 233] width 269 height 27
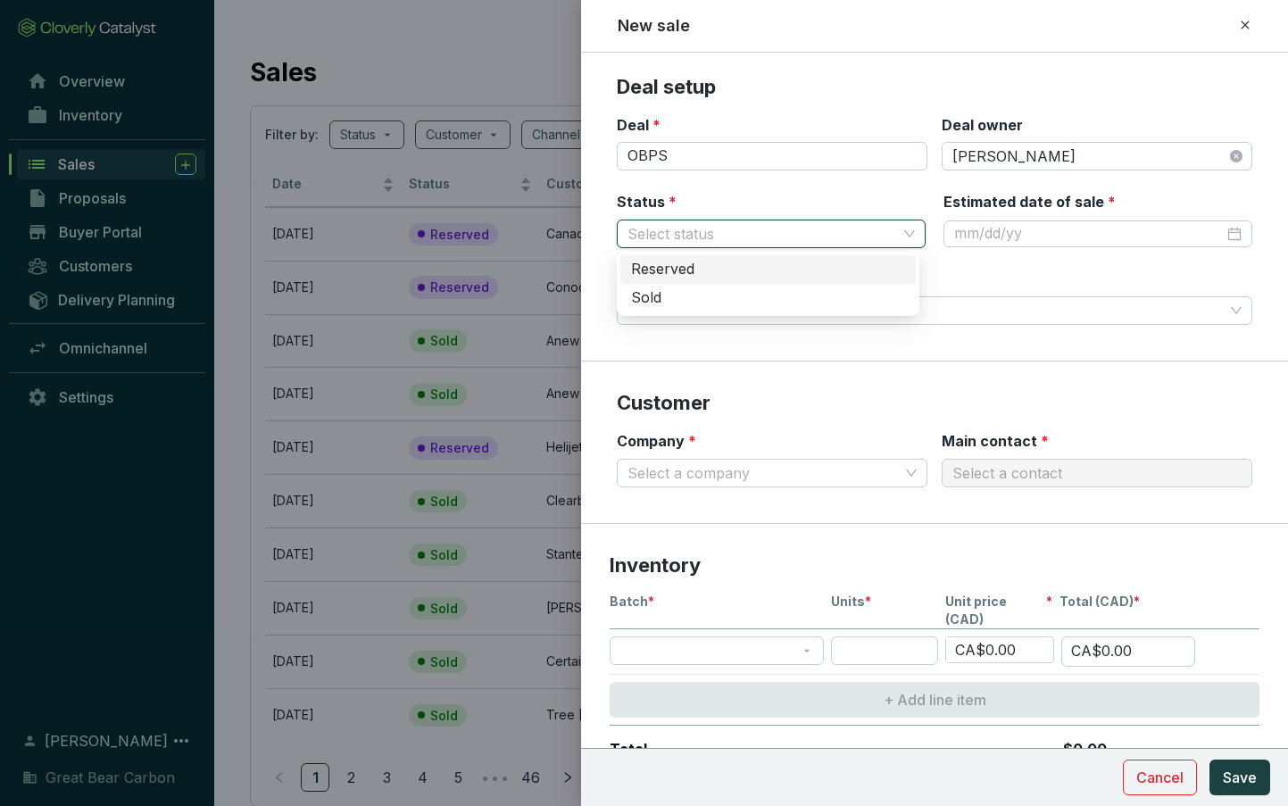
click at [749, 276] on div "Reserved" at bounding box center [768, 270] width 274 height 20
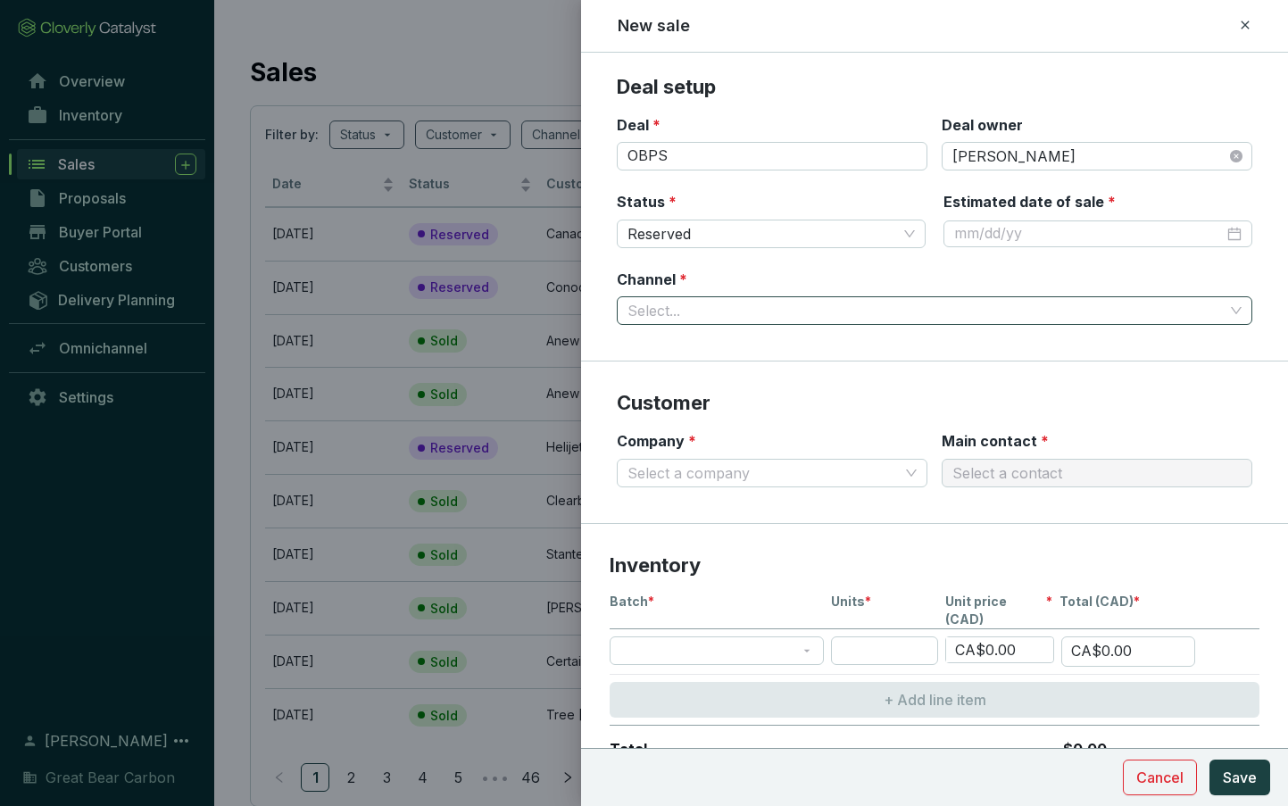
click at [721, 303] on input "Channel *" at bounding box center [925, 310] width 596 height 27
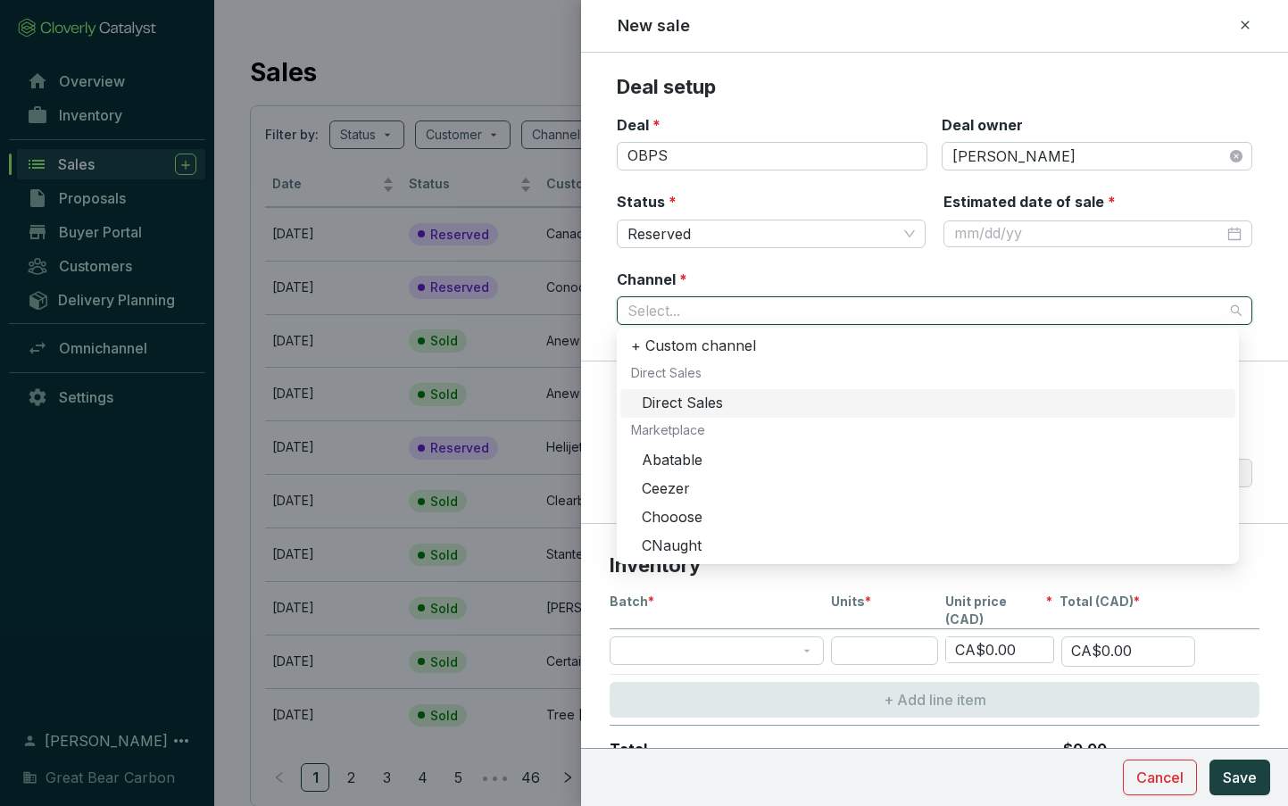
click at [700, 396] on div "Direct Sales" at bounding box center [933, 404] width 583 height 20
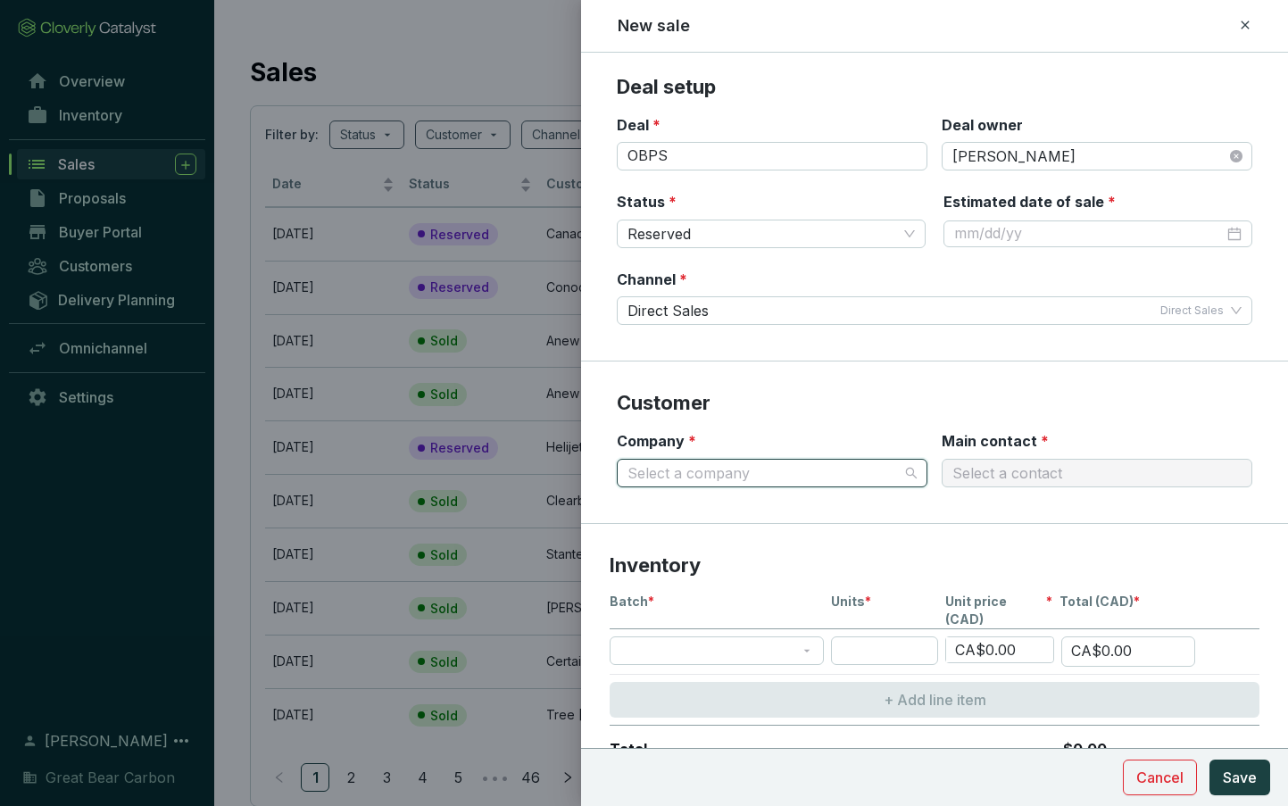
click at [700, 476] on input "Company *" at bounding box center [762, 473] width 271 height 27
type input "anew"
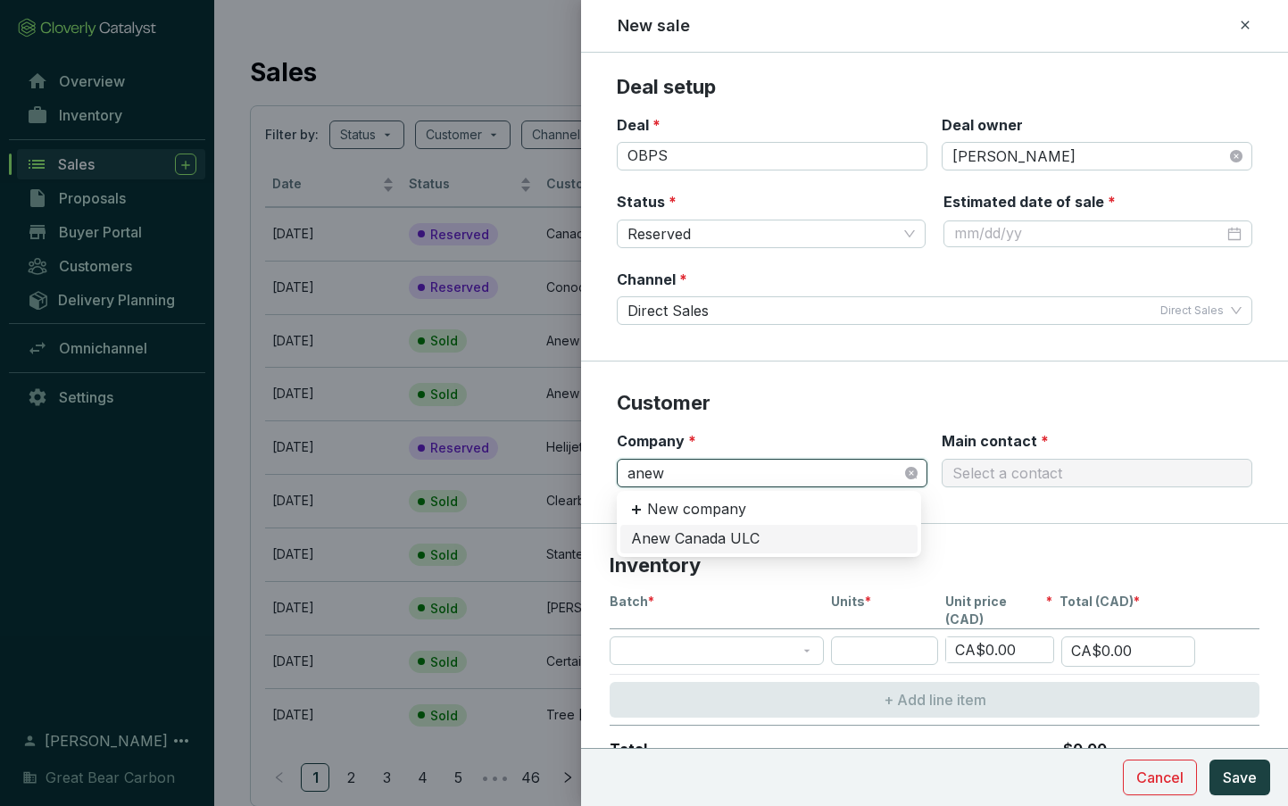
click at [710, 534] on div "Anew Canada ULC" at bounding box center [769, 539] width 276 height 20
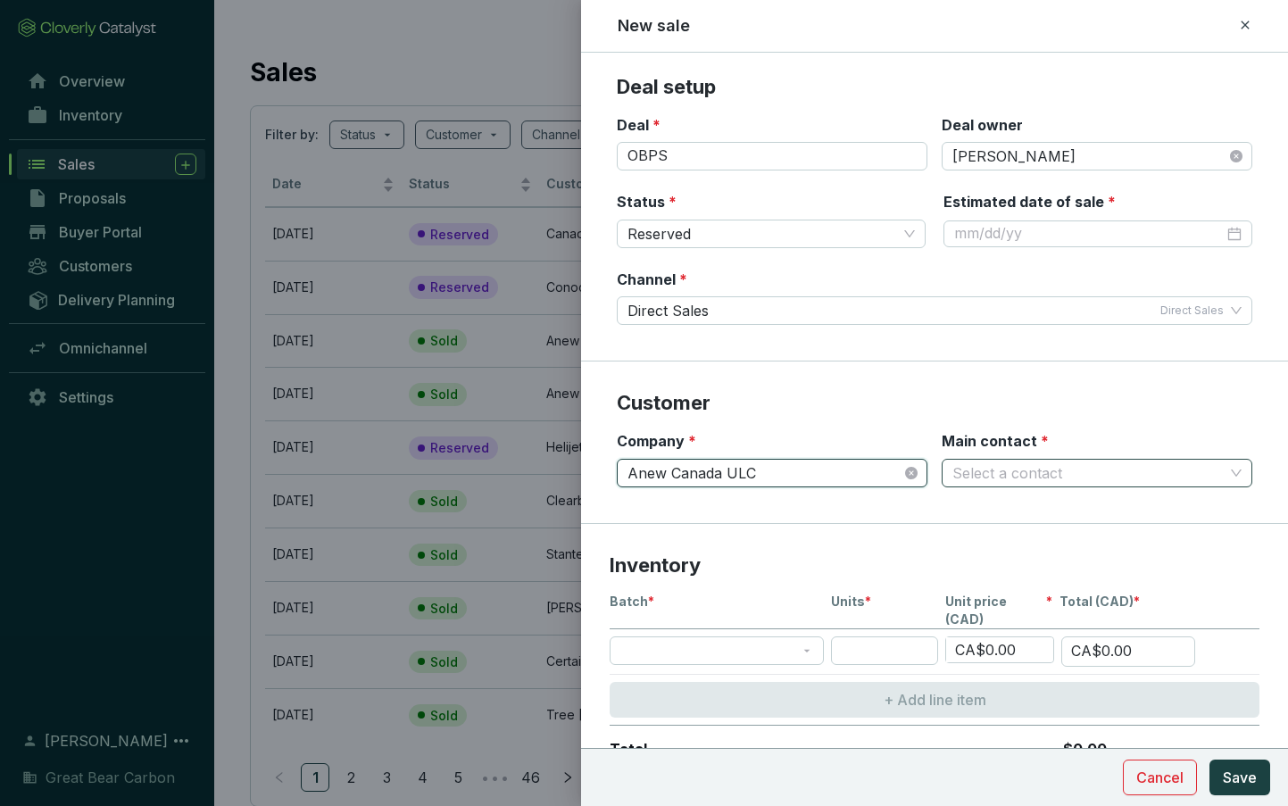
click at [973, 478] on input "Main contact *" at bounding box center [1087, 473] width 271 height 27
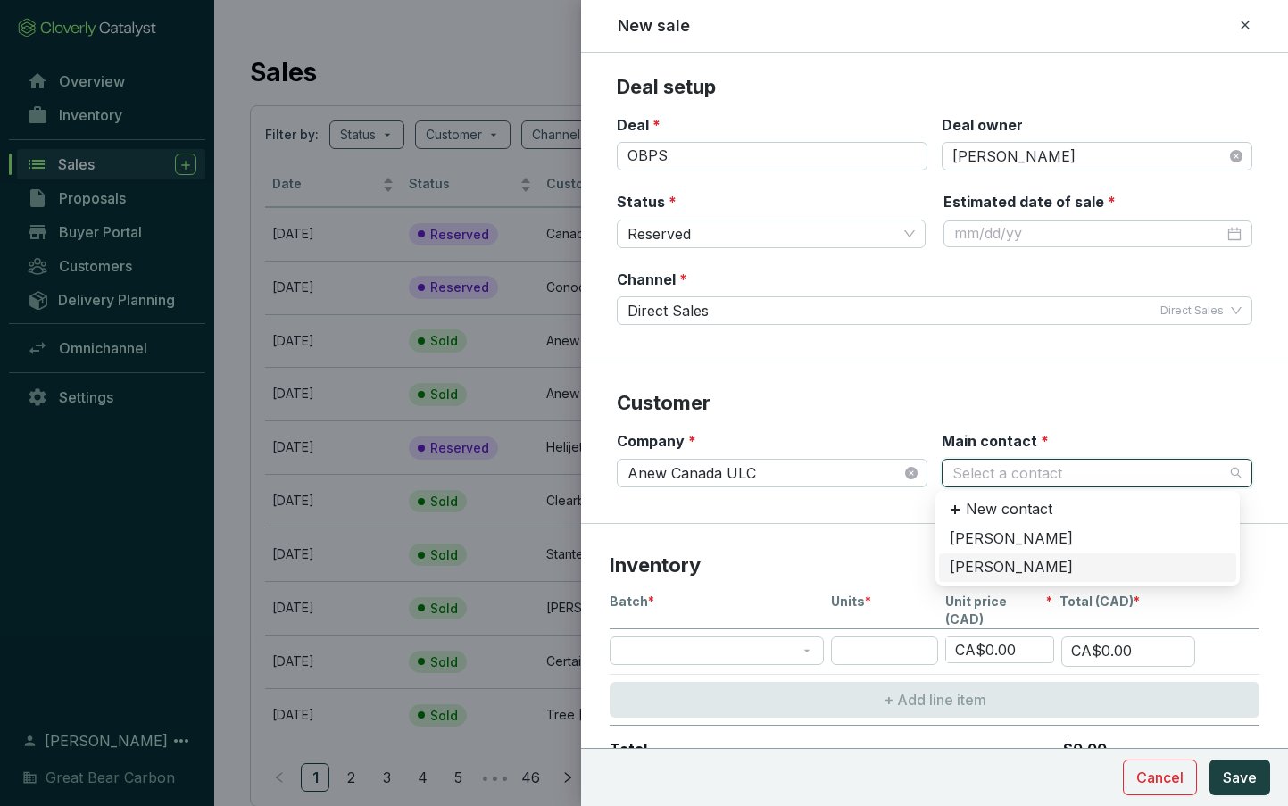
click at [975, 575] on div "Jon Smith" at bounding box center [1087, 568] width 276 height 20
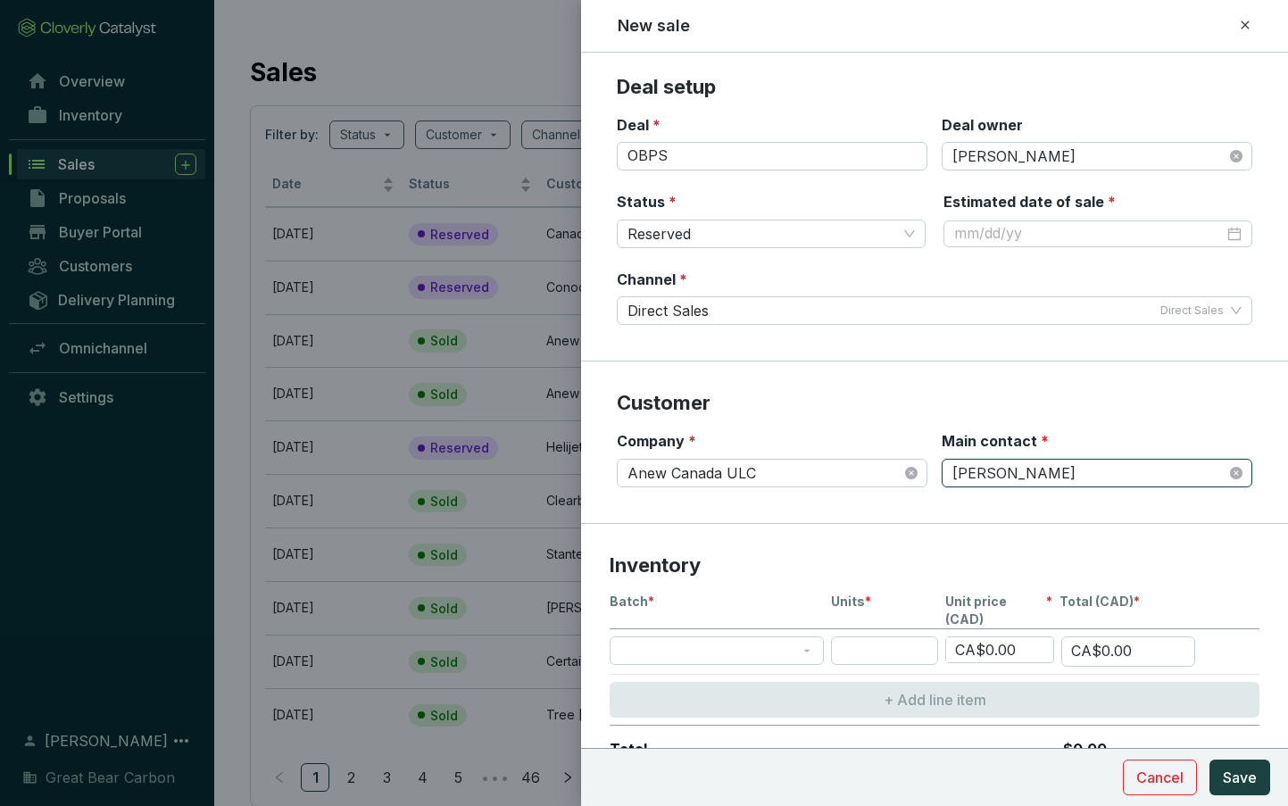
click at [839, 526] on section "Inventory Batch * Units * Unit price (CAD) * Total (CAD) * CA$0.00 CA$0.00 + Ad…" at bounding box center [934, 663] width 707 height 279
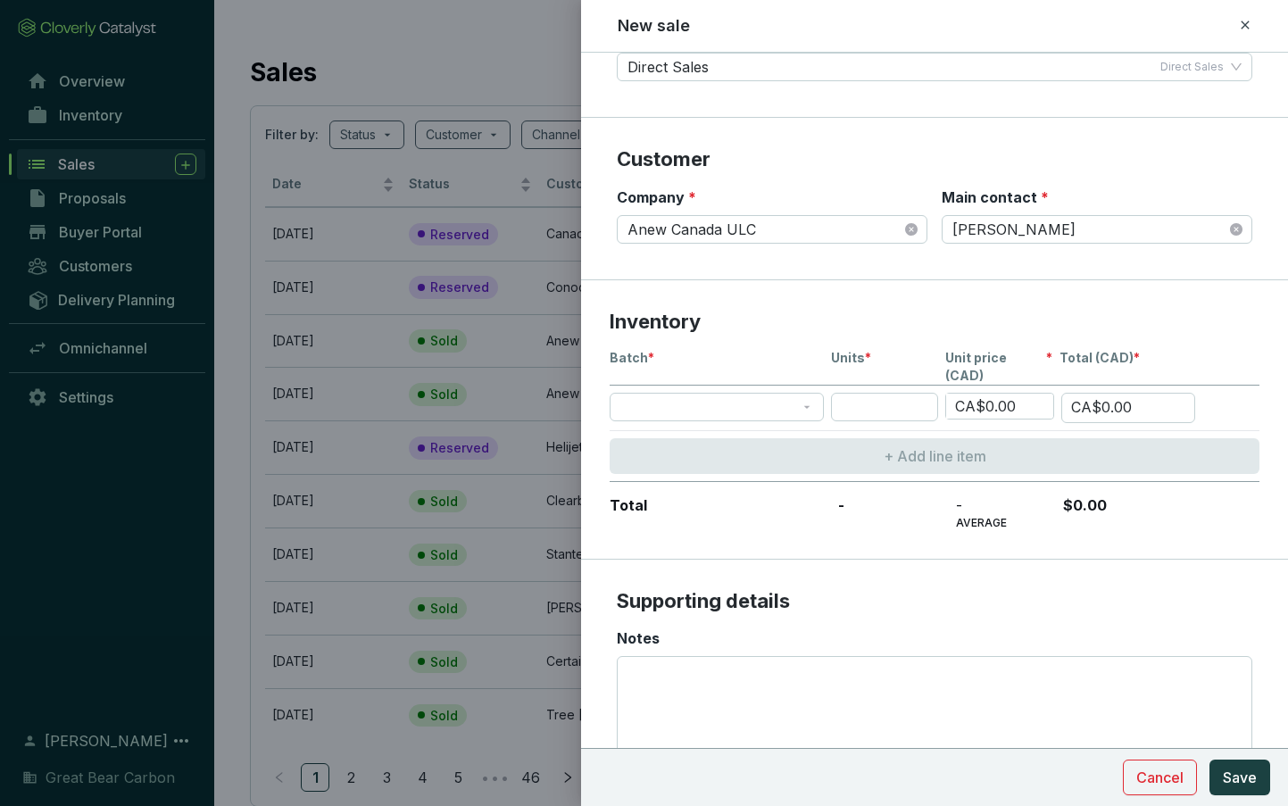
scroll to position [311, 0]
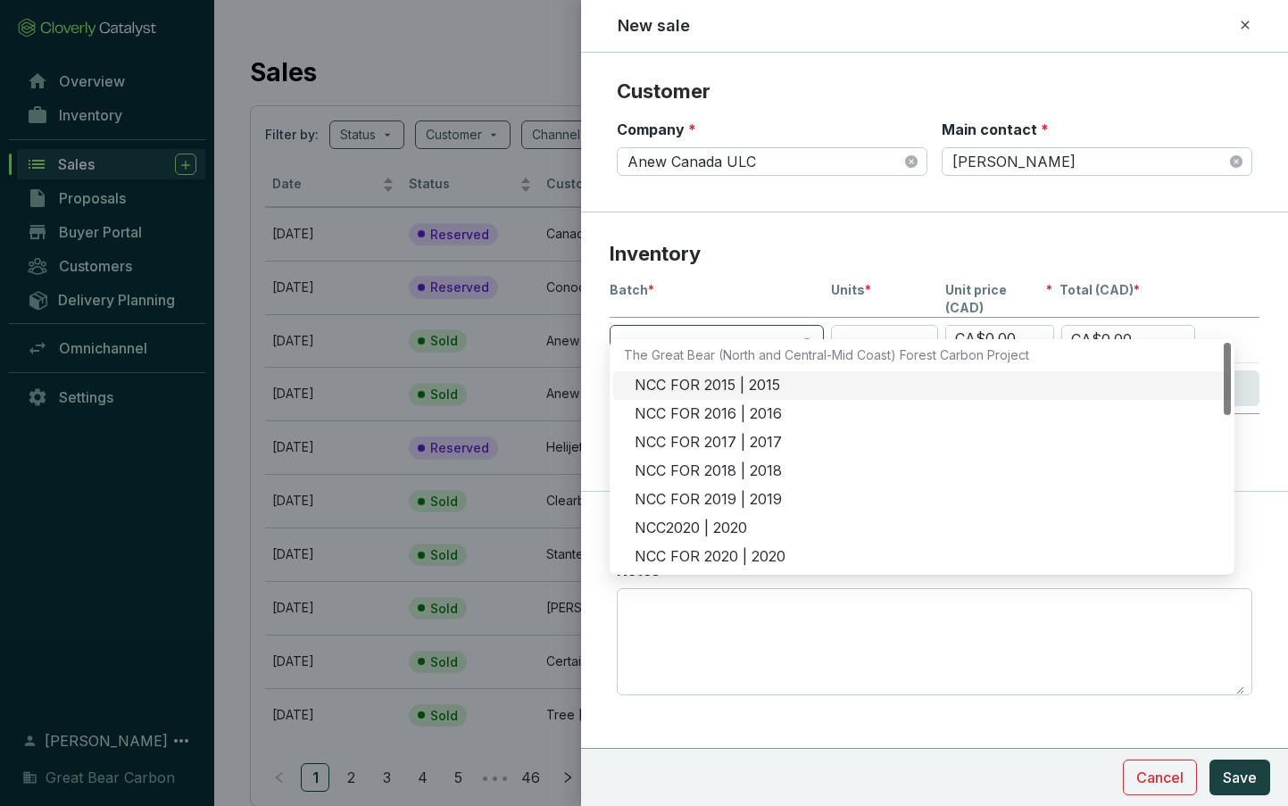
click at [709, 326] on span at bounding box center [716, 339] width 193 height 27
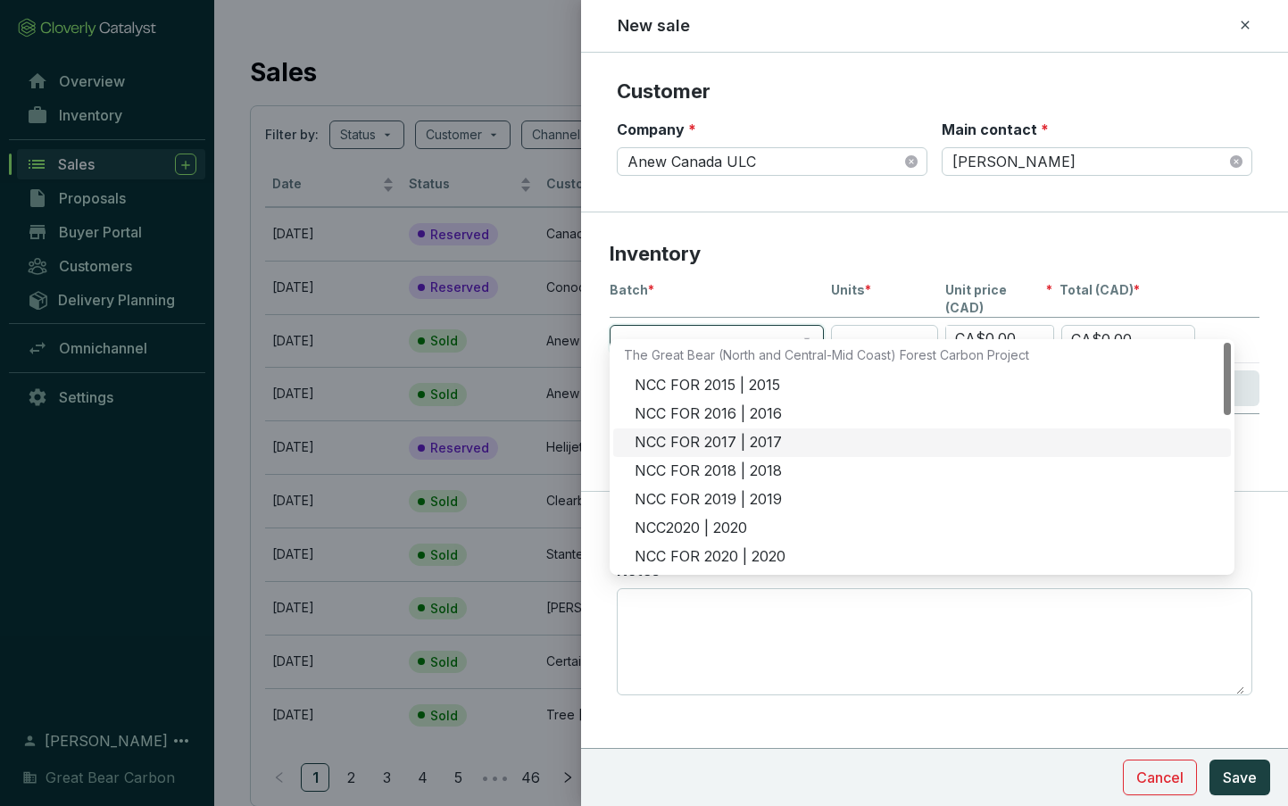
scroll to position [357, 0]
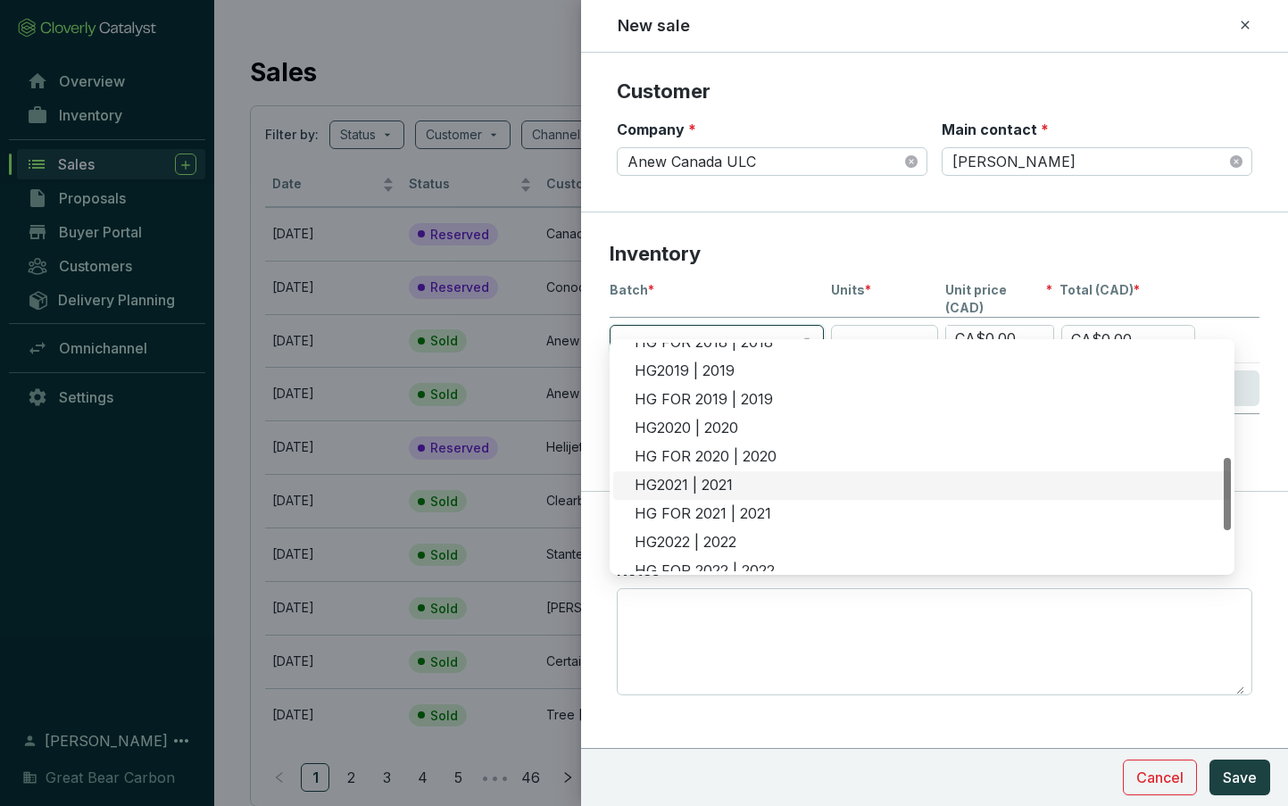
click at [699, 483] on div "HG2021 | 2021" at bounding box center [926, 486] width 585 height 20
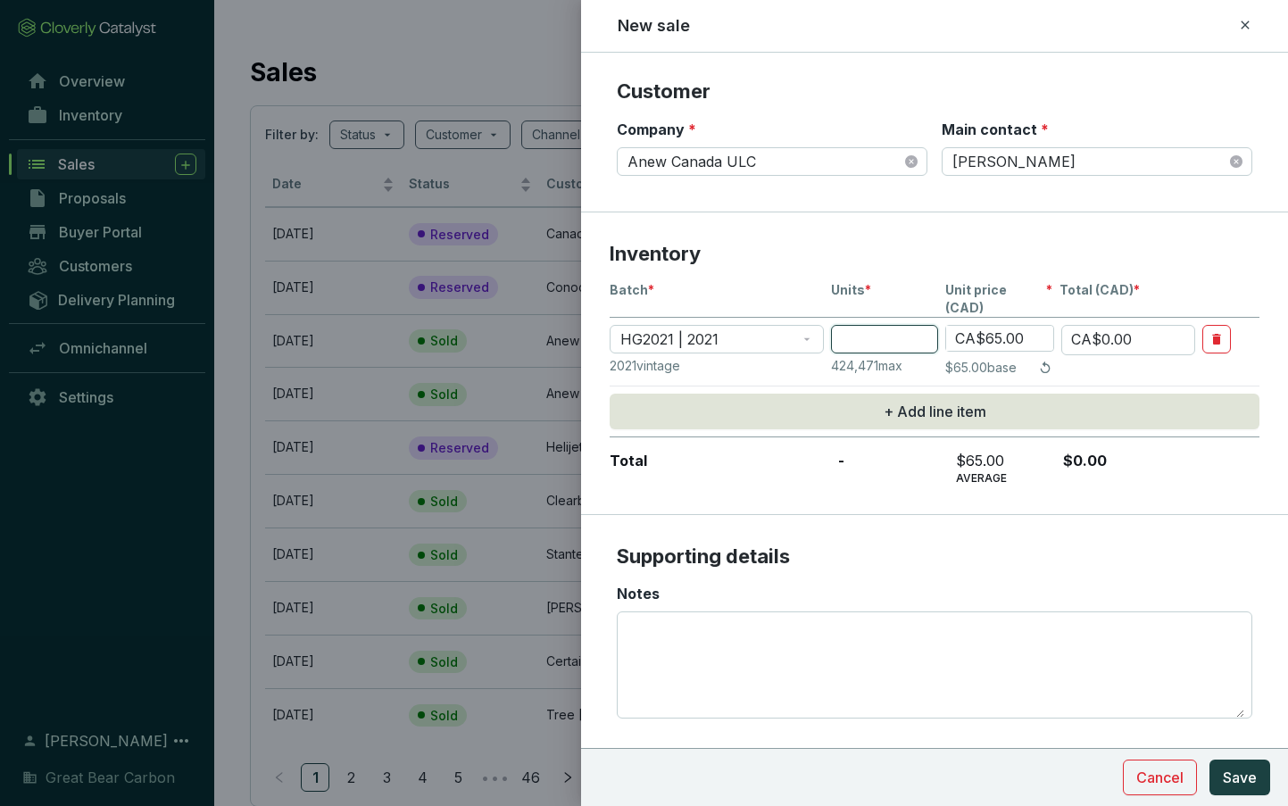
click at [886, 330] on input "number" at bounding box center [884, 339] width 107 height 29
click at [920, 325] on input "number" at bounding box center [884, 339] width 107 height 29
type input "2"
type input "CA$130.00"
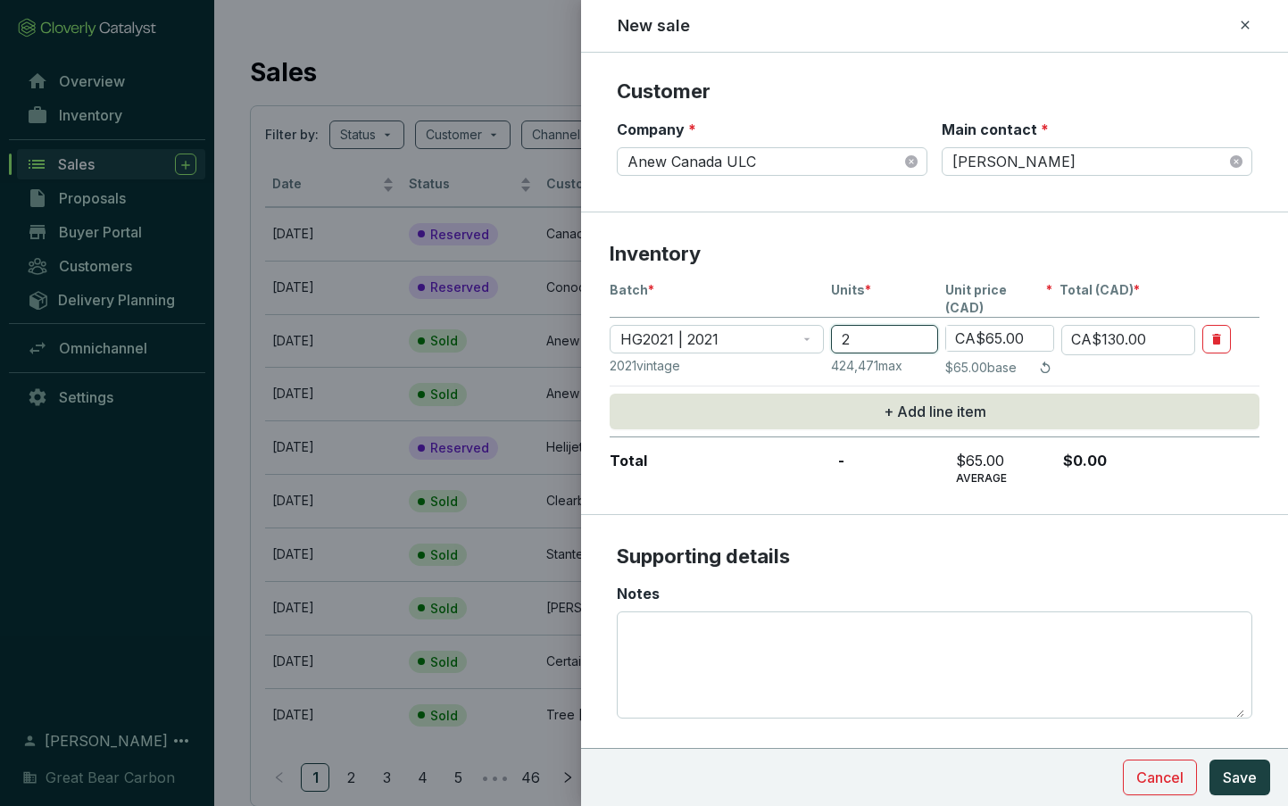
type input "22"
type input "CA$1,430.00"
type input "220"
type input "CA$14,300.00"
type input "2200"
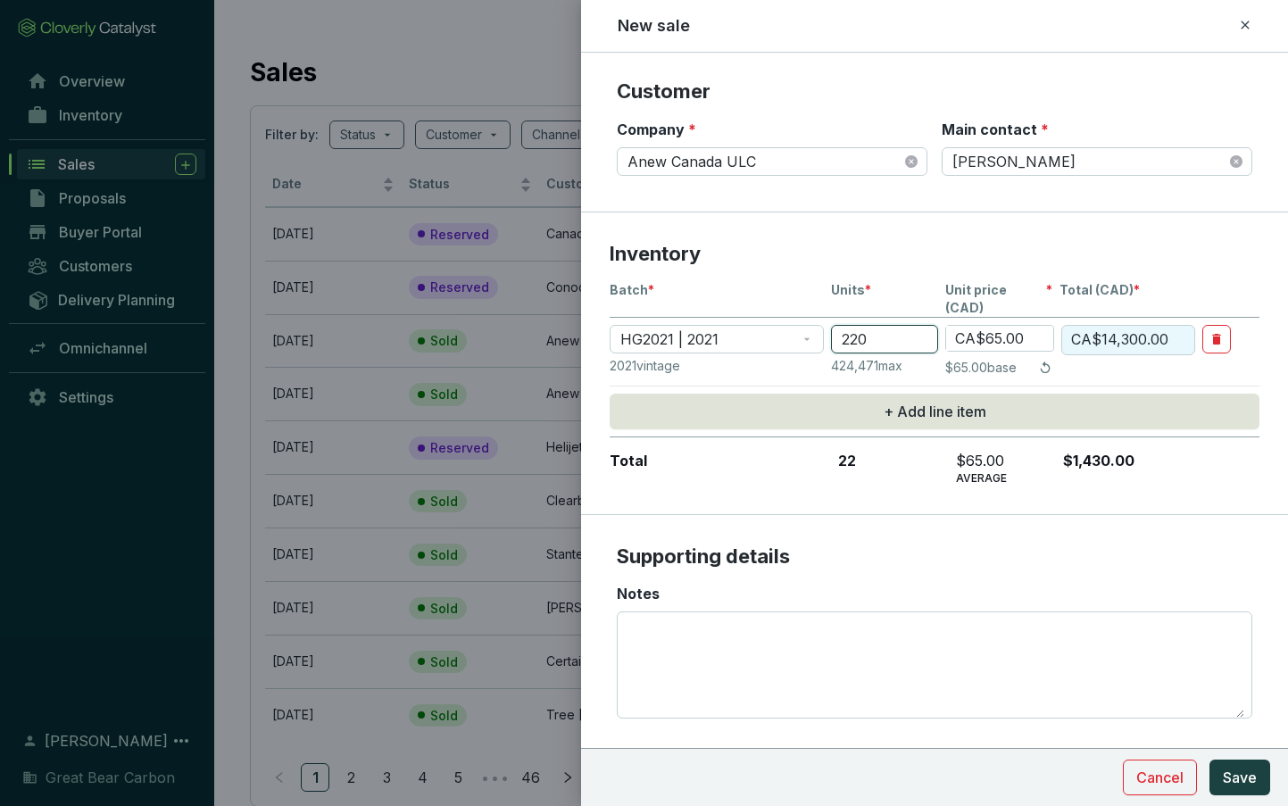
type input "CA$143,000.00"
type input "220"
type input "CA$14,300.00"
type input "22"
type input "CA$1,430.00"
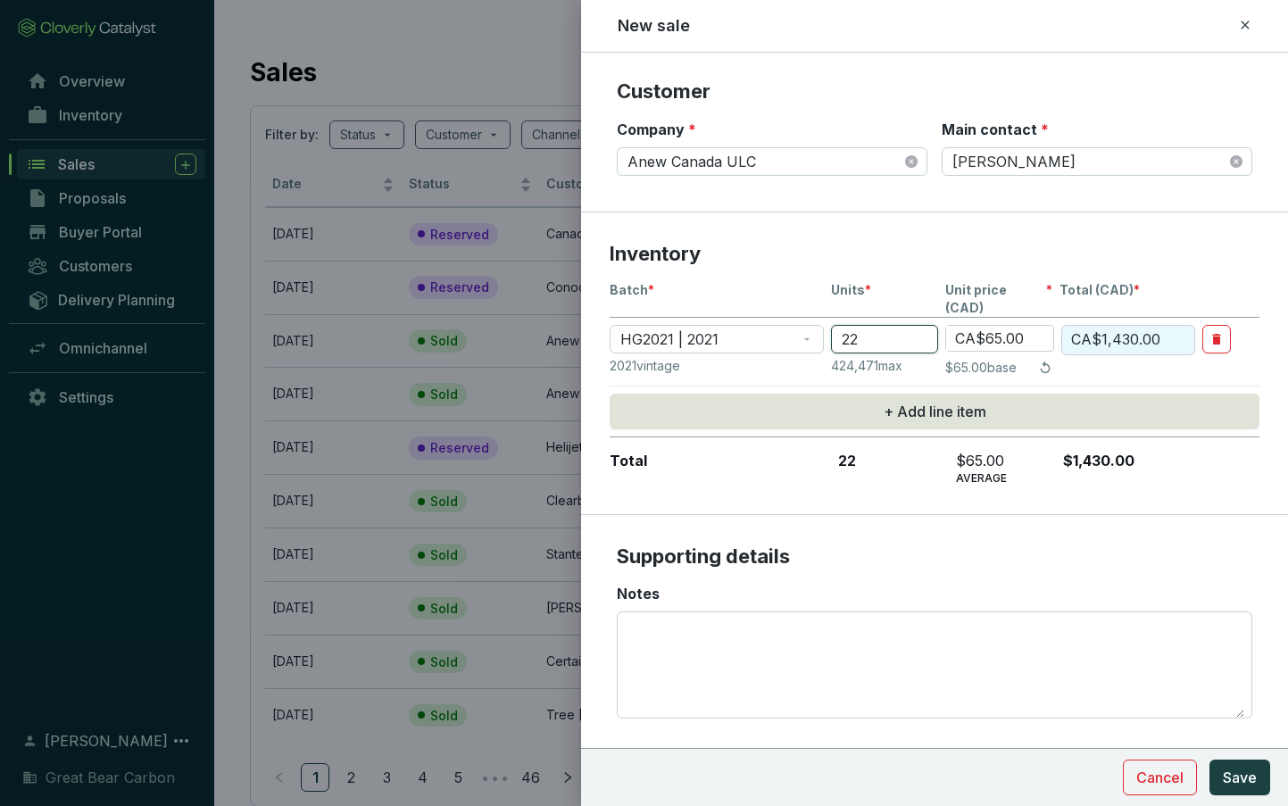
type input "2"
type input "CA$130.00"
type input "CA$0.00"
type input "1"
type input "CA$65.00"
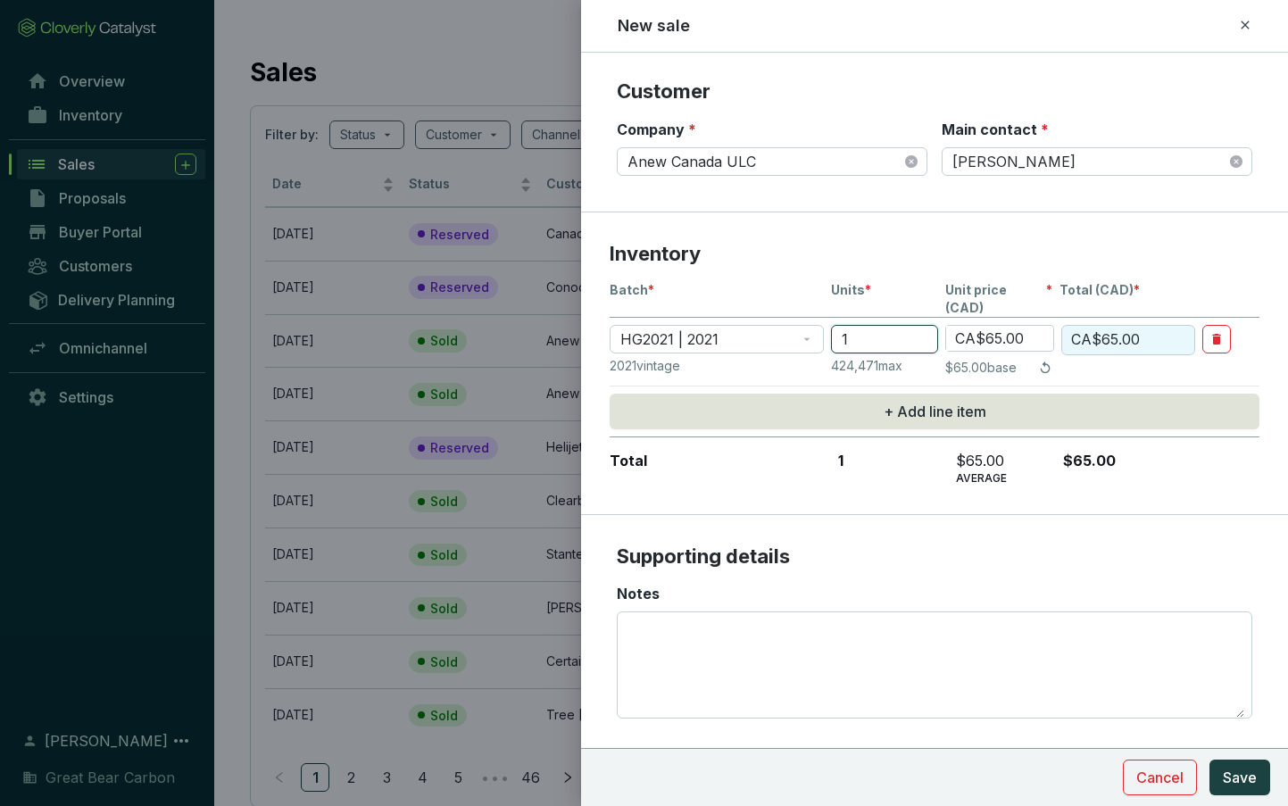
type input "19"
type input "CA$1,235.00"
type input "197"
type input "CA$12,805.00"
type input "1979"
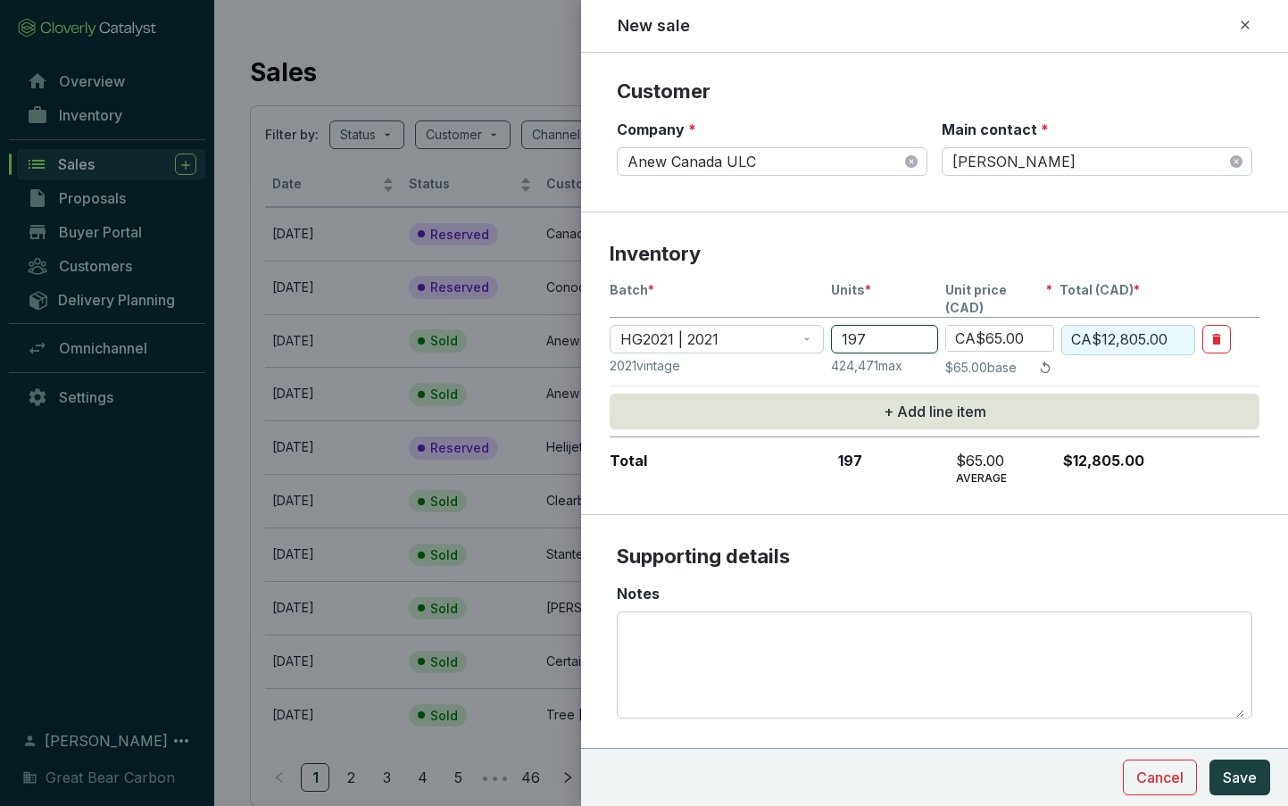
type input "CA$128,635.00"
type input "19796"
type input "CA$1,286,740.00"
type input "19796"
click at [1013, 326] on input "CA$65.00" at bounding box center [999, 338] width 107 height 25
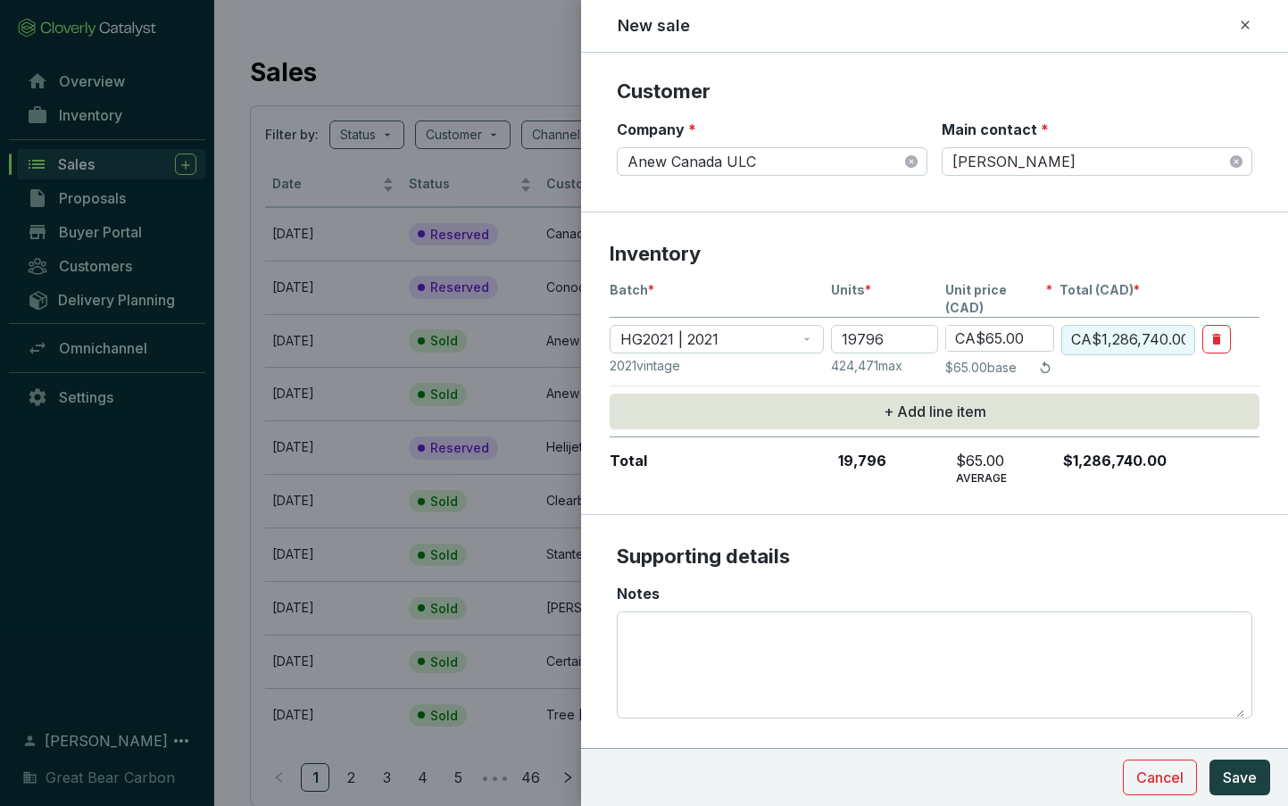
type input "CA$6,500.00"
type input "CA$128,674,000.00"
type input "CA$600.00"
type input "CA$11,877,600.00"
type input "CA$6,100.00"
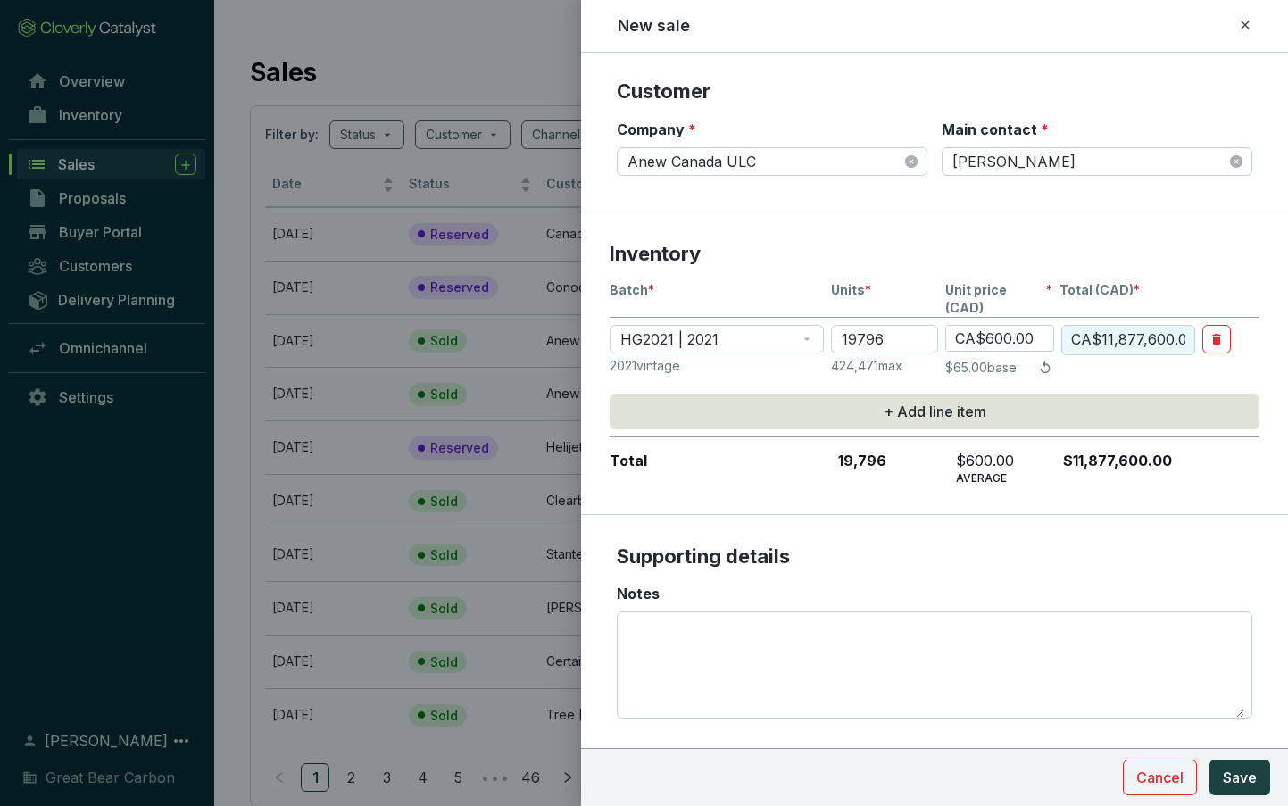
type input "CA$120,755,600.00"
type input "CA$610.00"
type input "CA$12,075,560.00"
type input "CA$61.00"
type input "CA$1,207,556.00"
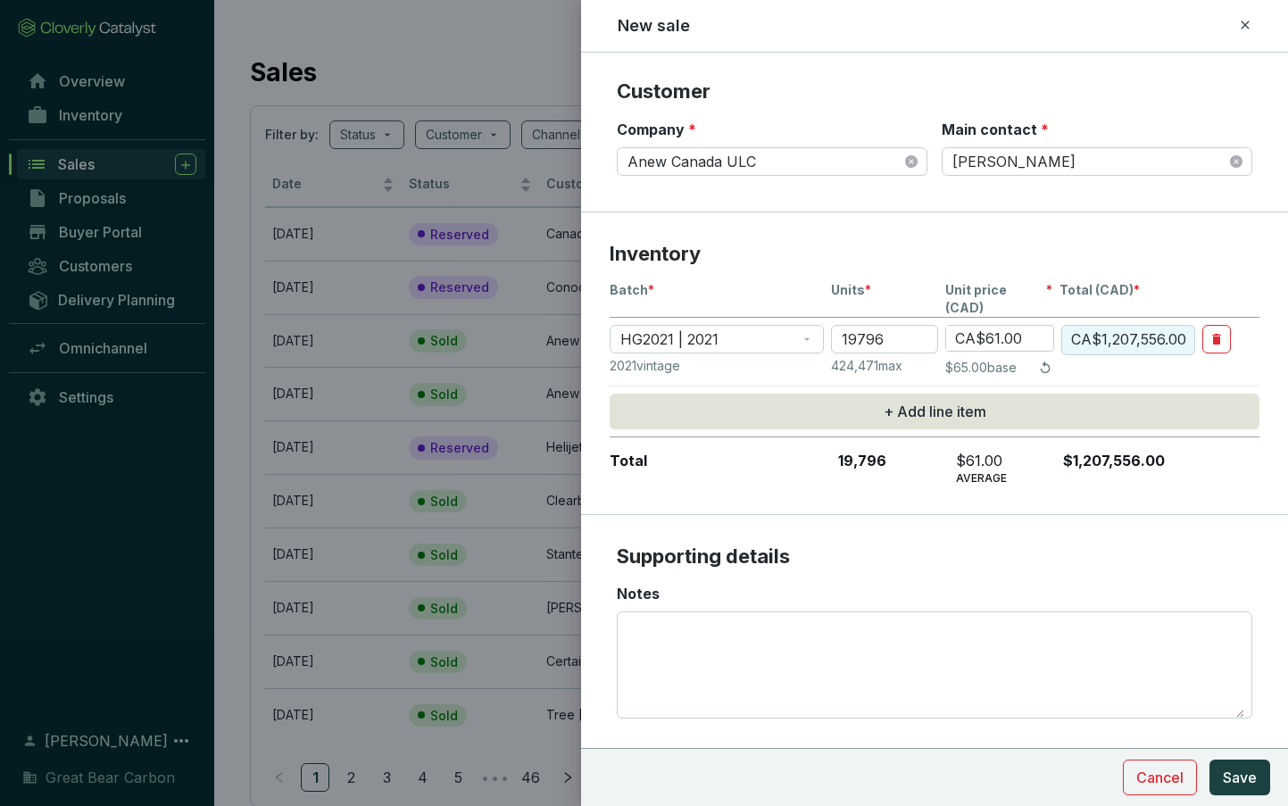
type input "CA$61.40"
type input "CA$1,215,474.40"
type input "CA$61.43"
type input "CA$1,216,068.28"
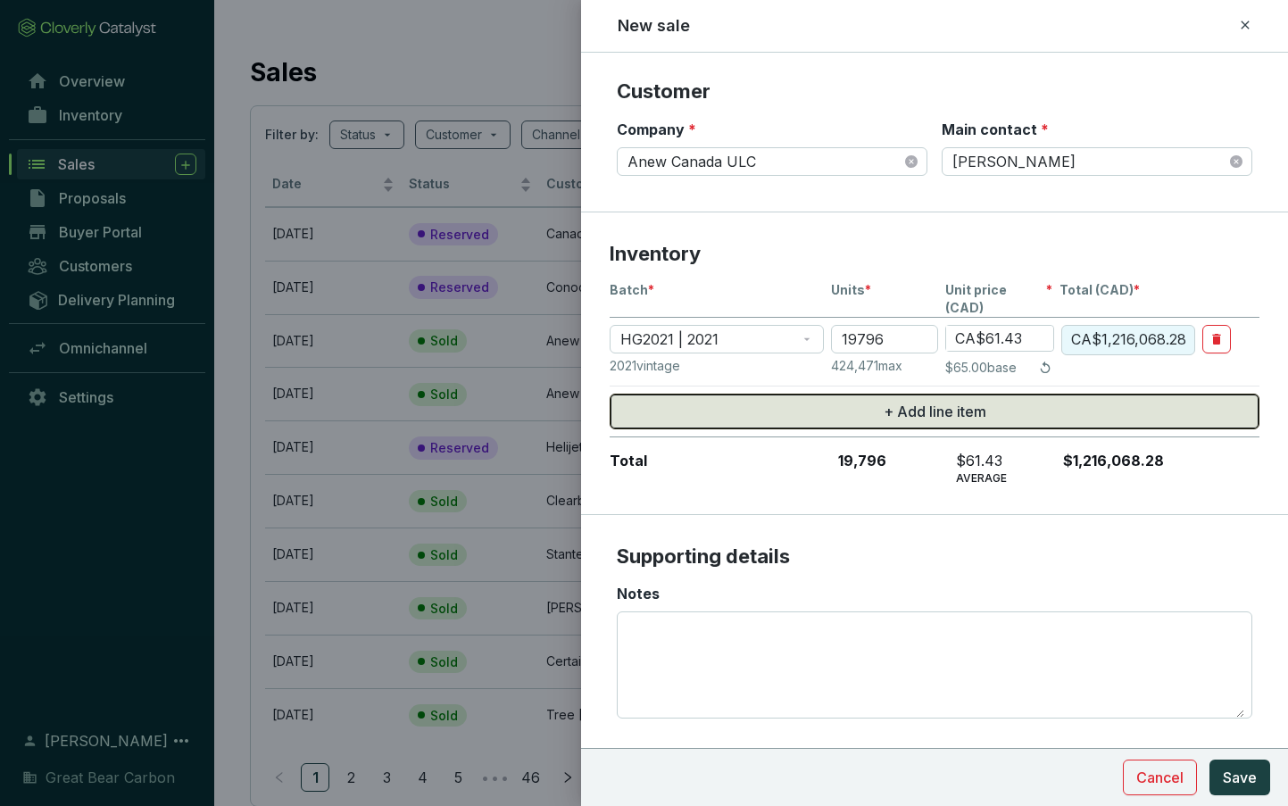
type input "CA$61.43"
click at [1014, 394] on button "+ Add line item" at bounding box center [934, 412] width 650 height 36
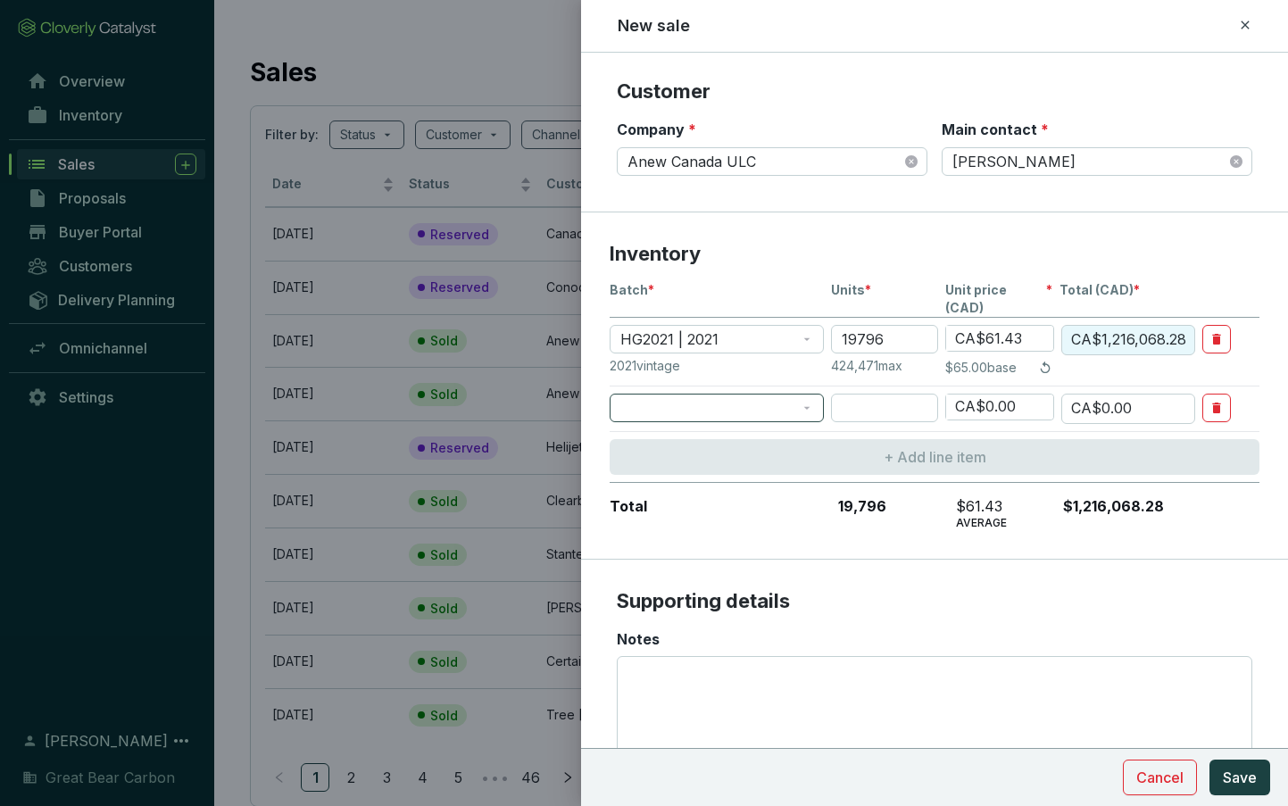
click at [776, 394] on span at bounding box center [716, 407] width 193 height 27
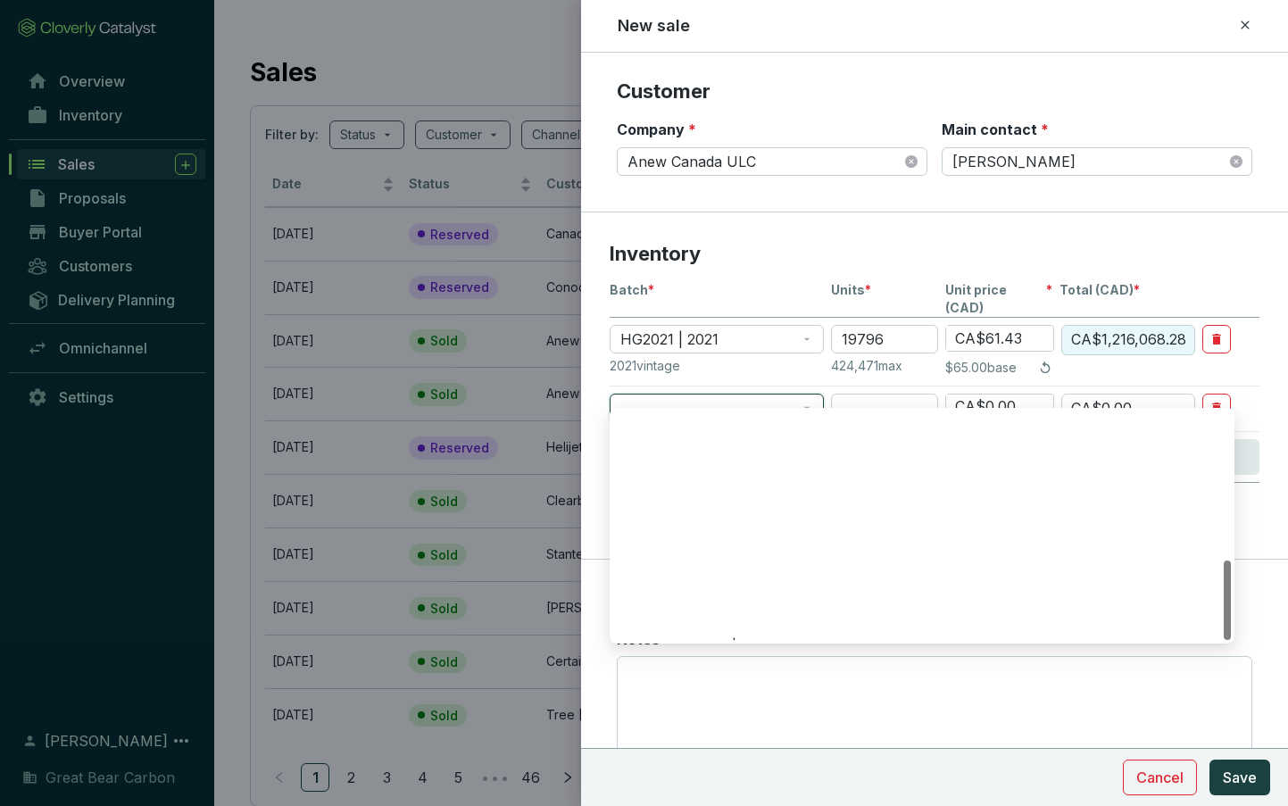
scroll to position [428, 0]
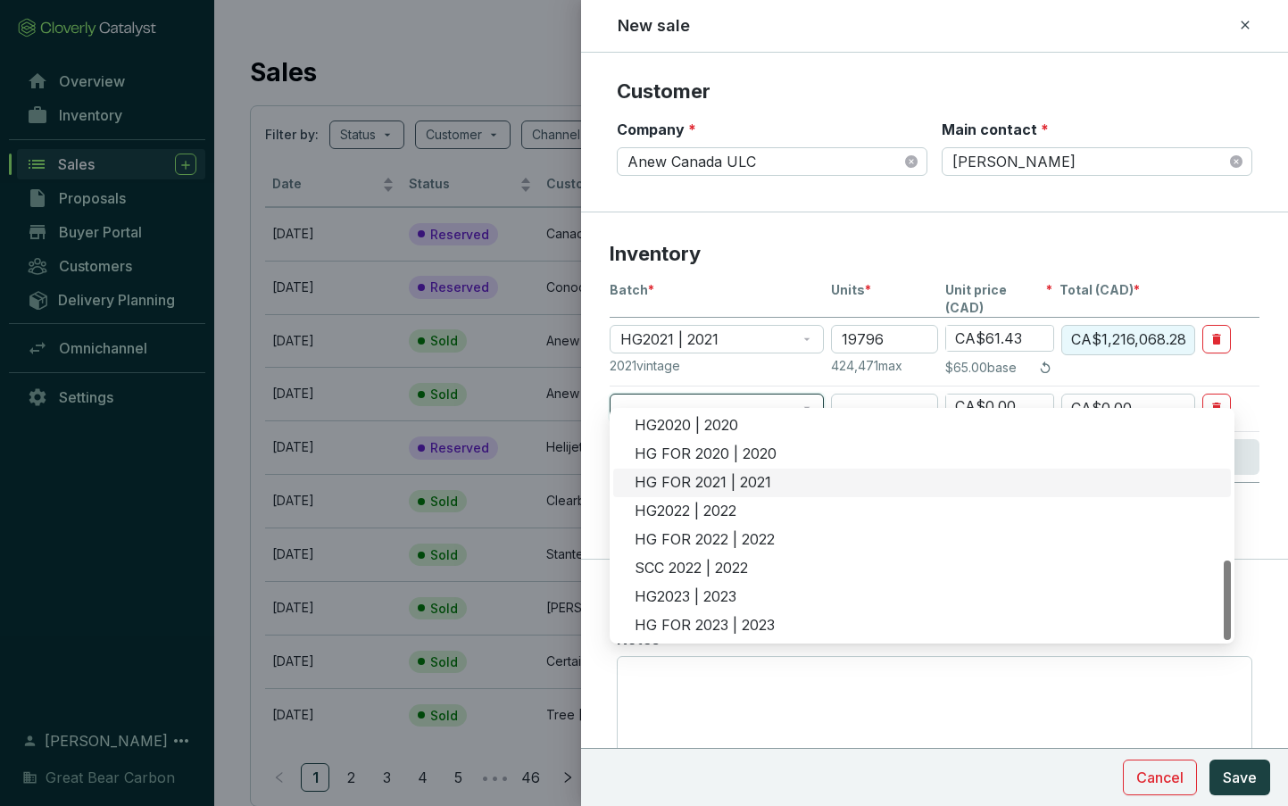
click at [716, 486] on div "HG FOR 2021 | 2021" at bounding box center [926, 483] width 585 height 20
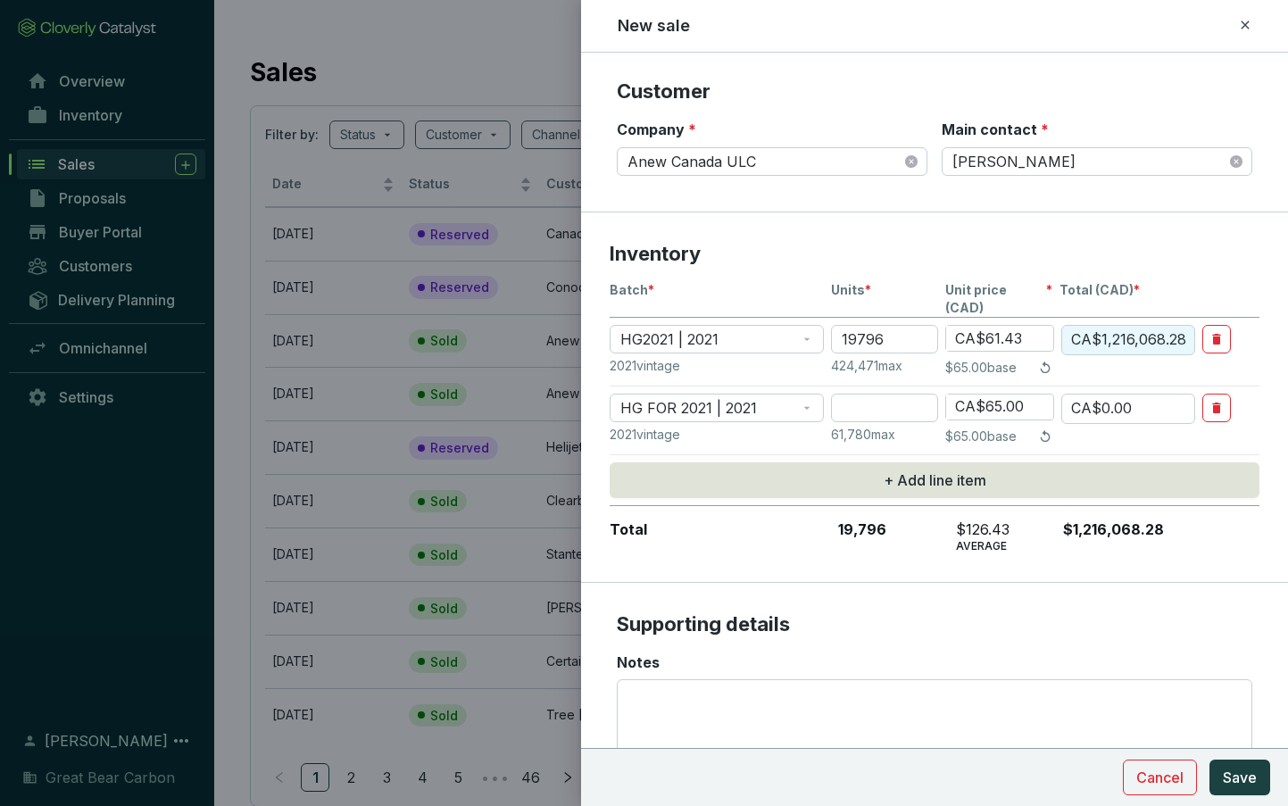
click at [880, 373] on div "Batch * Units * Unit price (CAD) * Total (CAD) * HG2021 | 2021 19796 CA$61.43 C…" at bounding box center [934, 417] width 650 height 272
click at [872, 394] on input "number" at bounding box center [884, 408] width 107 height 29
type input "2"
type input "CA$130.00"
type input "22"
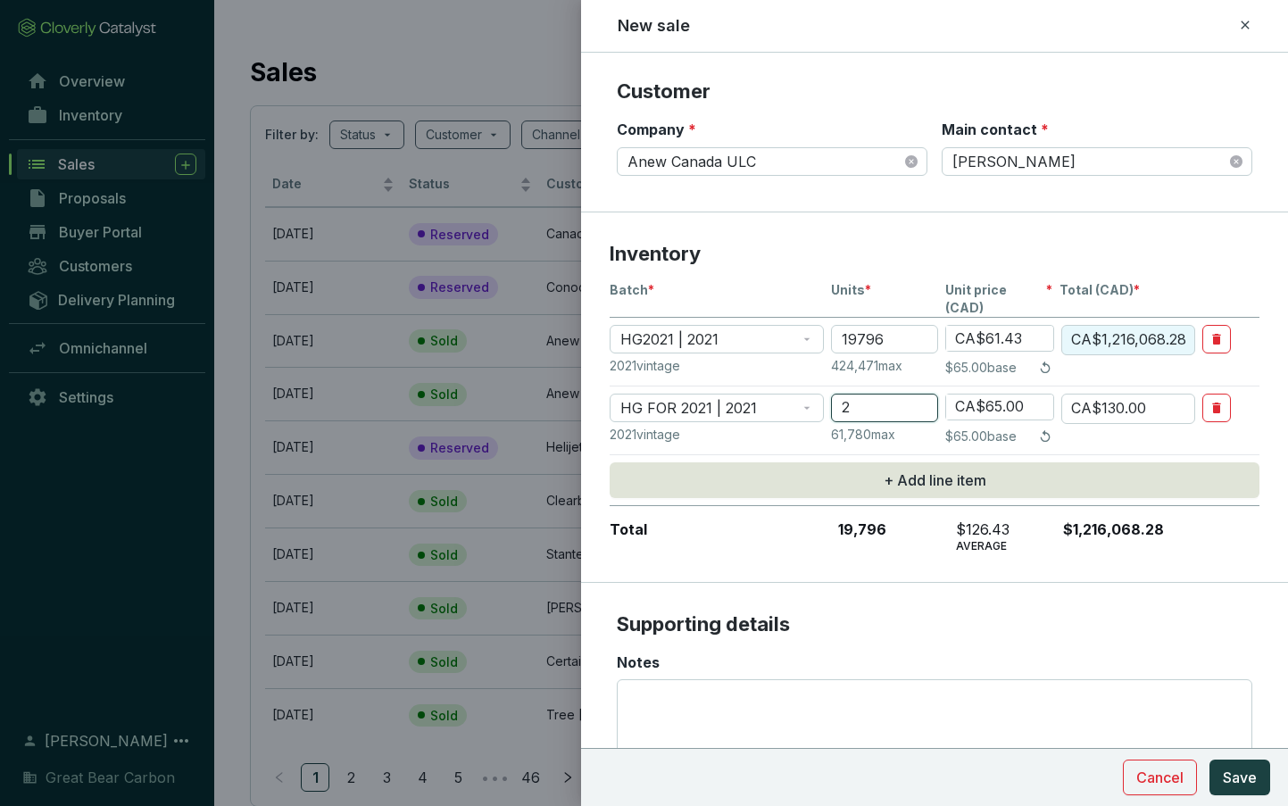
type input "CA$1,430.00"
type input "220"
type input "CA$14,300.00"
type input "2200"
type input "CA$143,000.00"
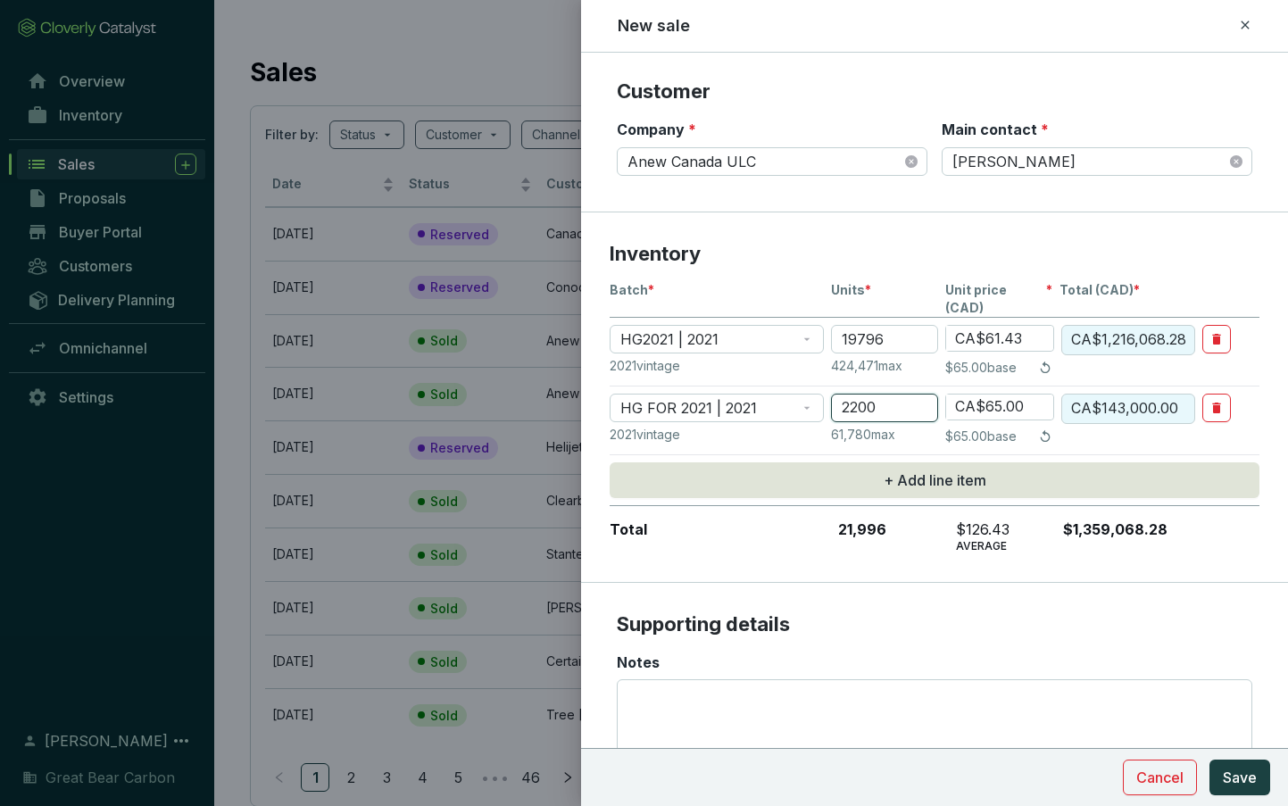
type input "2200"
click at [1019, 394] on input "CA$65.00" at bounding box center [999, 406] width 107 height 25
type input "CA$65.40"
type input "CA$143,880.00"
type input "CA$65.45"
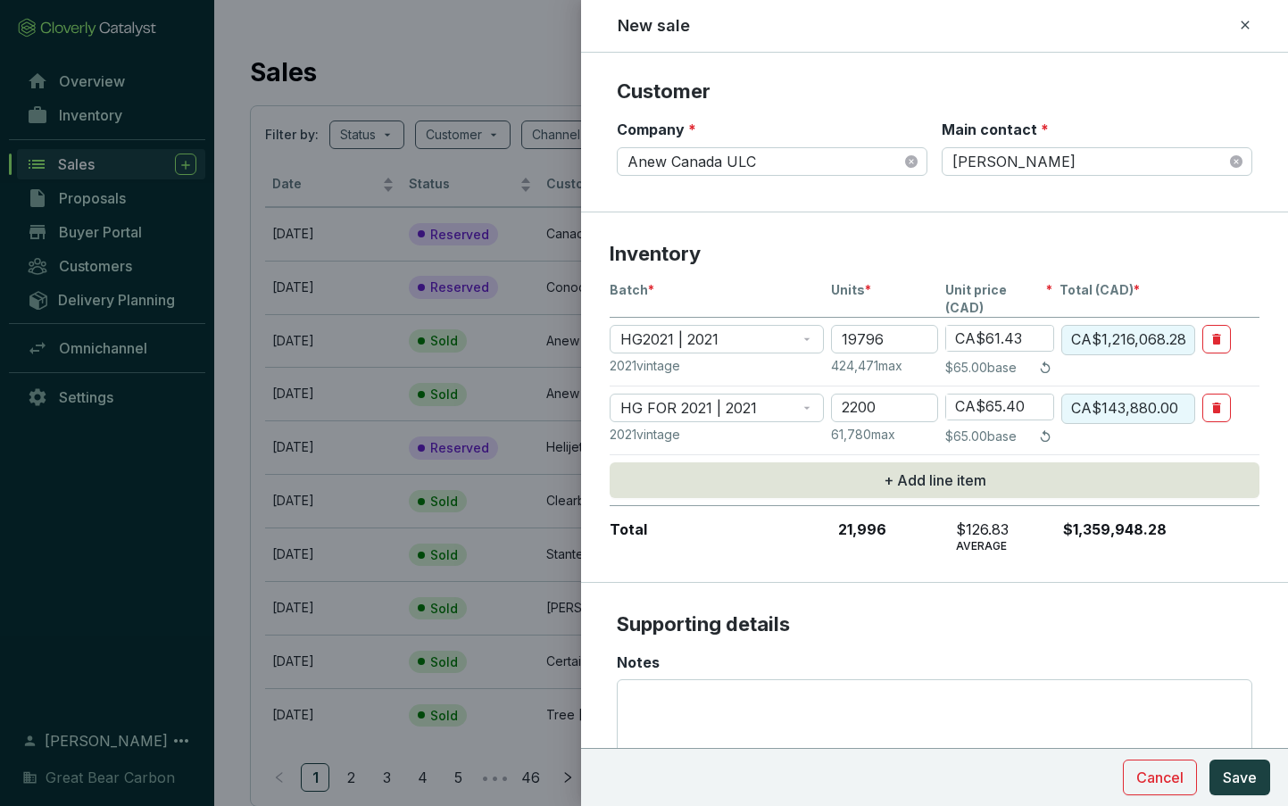
type input "CA$143,990.00"
type input "CA$6.45"
type input "CA$14,190.00"
type input "CA$61.45"
type input "CA$135,190.00"
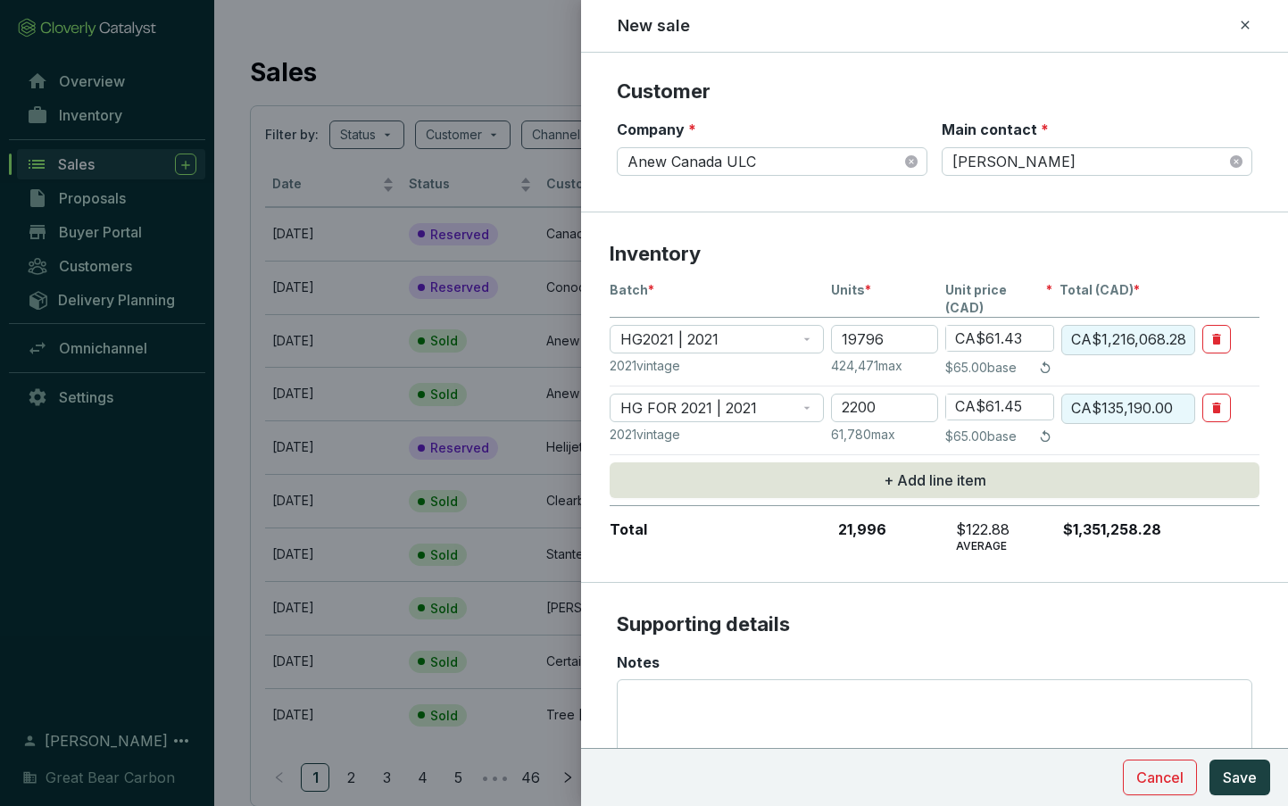
click at [1019, 394] on input "CA$61.45" at bounding box center [999, 406] width 107 height 25
type input "CA$61.40"
type input "CA$135,080.00"
type input "CA$61.43"
type input "CA$135,146.00"
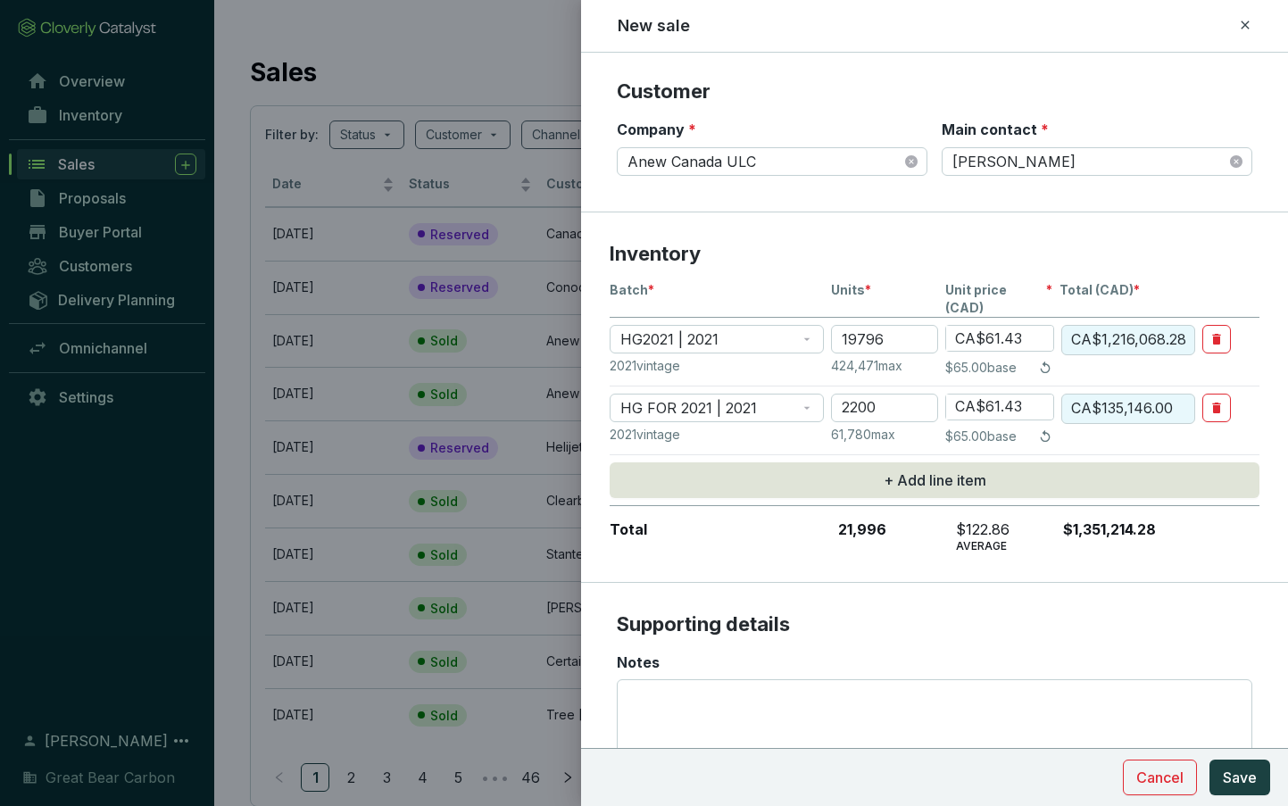
type input "CA$61.43"
click at [887, 618] on p "Supporting details" at bounding box center [934, 624] width 635 height 27
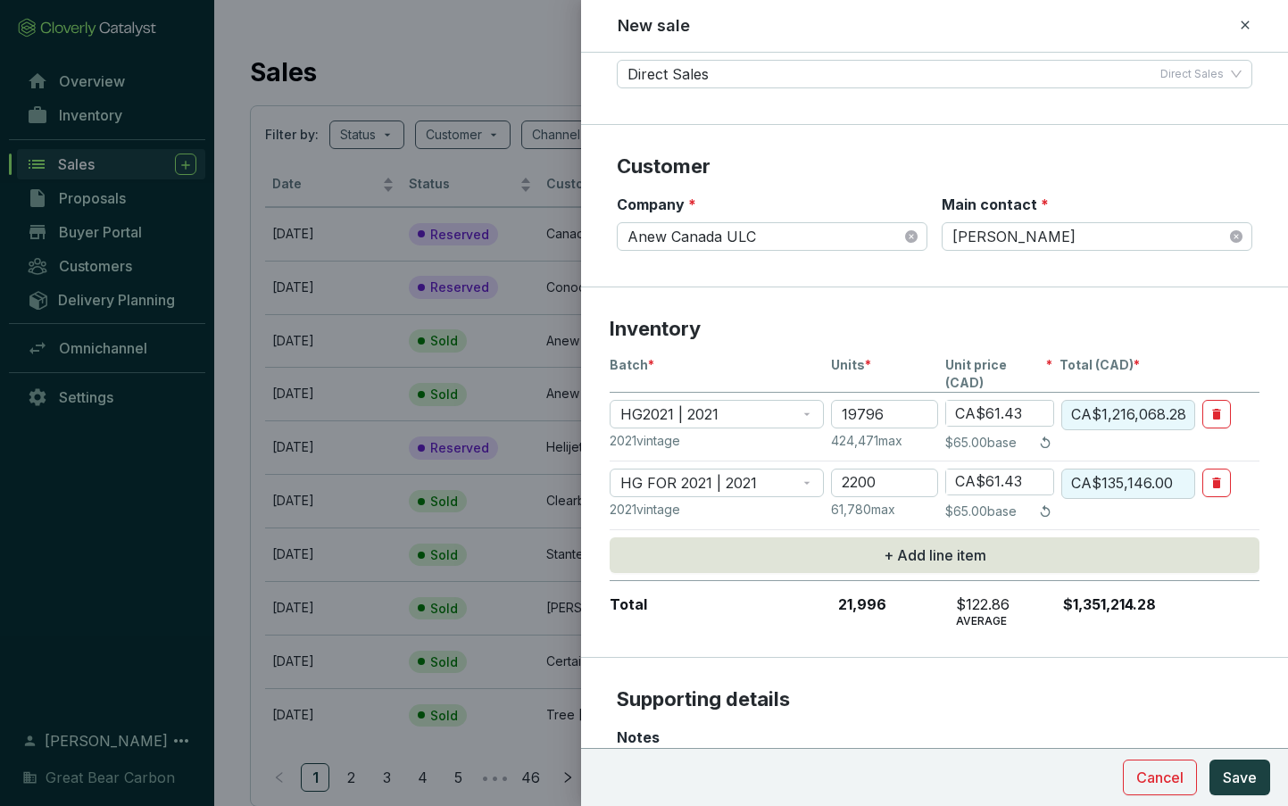
scroll to position [403, 0]
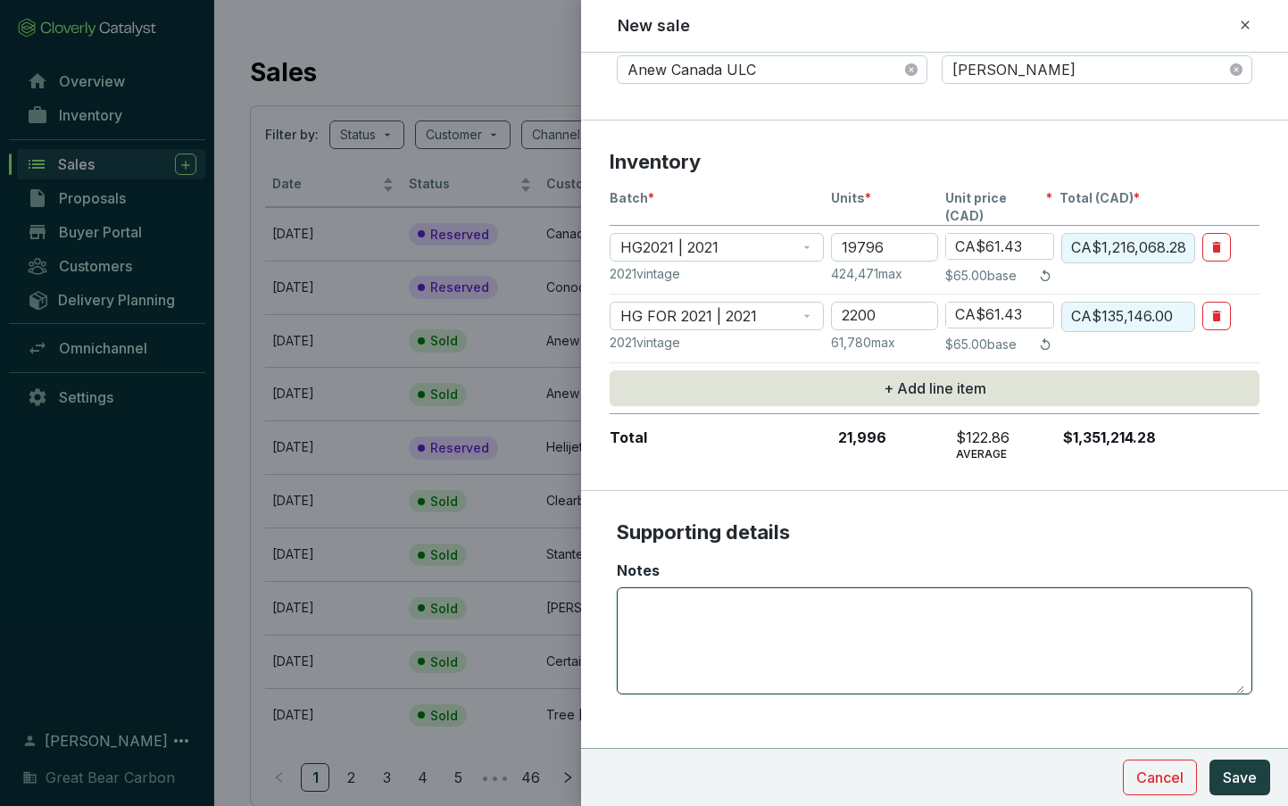
click at [824, 599] on textarea "Notes" at bounding box center [934, 640] width 619 height 105
type textarea "Purchase for: Canadian Natural Resources Limited"
click at [1233, 773] on span "Save" at bounding box center [1240, 777] width 34 height 21
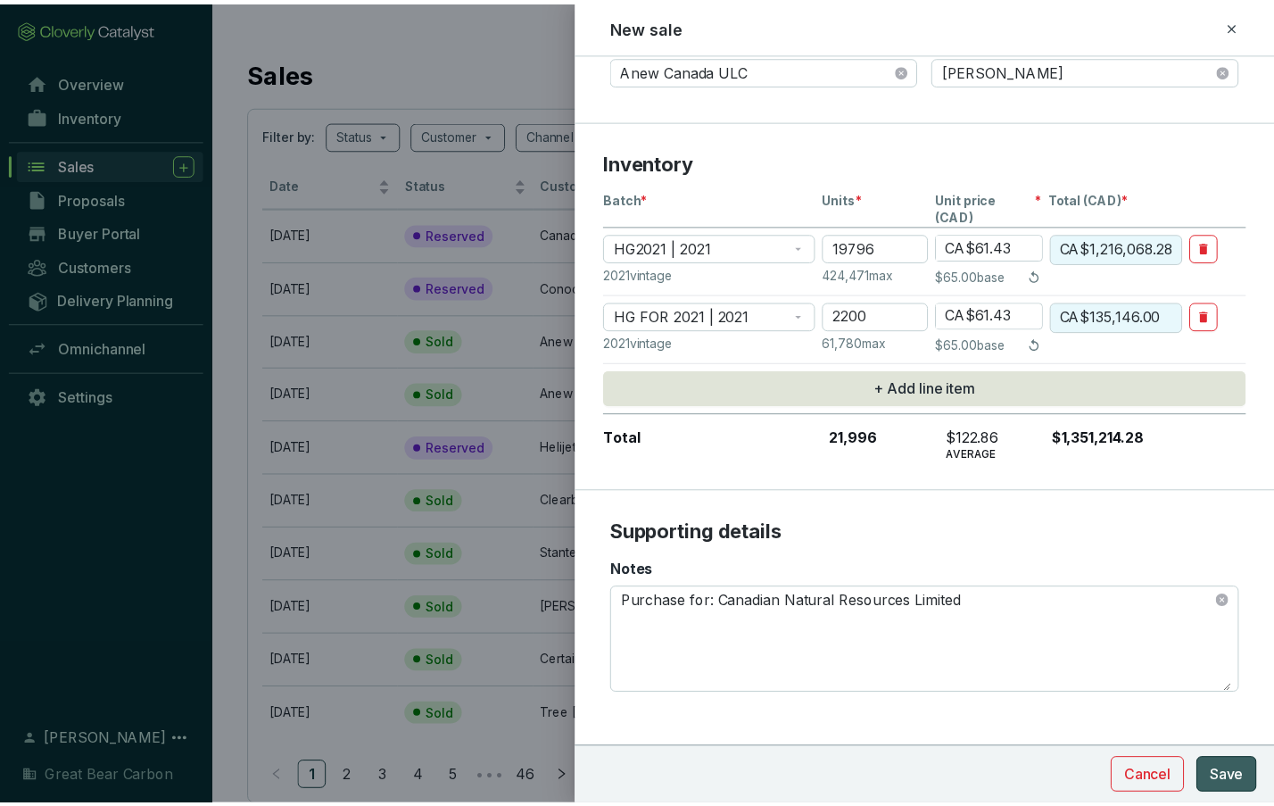
scroll to position [46, 0]
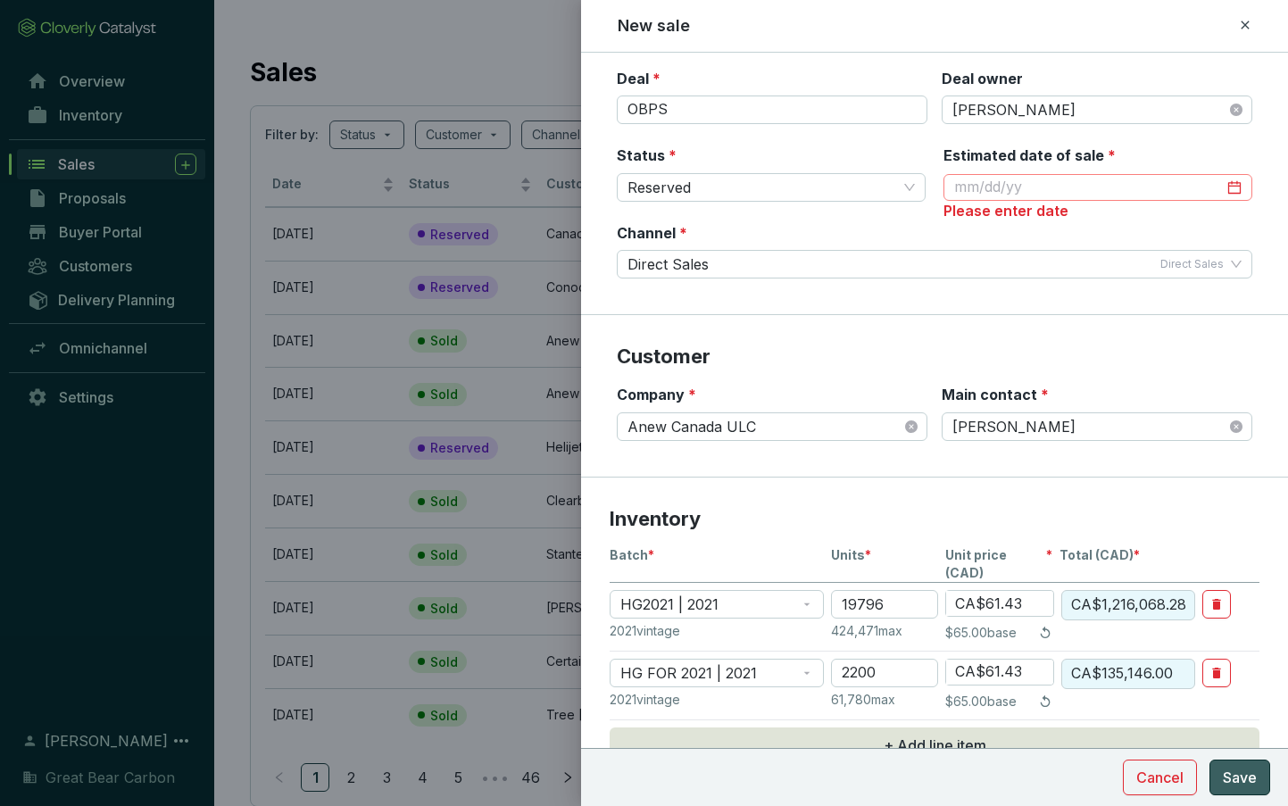
click at [1216, 184] on div at bounding box center [1097, 188] width 287 height 20
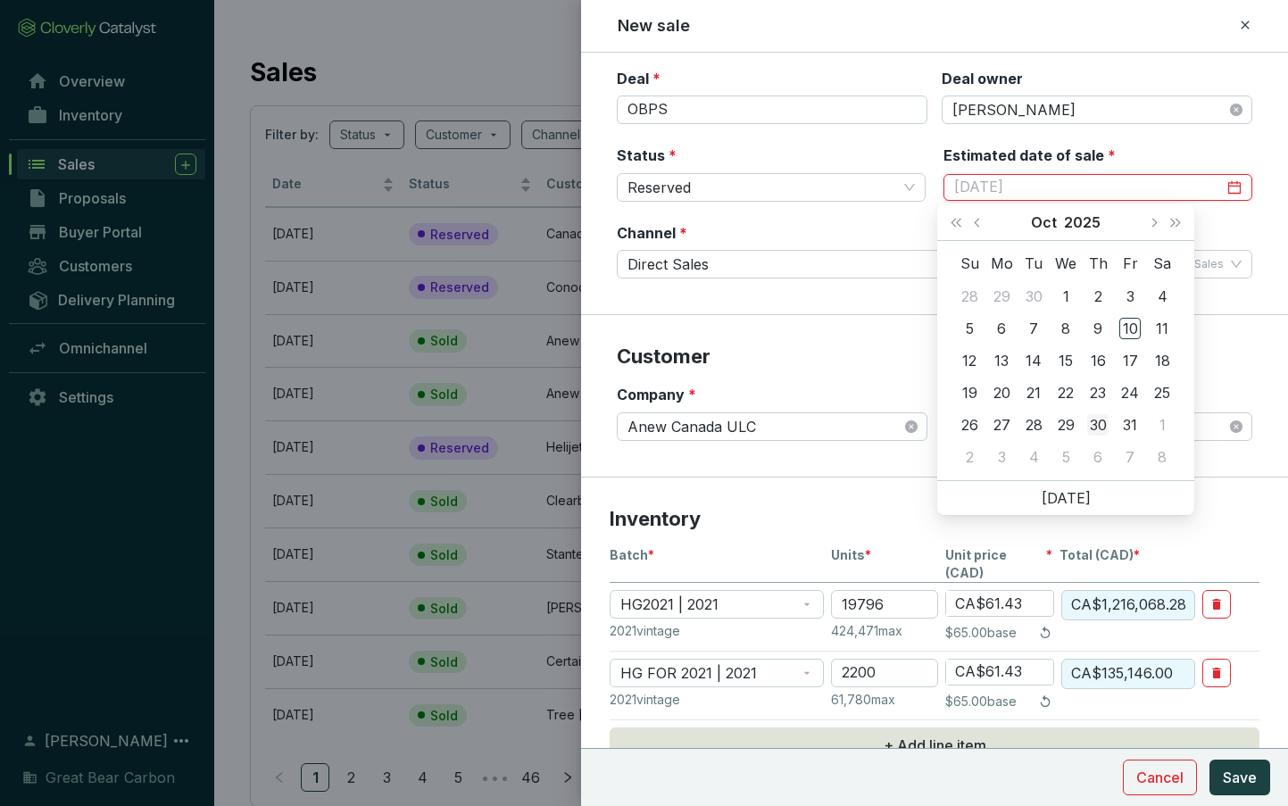
type input "10/30/2025"
click at [1099, 420] on div "30" at bounding box center [1097, 424] width 21 height 21
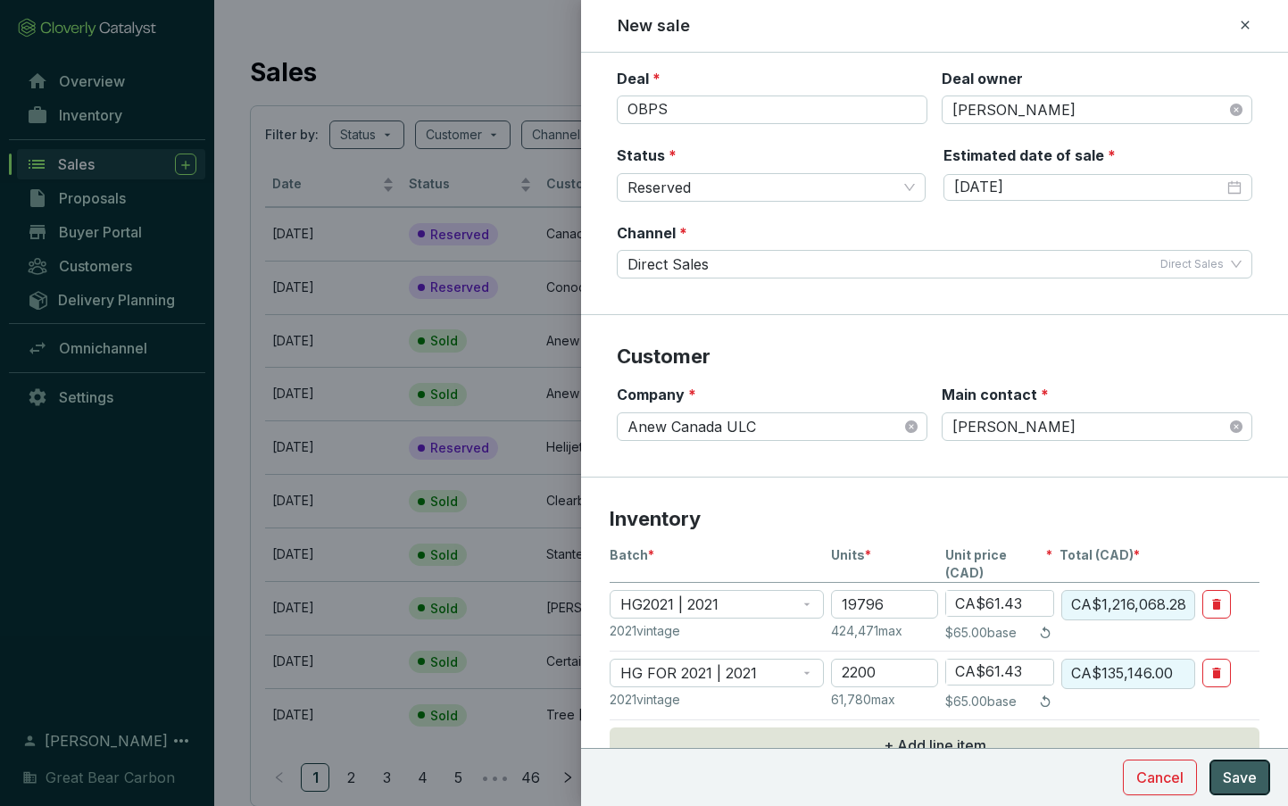
click at [1224, 767] on span "Save" at bounding box center [1240, 777] width 34 height 21
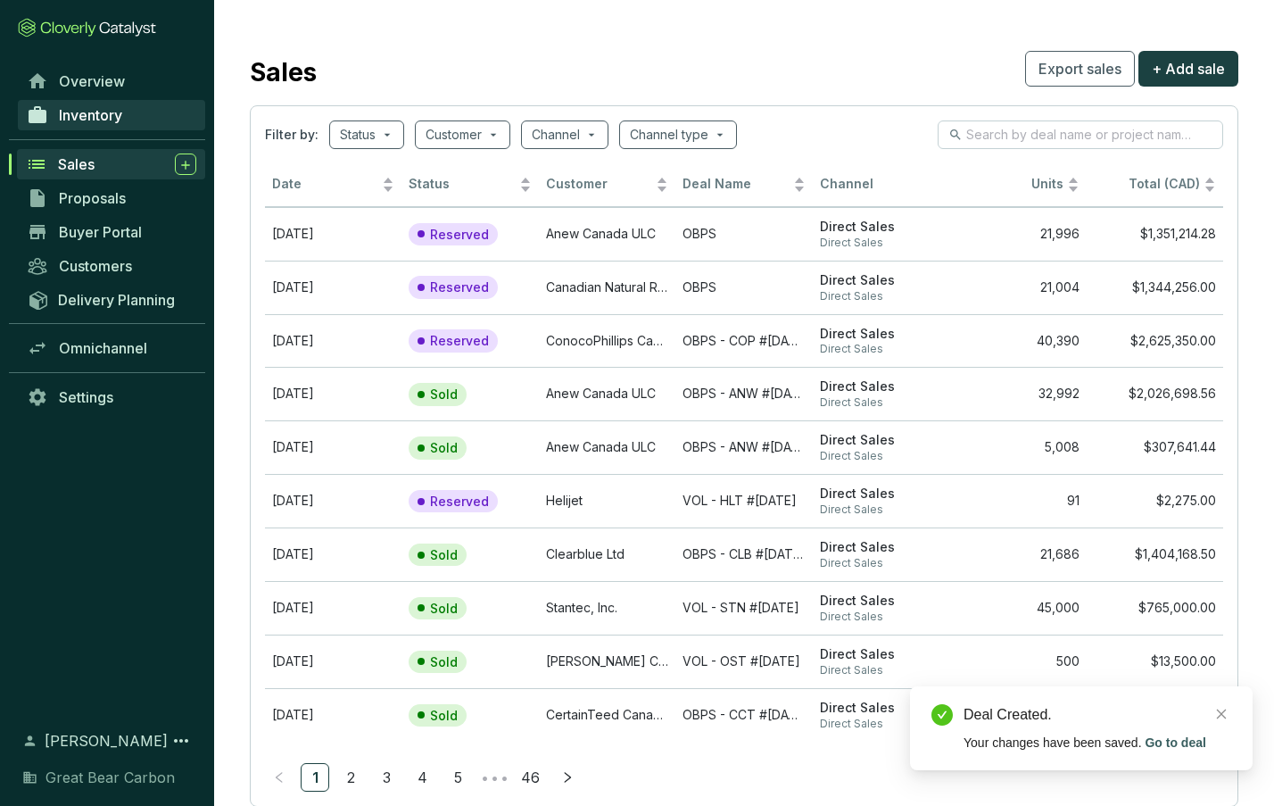
click at [85, 118] on span "Inventory" at bounding box center [90, 115] width 63 height 18
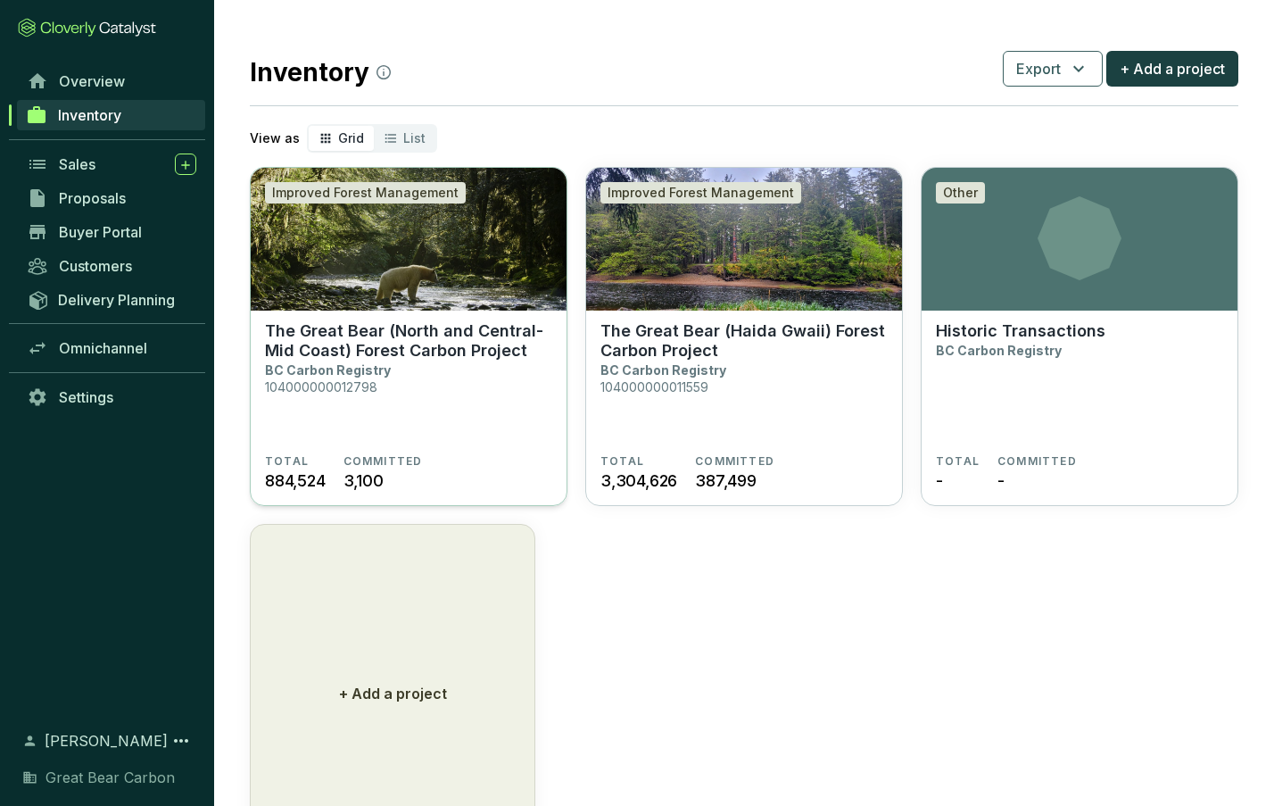
click at [371, 339] on p "The Great Bear (North and Central-Mid Coast) Forest Carbon Project" at bounding box center [408, 340] width 287 height 39
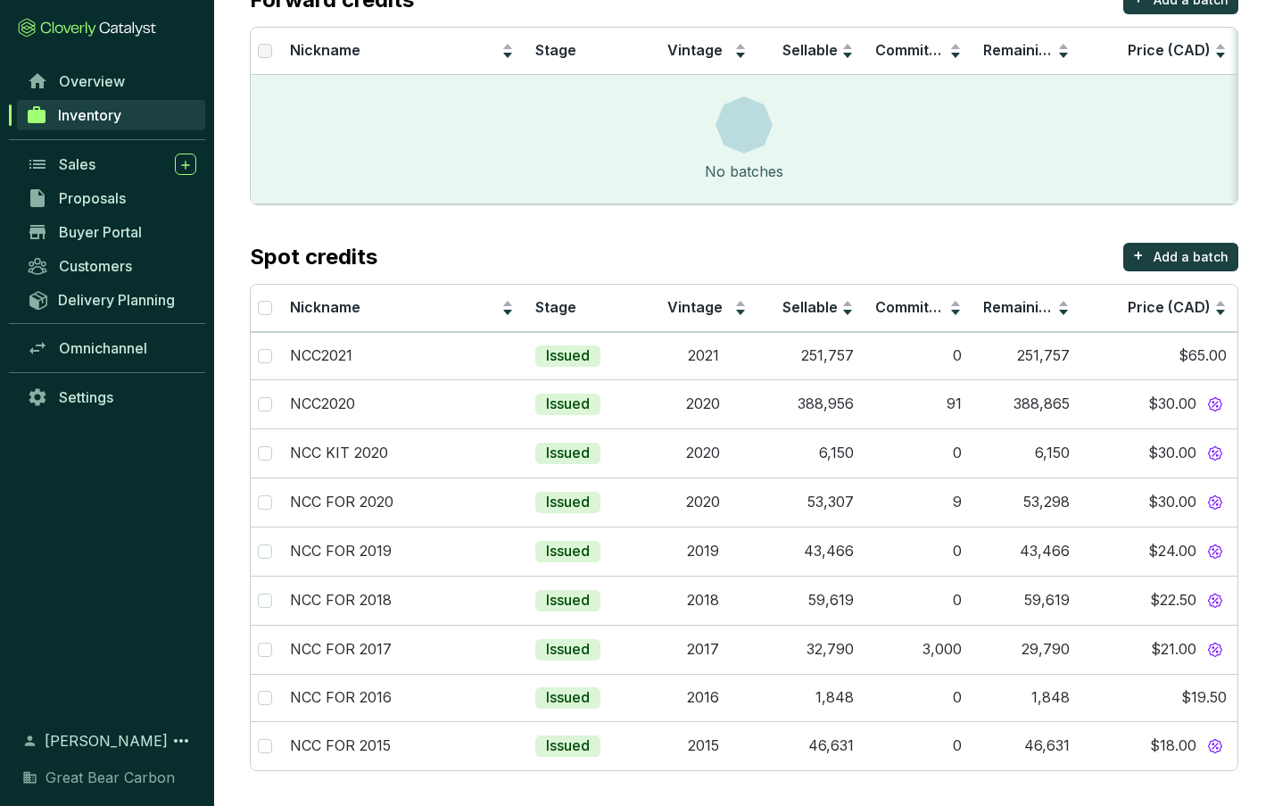
scroll to position [195, 0]
click at [109, 106] on span "Inventory" at bounding box center [89, 115] width 63 height 18
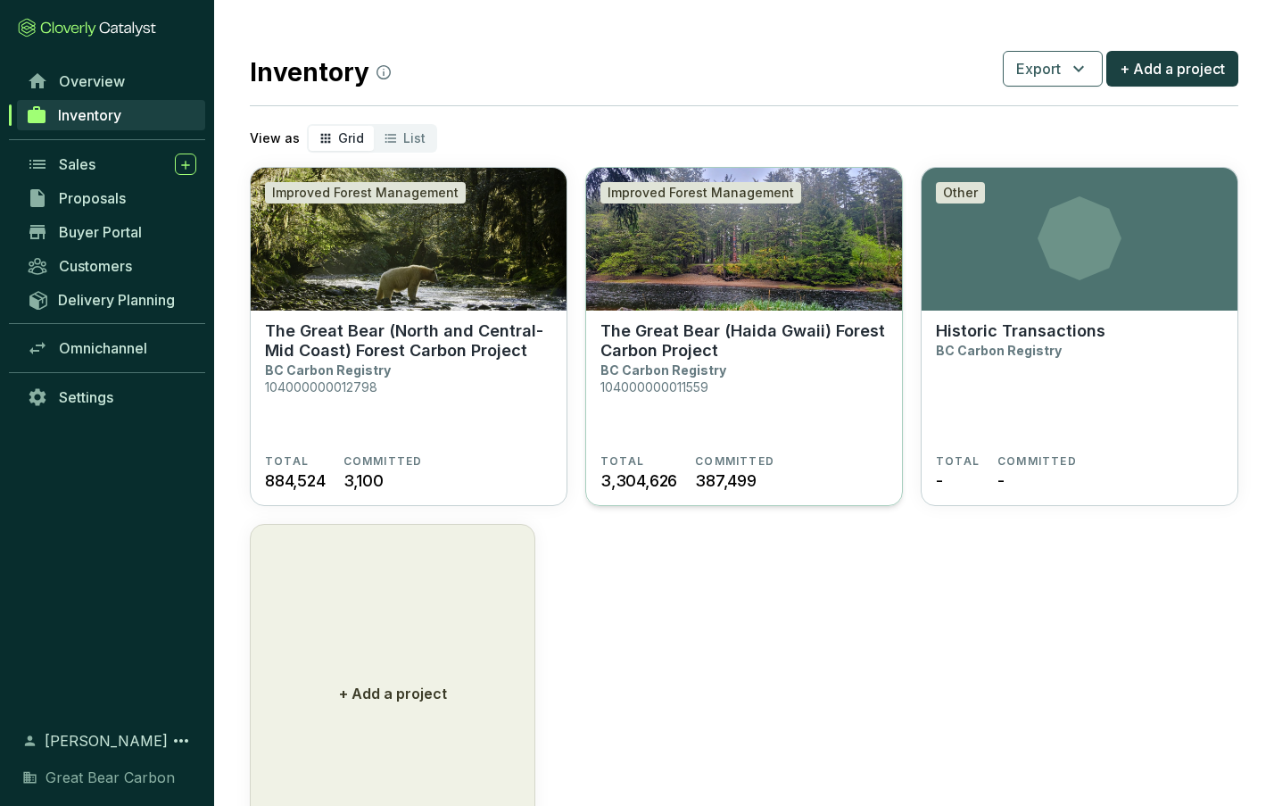
click at [712, 284] on img at bounding box center [744, 239] width 316 height 143
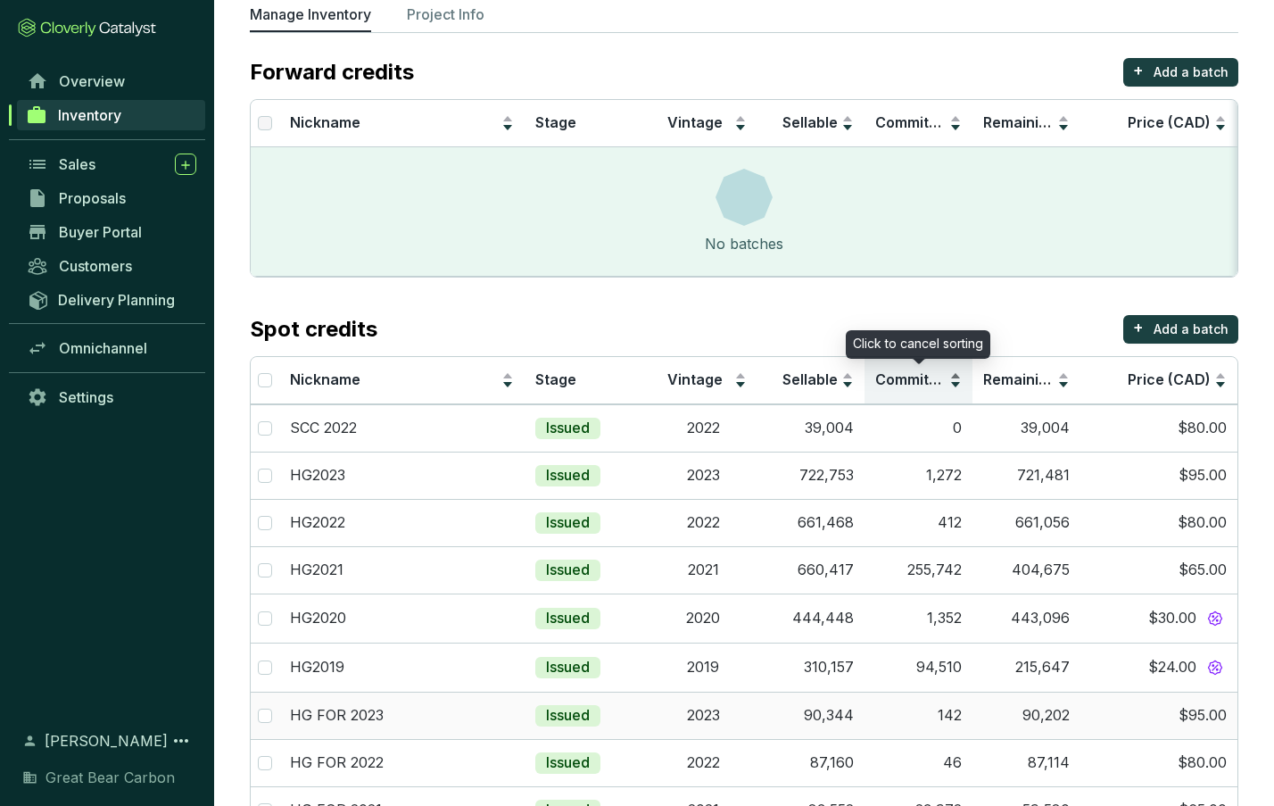
scroll to position [380, 0]
